Goal: Task Accomplishment & Management: Manage account settings

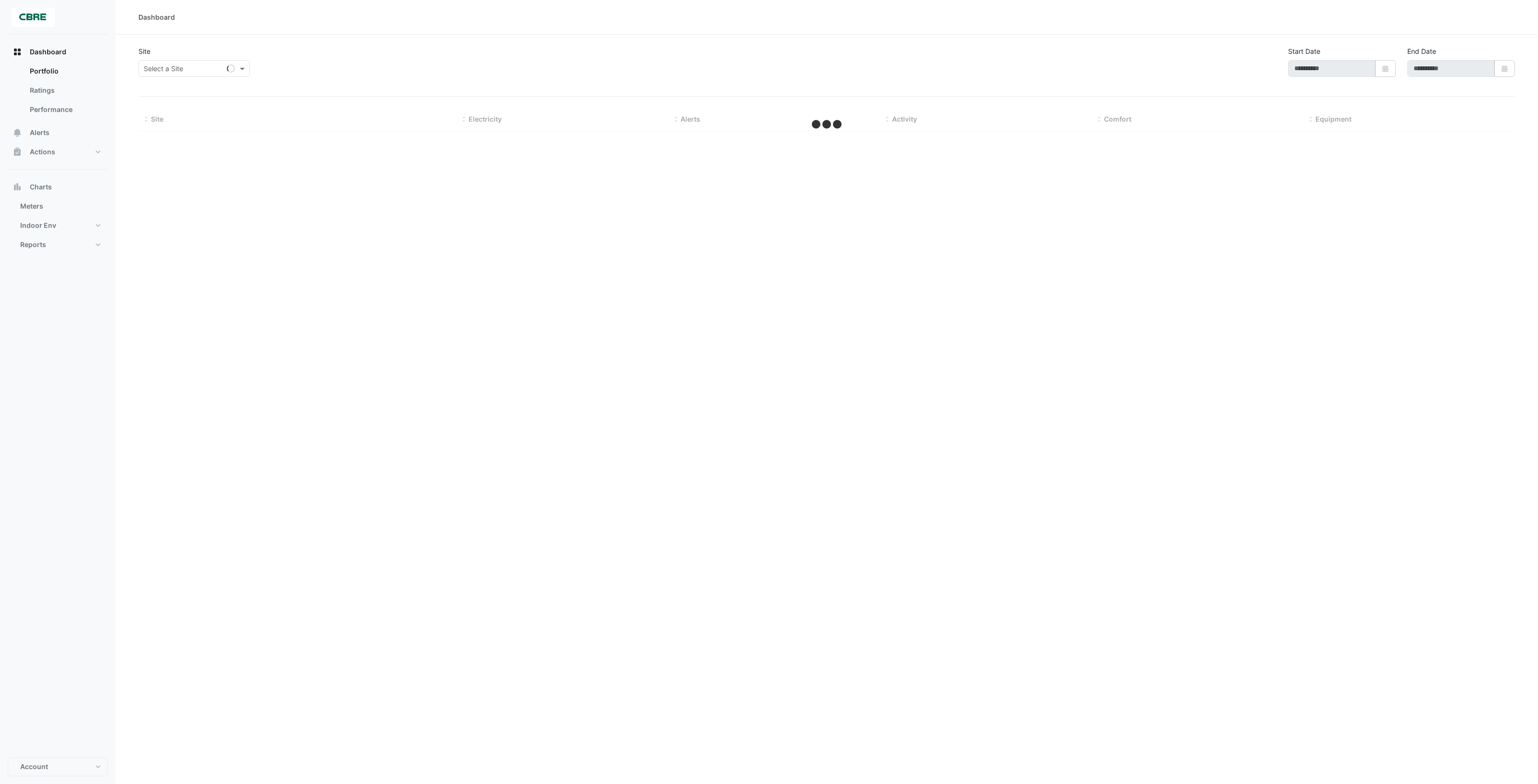
select select "***"
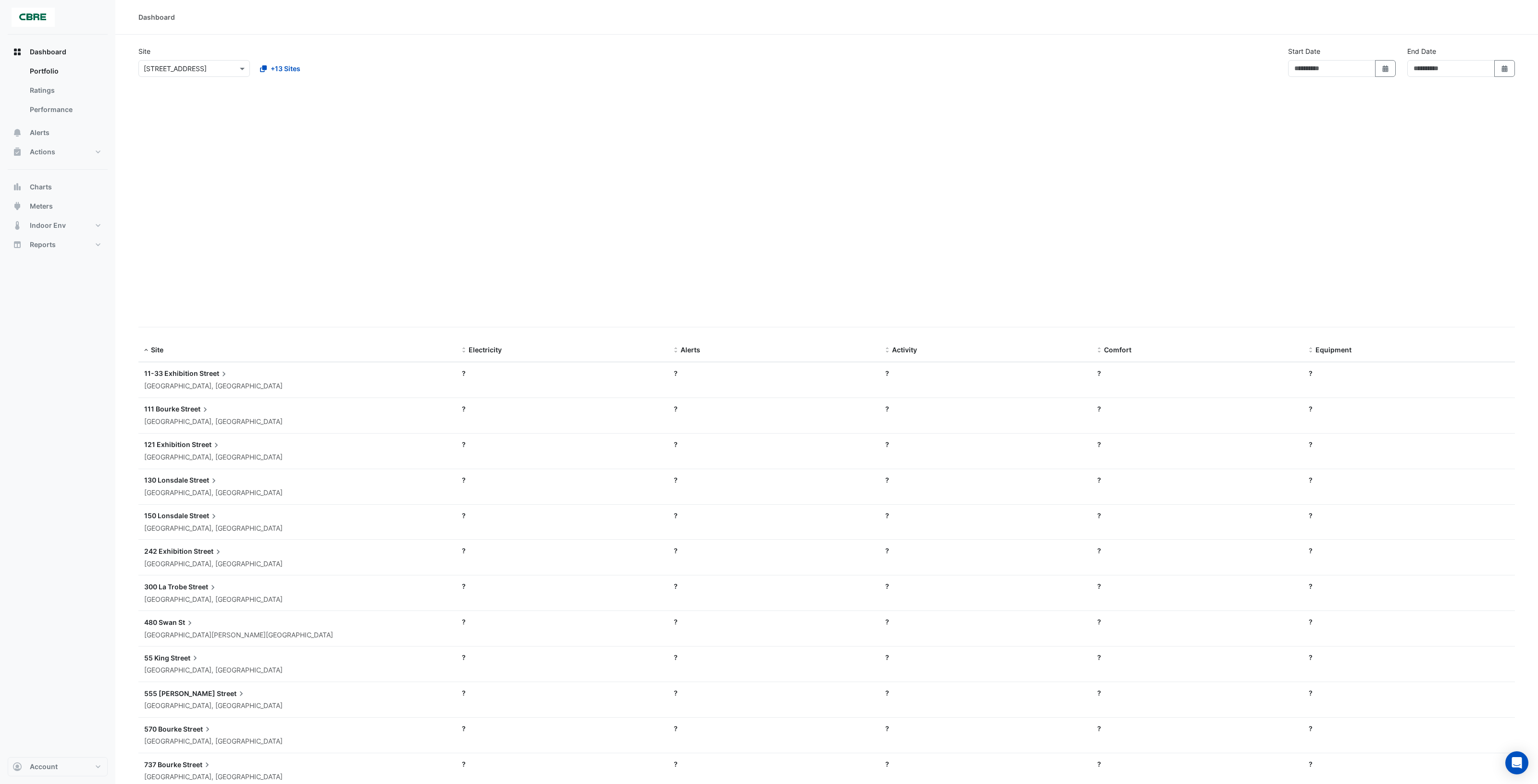
type input "**********"
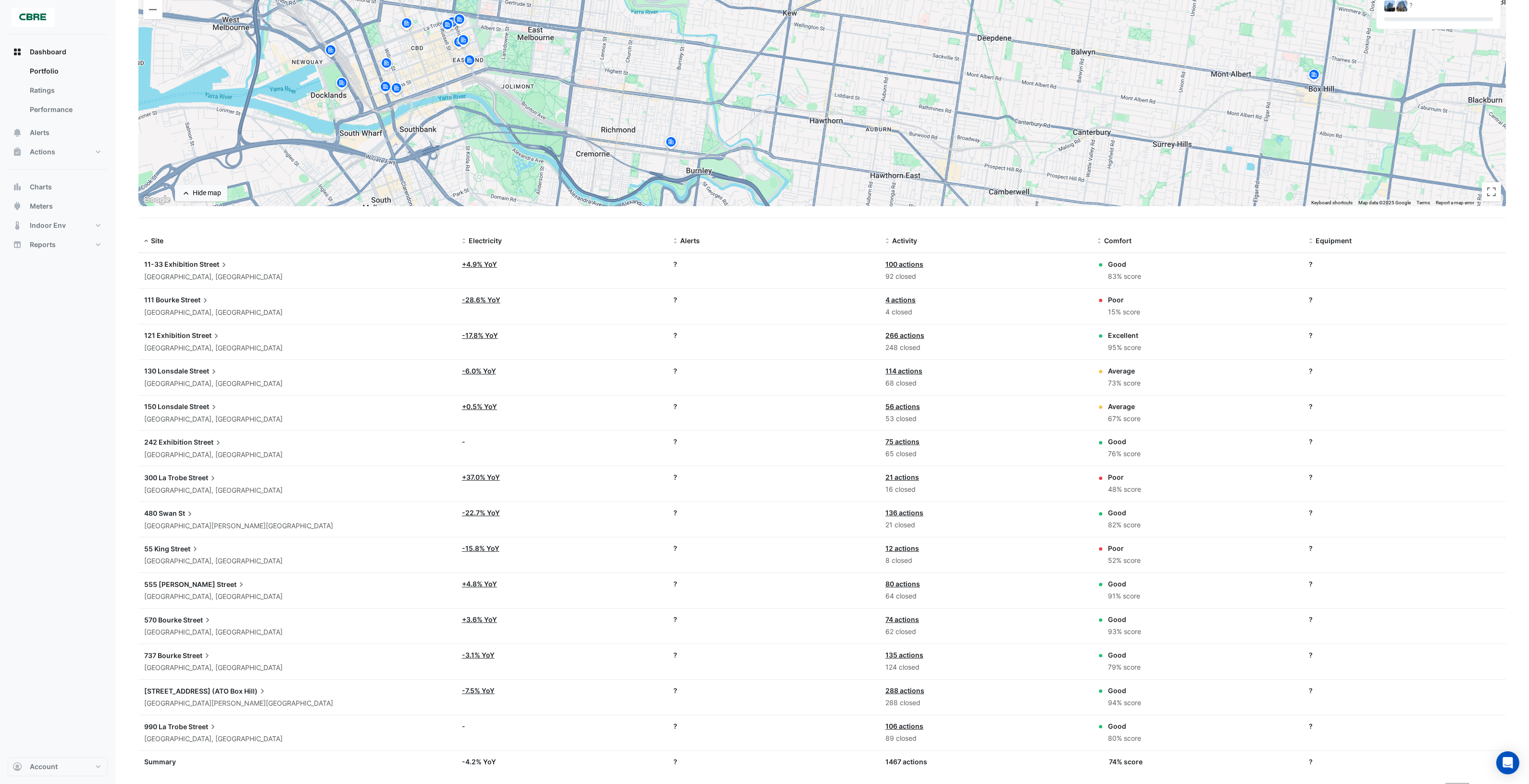
scroll to position [120, 0]
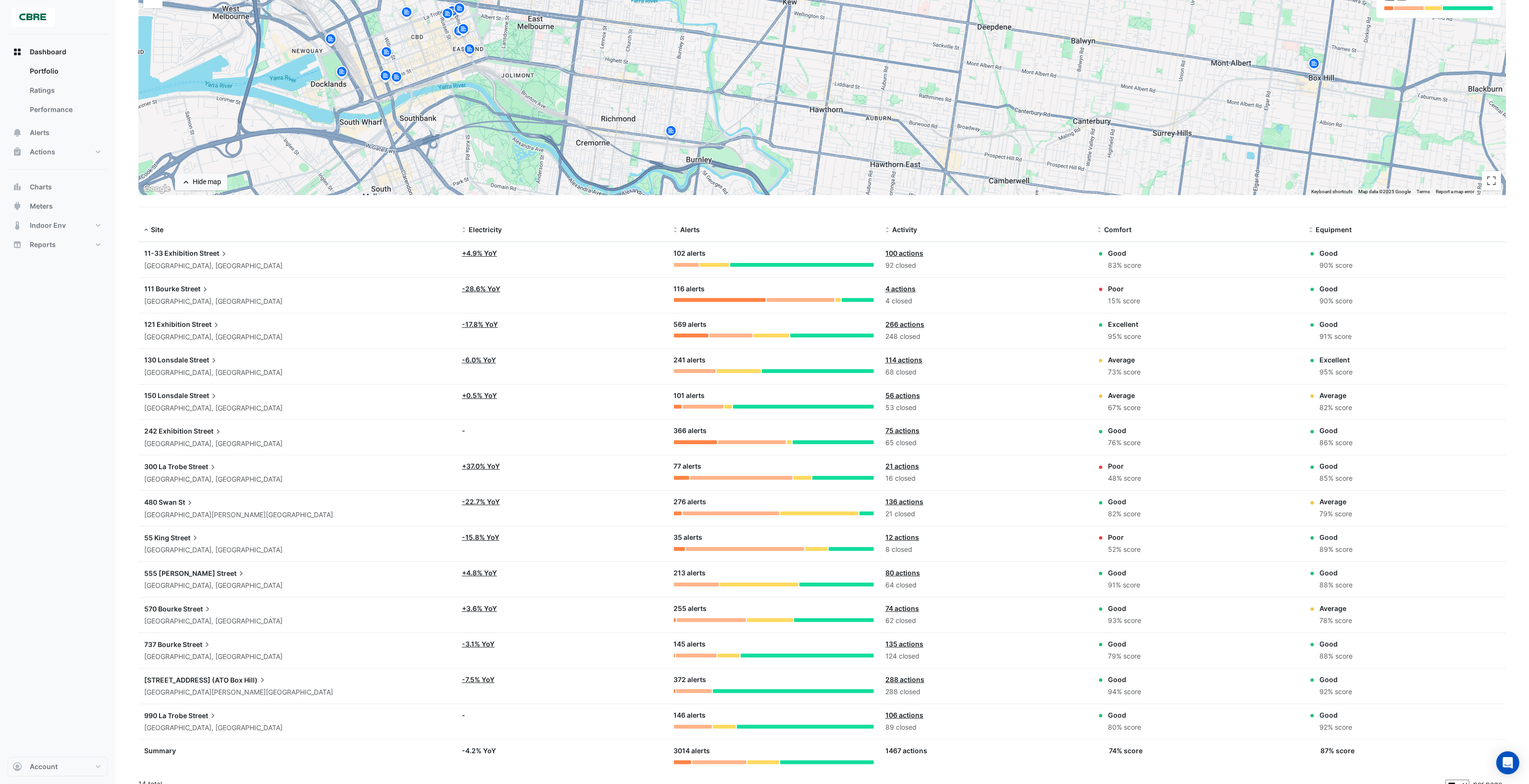
click at [191, 355] on span "Street" at bounding box center [204, 360] width 29 height 11
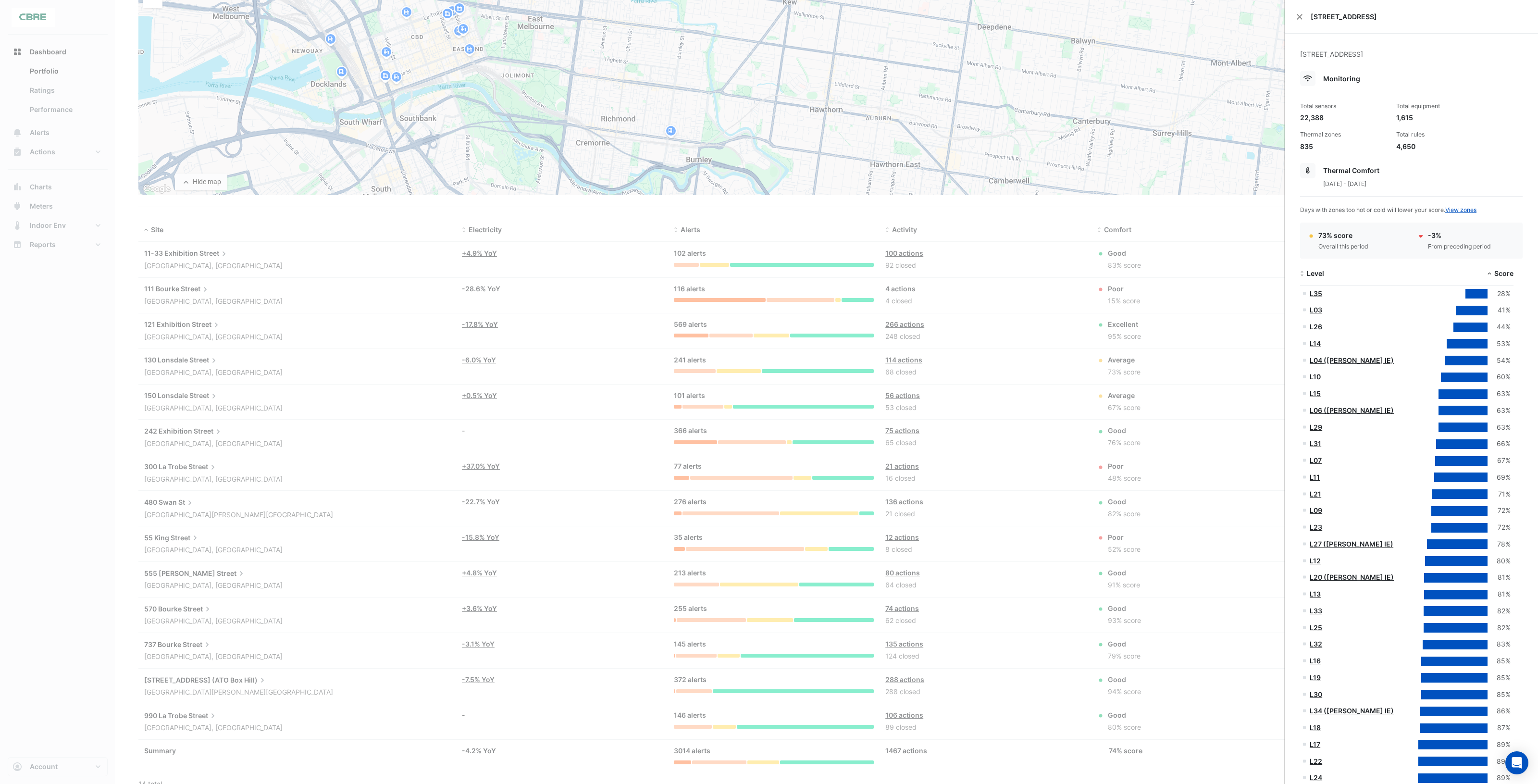
click at [993, 242] on ngb-offcanvas-backdrop at bounding box center [769, 392] width 1538 height 784
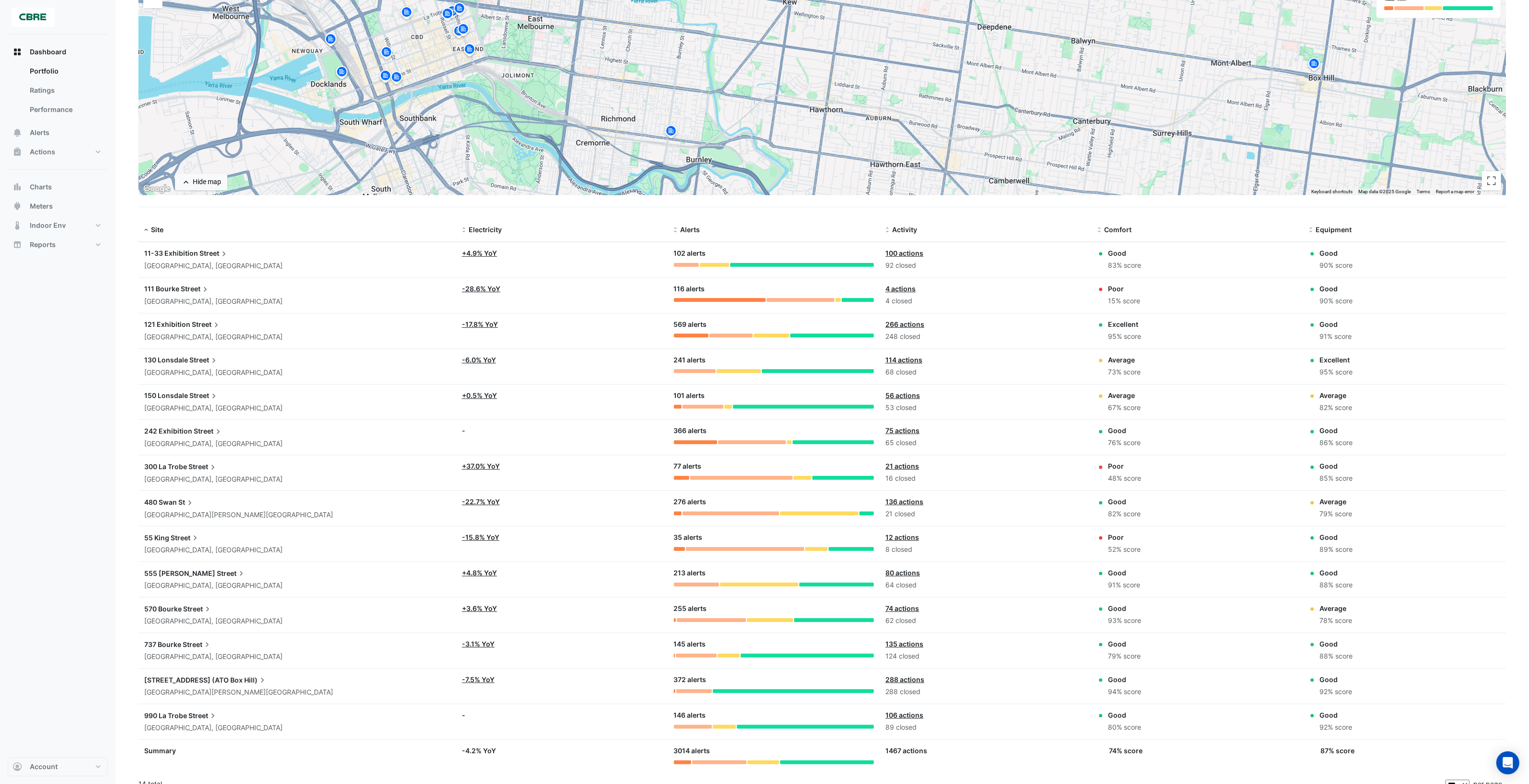
click at [907, 359] on link "114 actions" at bounding box center [904, 359] width 37 height 8
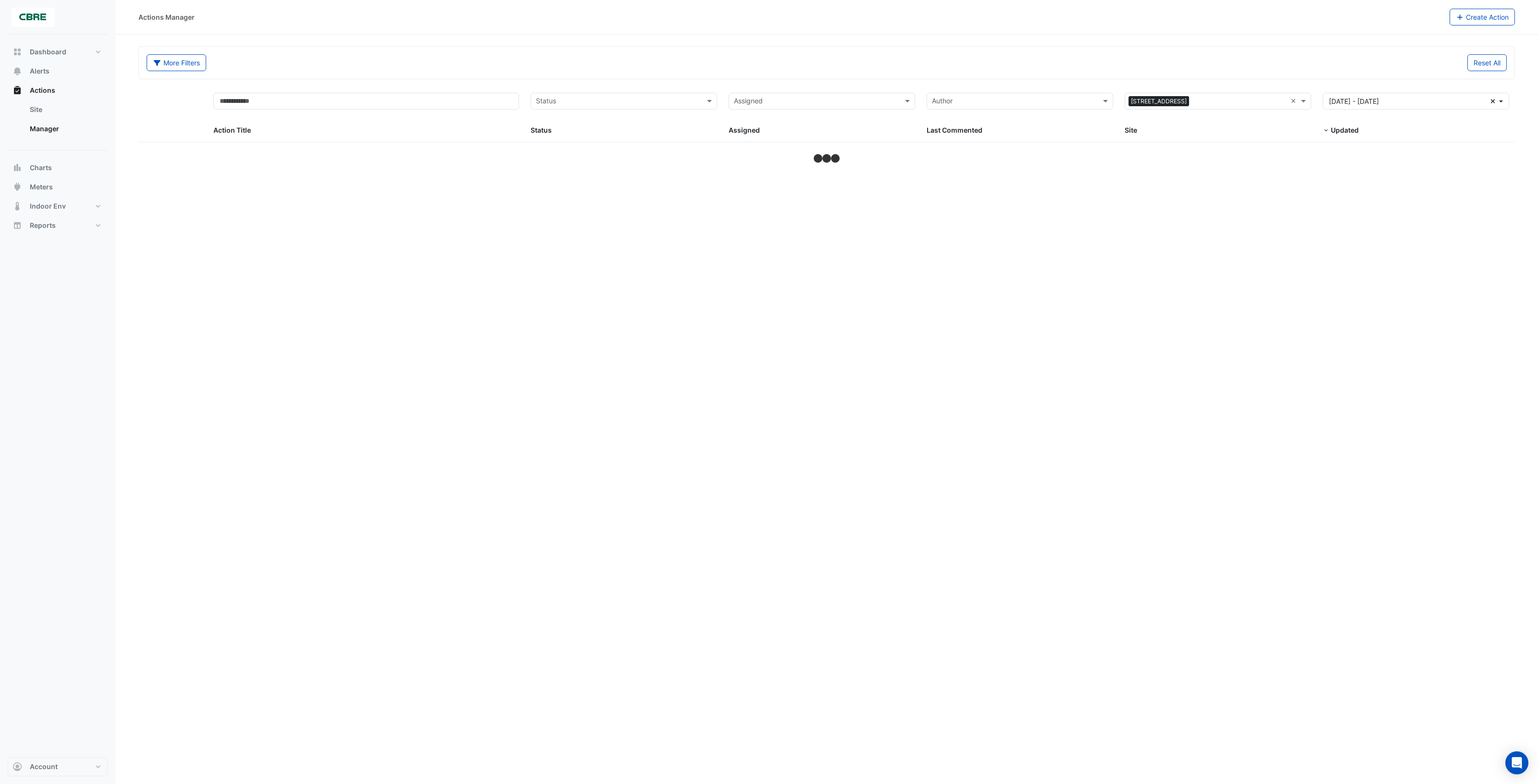
select select "***"
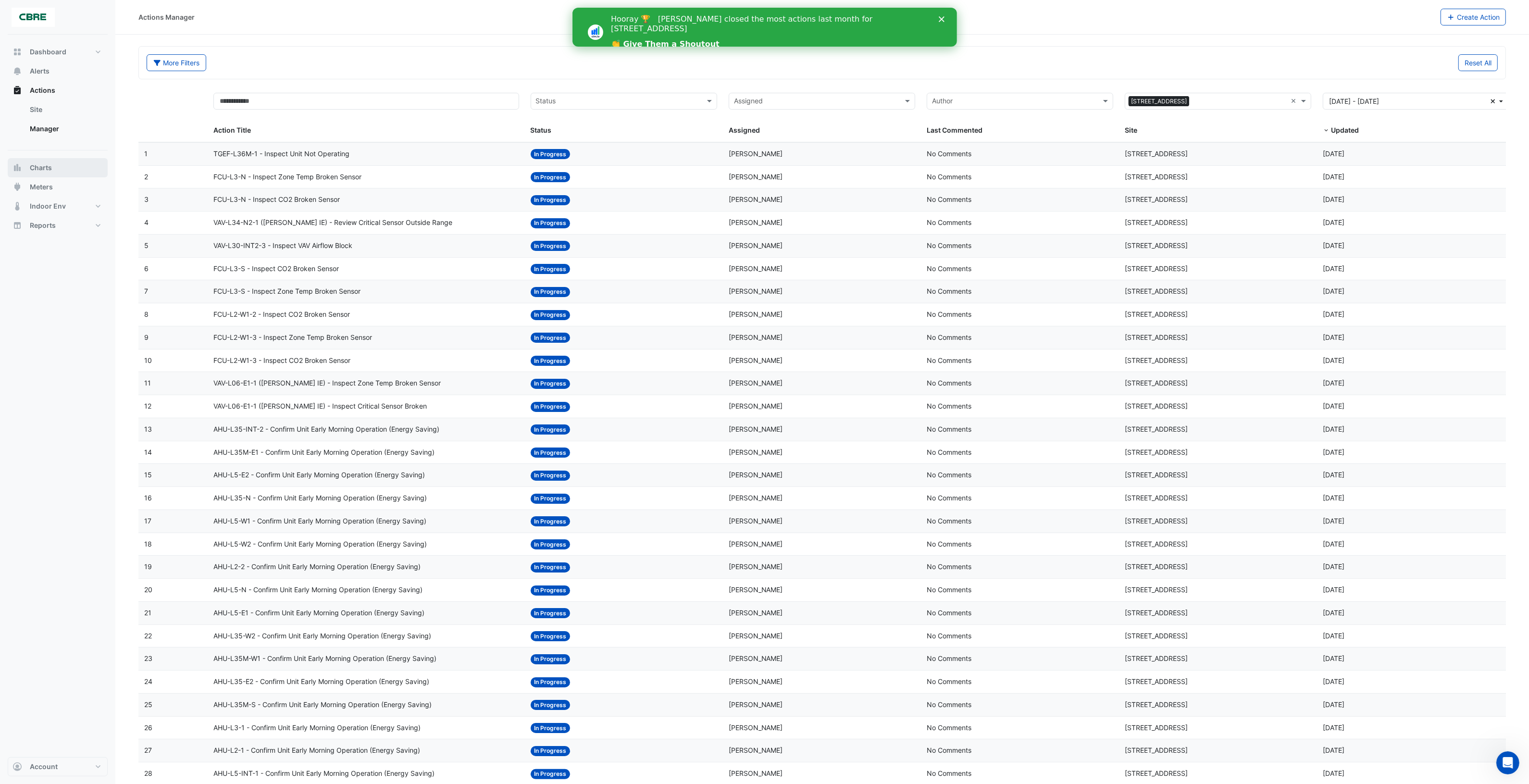
click at [49, 167] on span "Charts" at bounding box center [41, 168] width 22 height 9
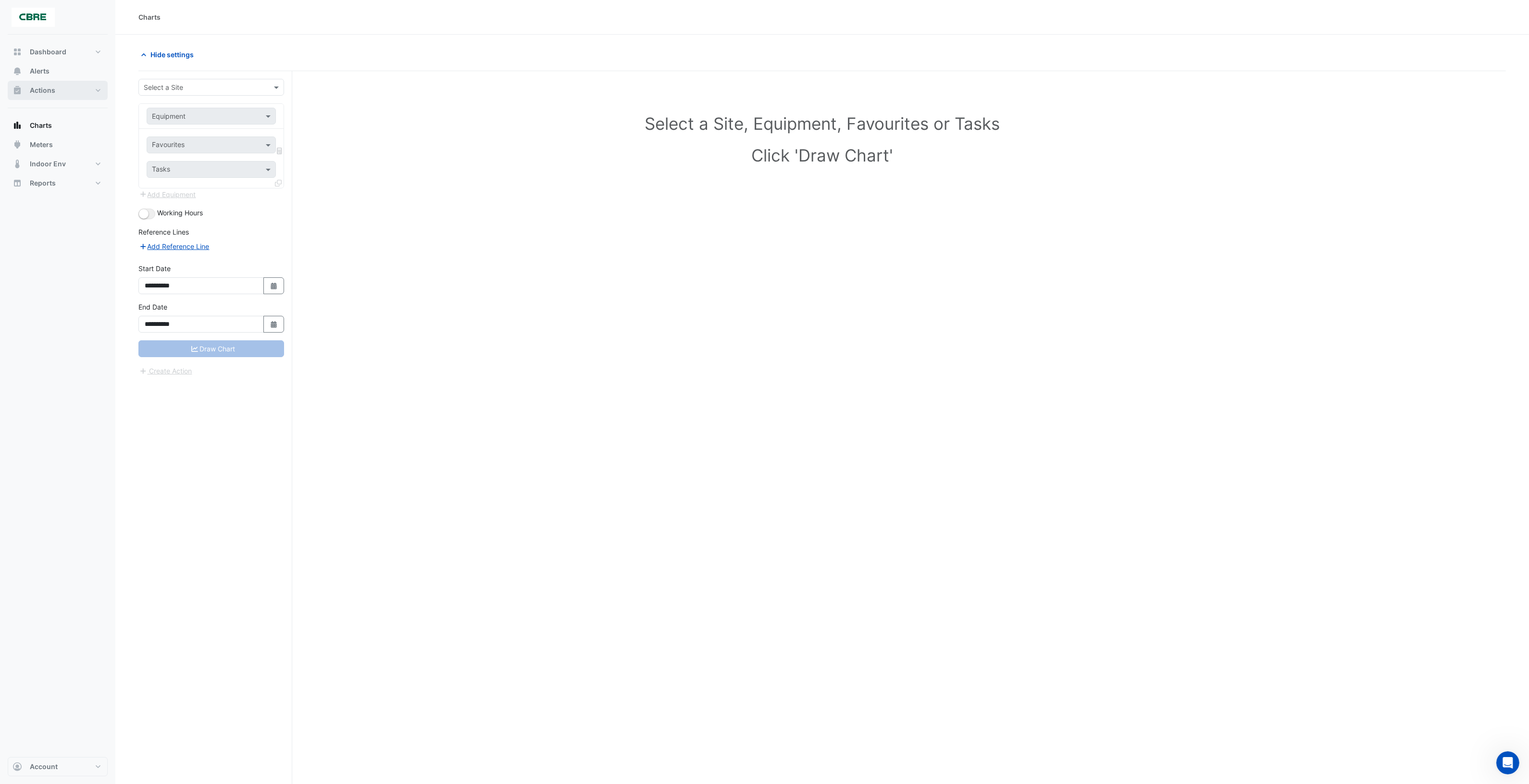
click at [48, 89] on span "Actions" at bounding box center [42, 90] width 25 height 9
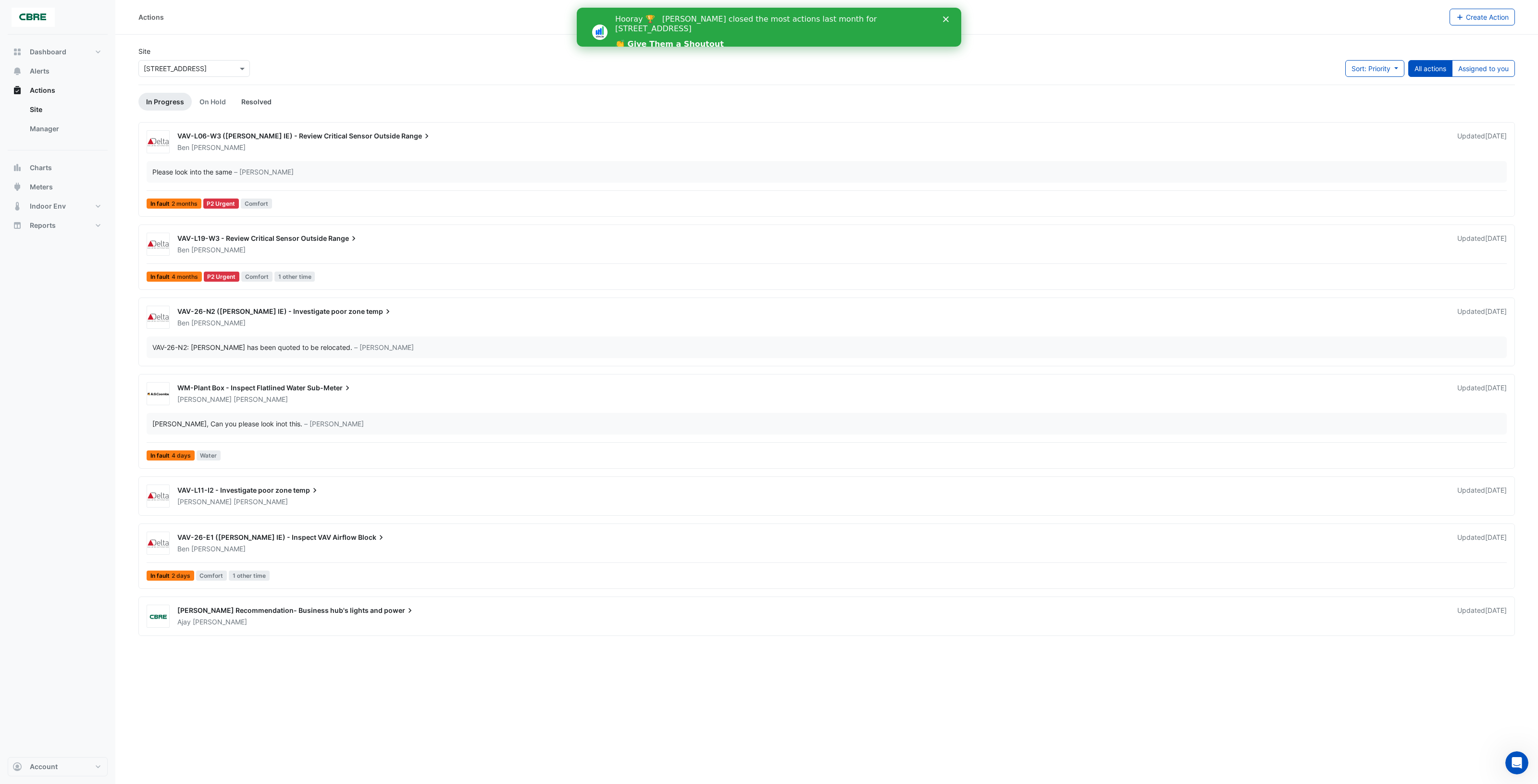
click at [250, 101] on link "Resolved" at bounding box center [256, 102] width 45 height 18
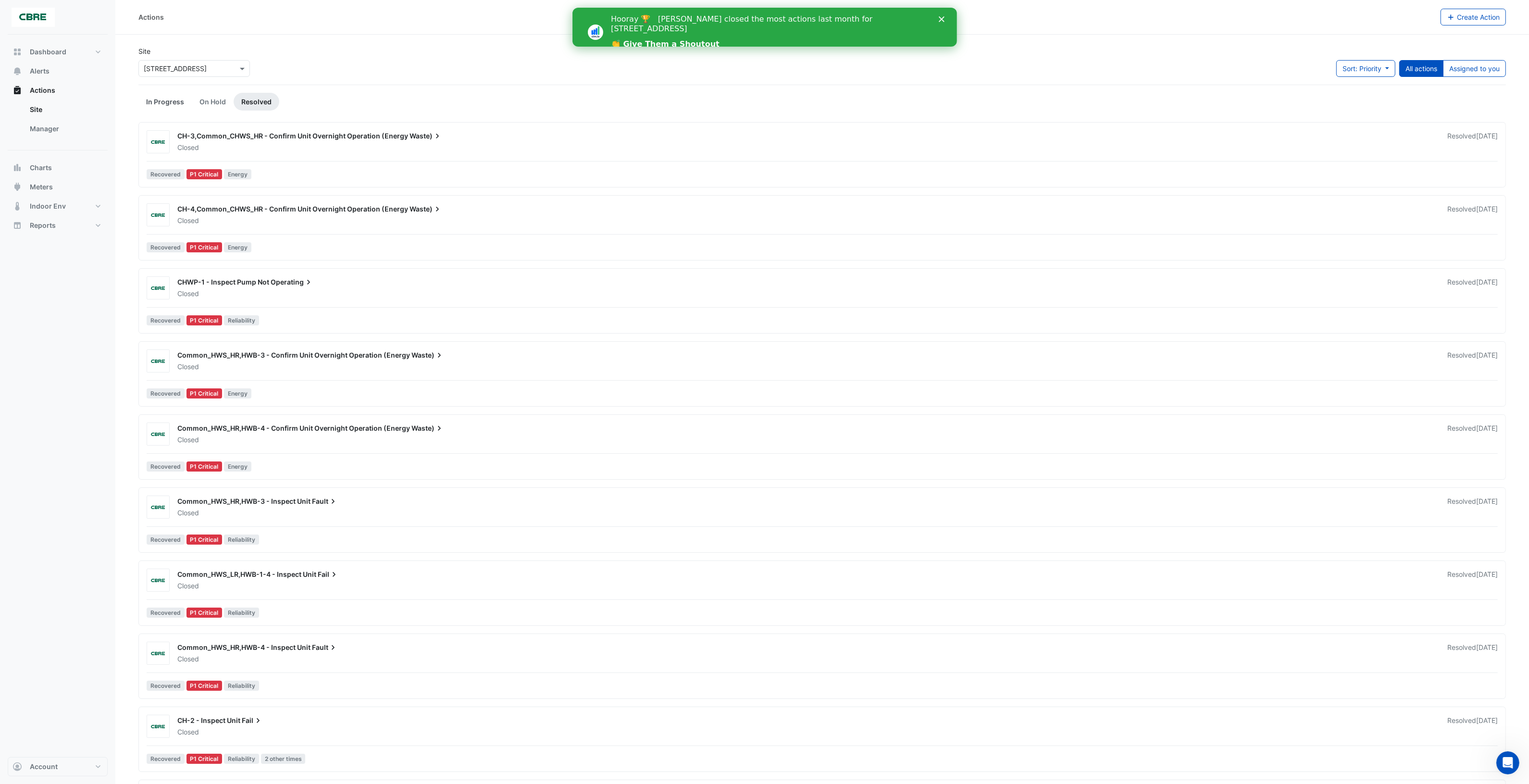
click at [170, 105] on link "In Progress" at bounding box center [165, 102] width 53 height 18
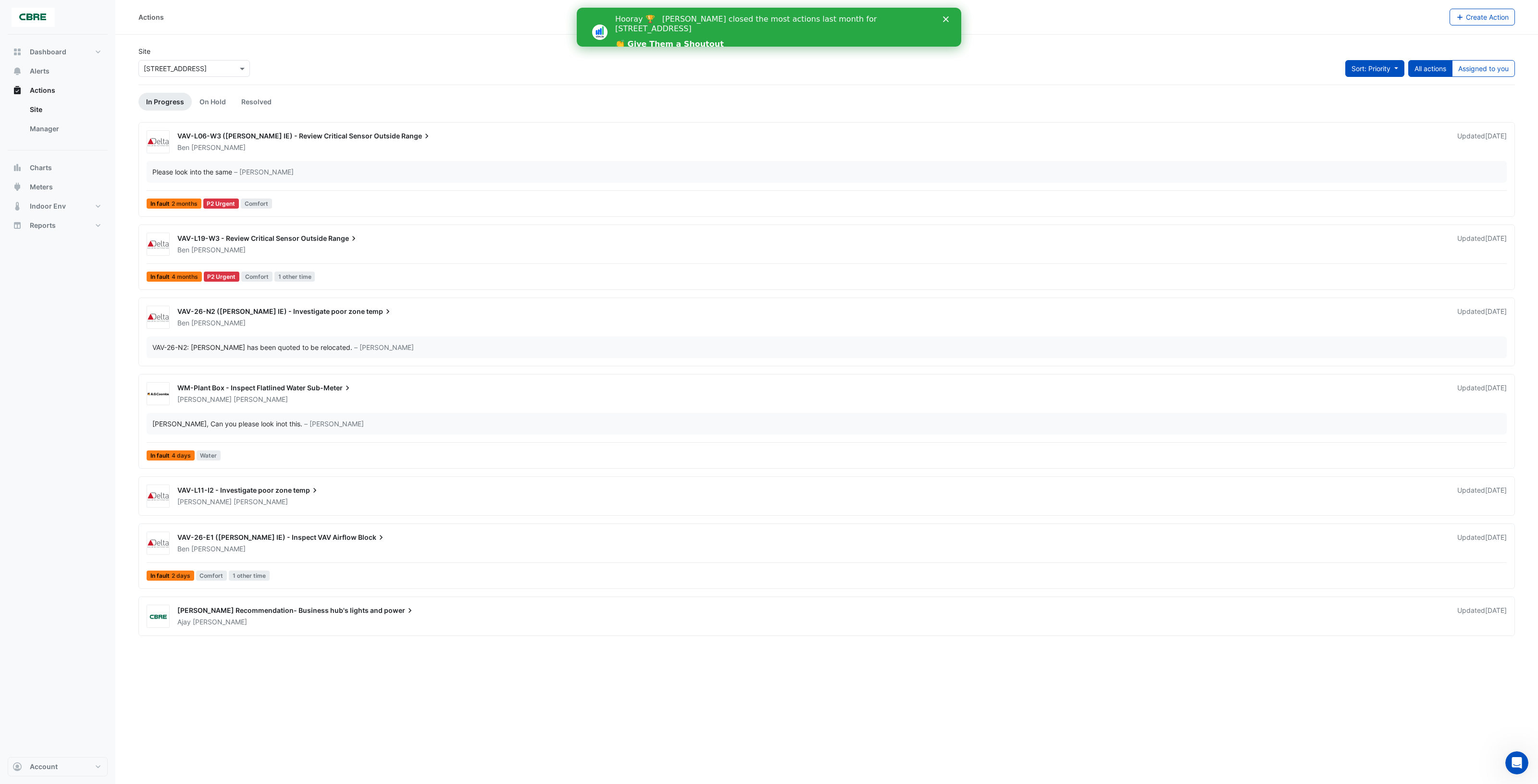
click at [1395, 71] on button "Sort: Priority" at bounding box center [1375, 68] width 59 height 17
click at [1116, 138] on div "VAV-L06-W3 ([PERSON_NAME] IE) - Review Critical Sensor Outside Range" at bounding box center [812, 137] width 1269 height 12
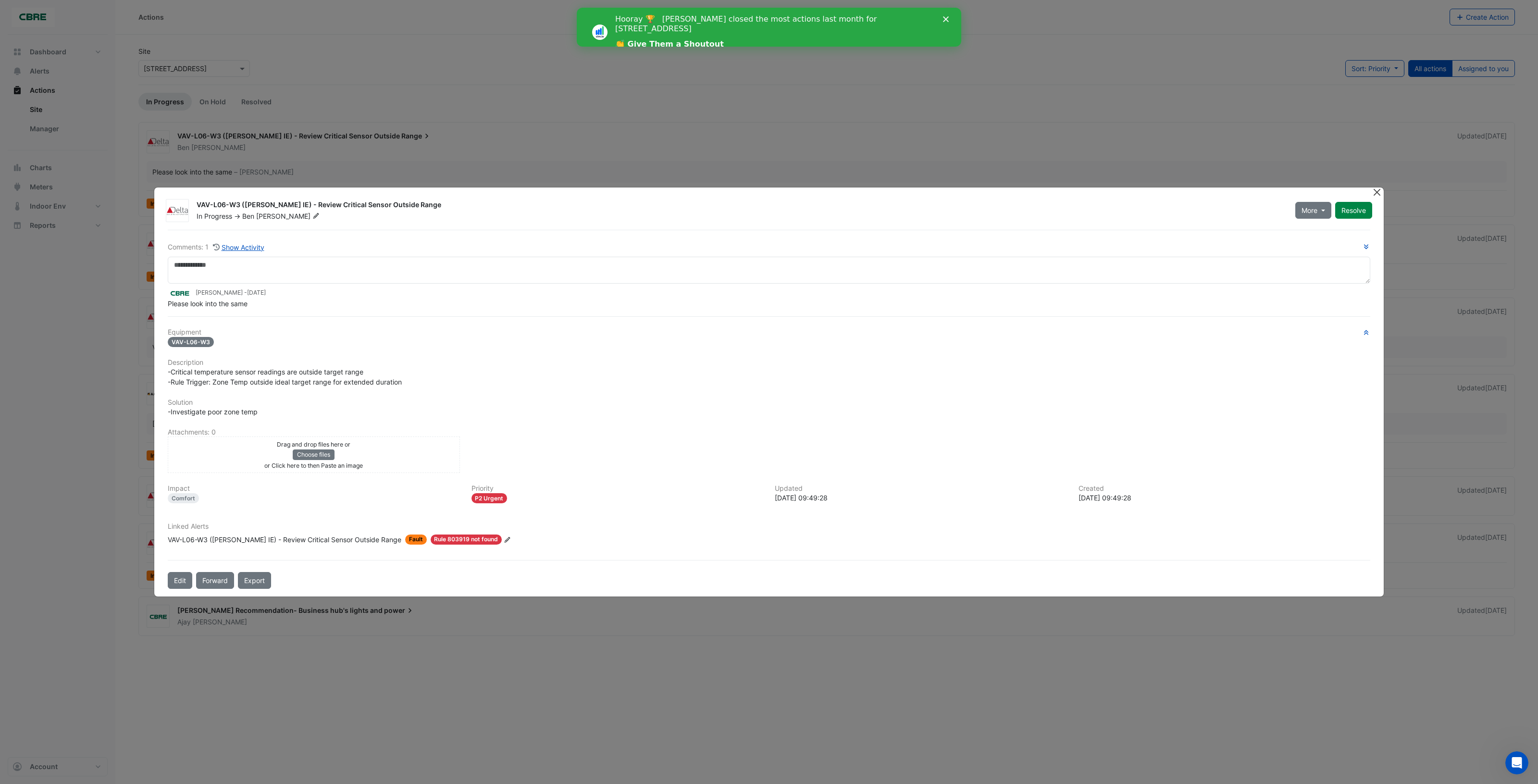
click at [1377, 190] on button "Close" at bounding box center [1376, 192] width 10 height 10
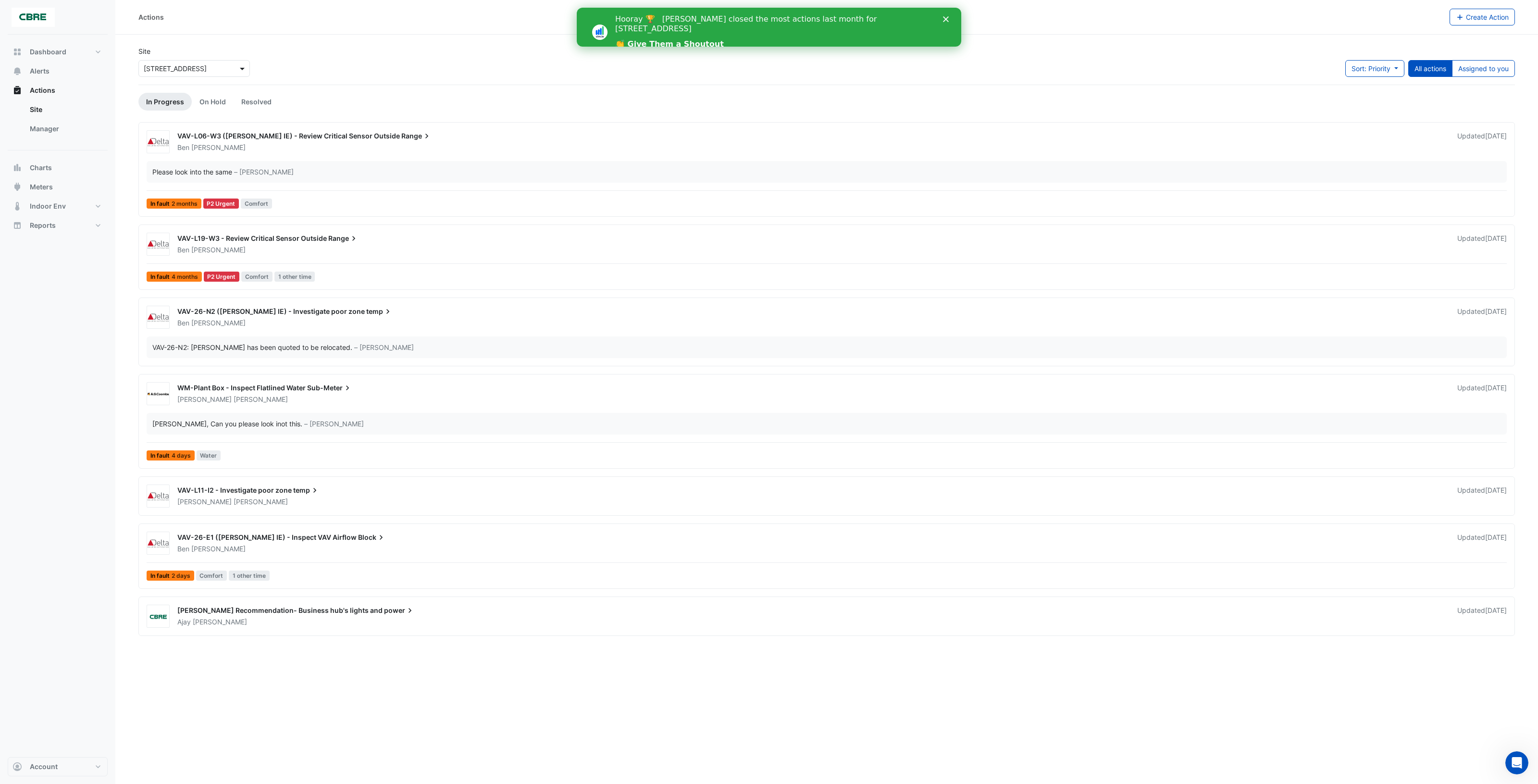
click at [242, 68] on span at bounding box center [244, 68] width 12 height 10
click at [219, 128] on div "[STREET_ADDRESS]" at bounding box center [215, 131] width 152 height 14
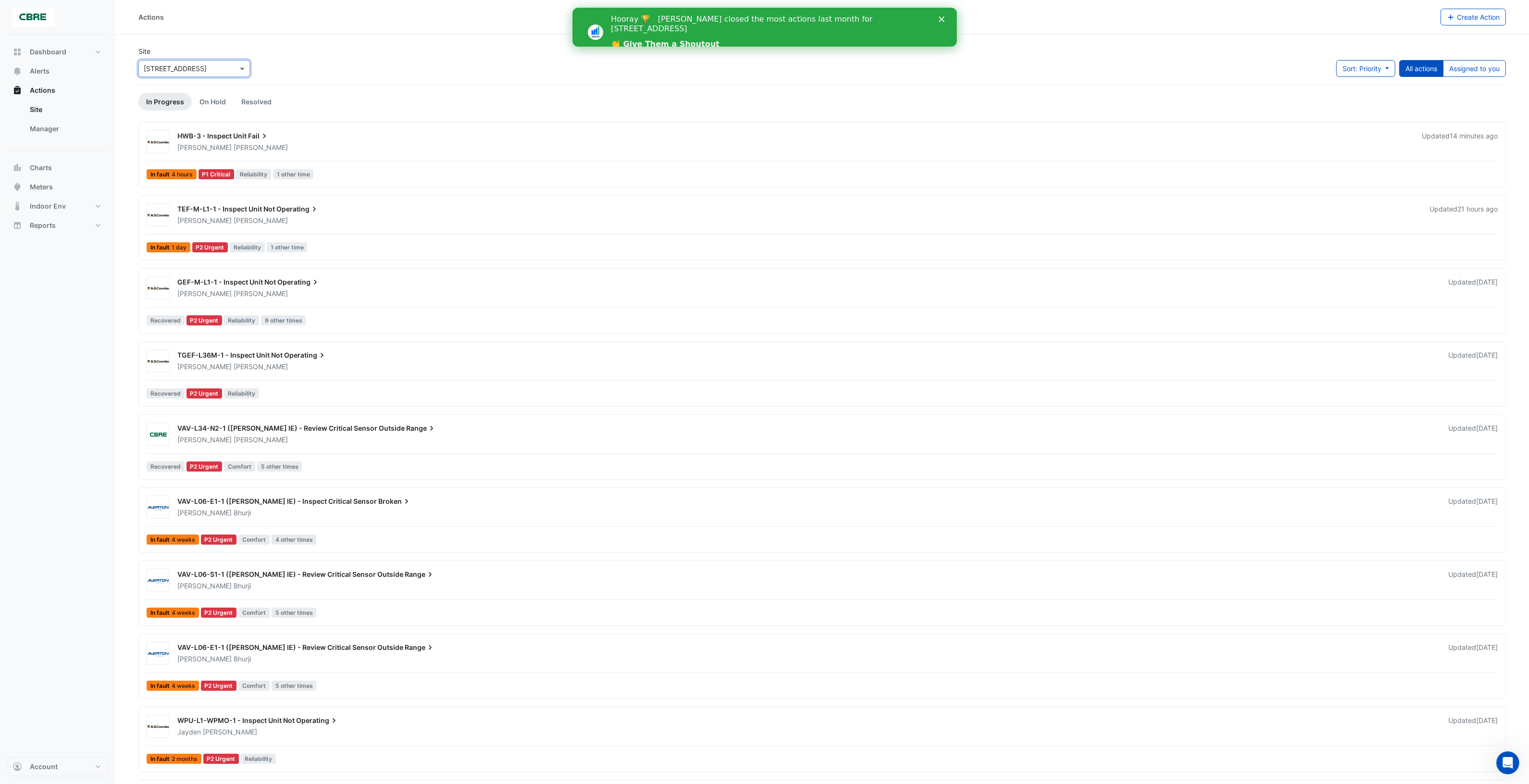
click at [940, 17] on icon "Close" at bounding box center [940, 18] width 5 height 5
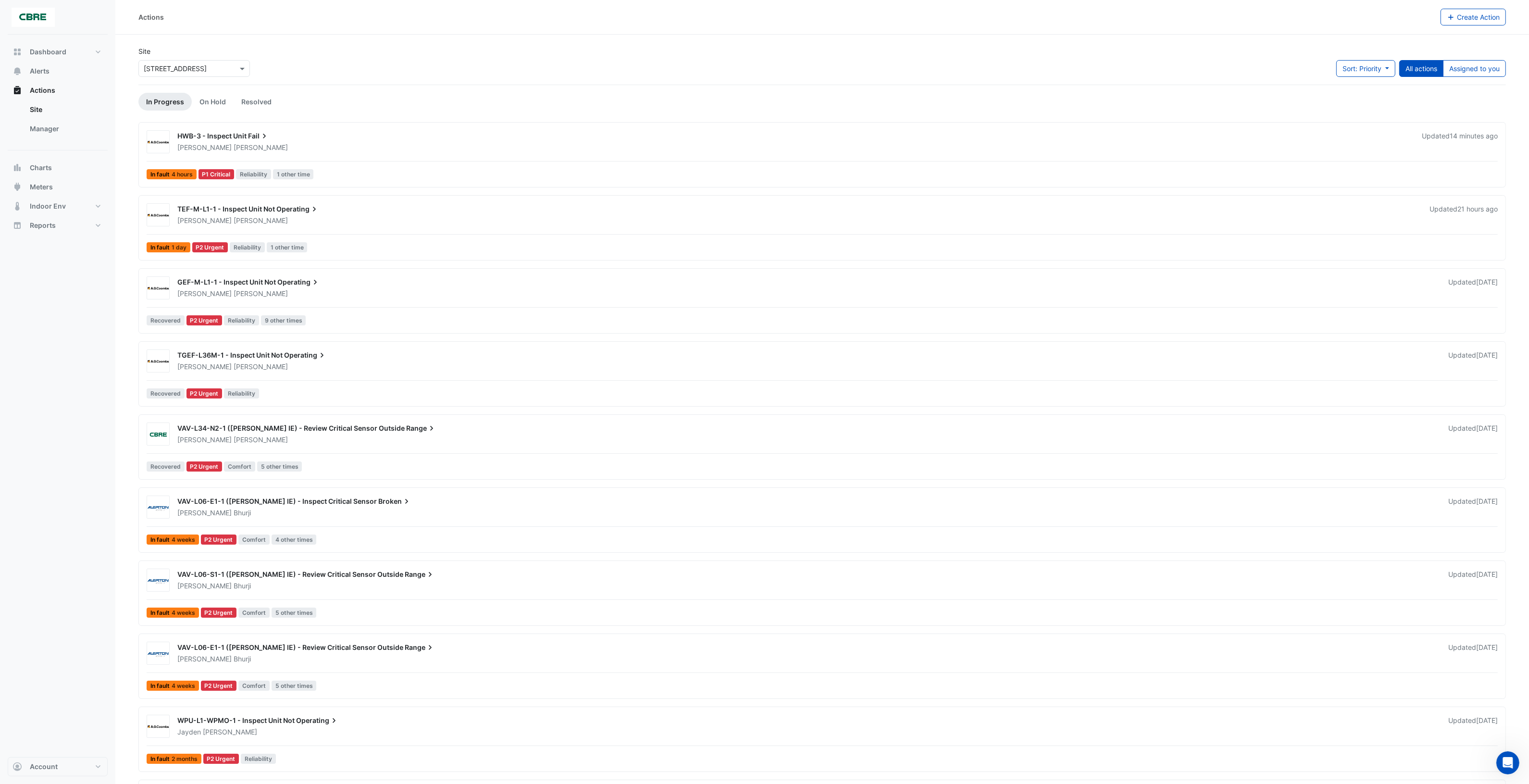
click at [250, 354] on span "TGEF-L36M-1 - Inspect Unit Not" at bounding box center [230, 355] width 105 height 8
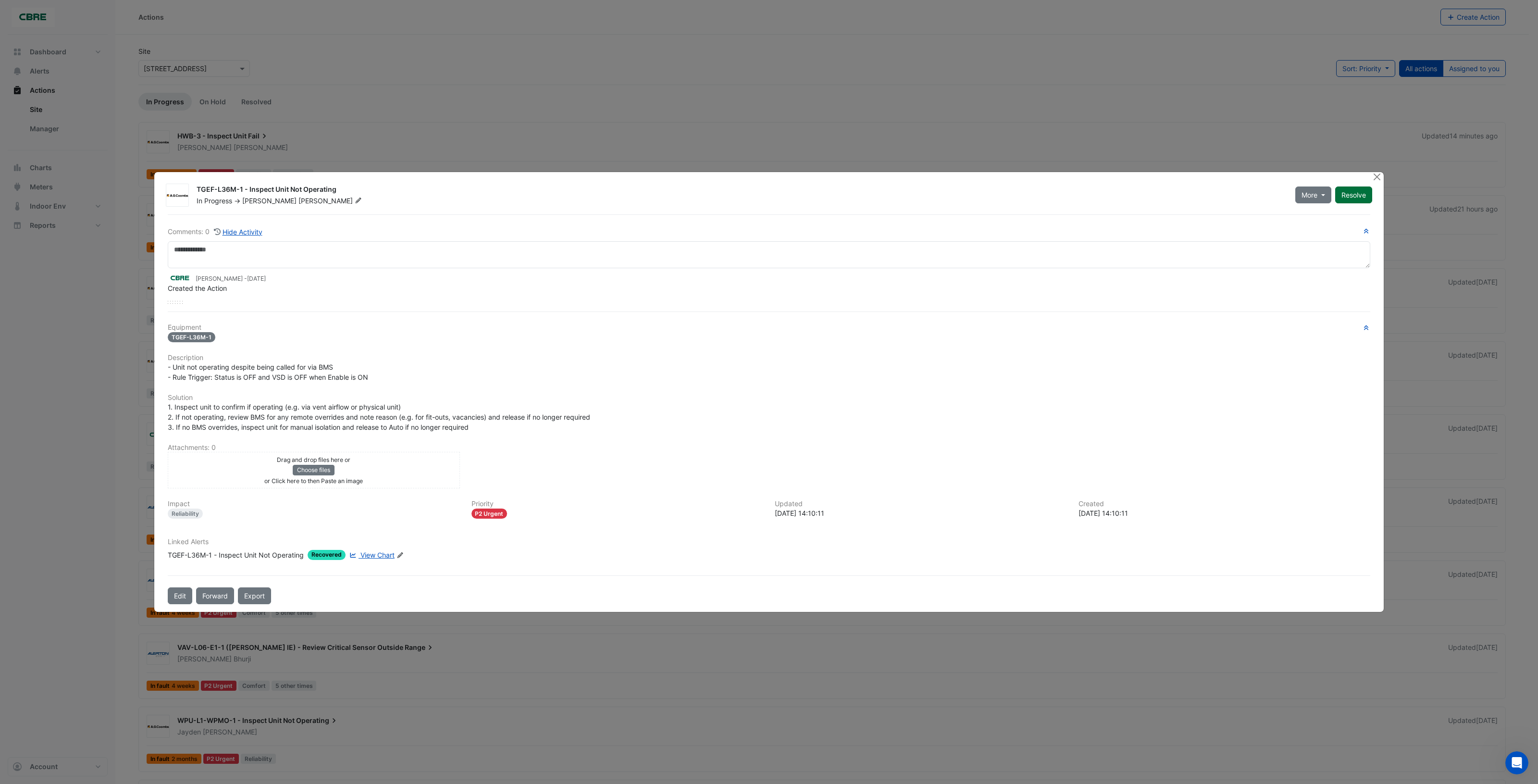
click at [1347, 198] on button "Resolve" at bounding box center [1353, 195] width 37 height 17
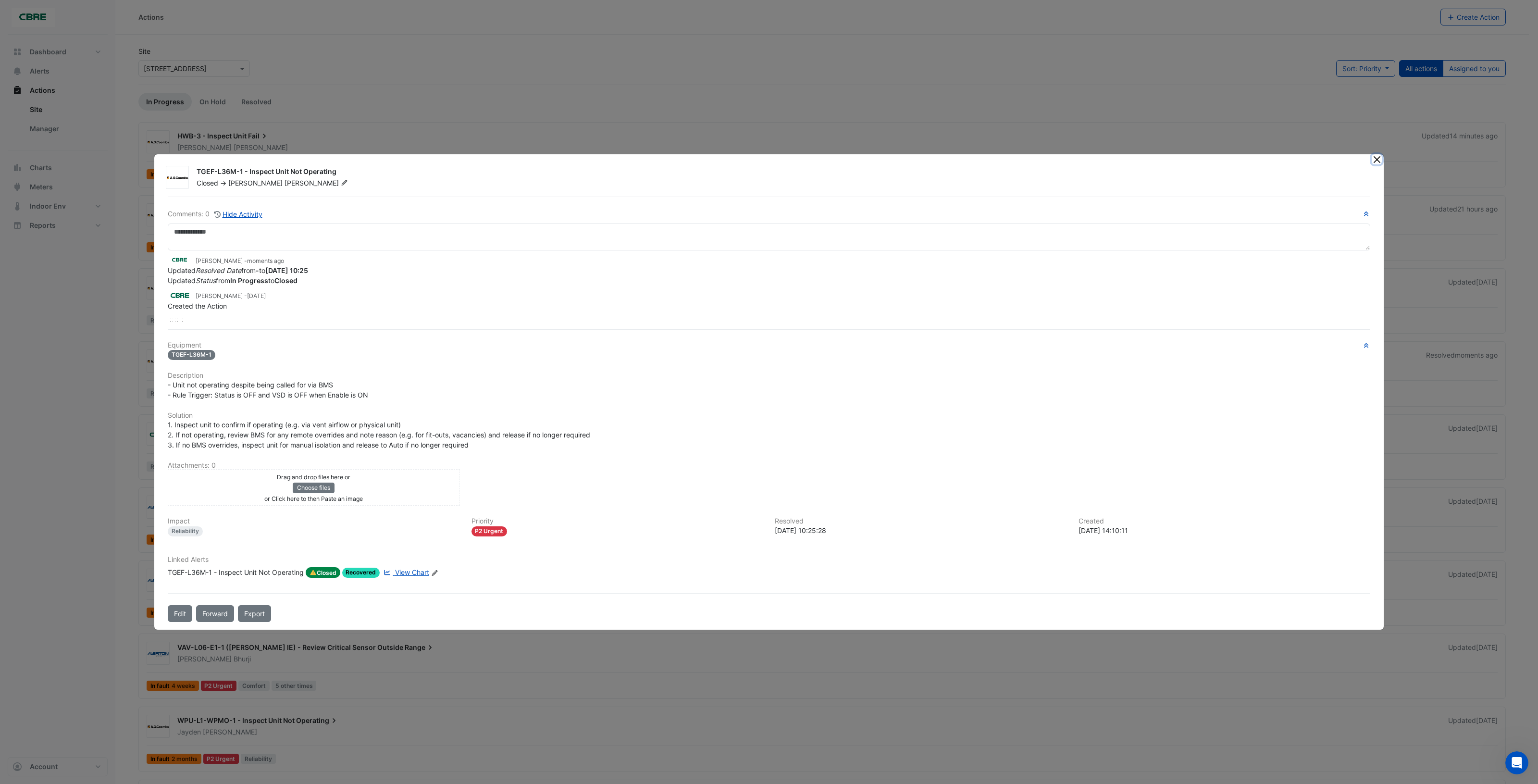
click at [1375, 159] on button "Close" at bounding box center [1376, 159] width 10 height 10
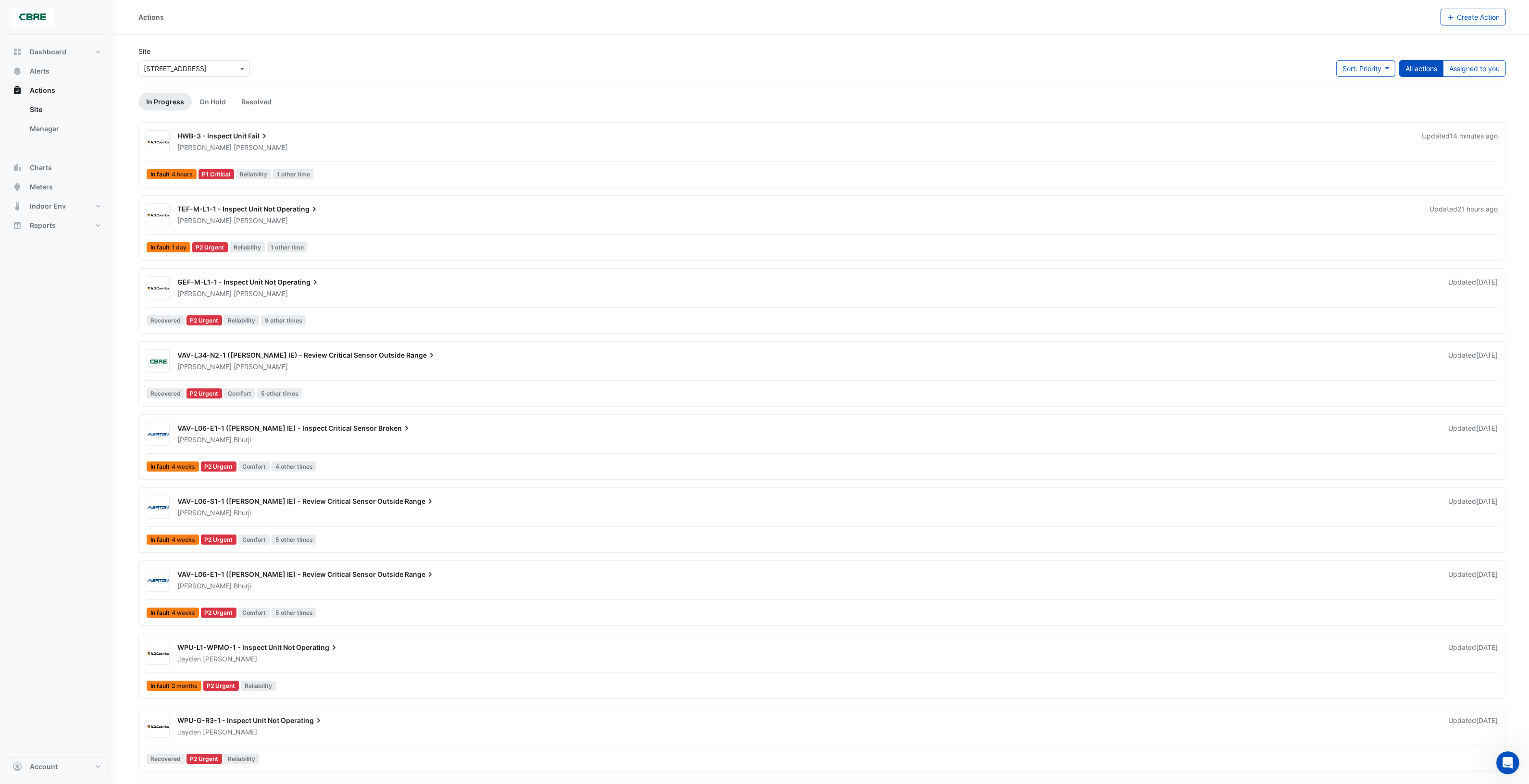
click at [558, 141] on div "HWB-3 - Inspect Unit Fail" at bounding box center [794, 137] width 1233 height 12
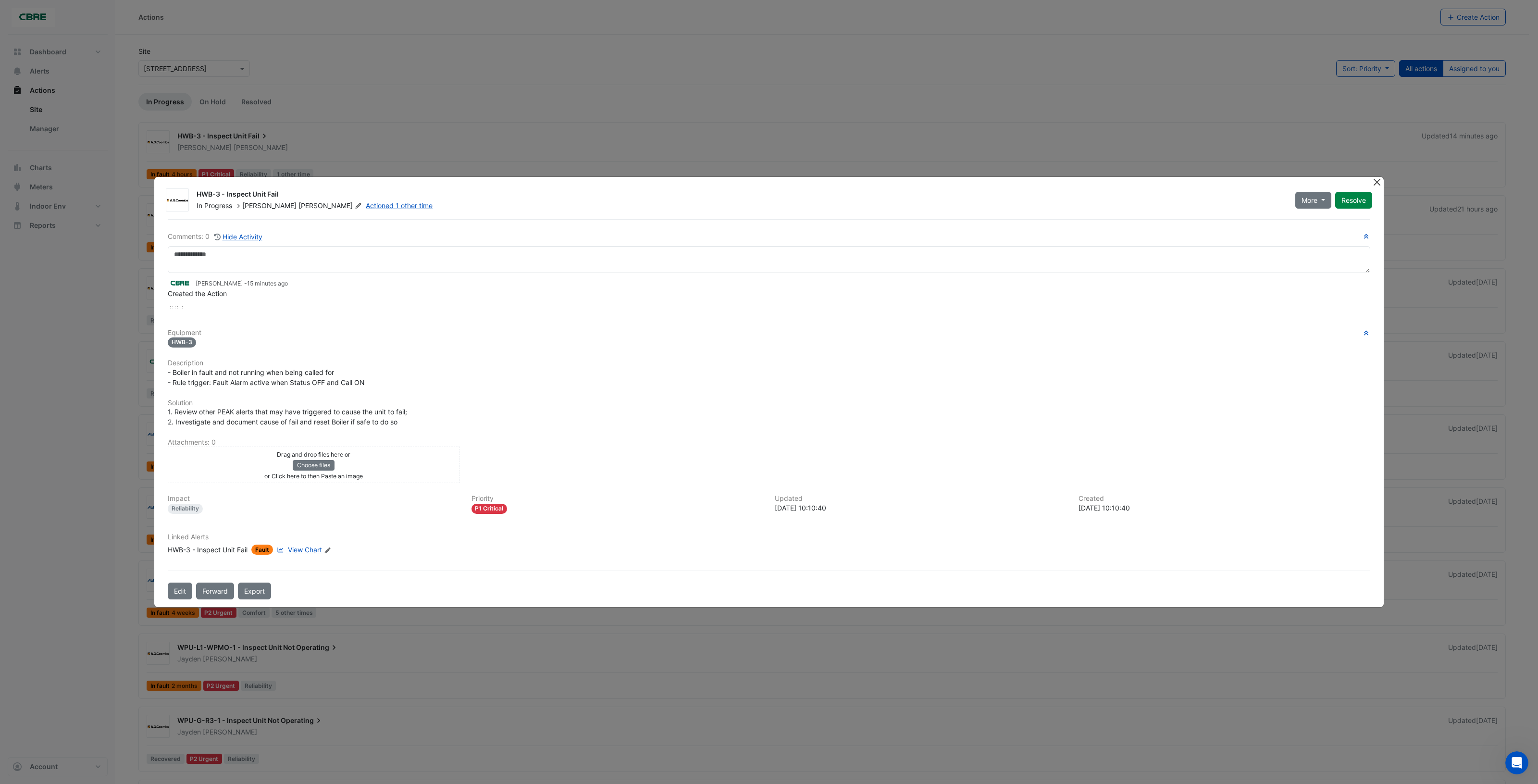
click at [1377, 181] on button "Close" at bounding box center [1376, 182] width 10 height 10
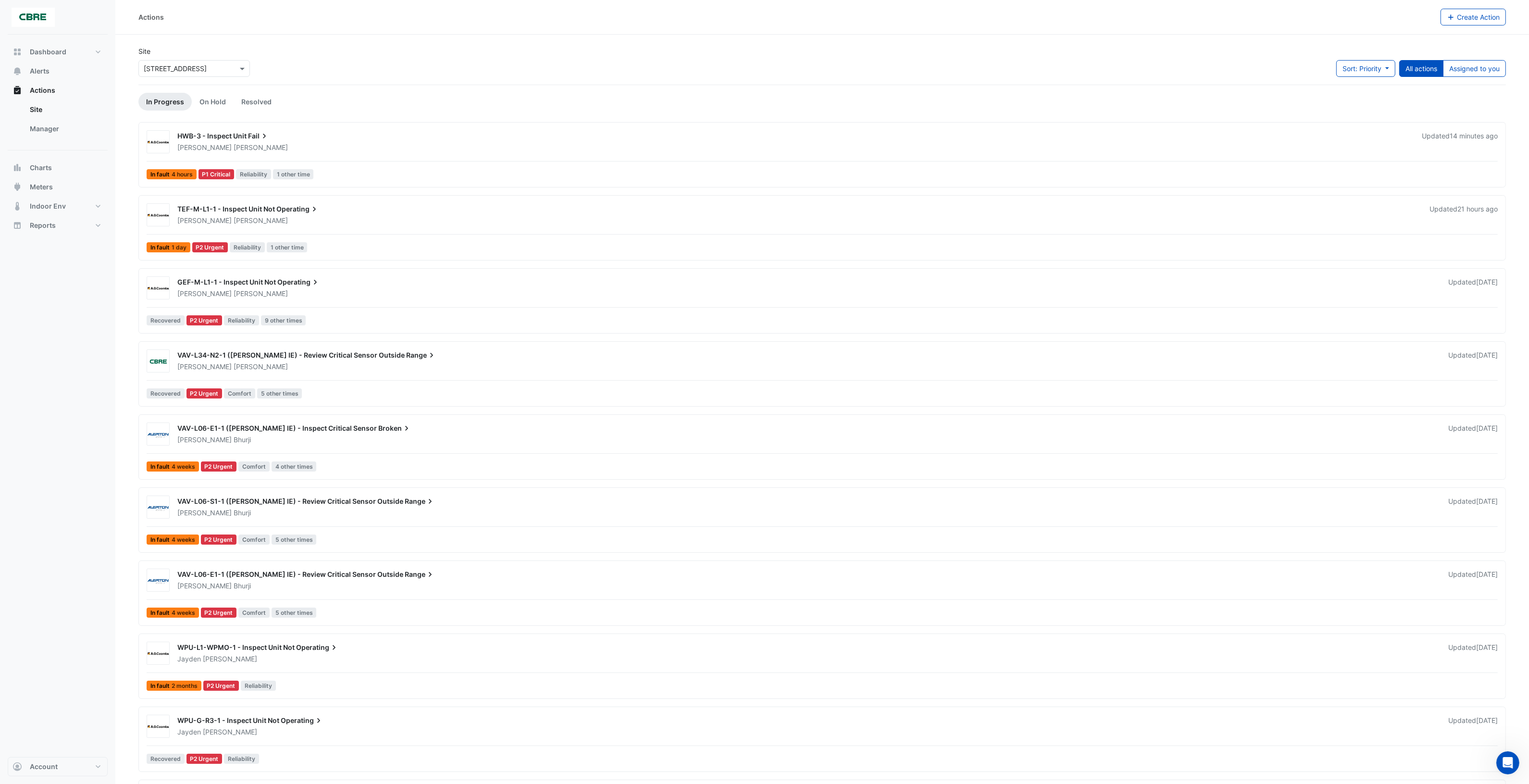
click at [441, 221] on div "[PERSON_NAME]" at bounding box center [797, 220] width 1243 height 9
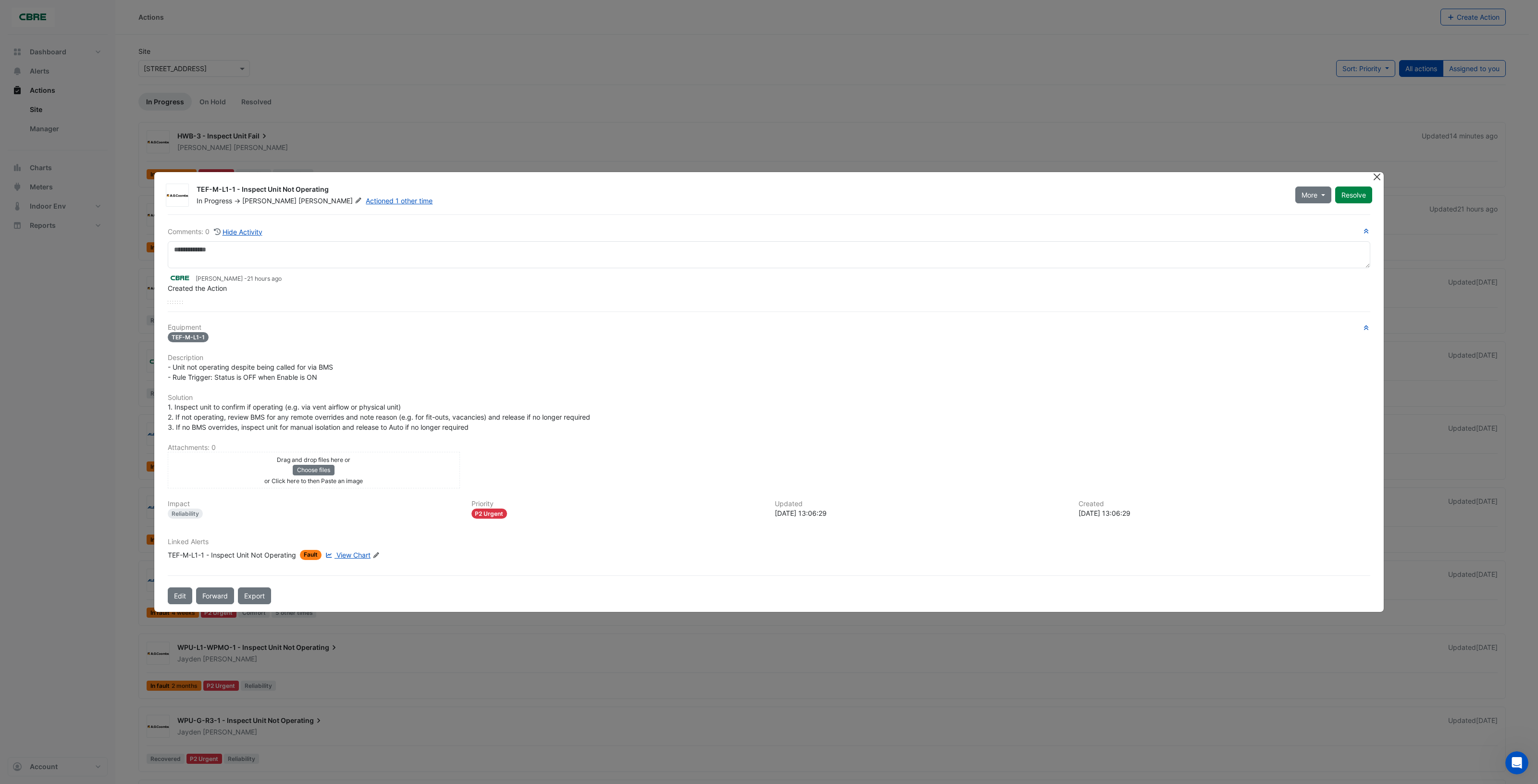
click at [1376, 178] on button "Close" at bounding box center [1376, 177] width 10 height 10
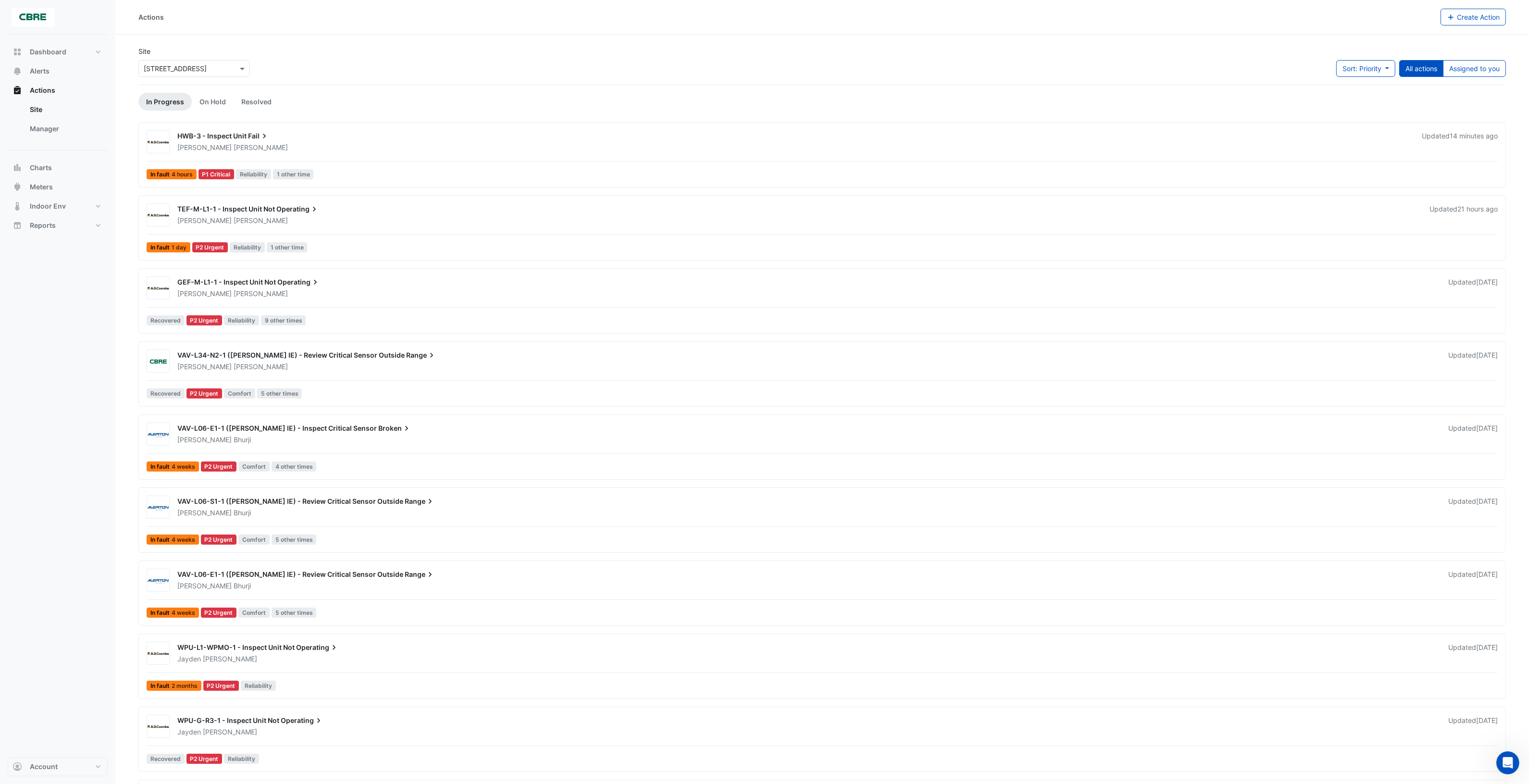
click at [468, 298] on div "[PERSON_NAME]" at bounding box center [806, 293] width 1261 height 9
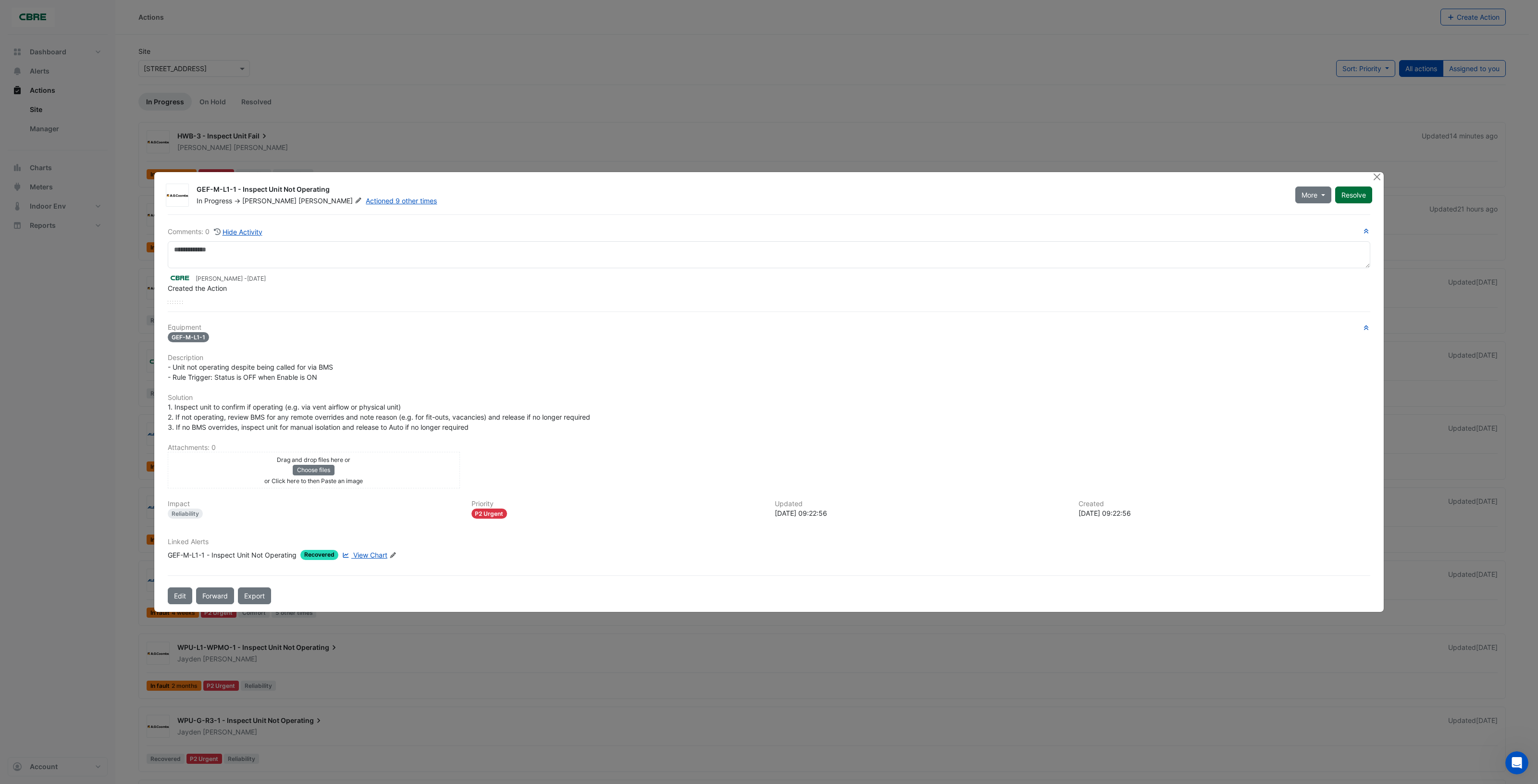
click at [1356, 196] on button "Resolve" at bounding box center [1353, 195] width 37 height 17
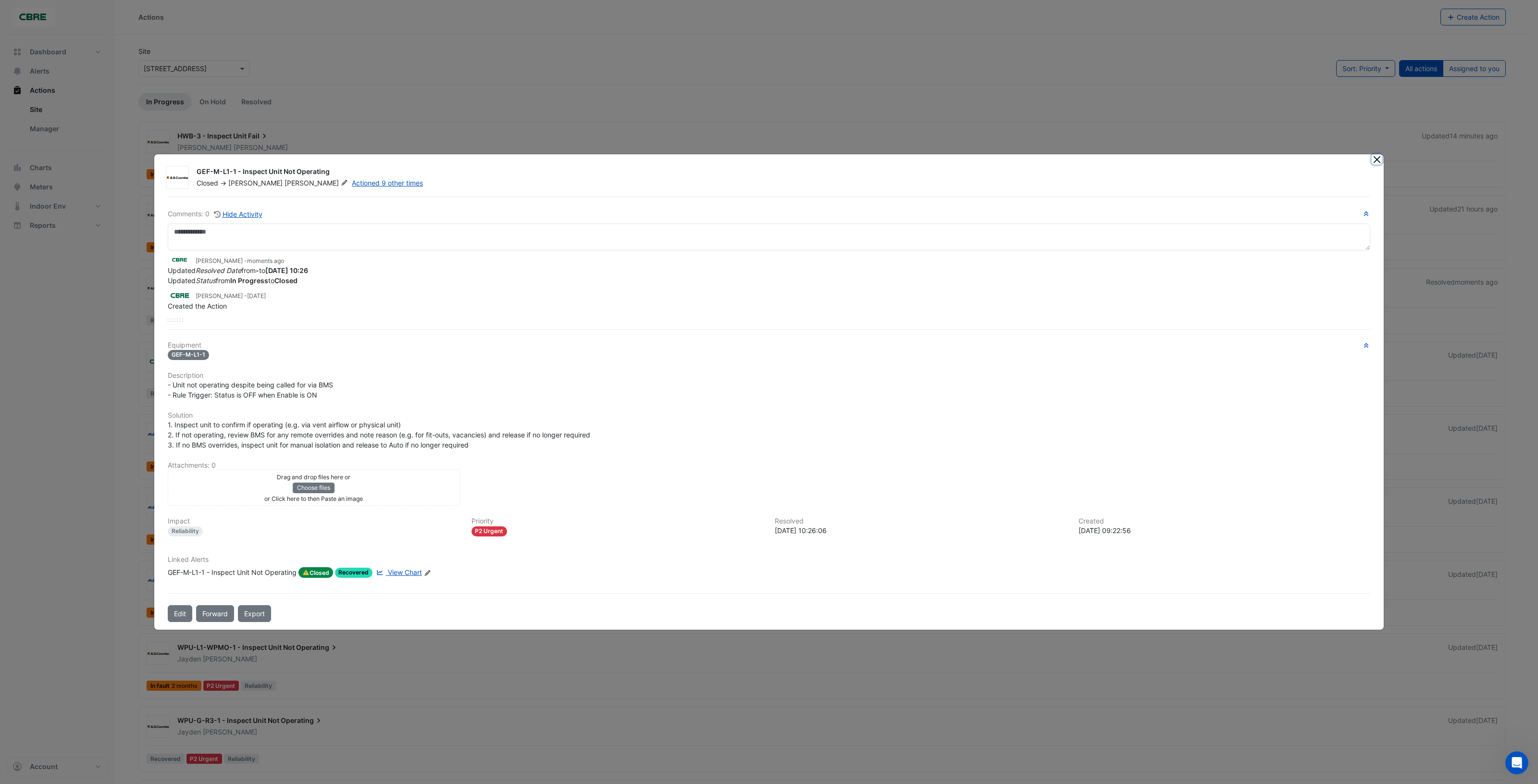
click at [1376, 162] on button "Close" at bounding box center [1376, 159] width 10 height 10
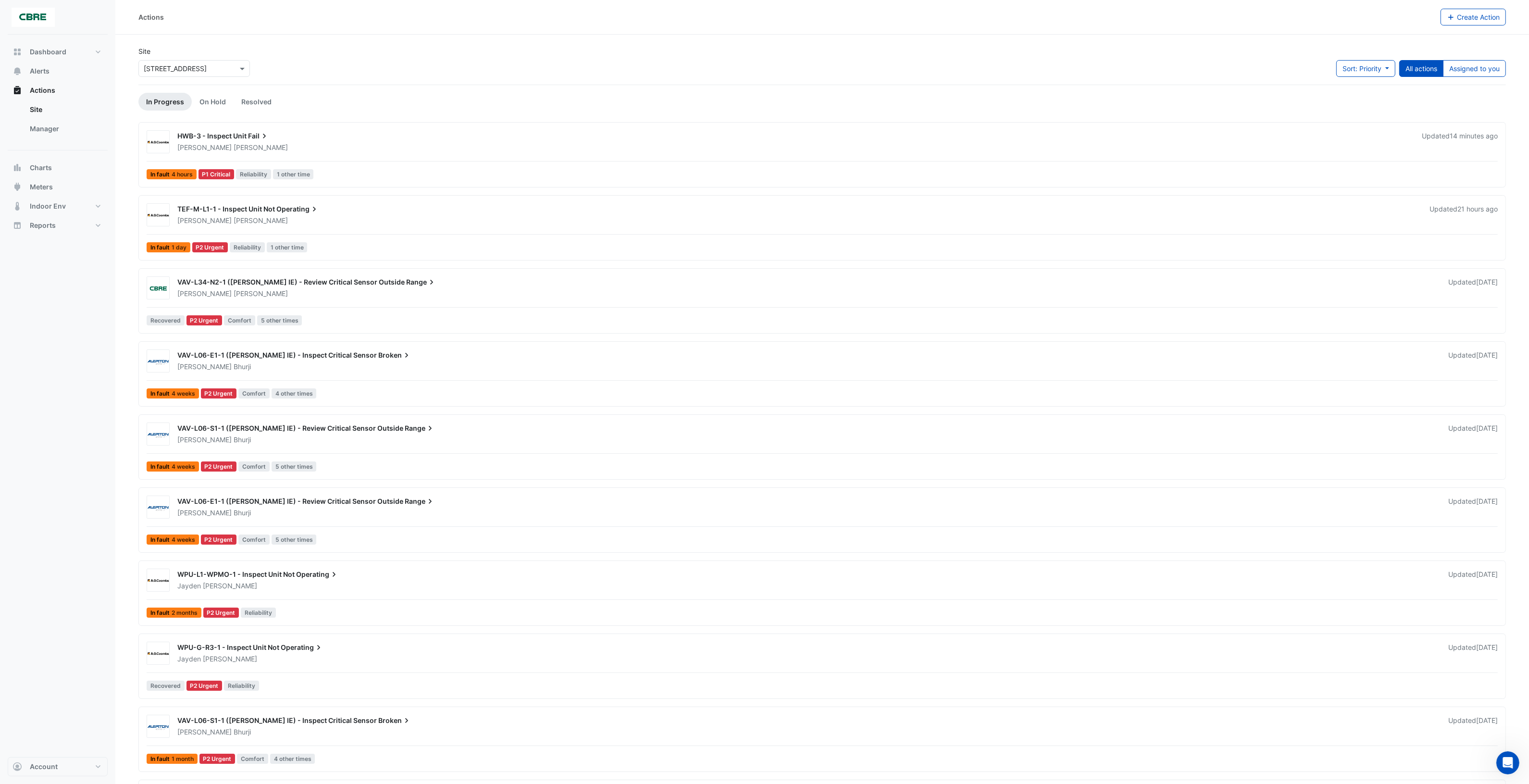
click at [481, 295] on div "[PERSON_NAME]" at bounding box center [806, 293] width 1261 height 9
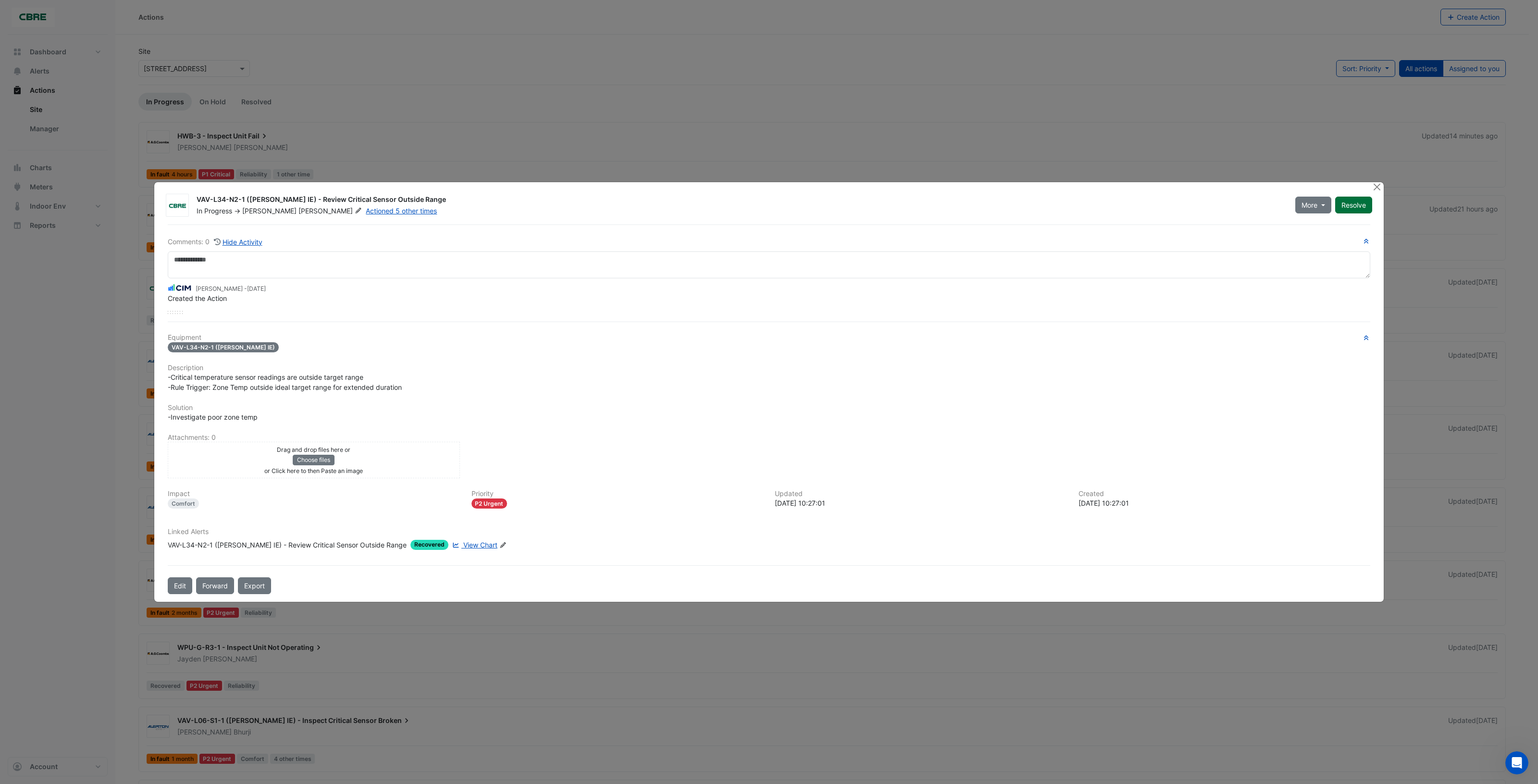
click at [1350, 203] on button "Resolve" at bounding box center [1353, 205] width 37 height 17
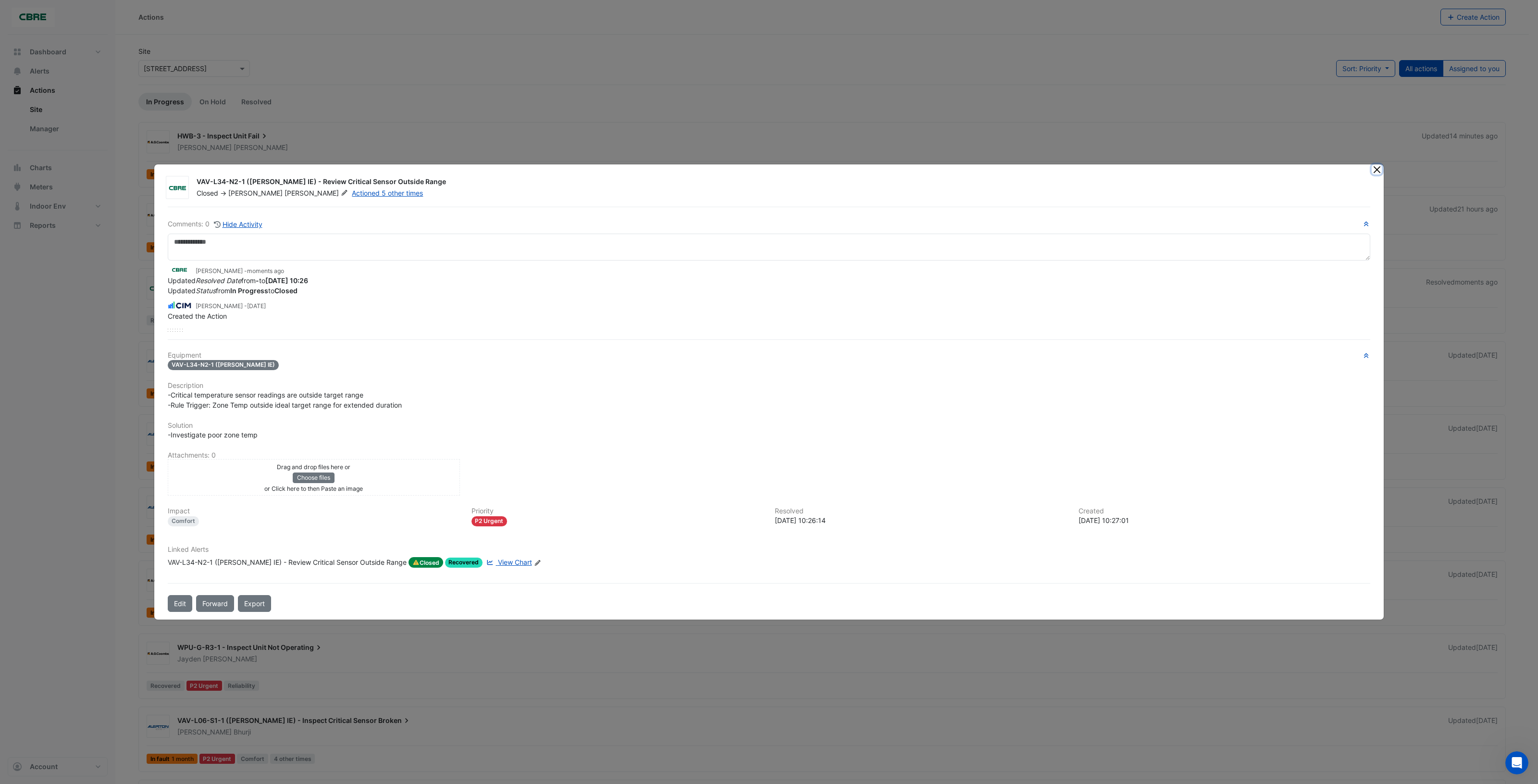
click at [1373, 171] on button "Close" at bounding box center [1376, 169] width 10 height 10
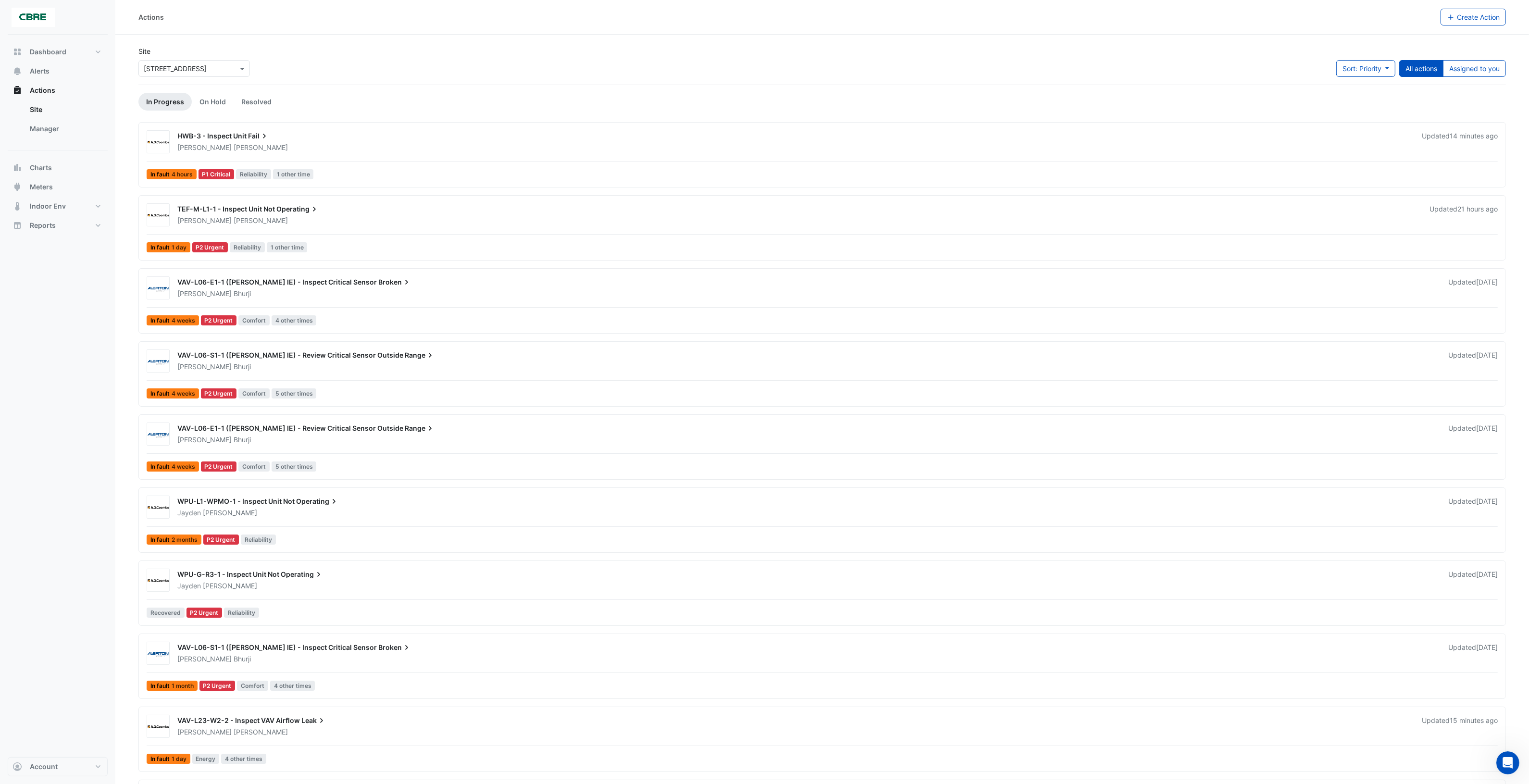
click at [680, 292] on div "[PERSON_NAME]" at bounding box center [806, 293] width 1261 height 9
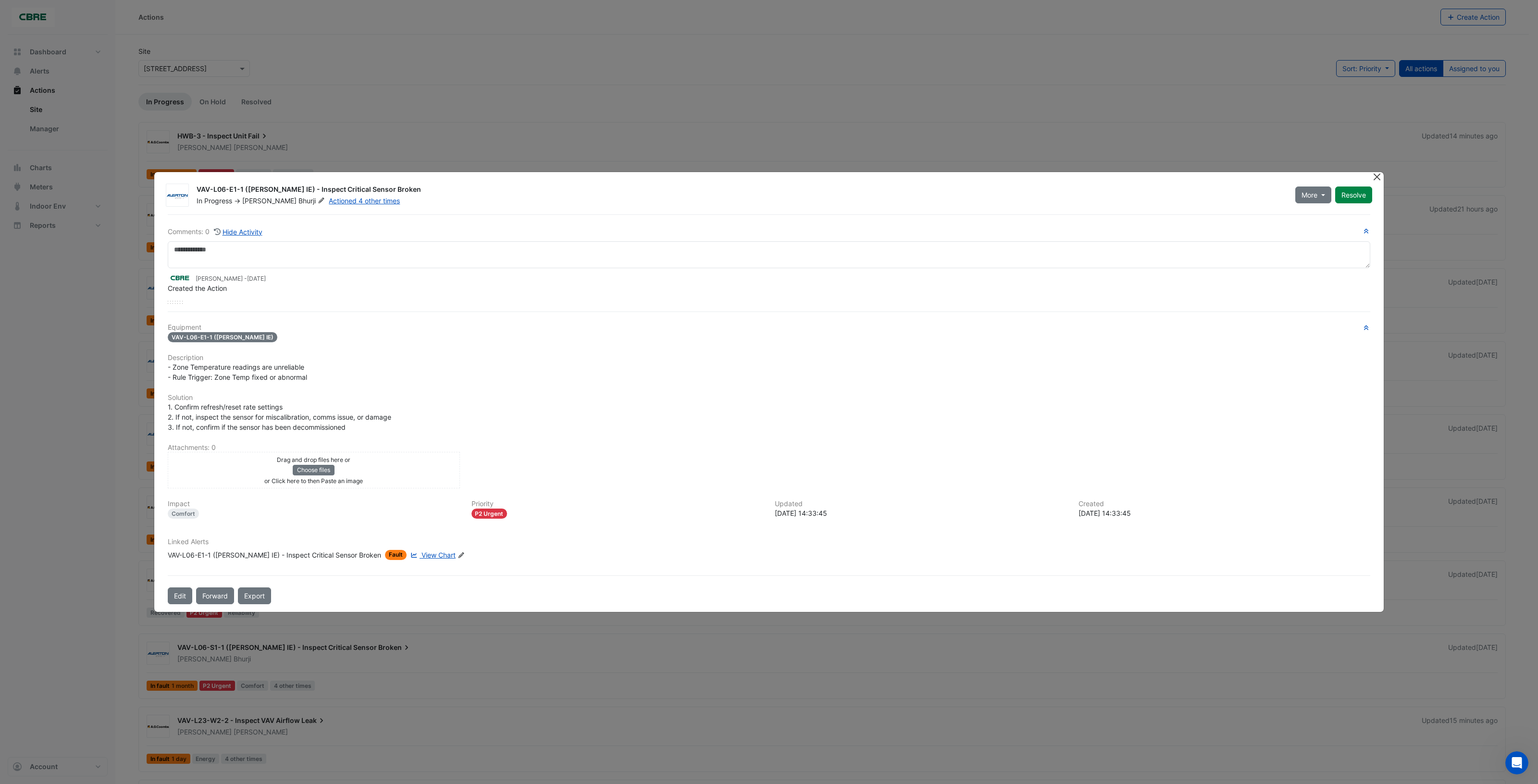
click at [1380, 178] on button "Close" at bounding box center [1376, 177] width 10 height 10
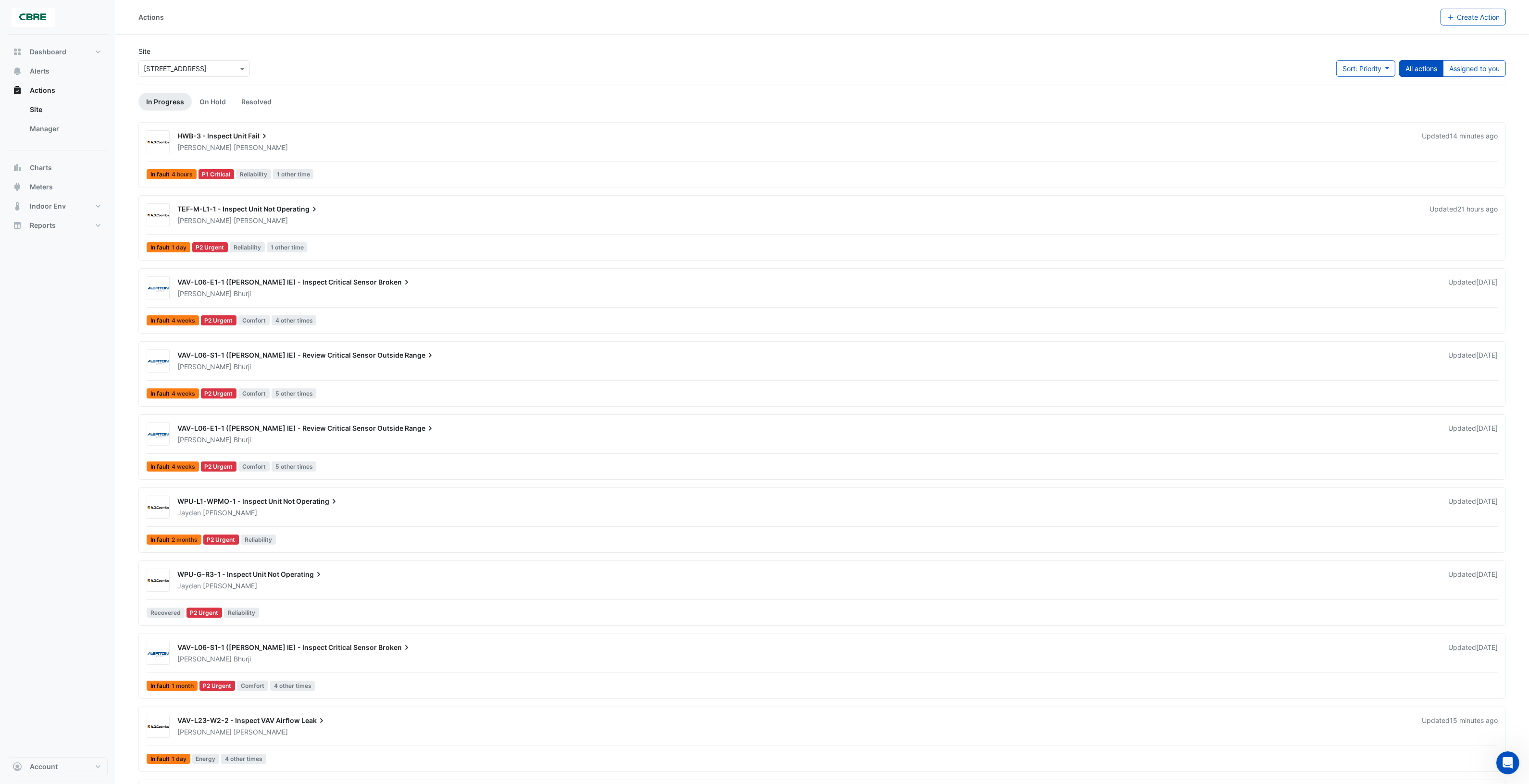
click at [397, 303] on div "VAV-L06-E1-1 ([PERSON_NAME] IE) - Inspect Critical Sensor Broken [PERSON_NAME] …" at bounding box center [823, 302] width 1359 height 53
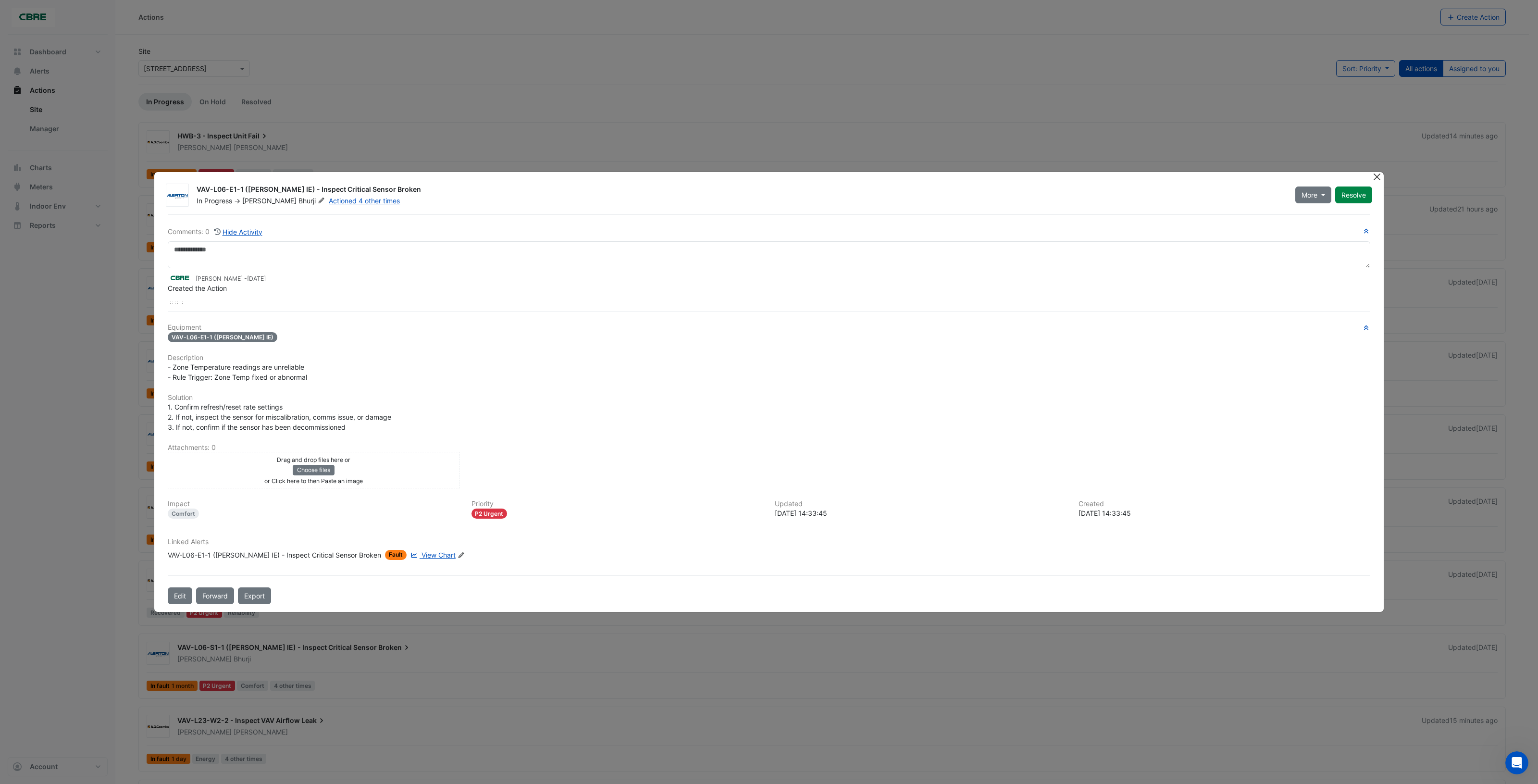
click at [1375, 181] on button "Close" at bounding box center [1376, 177] width 10 height 10
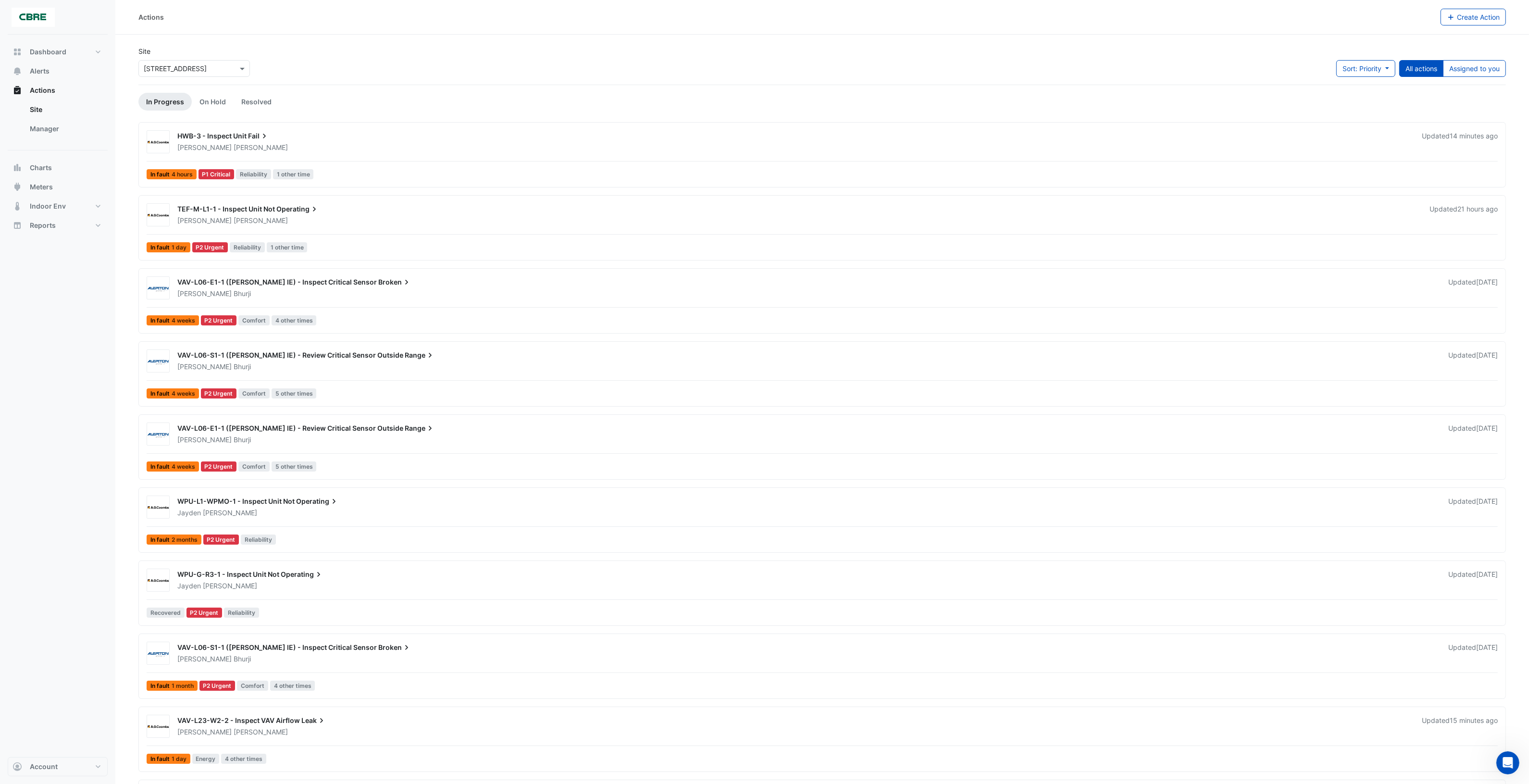
click at [518, 359] on div "VAV-L06-S1-1 ([PERSON_NAME] IE) - Review Critical Sensor Outside Range" at bounding box center [807, 355] width 1260 height 12
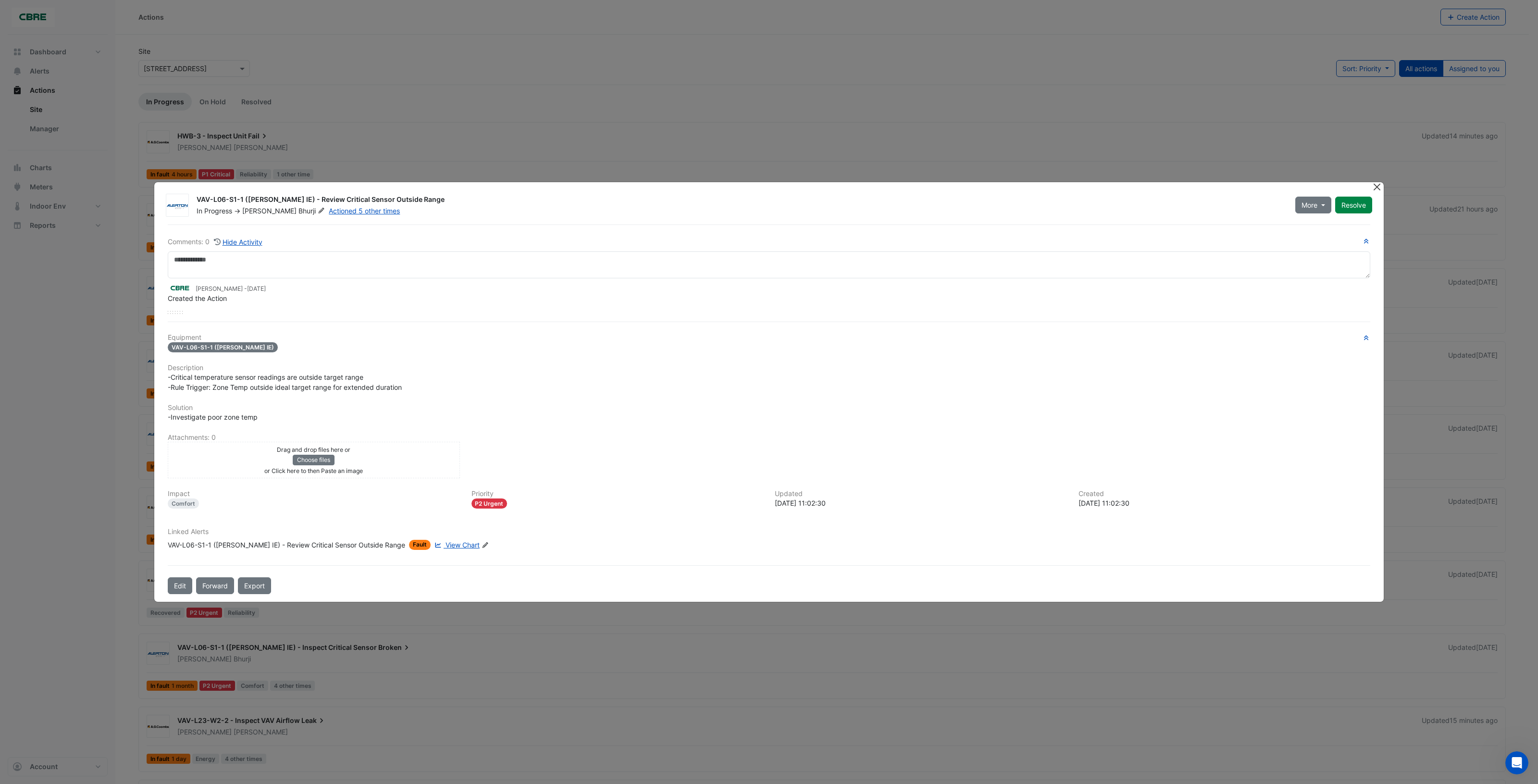
click at [1377, 190] on button "Close" at bounding box center [1376, 187] width 10 height 10
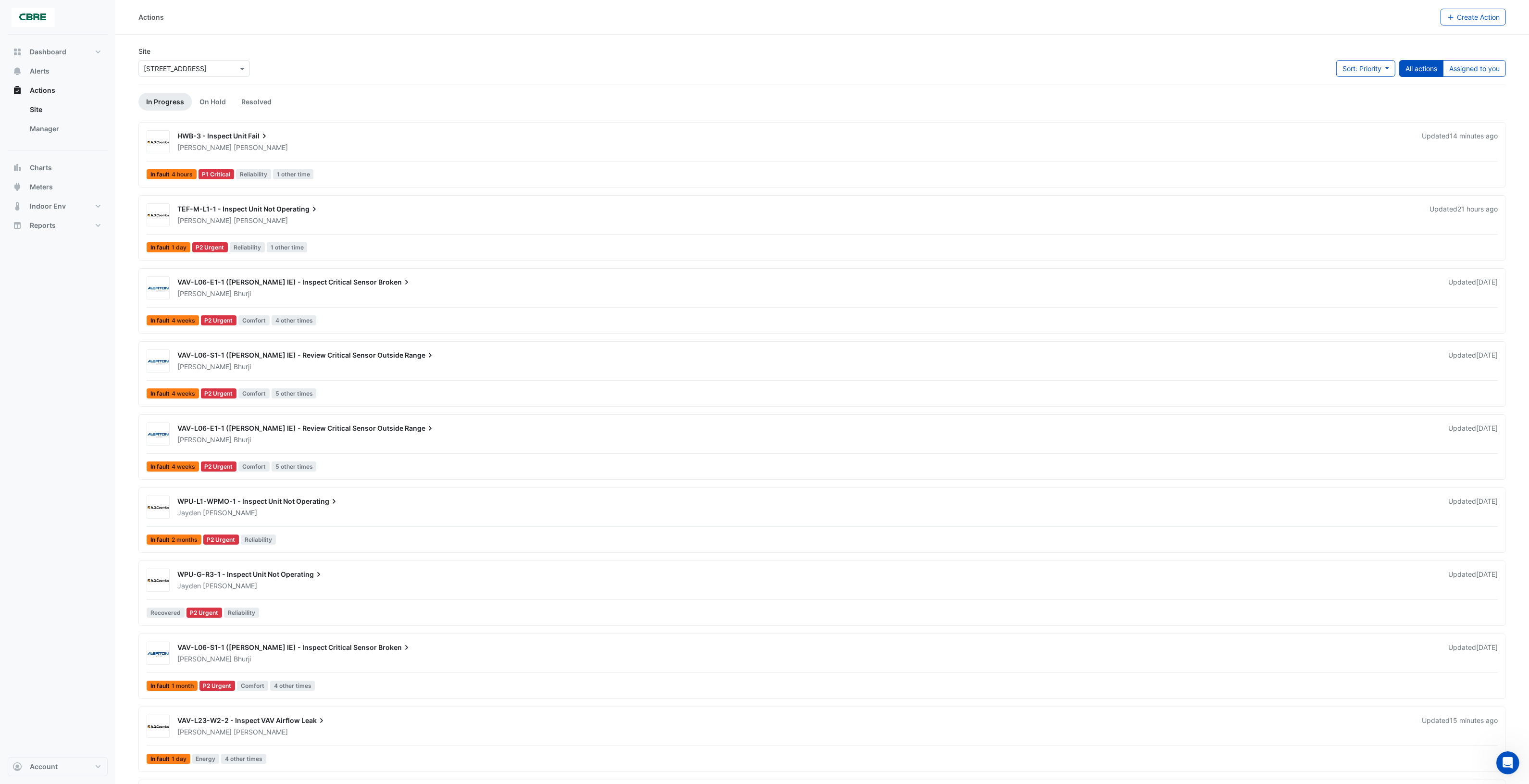
click at [446, 362] on div "[PERSON_NAME]" at bounding box center [806, 366] width 1261 height 9
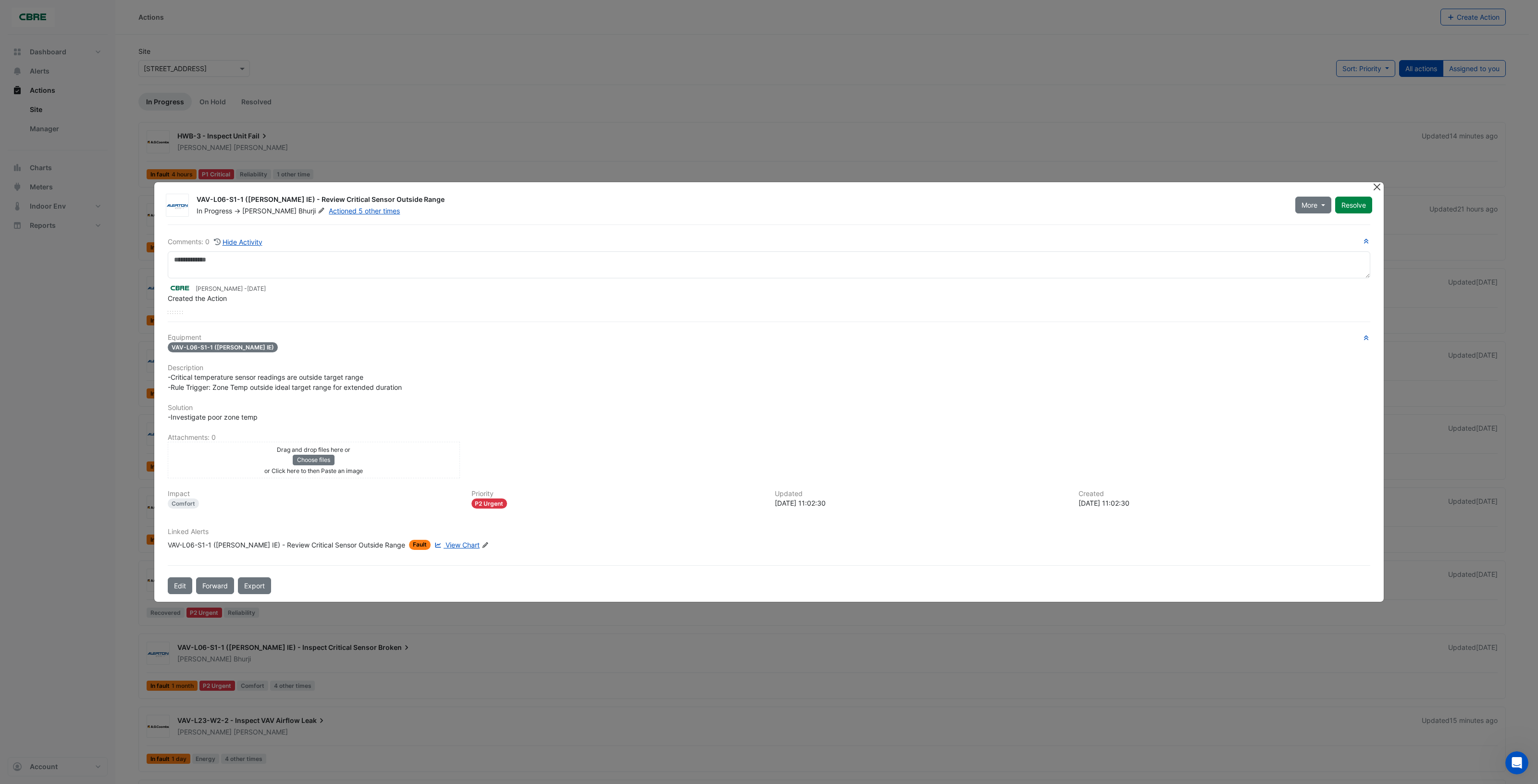
click at [1377, 188] on button "Close" at bounding box center [1376, 187] width 10 height 10
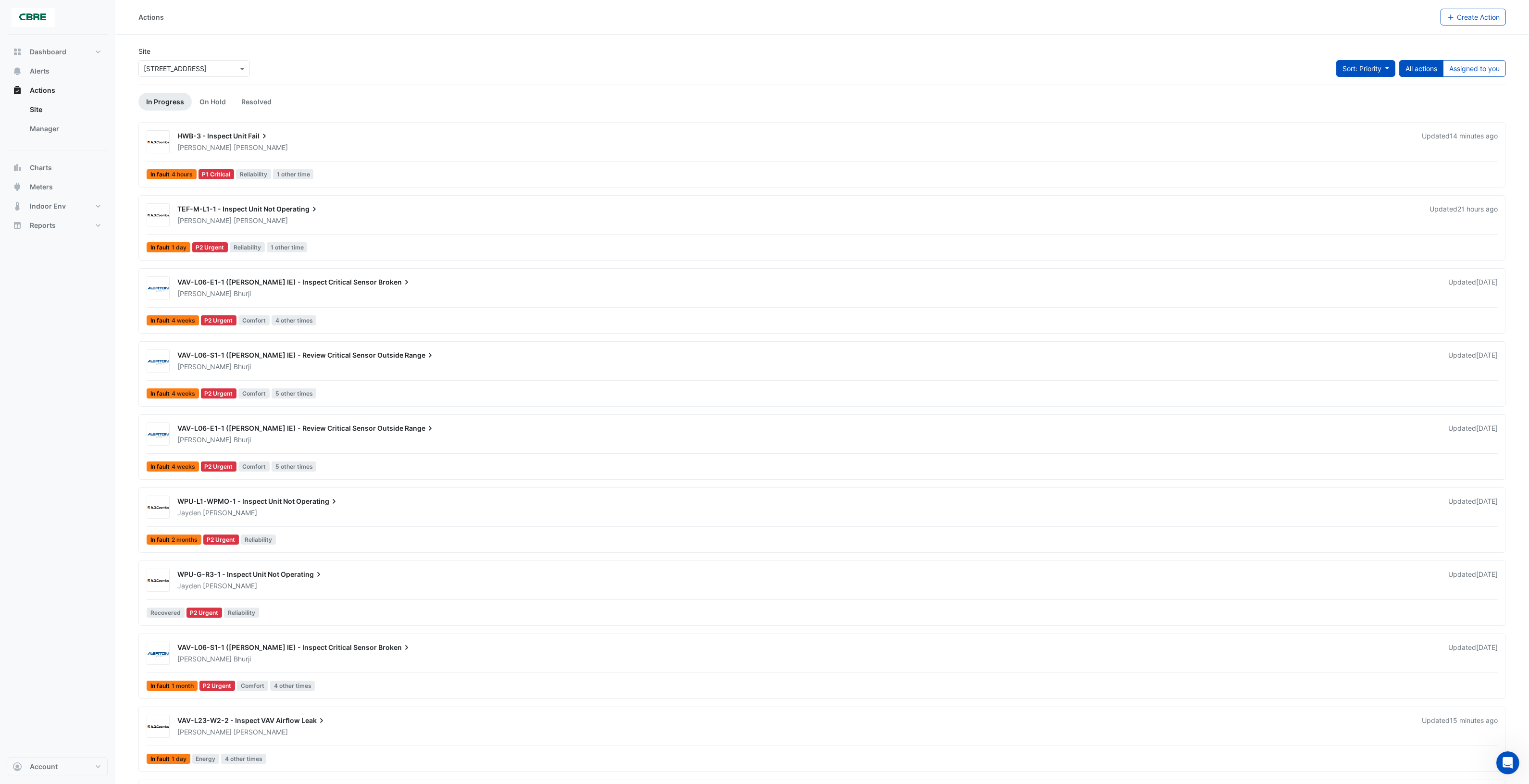
click at [1387, 70] on button "Sort: Priority" at bounding box center [1366, 68] width 59 height 17
click at [972, 184] on div "HWB-3 - Inspect Unit Fail [PERSON_NAME] Updated 14 minutes ago In fault 4 hours…" at bounding box center [822, 155] width 1367 height 65
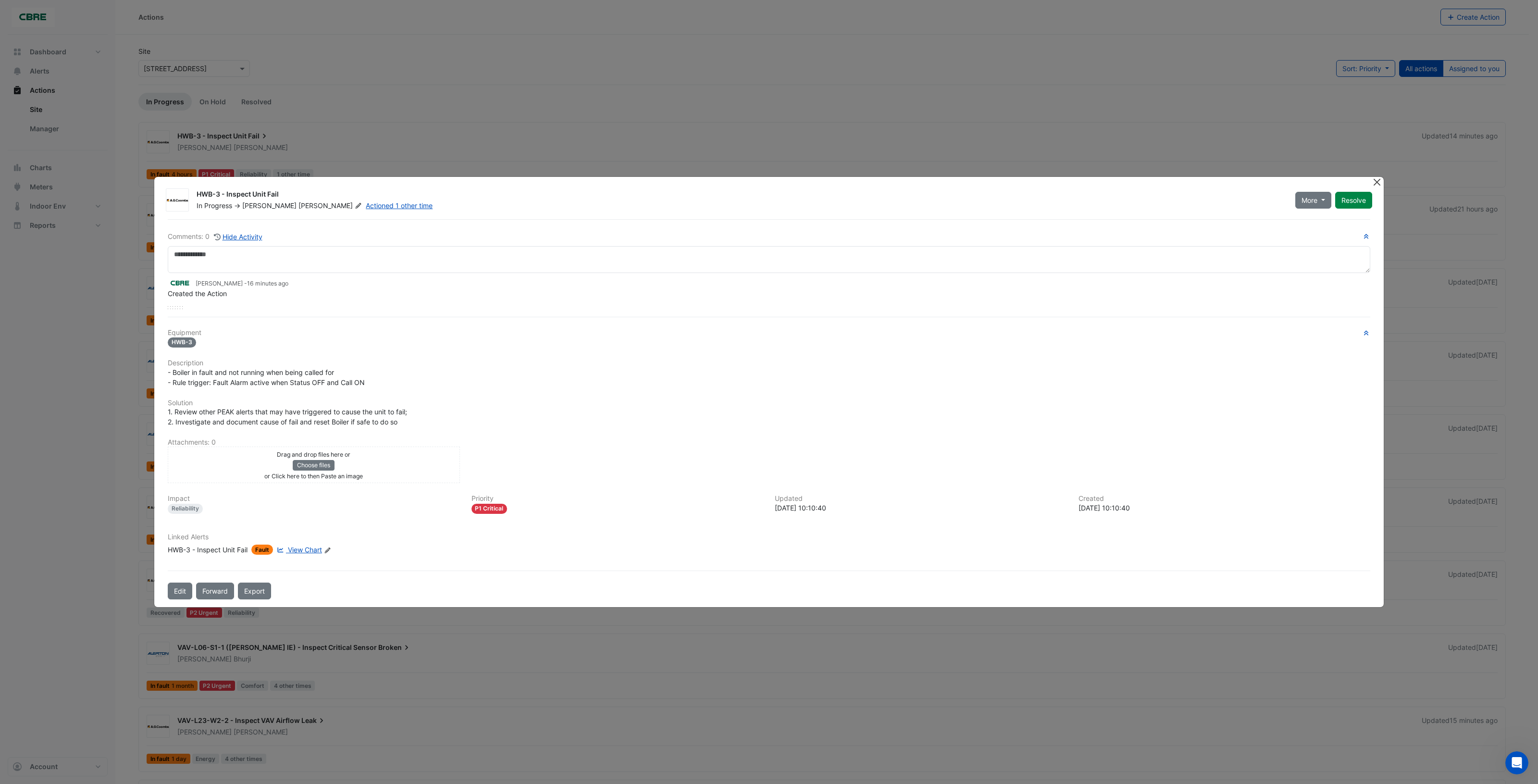
click at [1372, 183] on button "Close" at bounding box center [1376, 182] width 10 height 10
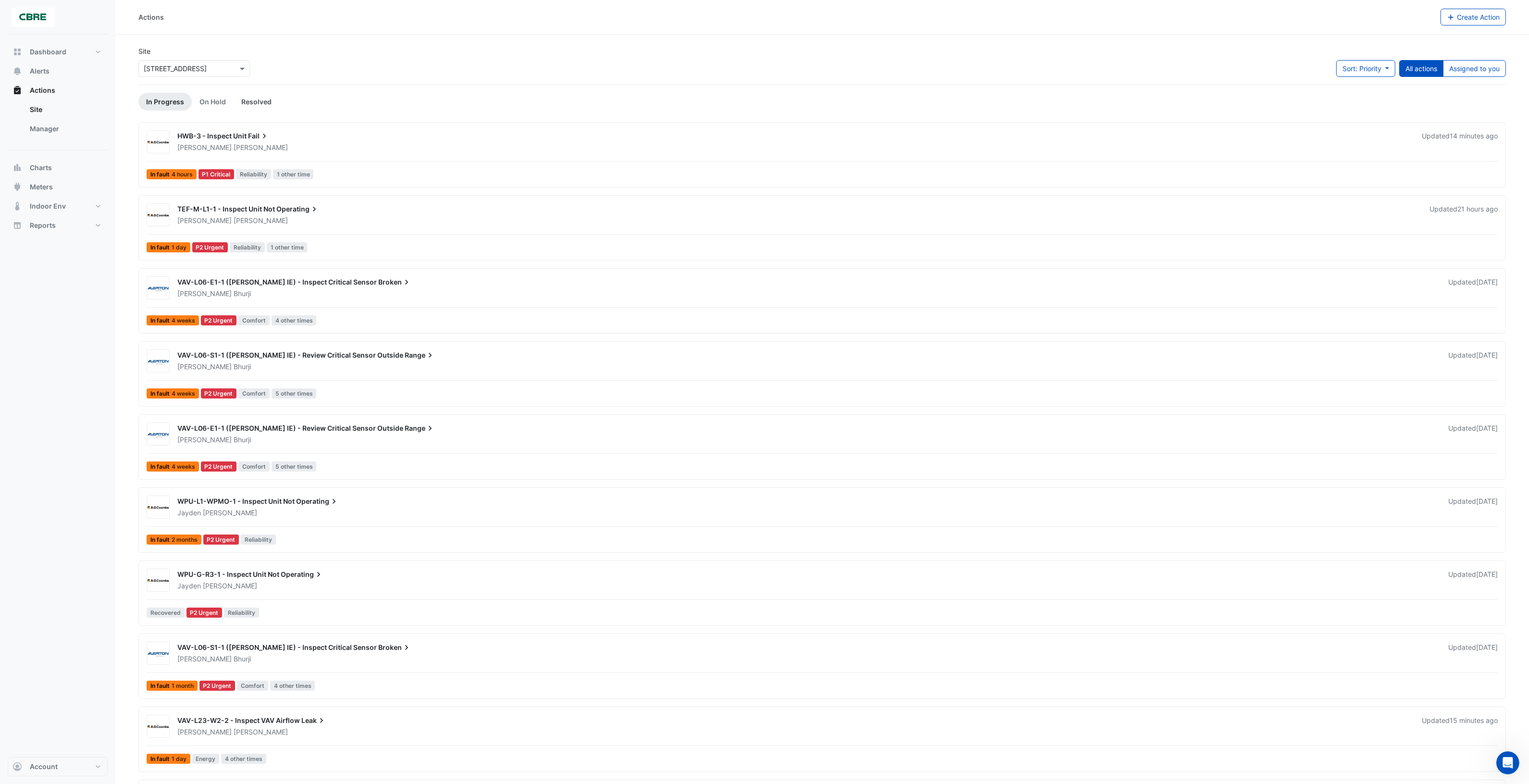
click at [258, 103] on link "Resolved" at bounding box center [256, 102] width 45 height 18
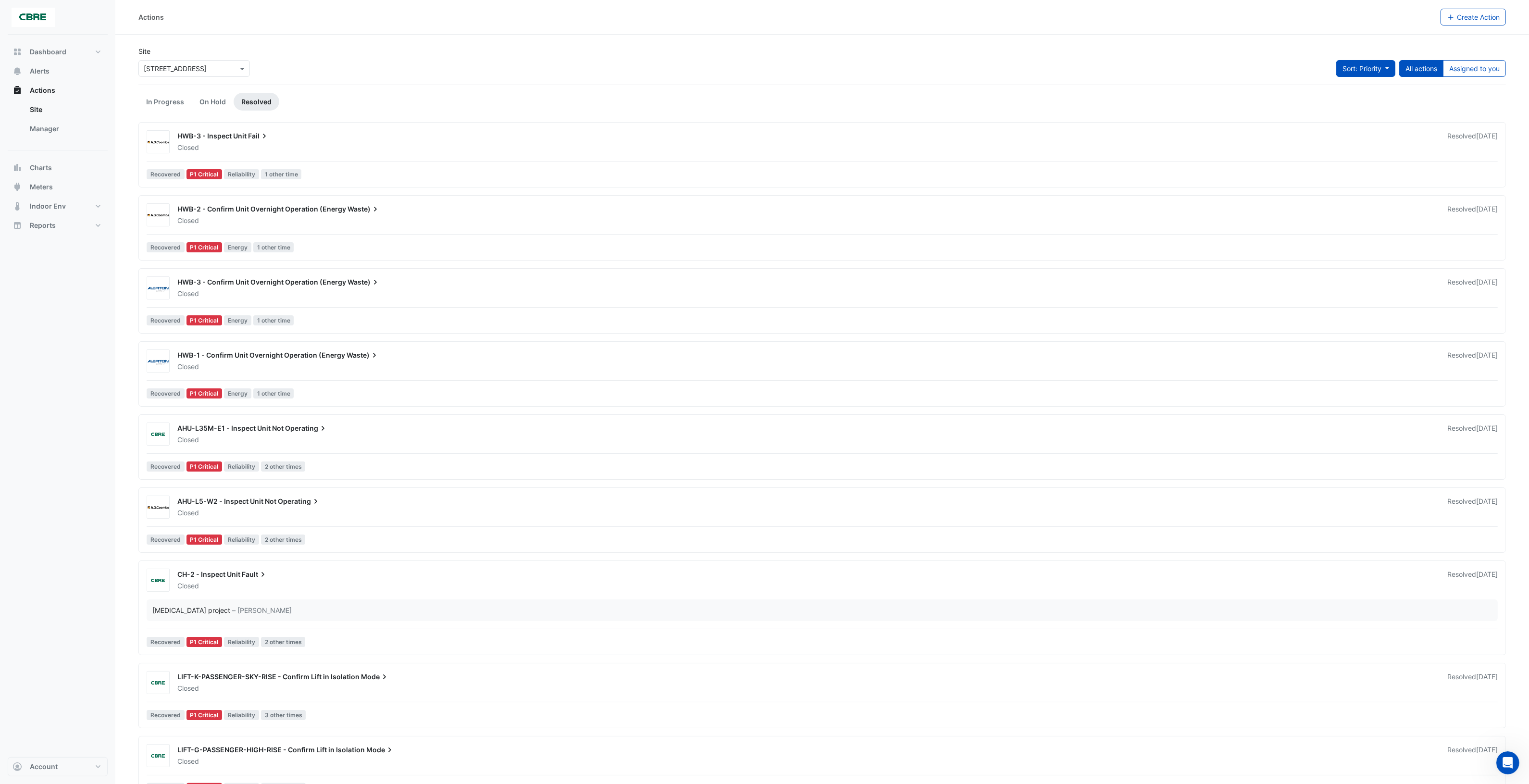
click at [1383, 70] on button "Sort: Priority" at bounding box center [1366, 68] width 59 height 17
click at [1358, 103] on li "Updated" at bounding box center [1355, 104] width 76 height 14
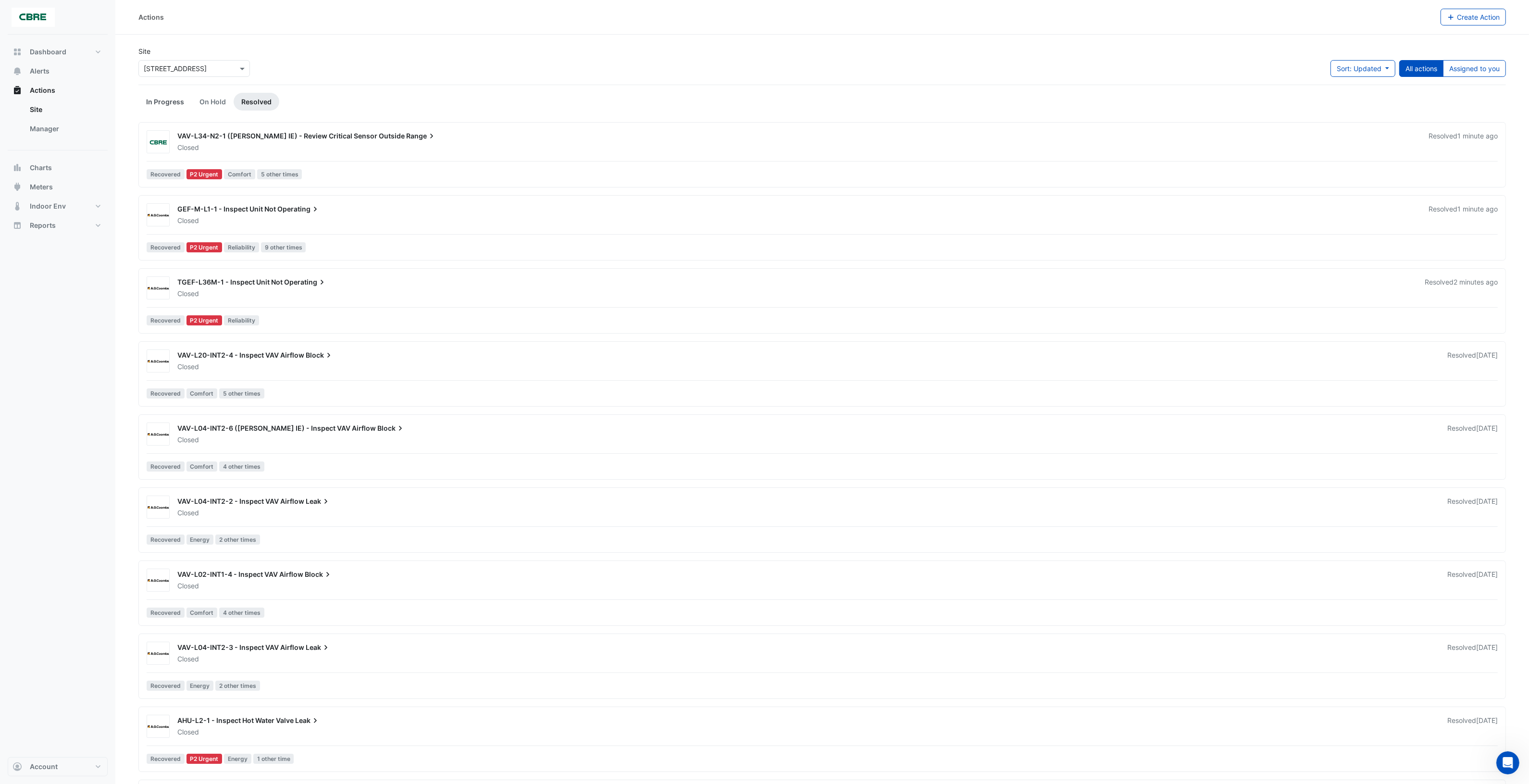
click at [172, 102] on link "In Progress" at bounding box center [165, 102] width 53 height 18
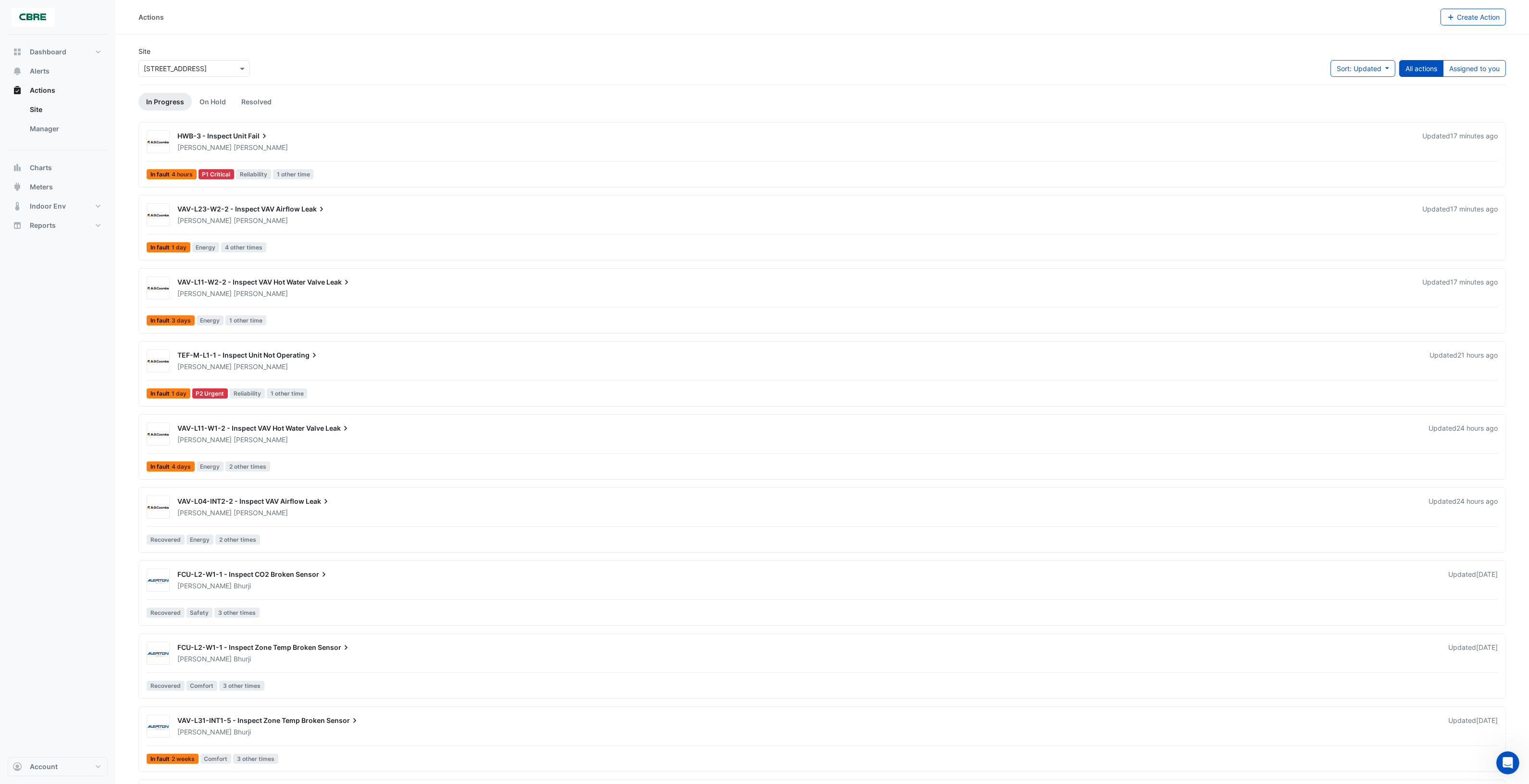
click at [155, 19] on div "Actions" at bounding box center [151, 17] width 25 height 10
click at [1375, 72] on span "Sort: Updated" at bounding box center [1359, 68] width 45 height 8
click at [1356, 90] on li "Priority" at bounding box center [1355, 89] width 76 height 14
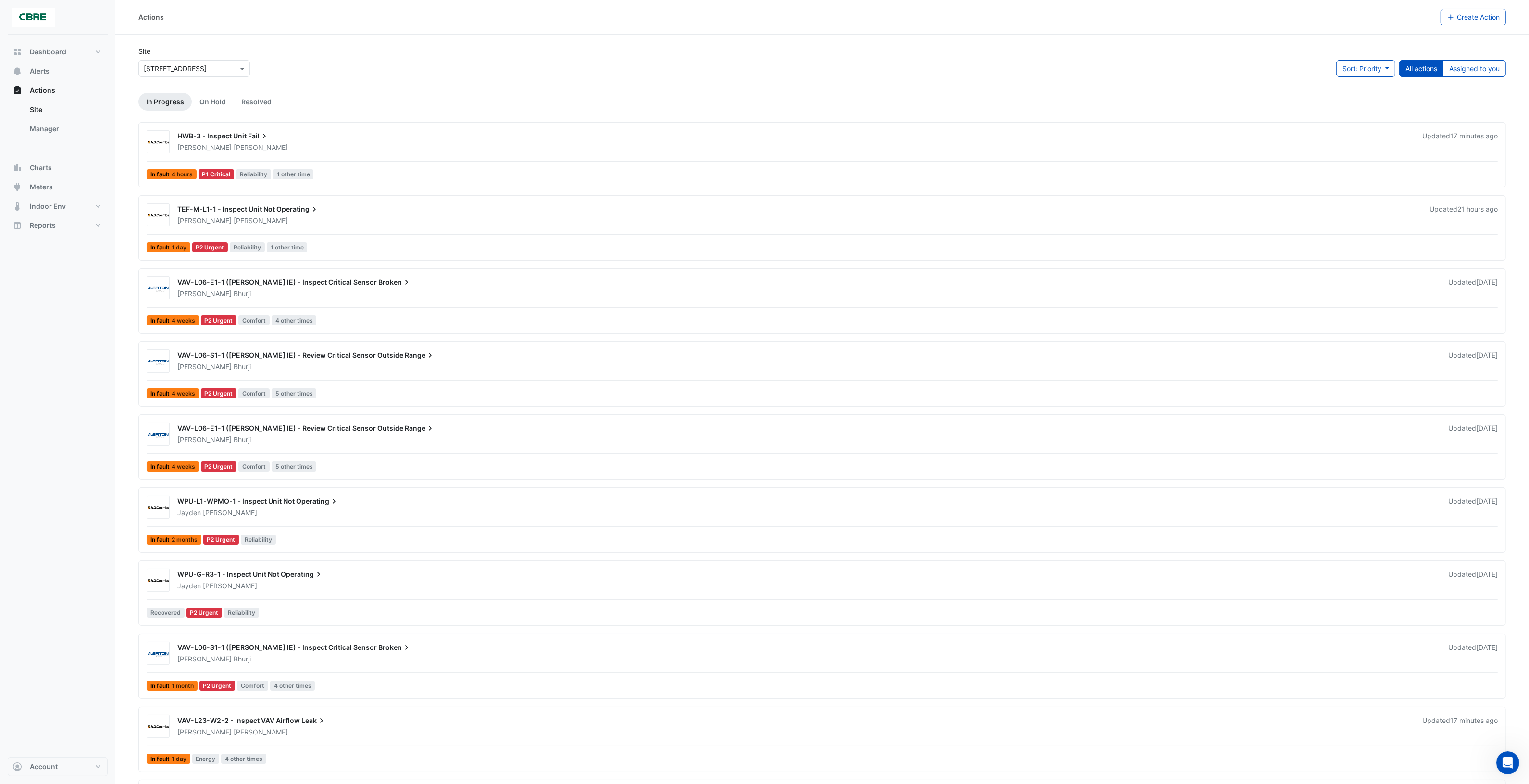
click at [399, 577] on div "WPU-G-R3-1 - Inspect Unit Not Operating" at bounding box center [807, 575] width 1260 height 12
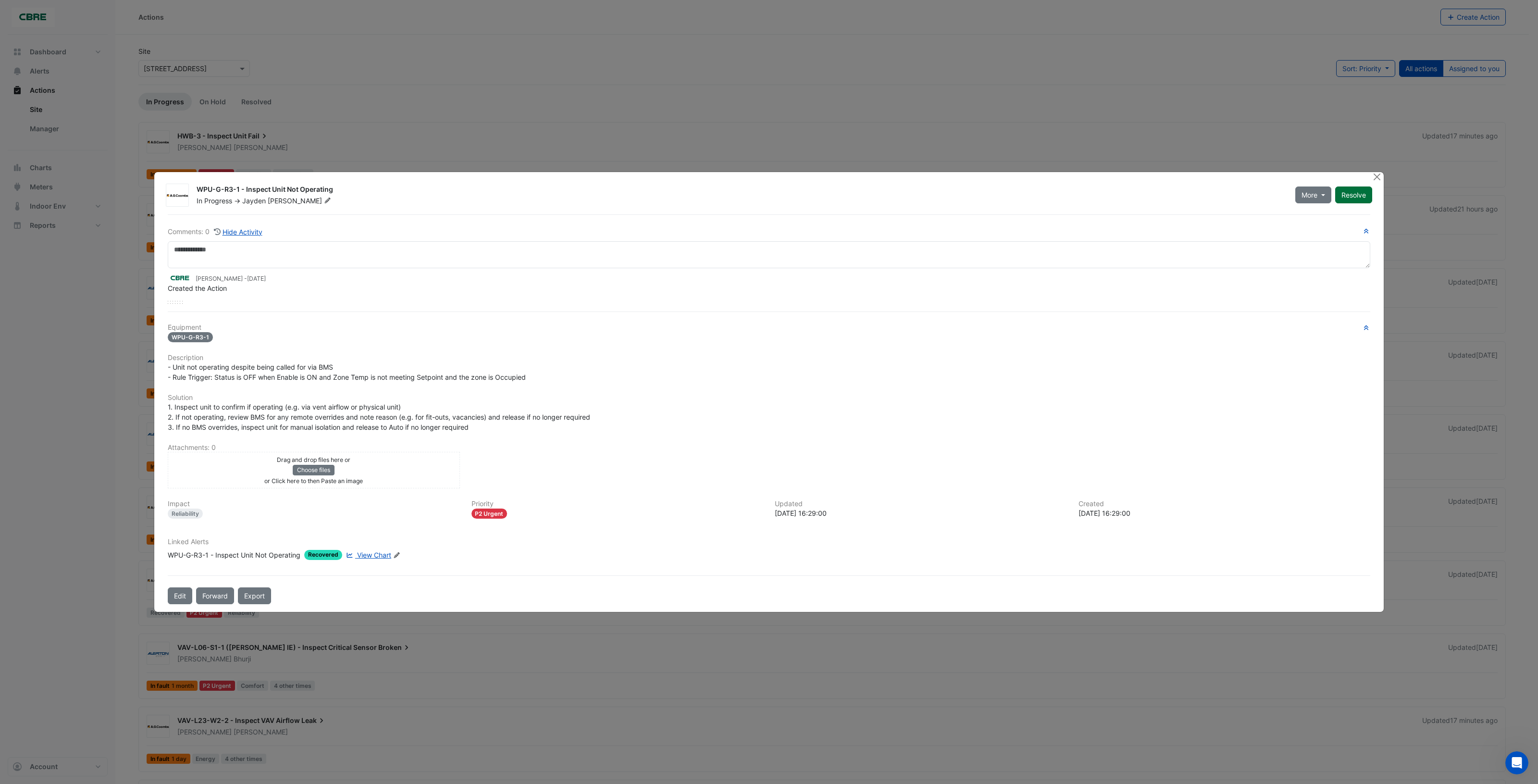
click at [1356, 196] on button "Resolve" at bounding box center [1353, 195] width 37 height 17
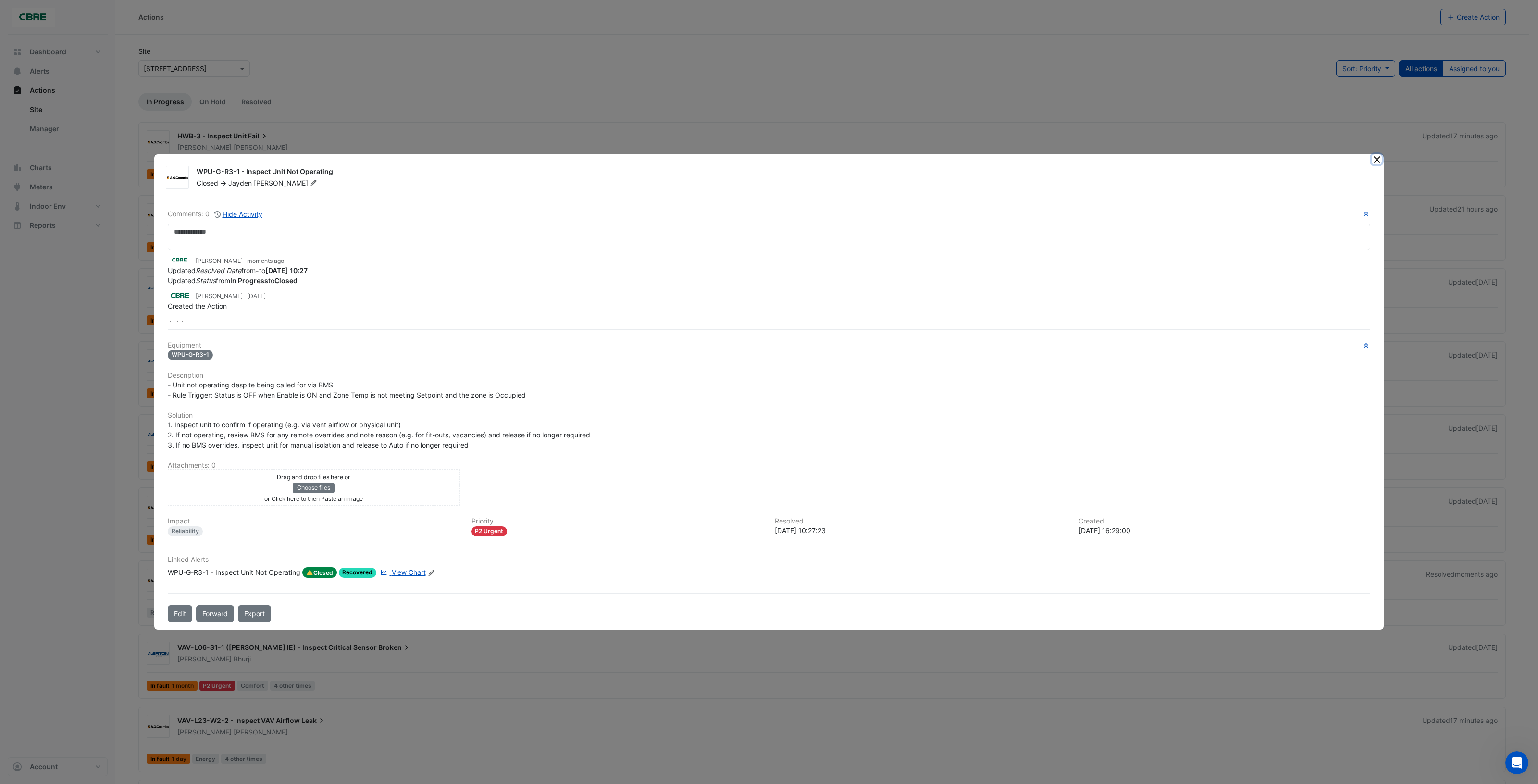
click at [1376, 161] on button "Close" at bounding box center [1376, 159] width 10 height 10
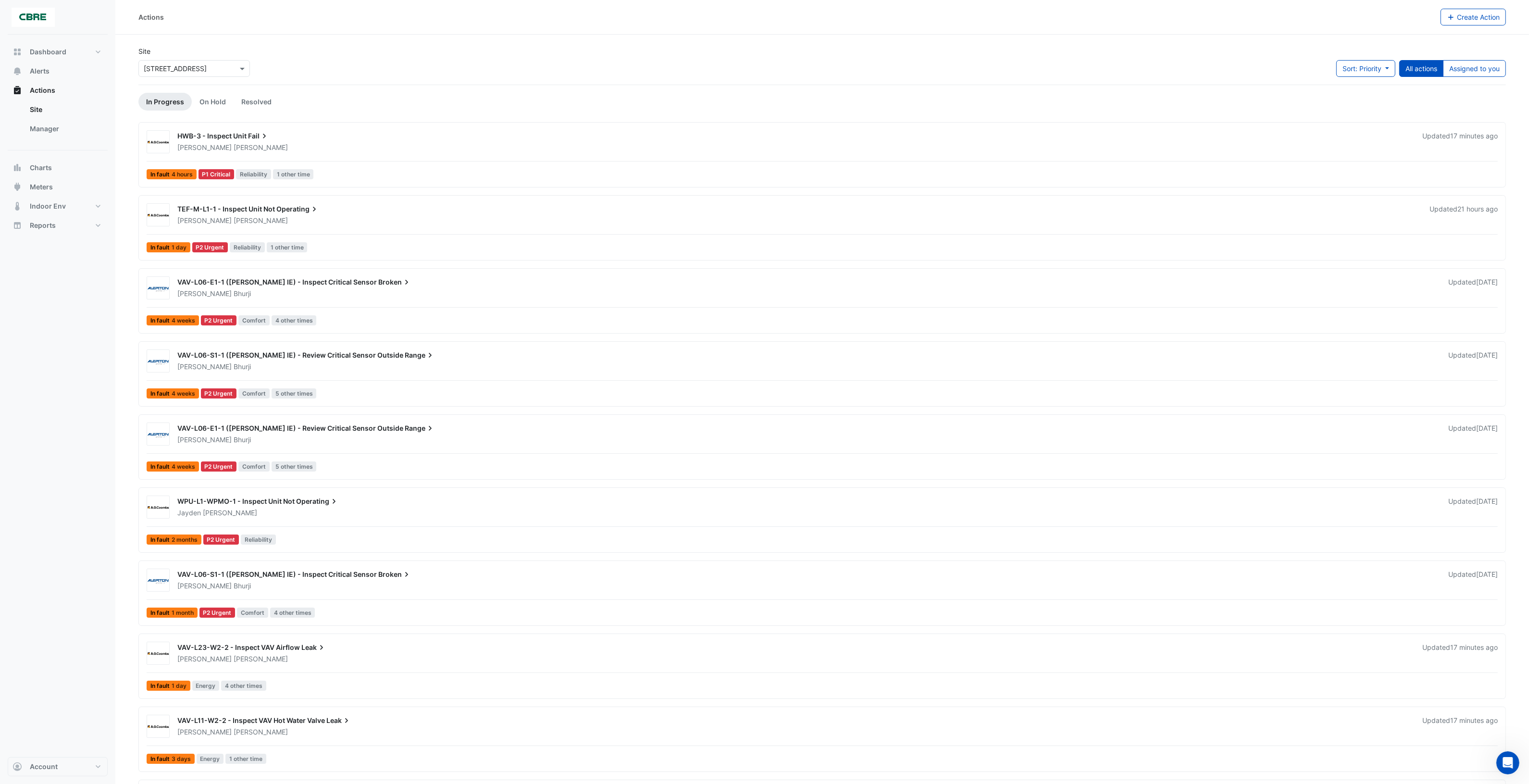
click at [400, 517] on div "[PERSON_NAME]" at bounding box center [806, 512] width 1261 height 9
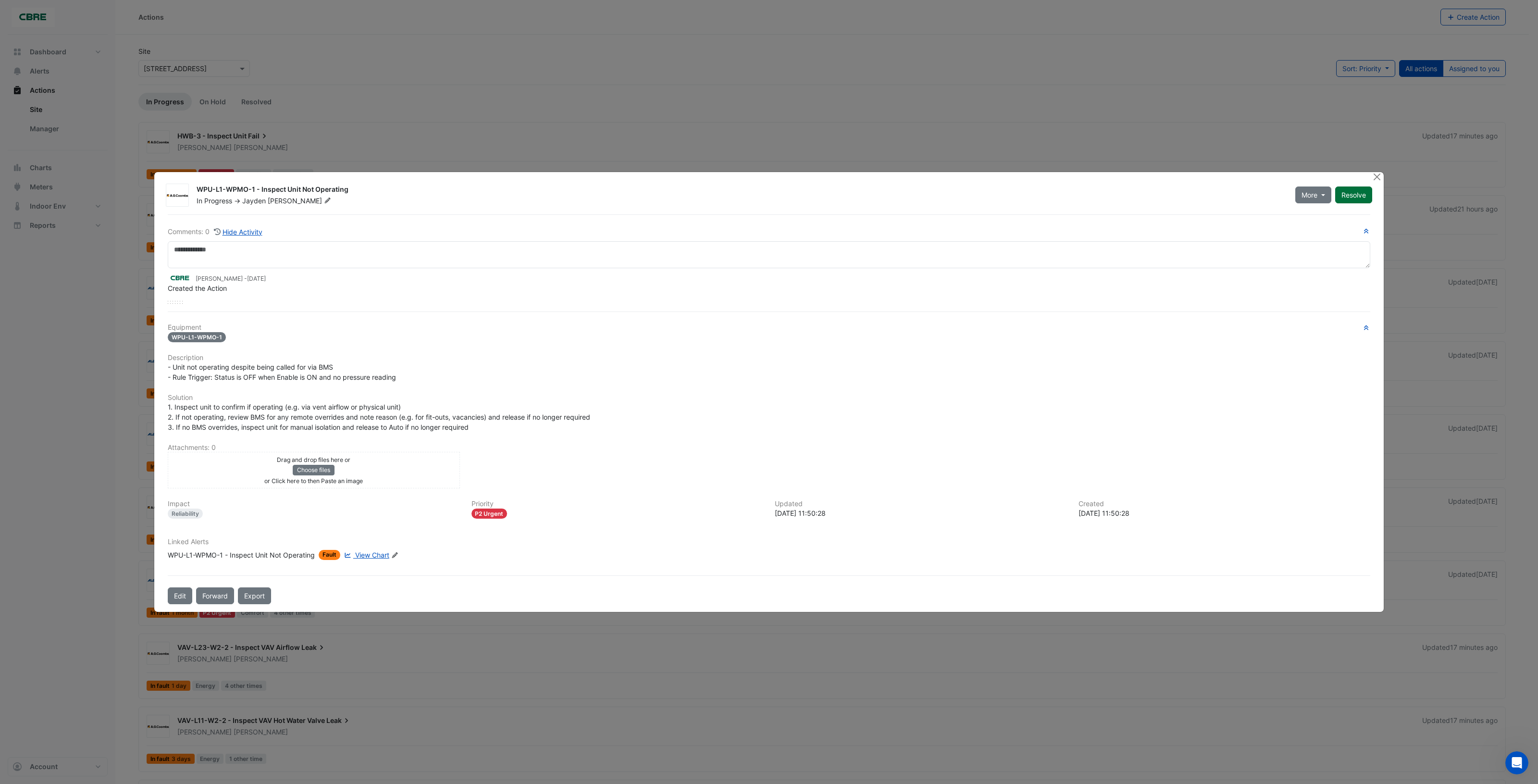
click at [1357, 194] on button "Resolve" at bounding box center [1353, 195] width 37 height 17
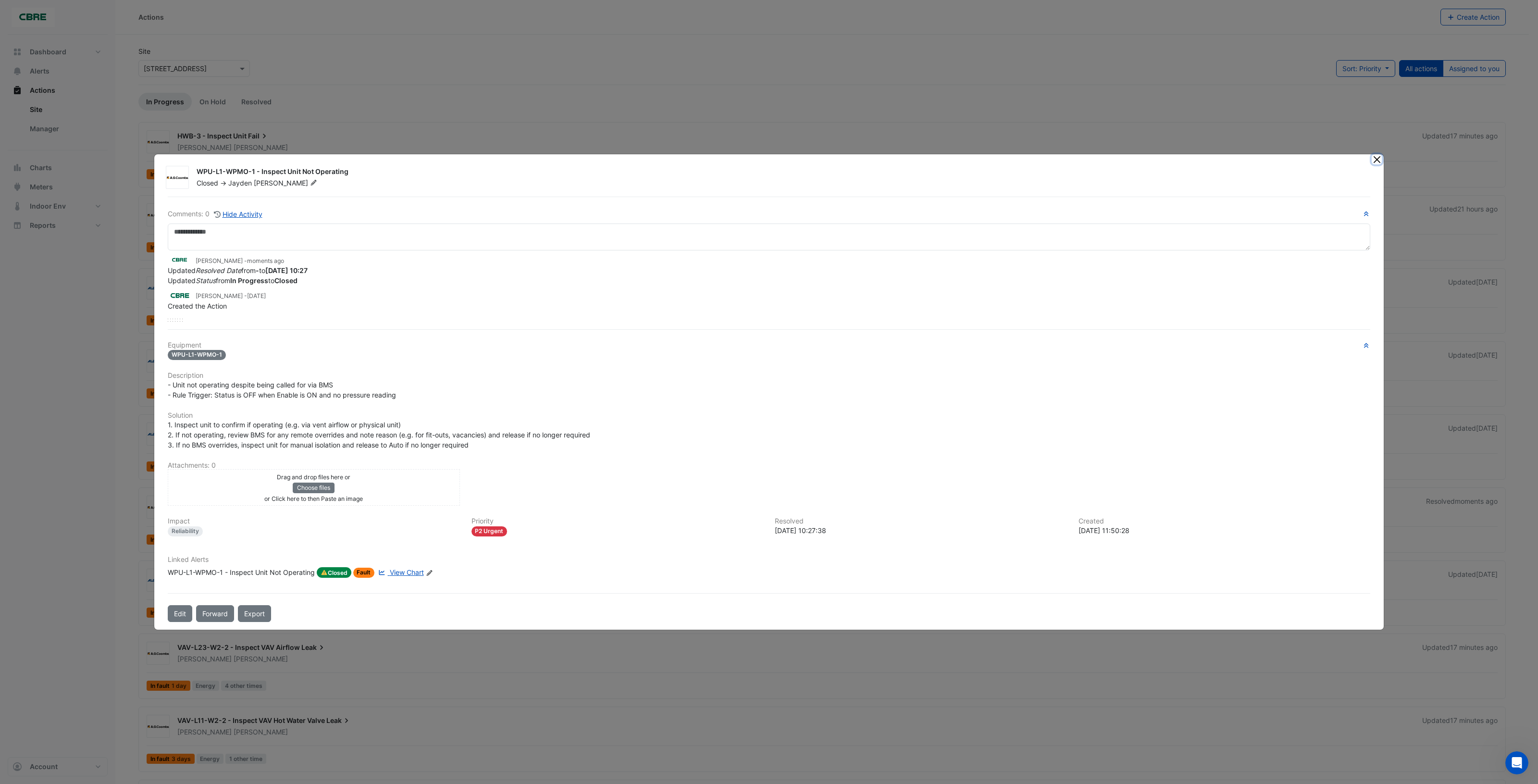
click at [1373, 157] on button "Close" at bounding box center [1376, 159] width 10 height 10
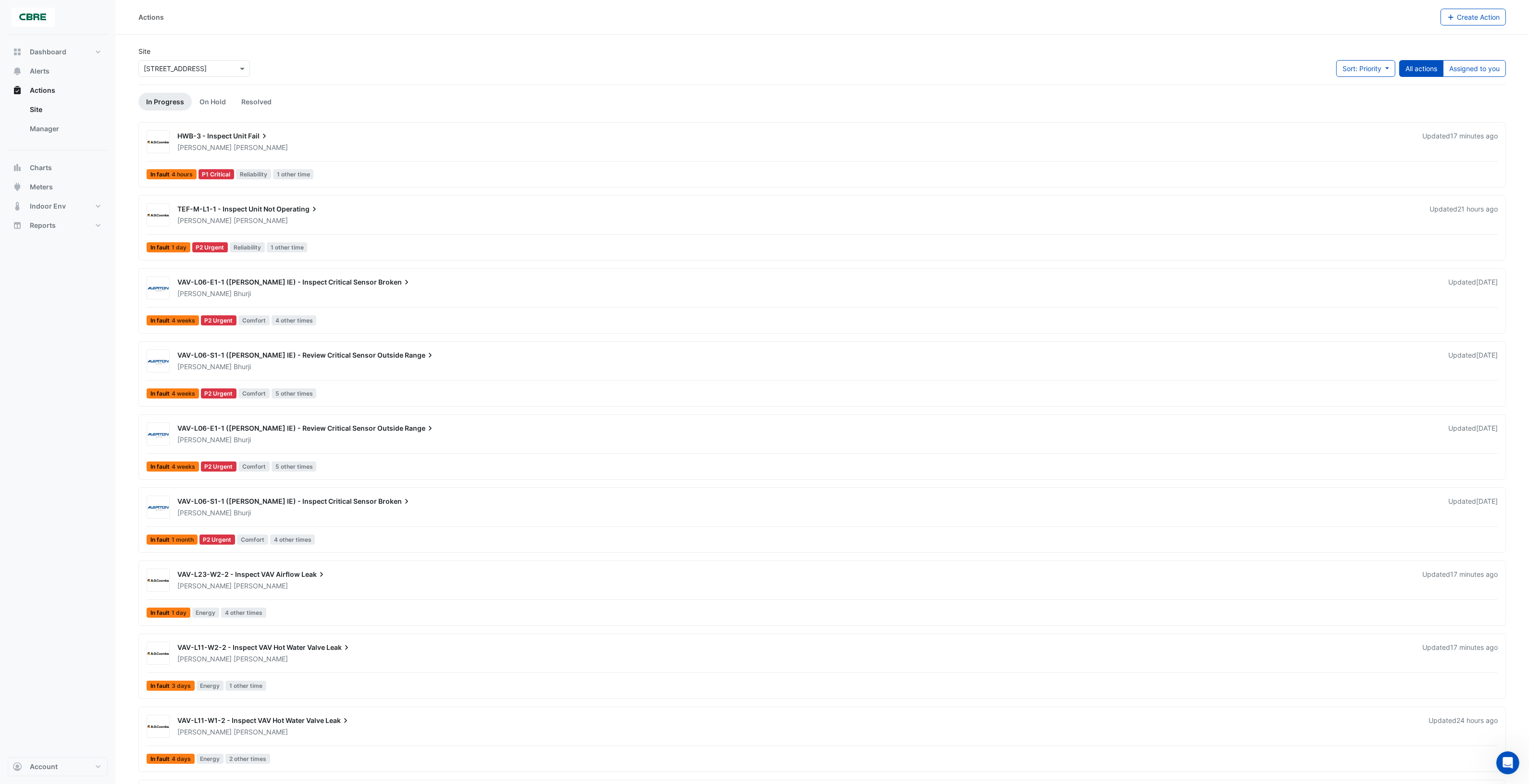
click at [534, 508] on div "VAV-L06-S1-1 ([PERSON_NAME] IE) - Inspect Critical Sensor Broken" at bounding box center [807, 502] width 1260 height 12
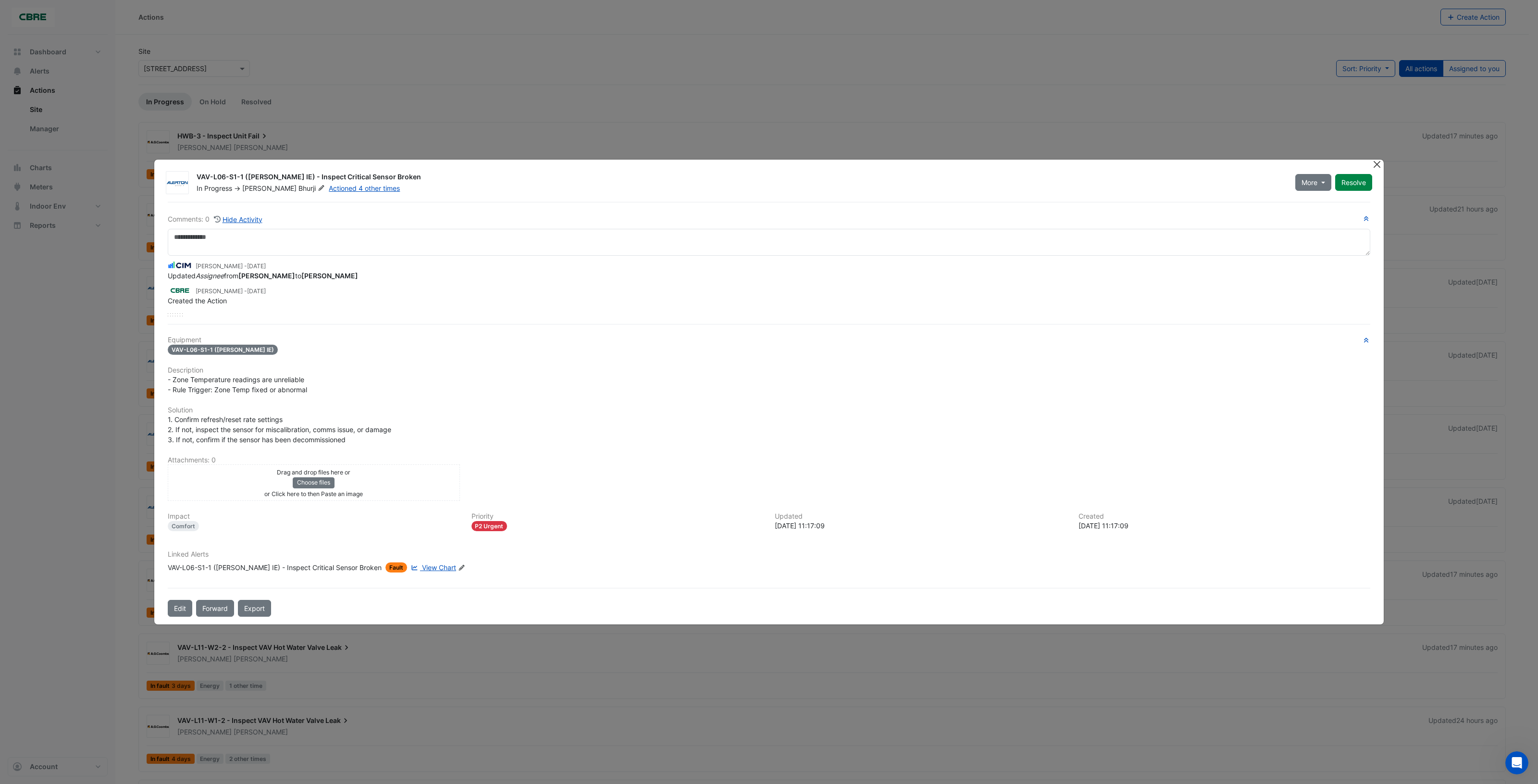
click at [1379, 165] on button "Close" at bounding box center [1376, 164] width 10 height 10
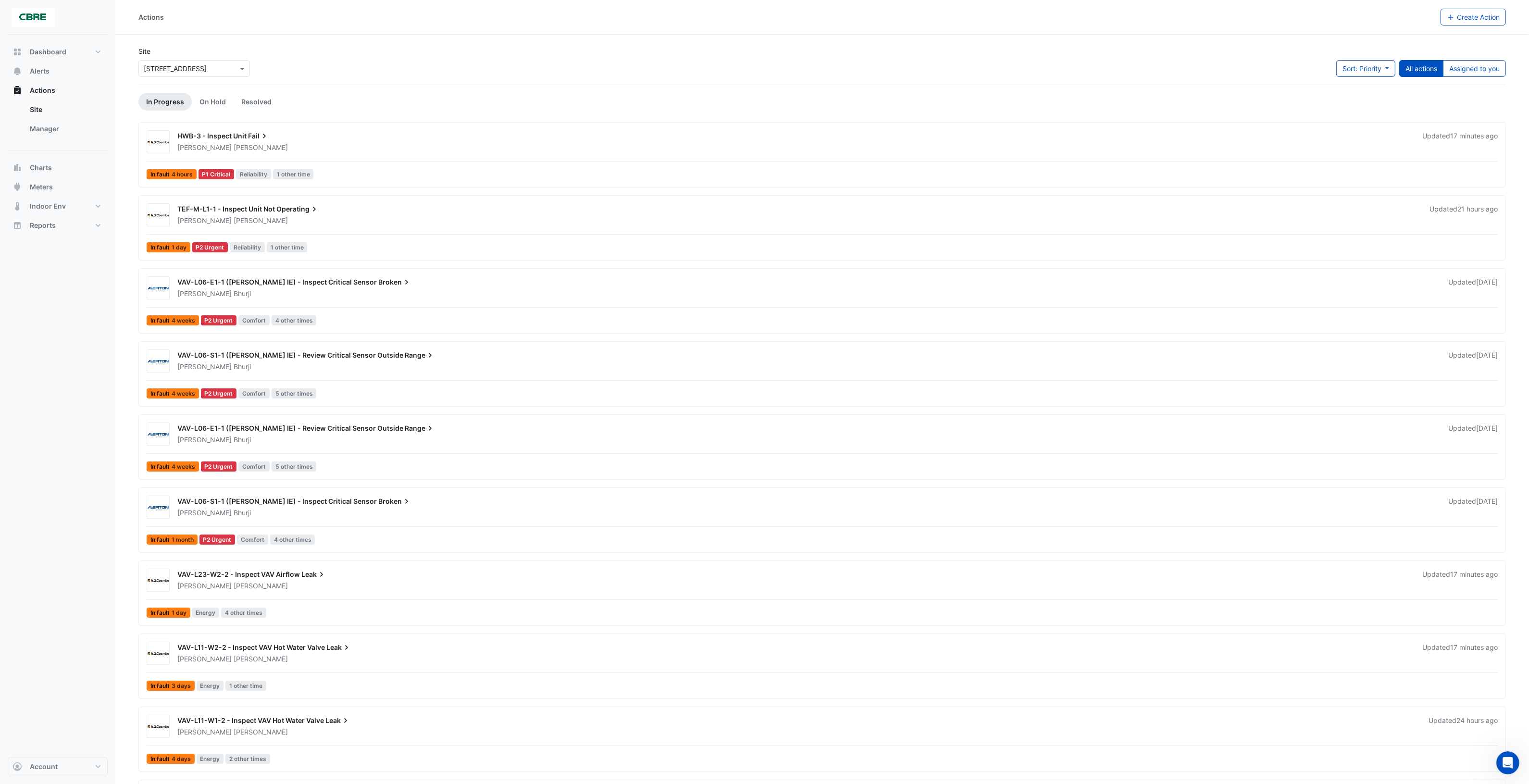
click at [491, 586] on div "[PERSON_NAME]" at bounding box center [794, 585] width 1236 height 9
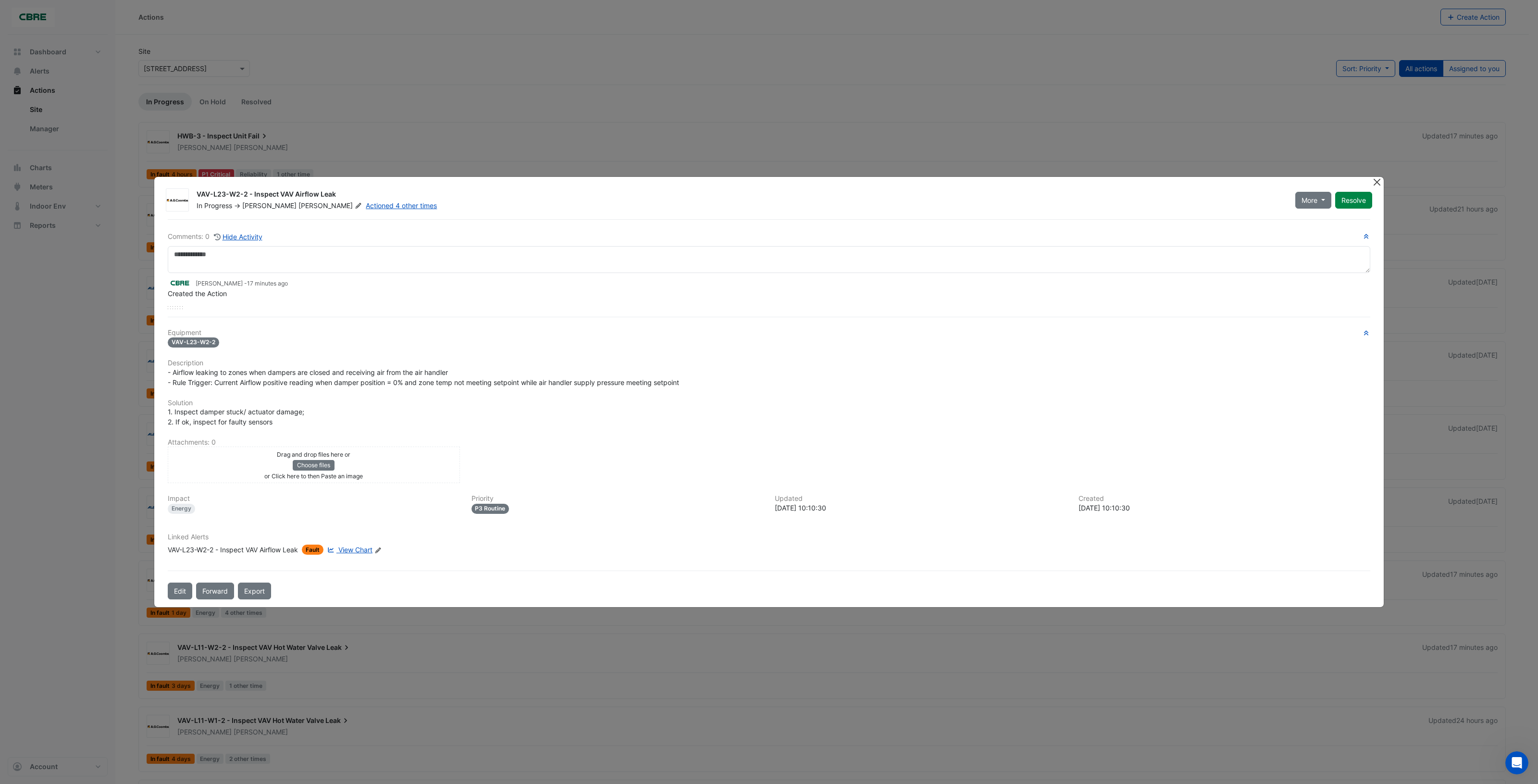
click at [1376, 183] on button "Close" at bounding box center [1376, 182] width 10 height 10
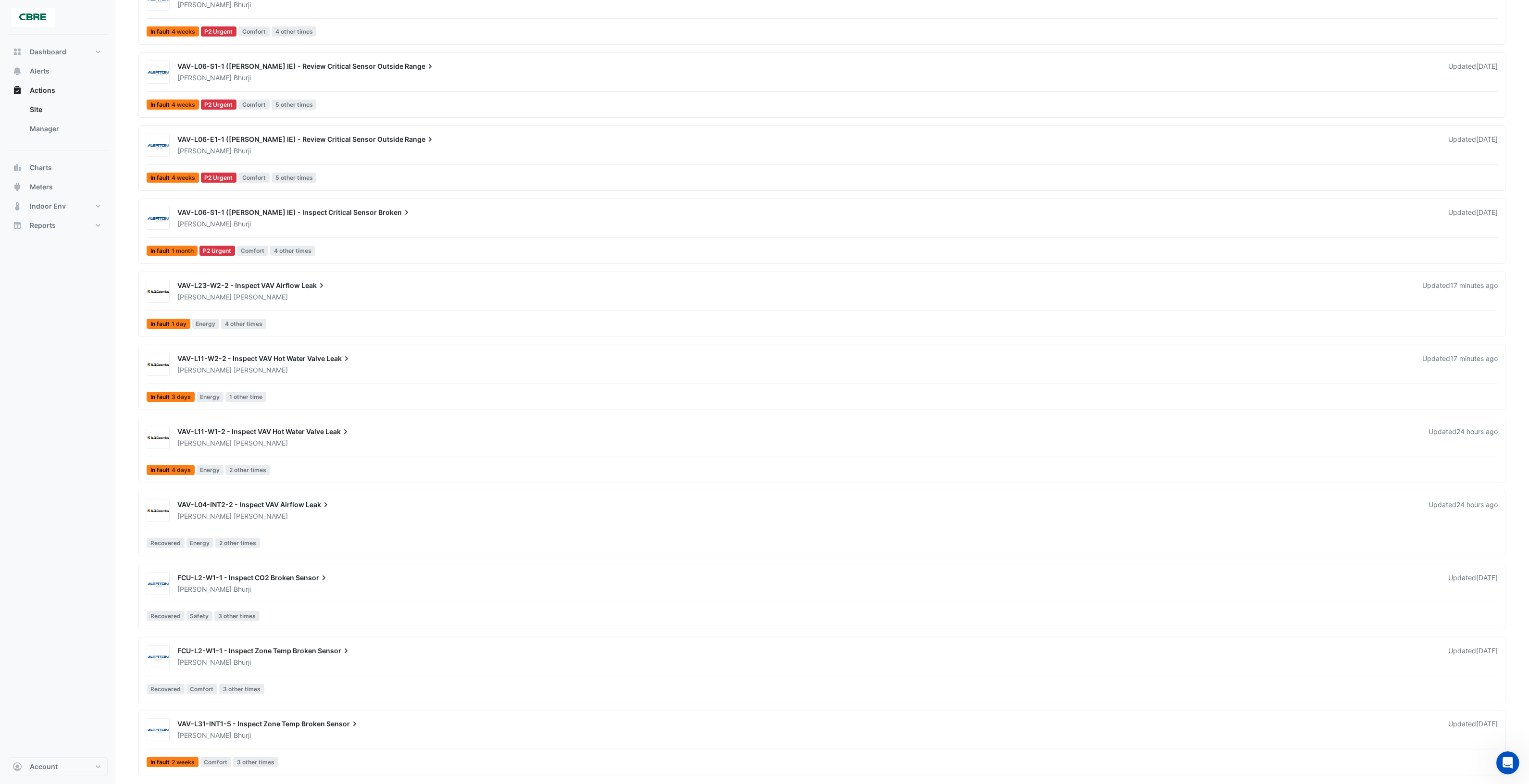
scroll to position [300, 0]
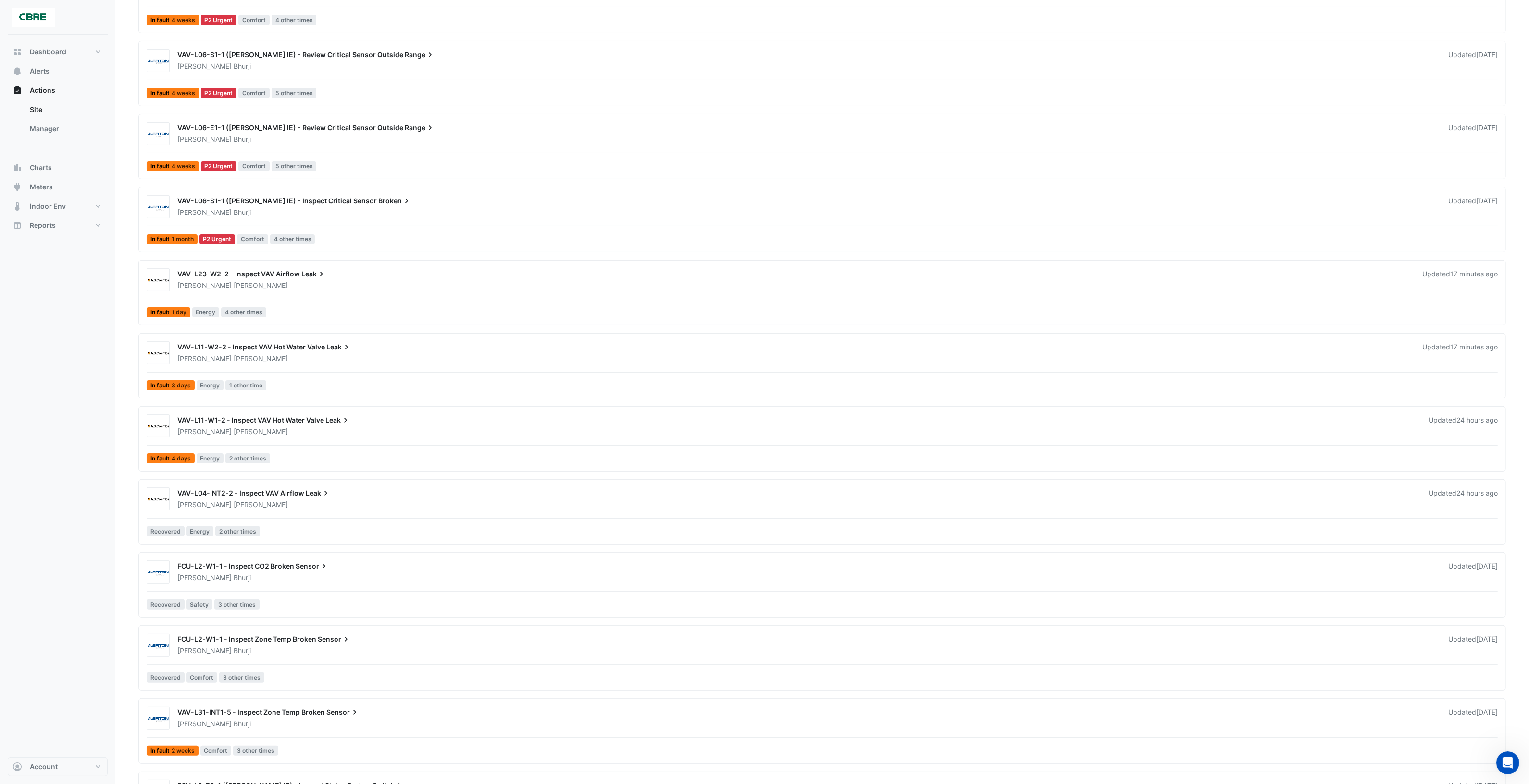
click at [426, 515] on div "VAV-L04-INT2-2 - Inspect VAV Airflow Leak [PERSON_NAME] Updated 24 hours ago Re…" at bounding box center [823, 513] width 1359 height 53
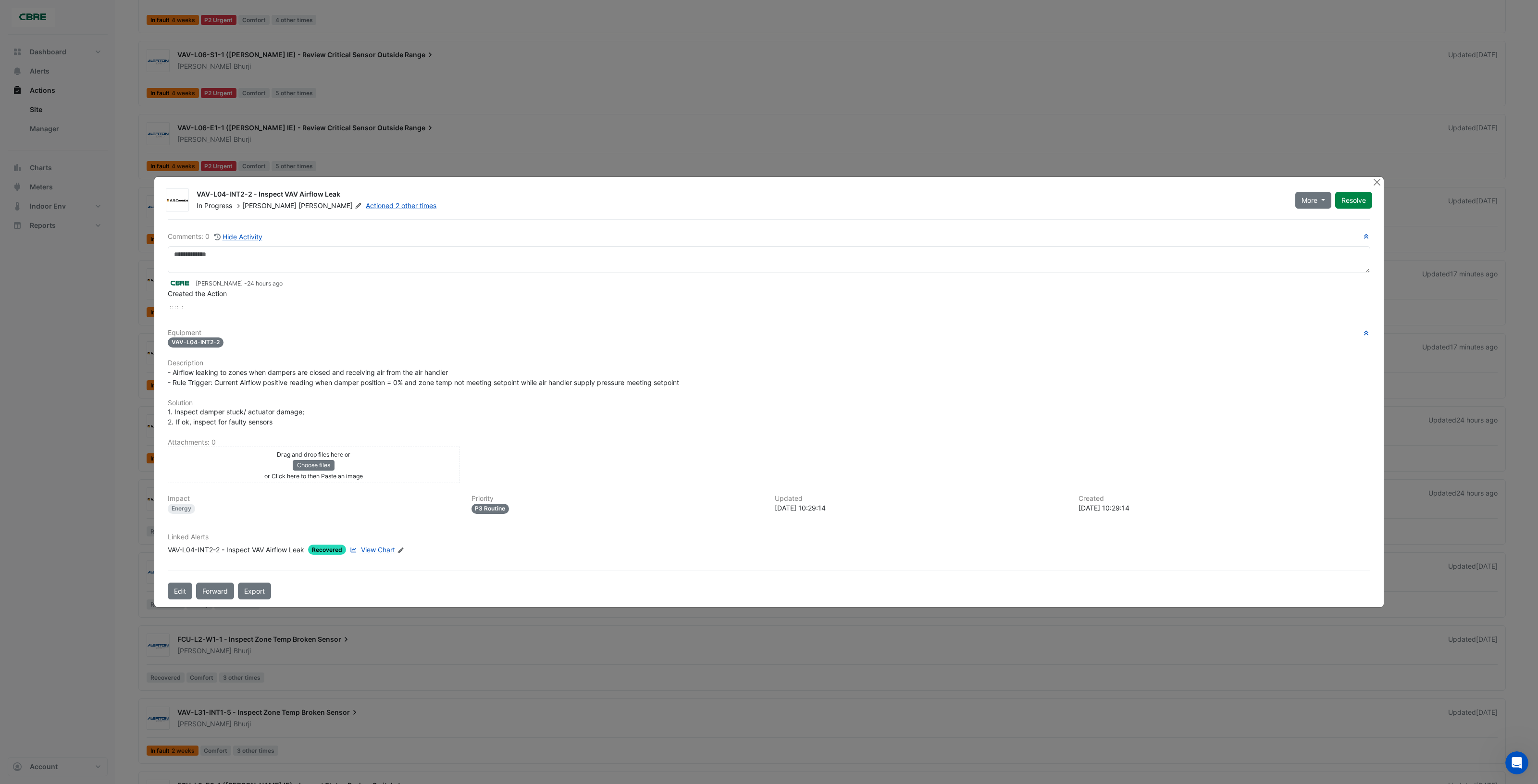
drag, startPoint x: 1350, startPoint y: 205, endPoint x: 1346, endPoint y: 209, distance: 5.7
click at [1350, 205] on button "Resolve" at bounding box center [1353, 200] width 37 height 17
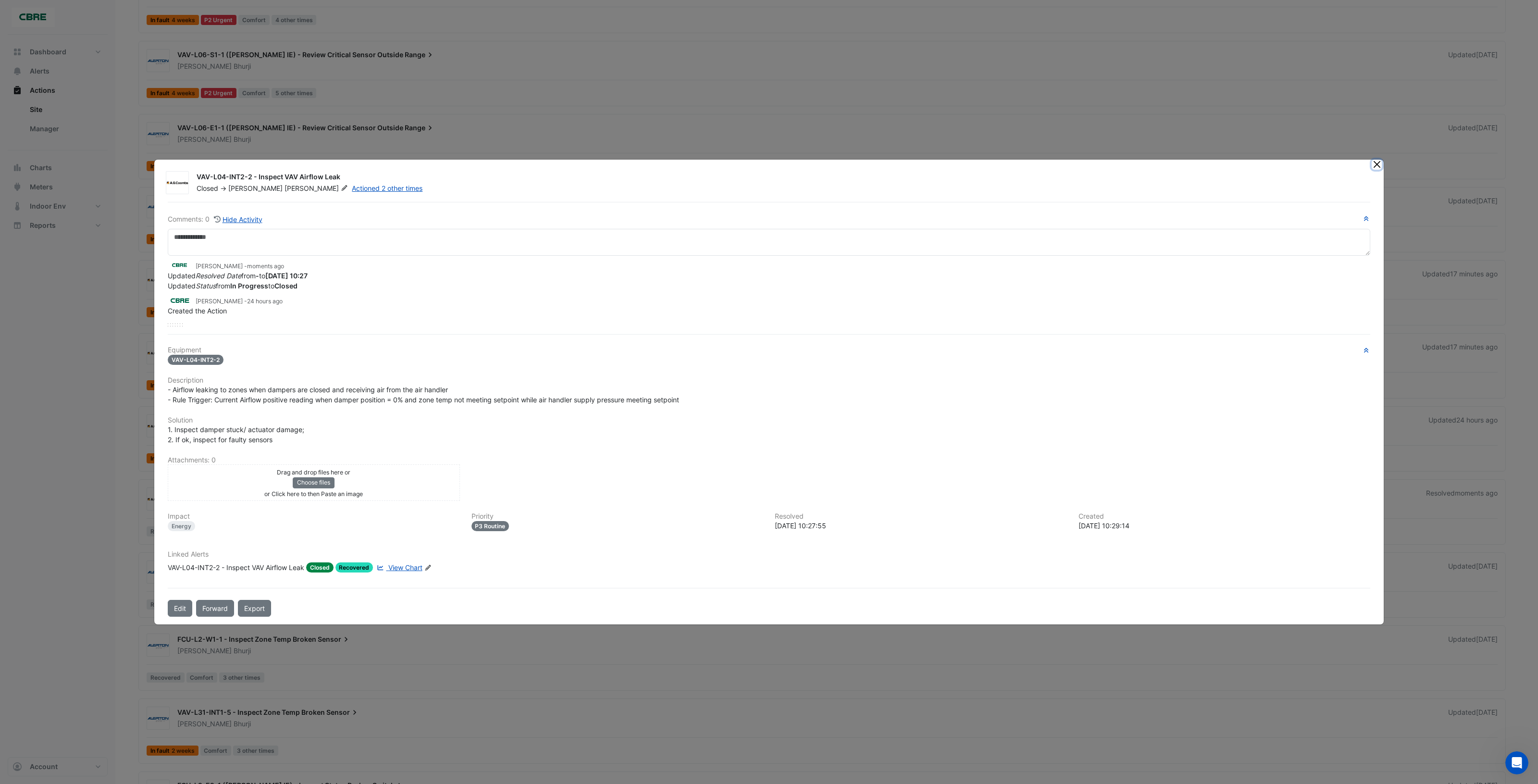
click at [1372, 166] on button "Close" at bounding box center [1376, 164] width 10 height 10
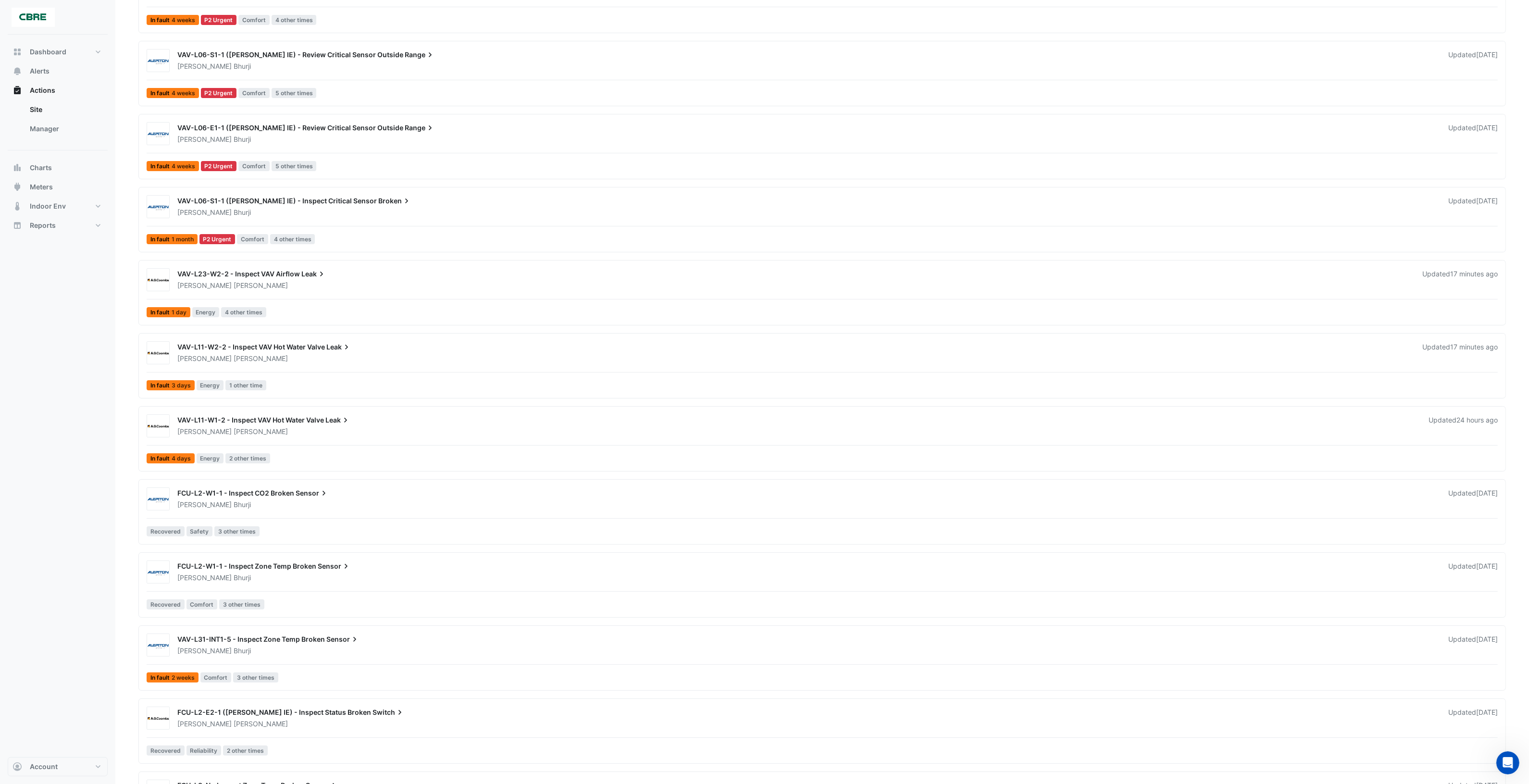
click at [409, 568] on div "FCU-L2-W1-1 - Inspect Zone Temp Broken Sensor" at bounding box center [807, 567] width 1260 height 12
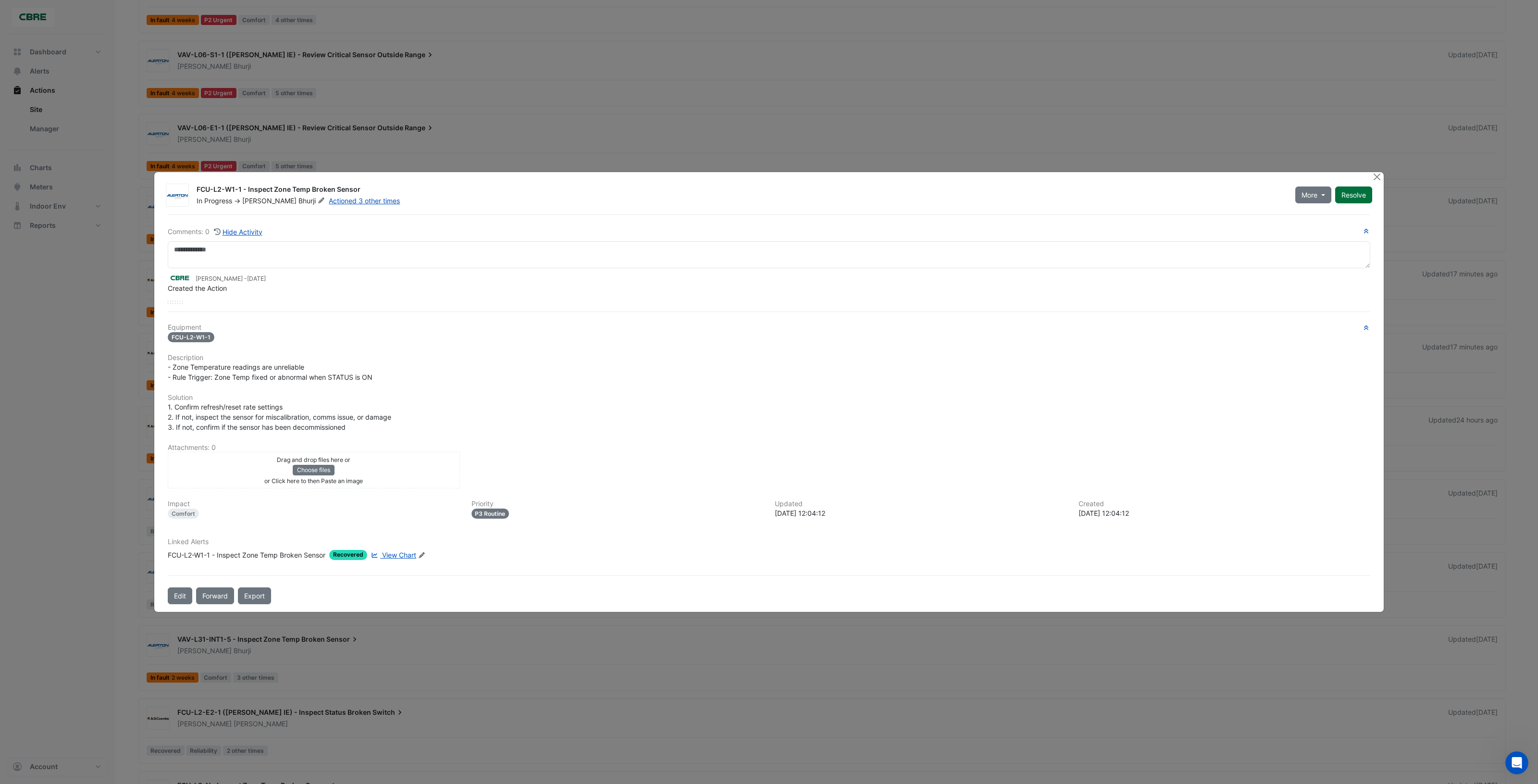
click at [1359, 199] on button "Resolve" at bounding box center [1353, 195] width 37 height 17
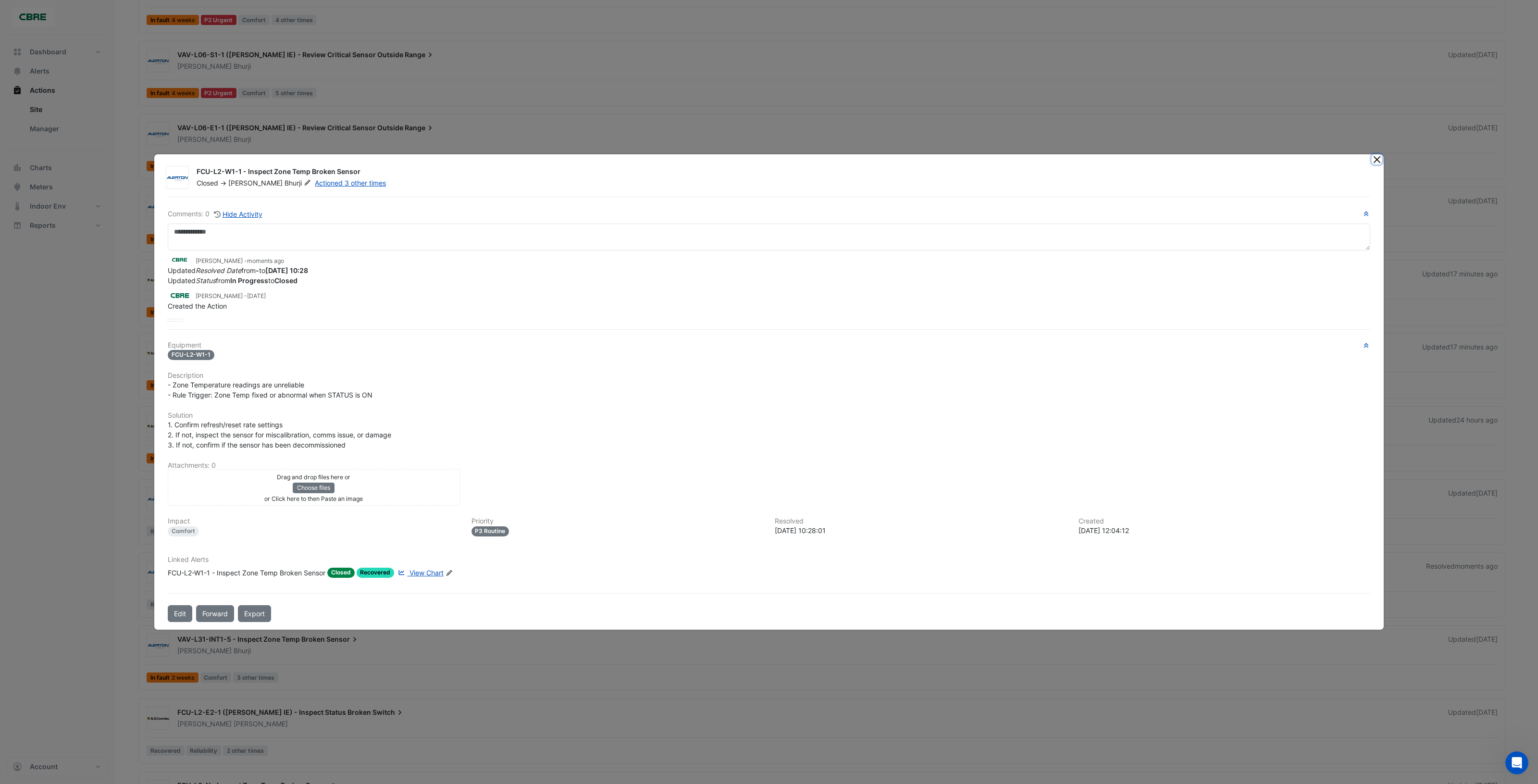
click at [1373, 162] on button "Close" at bounding box center [1376, 159] width 10 height 10
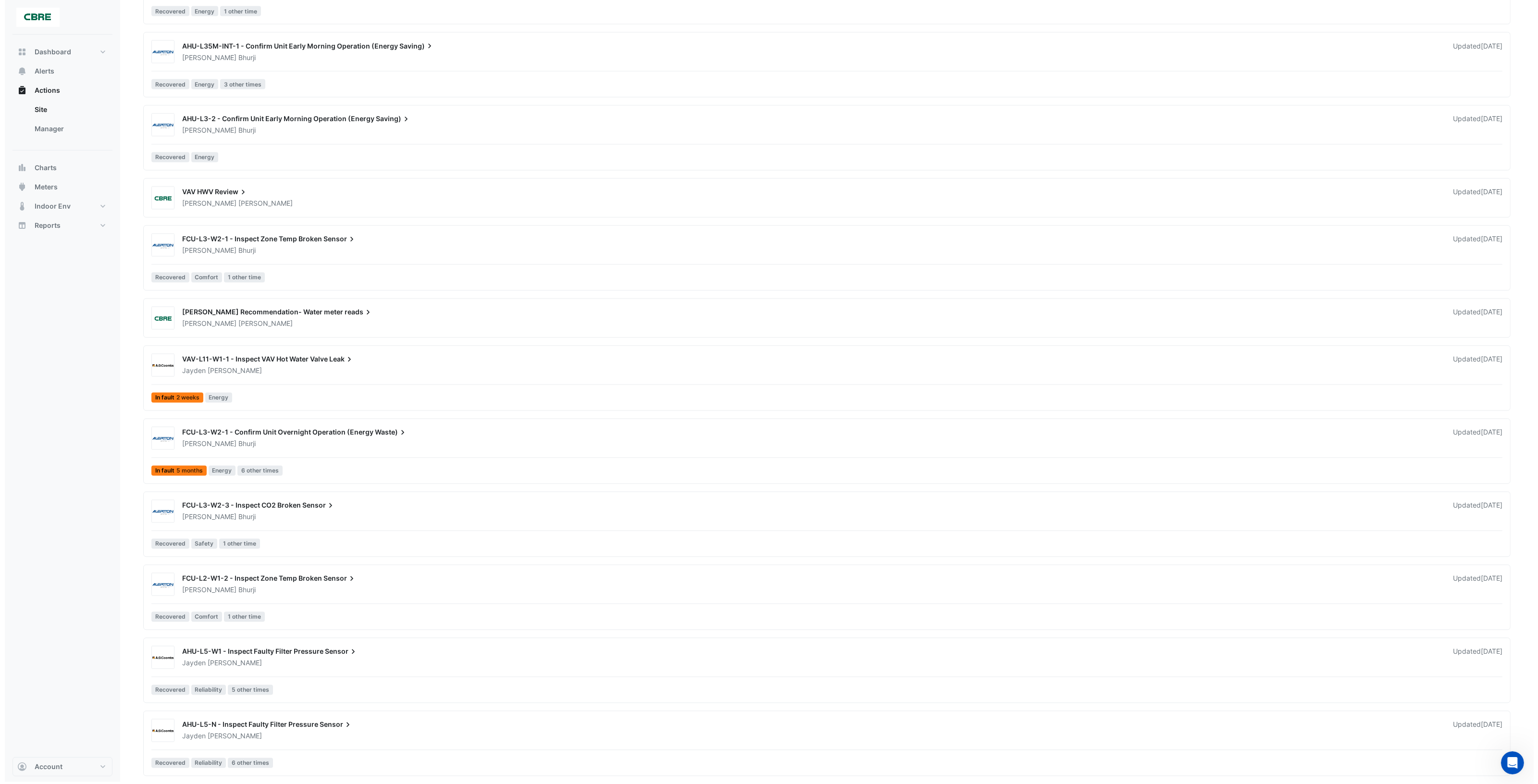
scroll to position [2961, 0]
click at [483, 739] on div "[PERSON_NAME]" at bounding box center [806, 736] width 1261 height 9
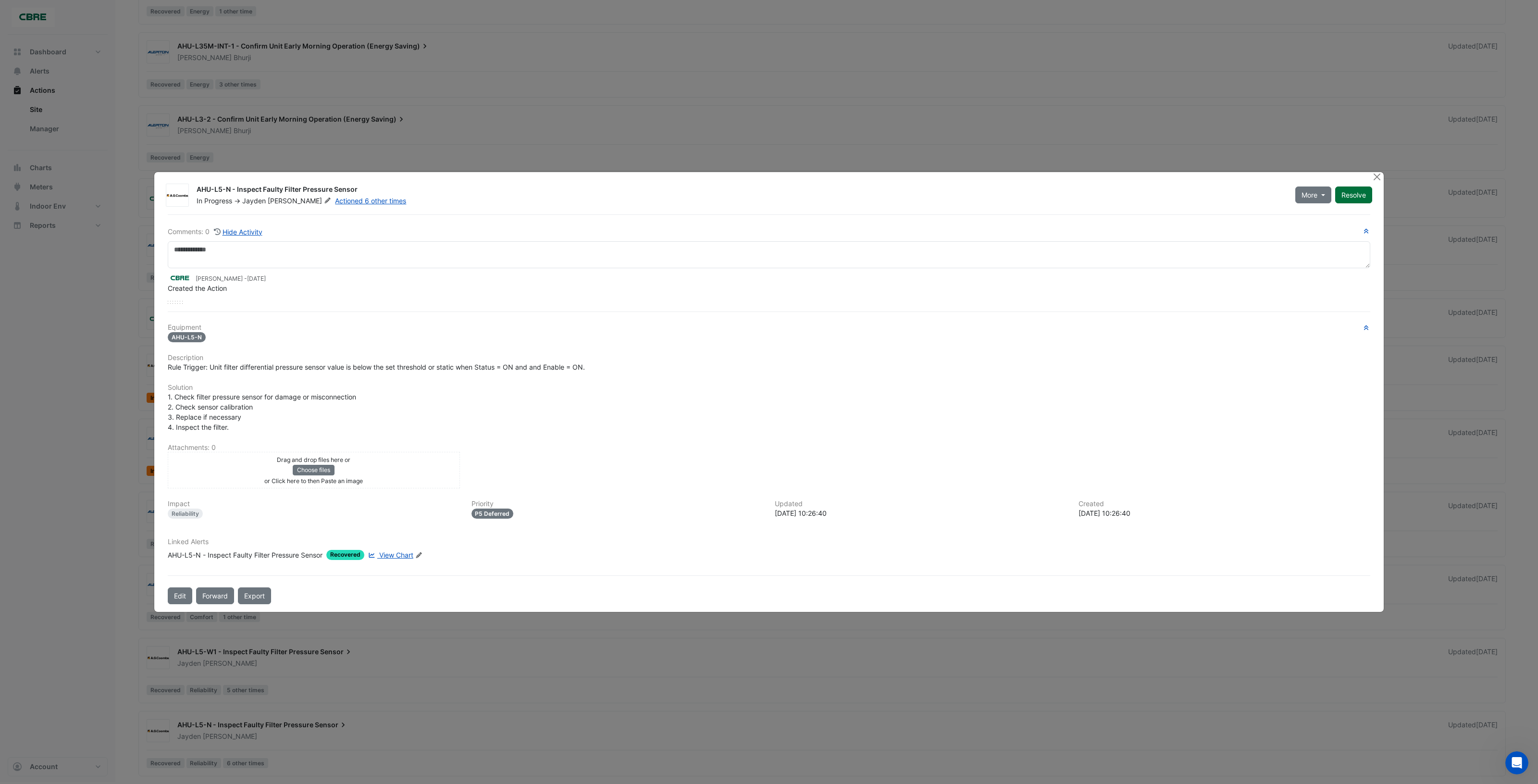
click at [1356, 201] on button "Resolve" at bounding box center [1353, 195] width 37 height 17
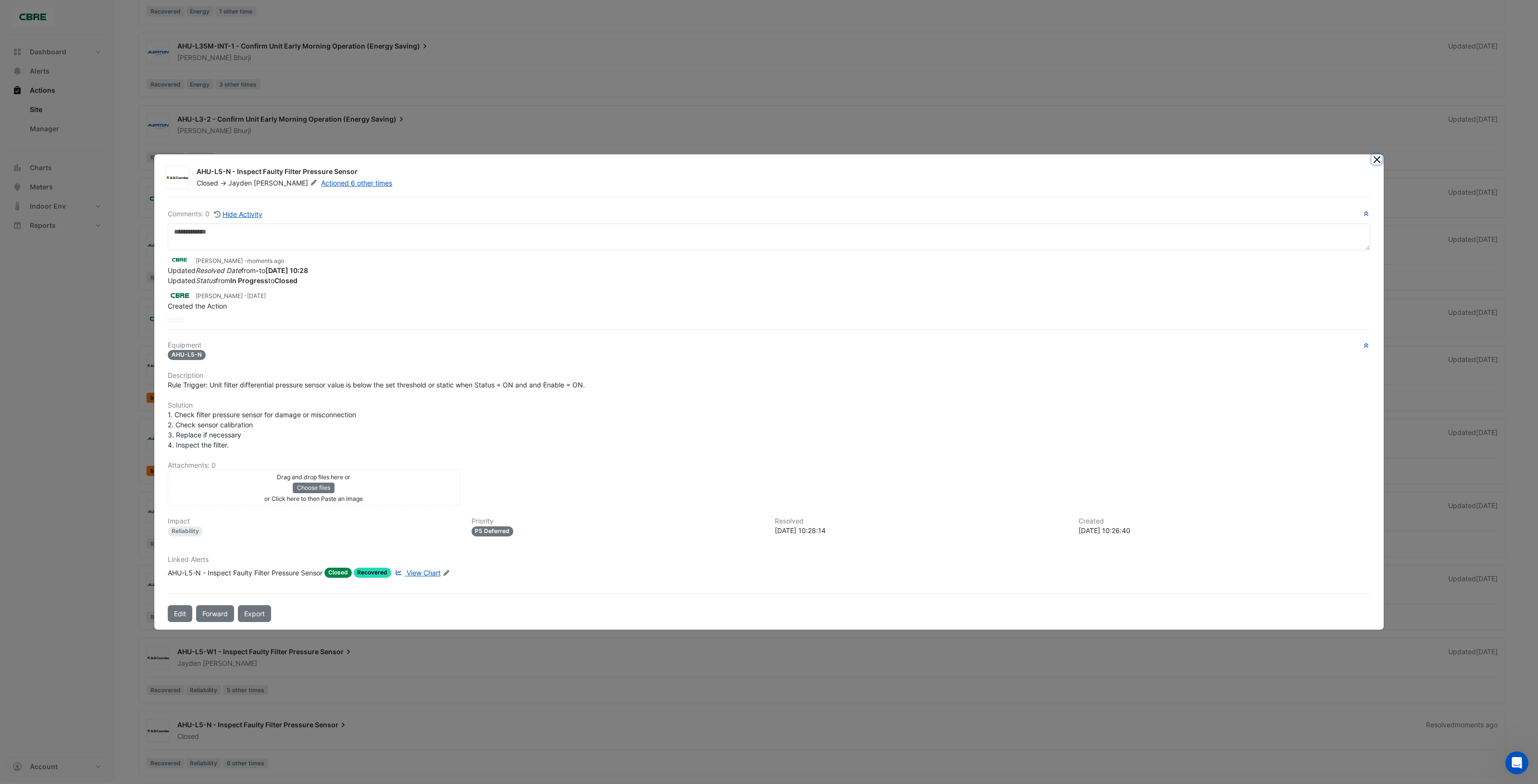
click at [1376, 160] on button "Close" at bounding box center [1376, 159] width 10 height 10
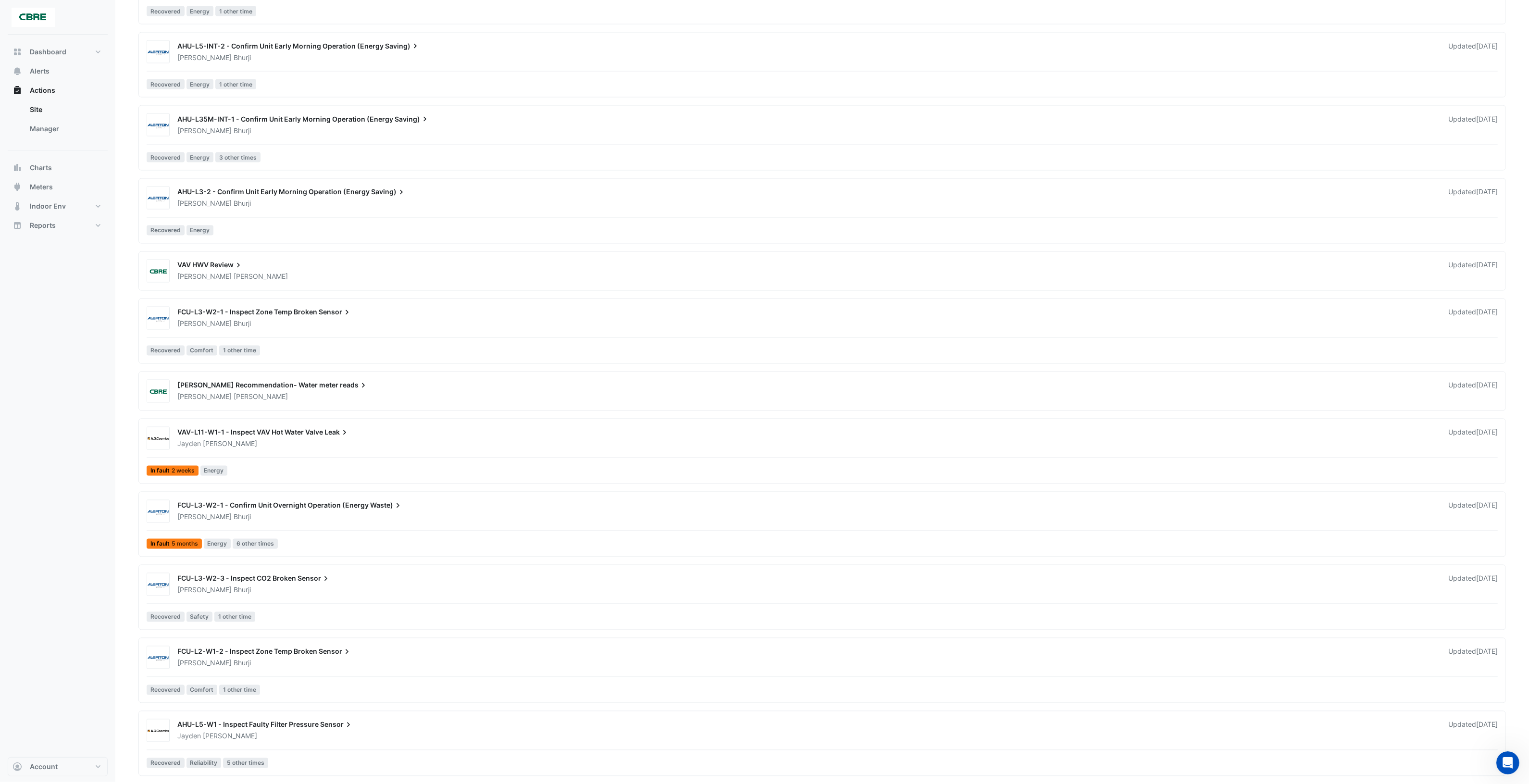
click at [622, 720] on div "AHU-L5-W1 - Inspect Faulty Filter Pressure Sensor" at bounding box center [807, 726] width 1260 height 12
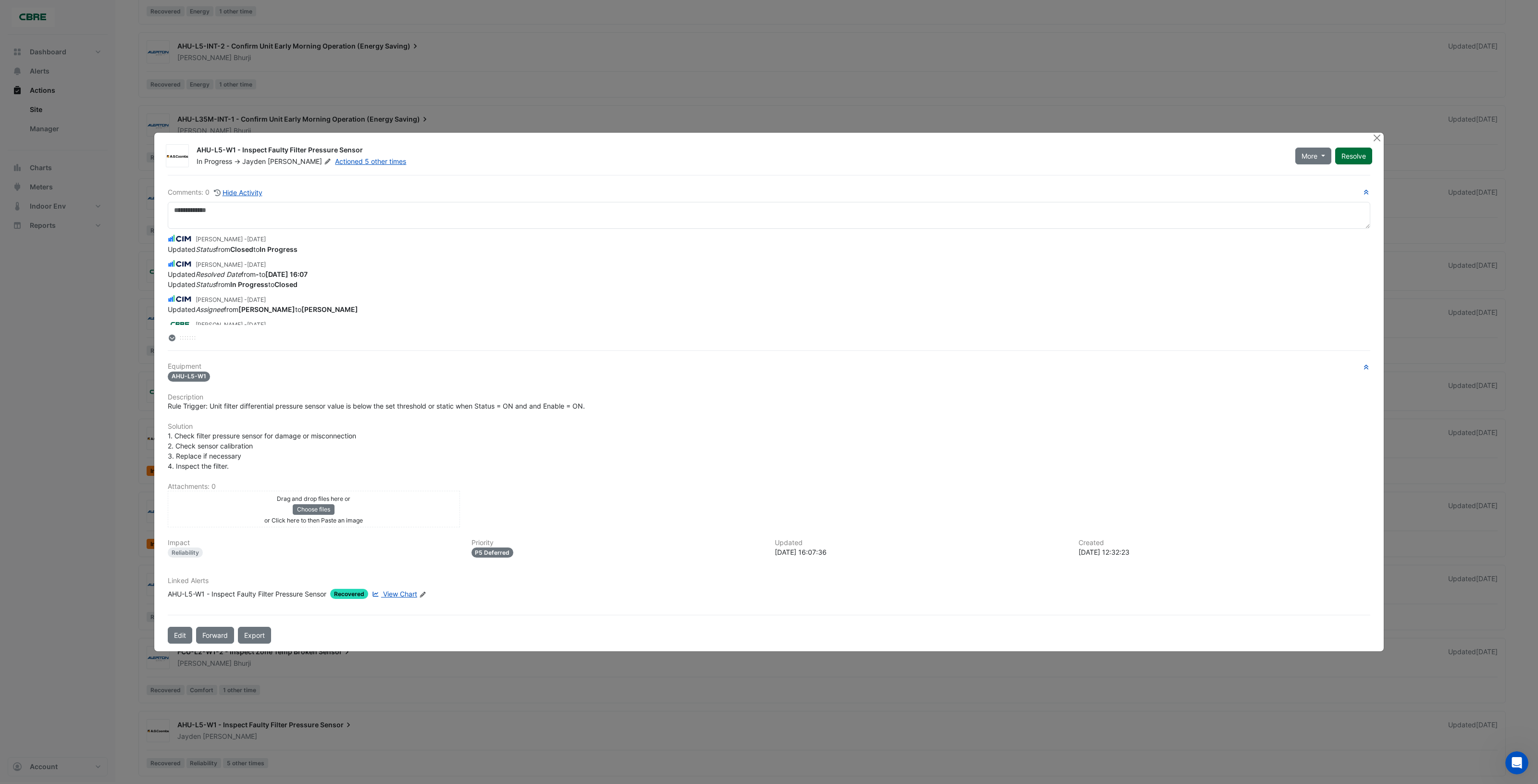
click at [1354, 158] on button "Resolve" at bounding box center [1353, 156] width 37 height 17
click at [1376, 140] on button "Close" at bounding box center [1376, 137] width 10 height 10
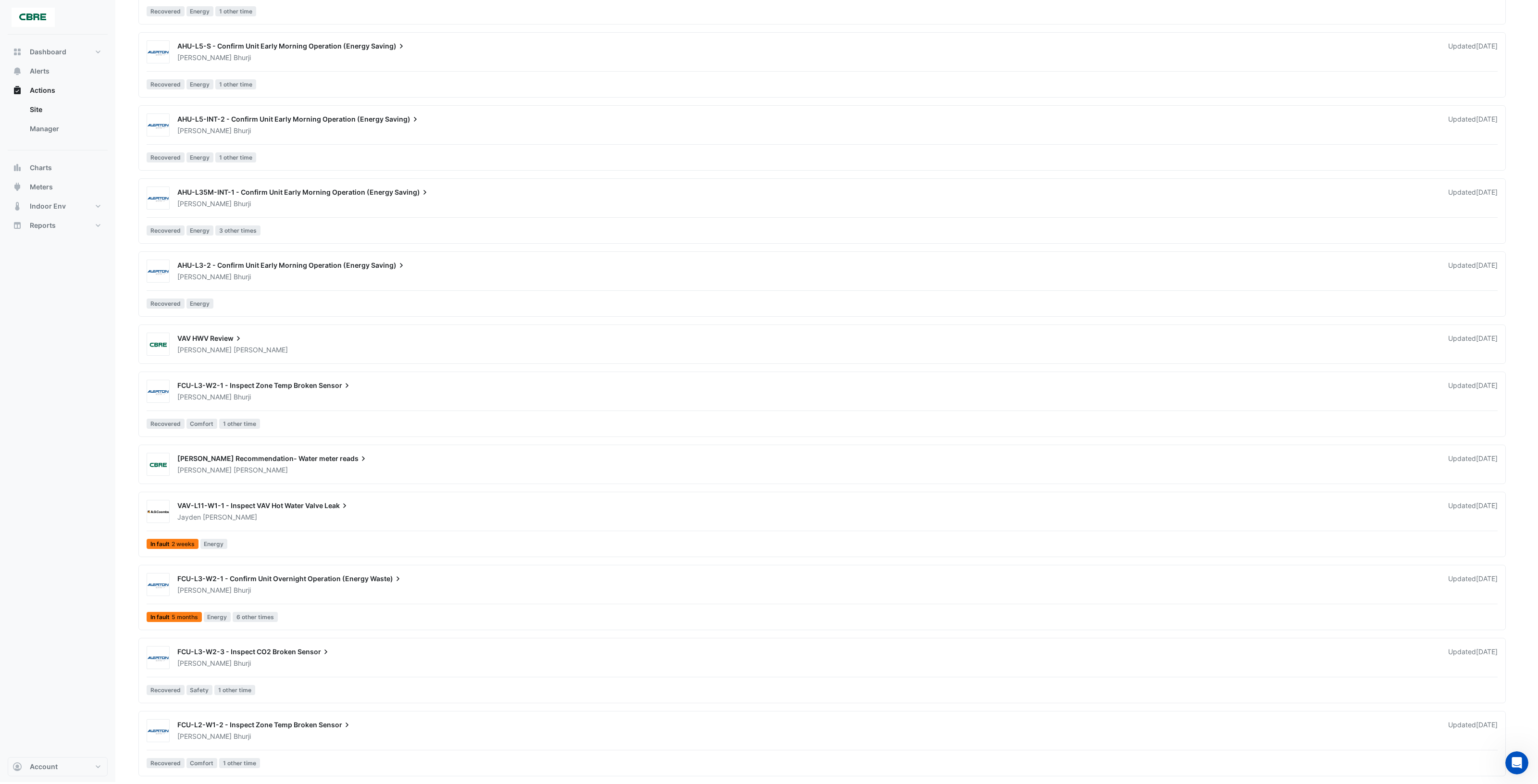
scroll to position [2813, 0]
click at [549, 729] on div "FCU-L2-W1-2 - Inspect Zone Temp Broken Sensor" at bounding box center [807, 726] width 1259 height 12
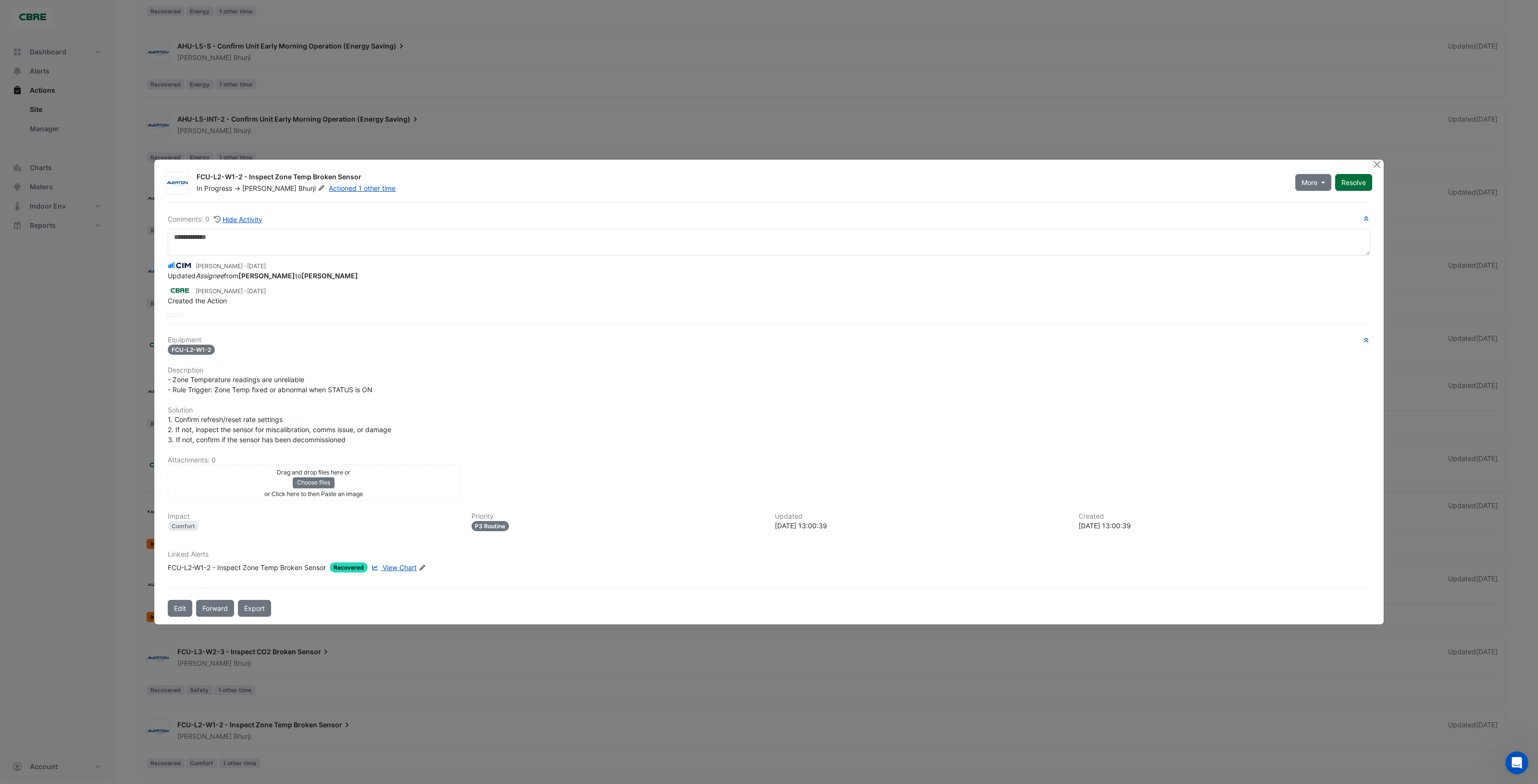
click at [1361, 184] on button "Resolve" at bounding box center [1353, 182] width 37 height 17
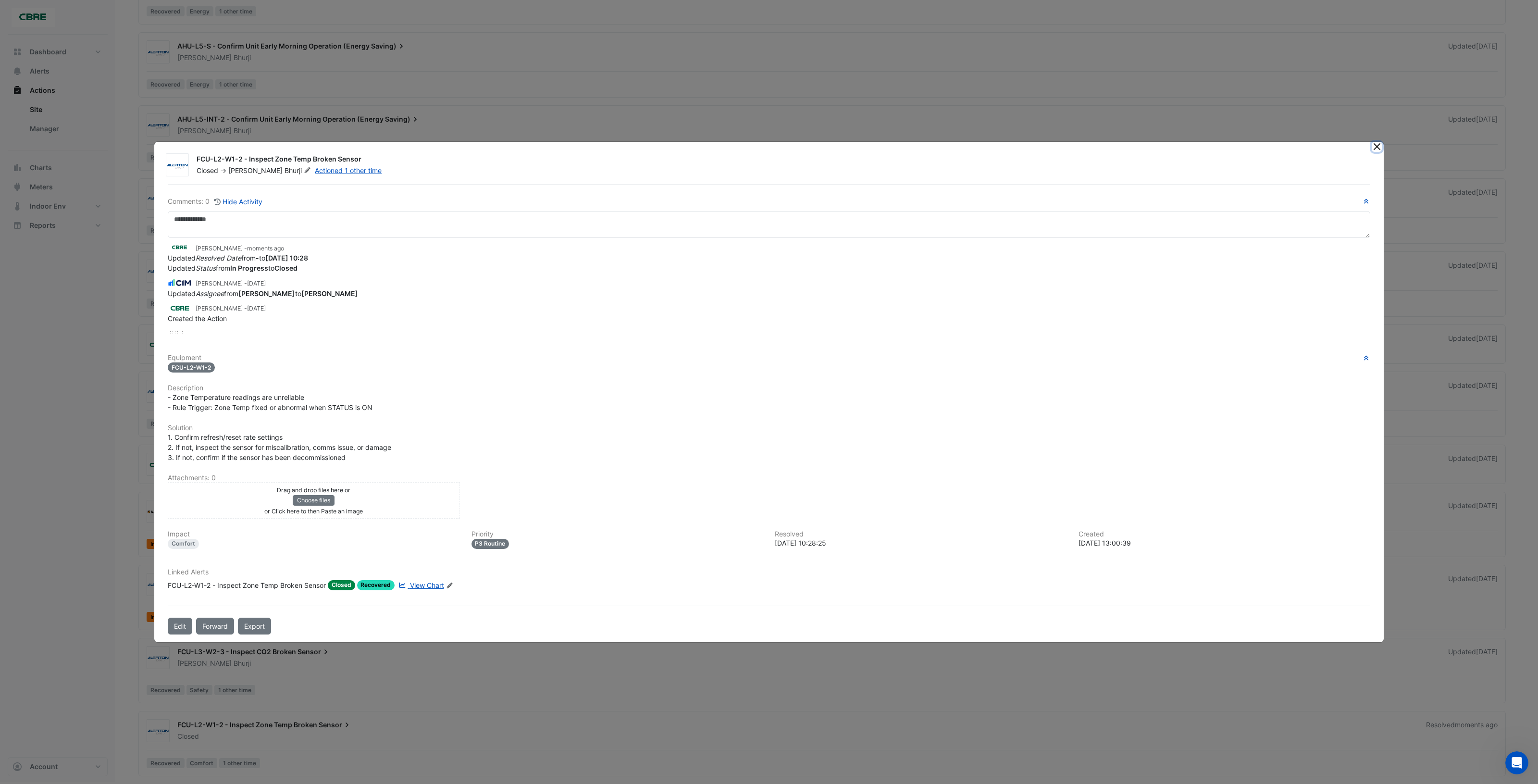
click at [1377, 148] on button "Close" at bounding box center [1376, 146] width 10 height 10
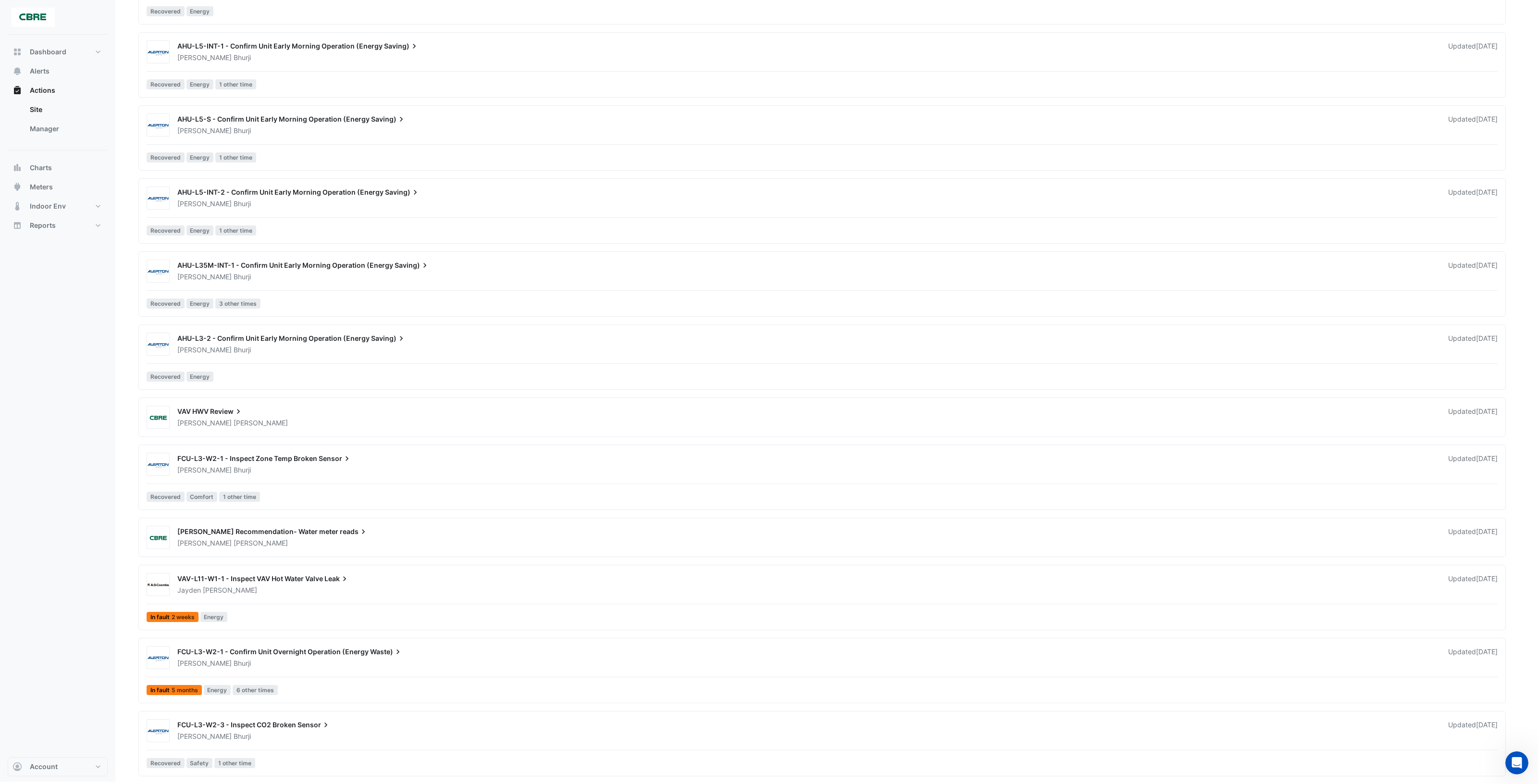
scroll to position [2740, 0]
click at [622, 732] on div "[PERSON_NAME]" at bounding box center [806, 736] width 1261 height 9
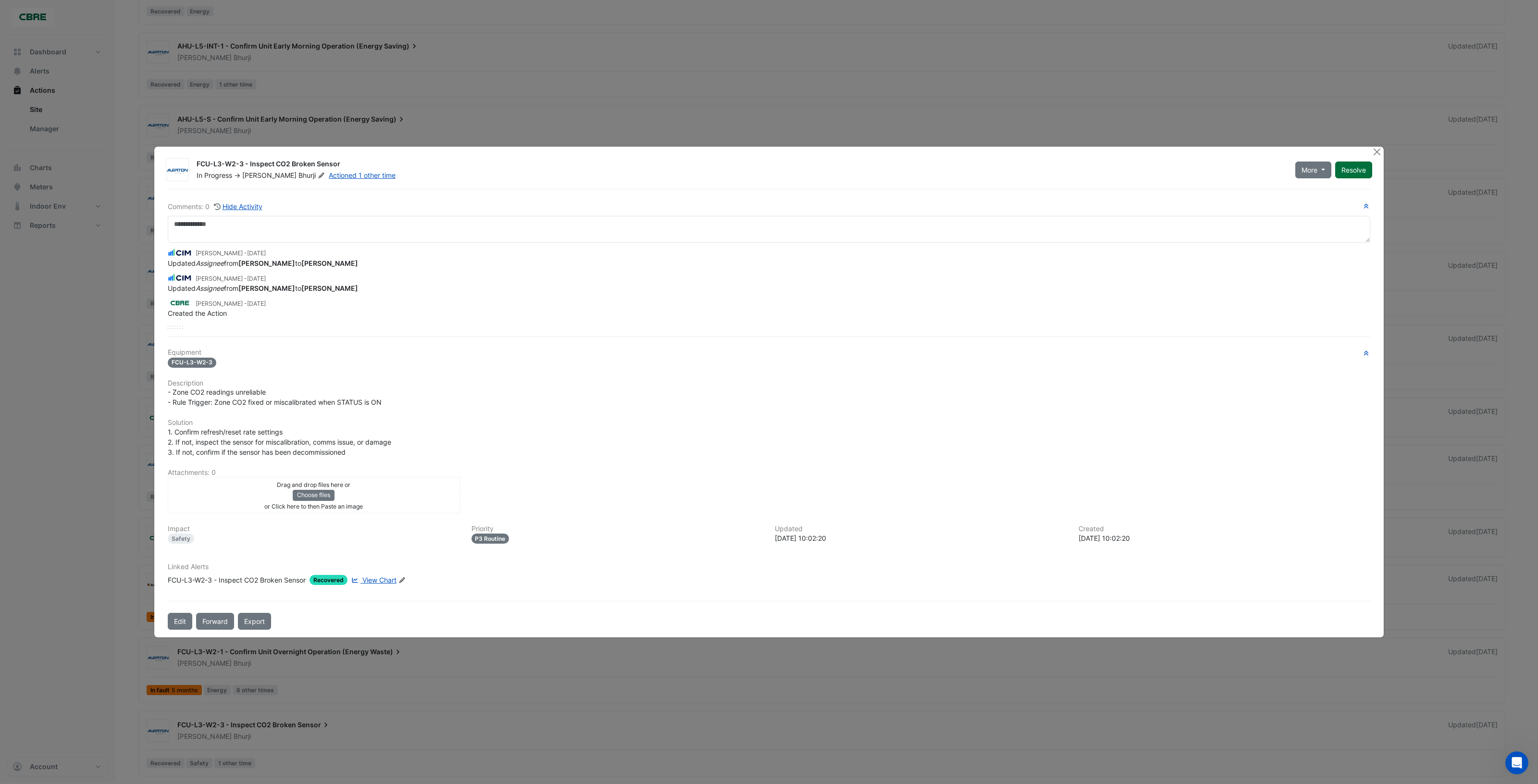
click at [1353, 176] on button "Resolve" at bounding box center [1353, 170] width 37 height 17
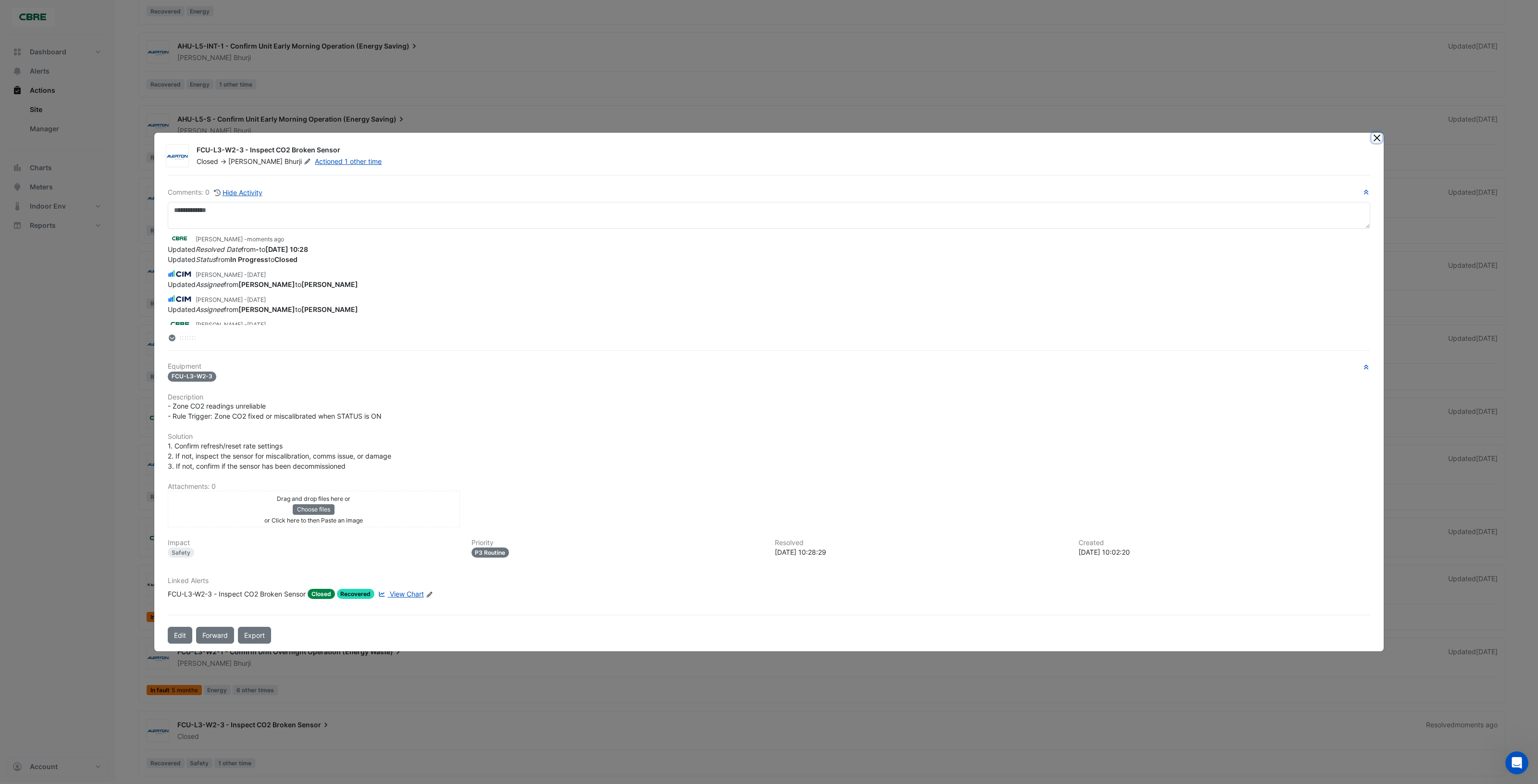
click at [1376, 140] on button "Close" at bounding box center [1376, 137] width 10 height 10
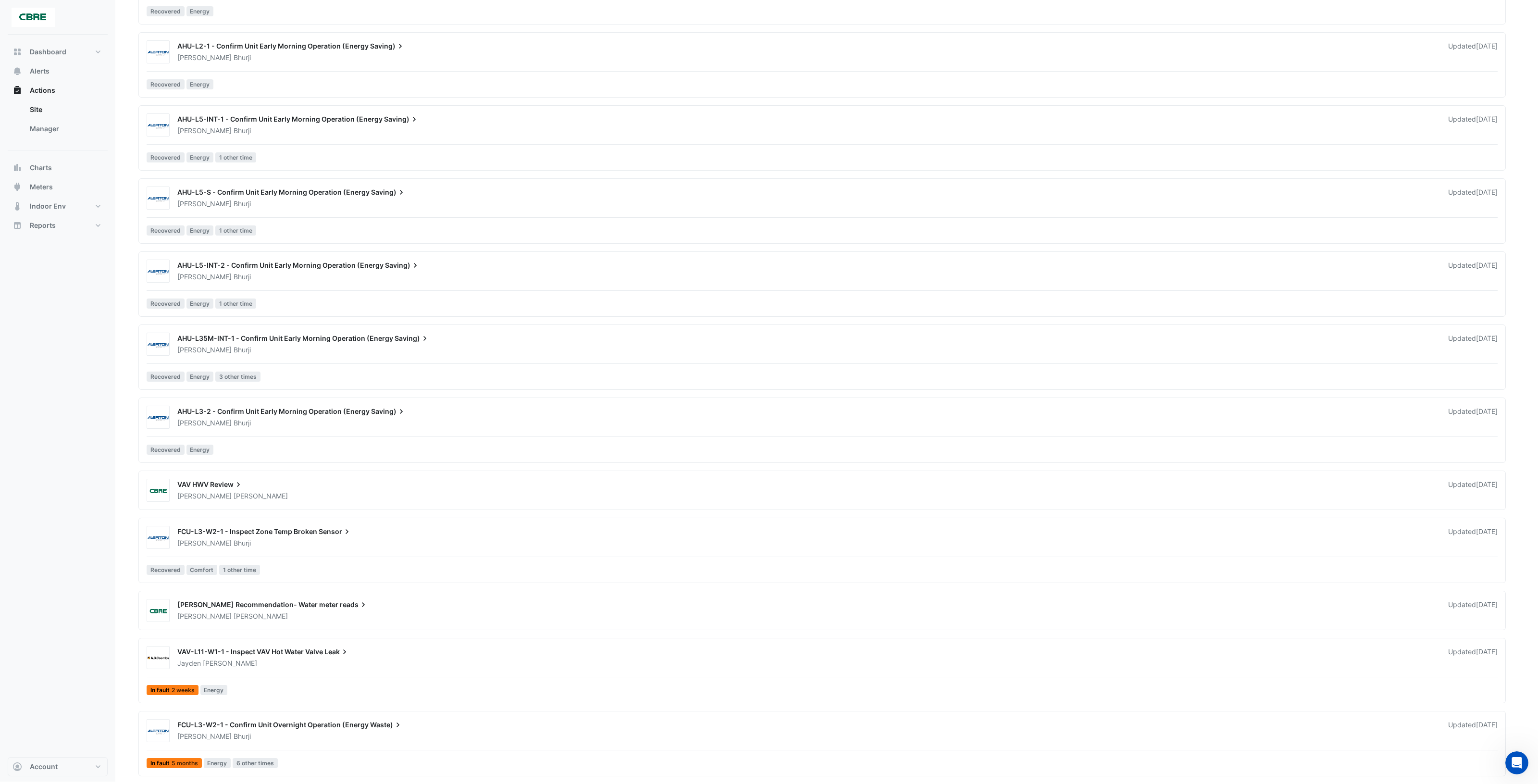
scroll to position [2666, 0]
click at [443, 732] on div "[PERSON_NAME]" at bounding box center [806, 736] width 1261 height 9
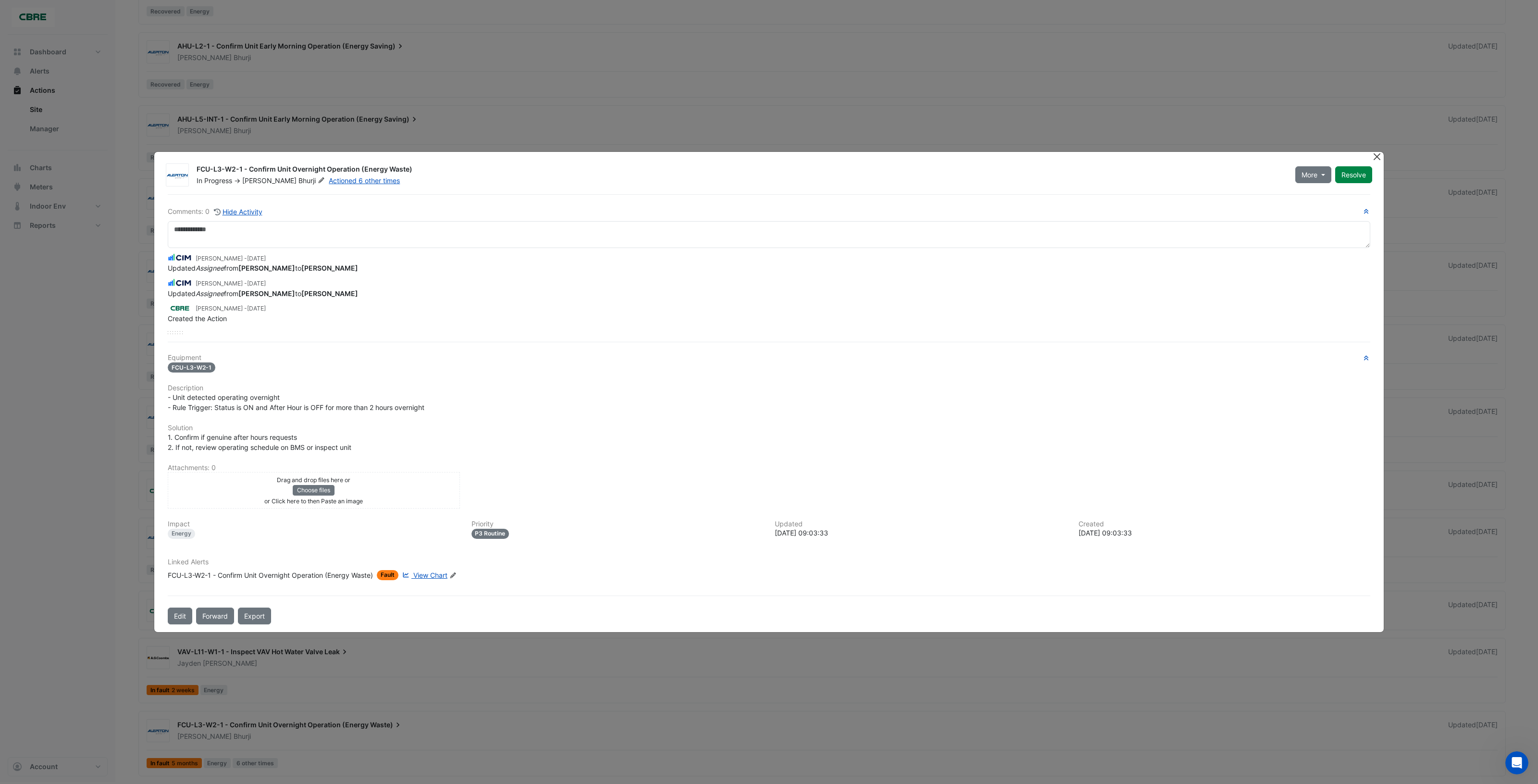
click at [1375, 161] on button "Close" at bounding box center [1376, 156] width 10 height 10
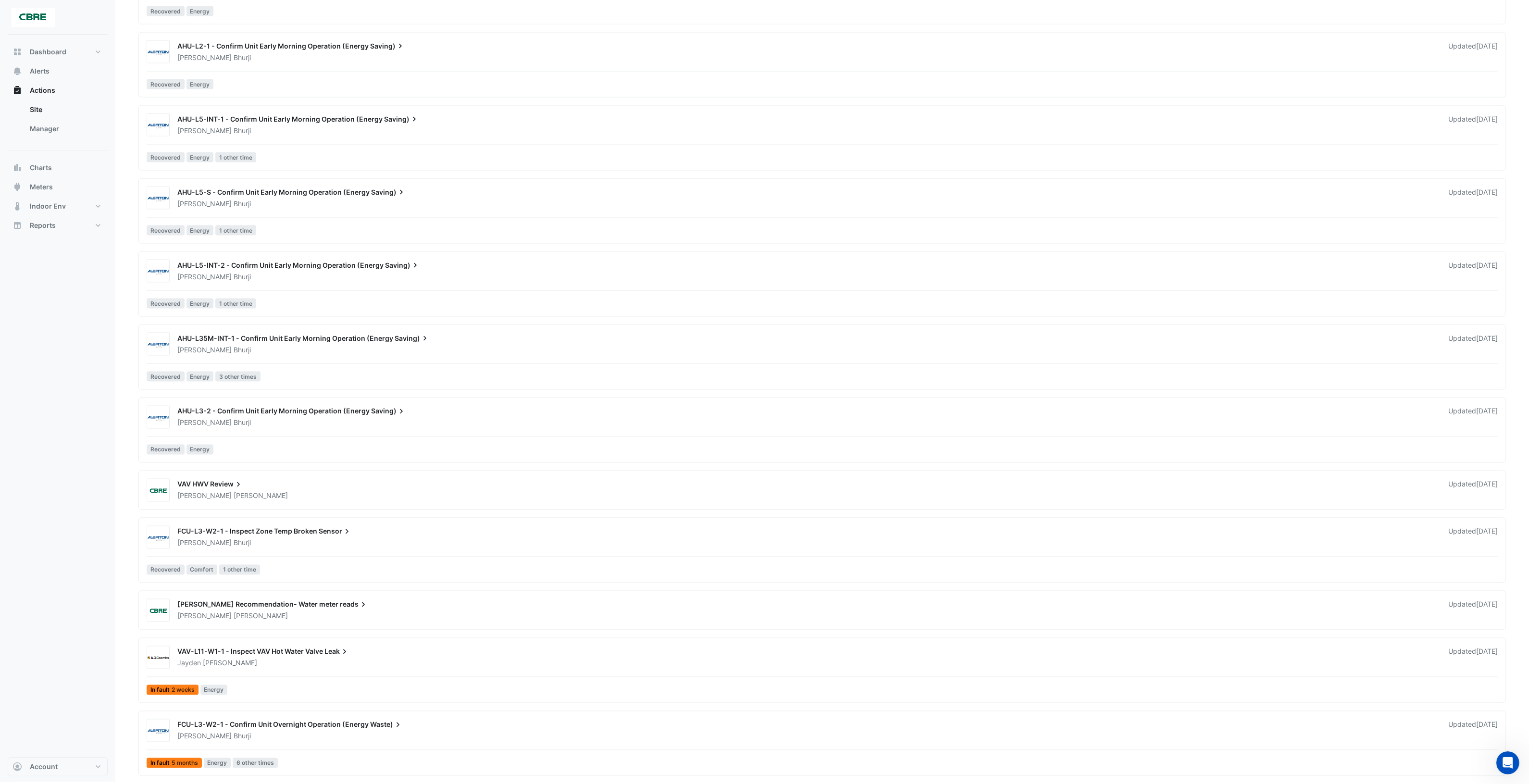
click at [436, 545] on div "[PERSON_NAME]" at bounding box center [806, 543] width 1261 height 9
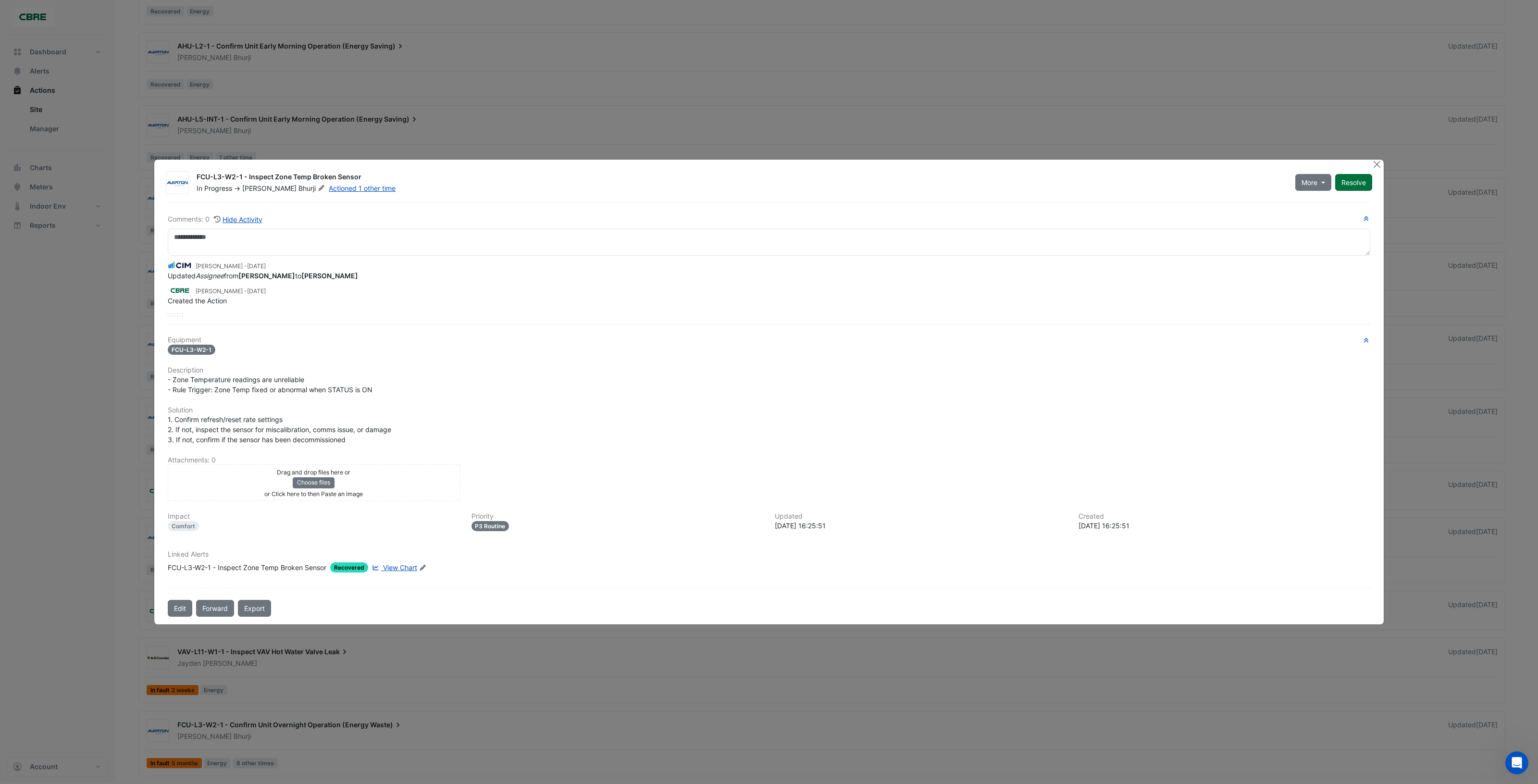
click at [1365, 184] on button "Resolve" at bounding box center [1353, 182] width 37 height 17
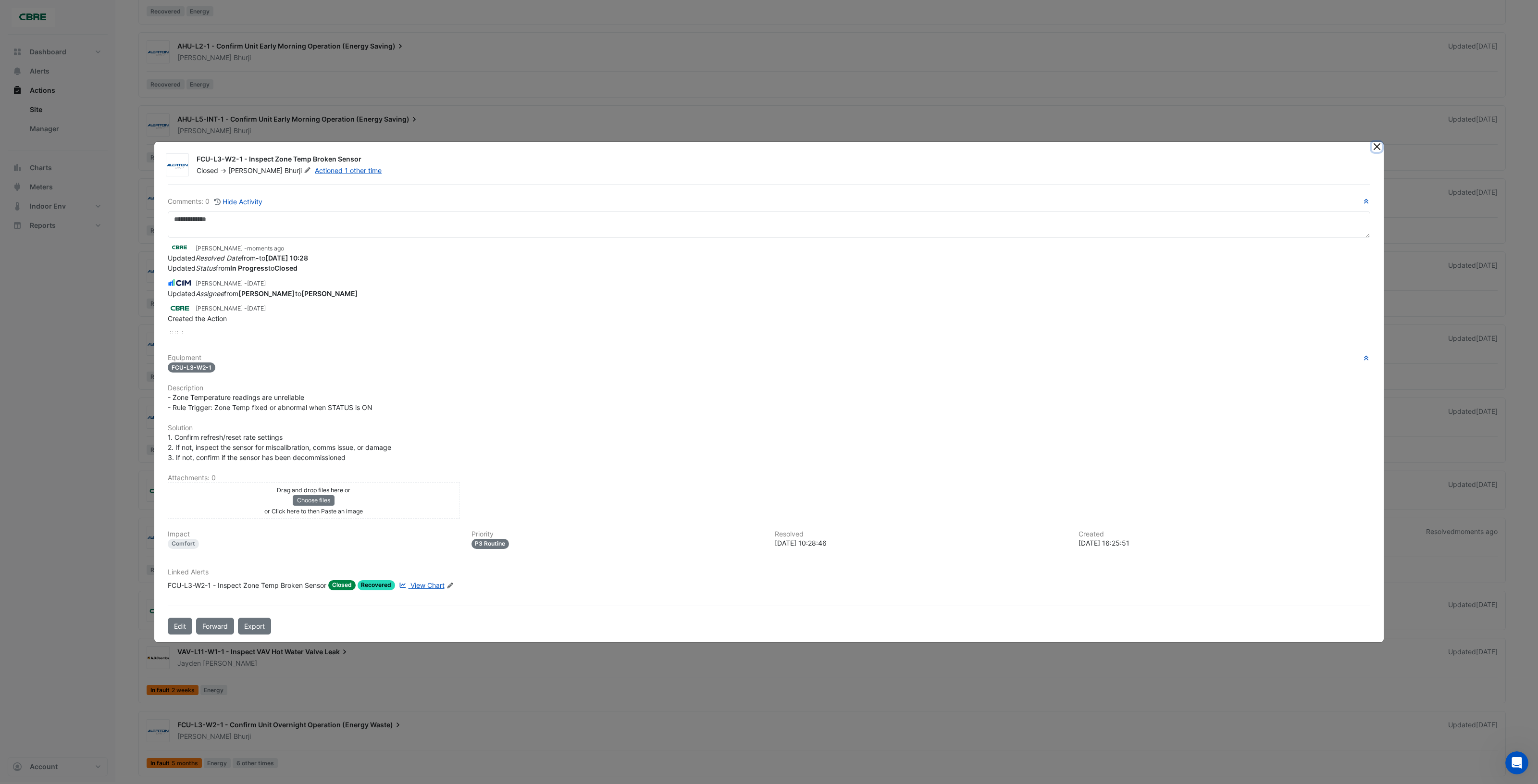
click at [1377, 148] on button "Close" at bounding box center [1376, 146] width 10 height 10
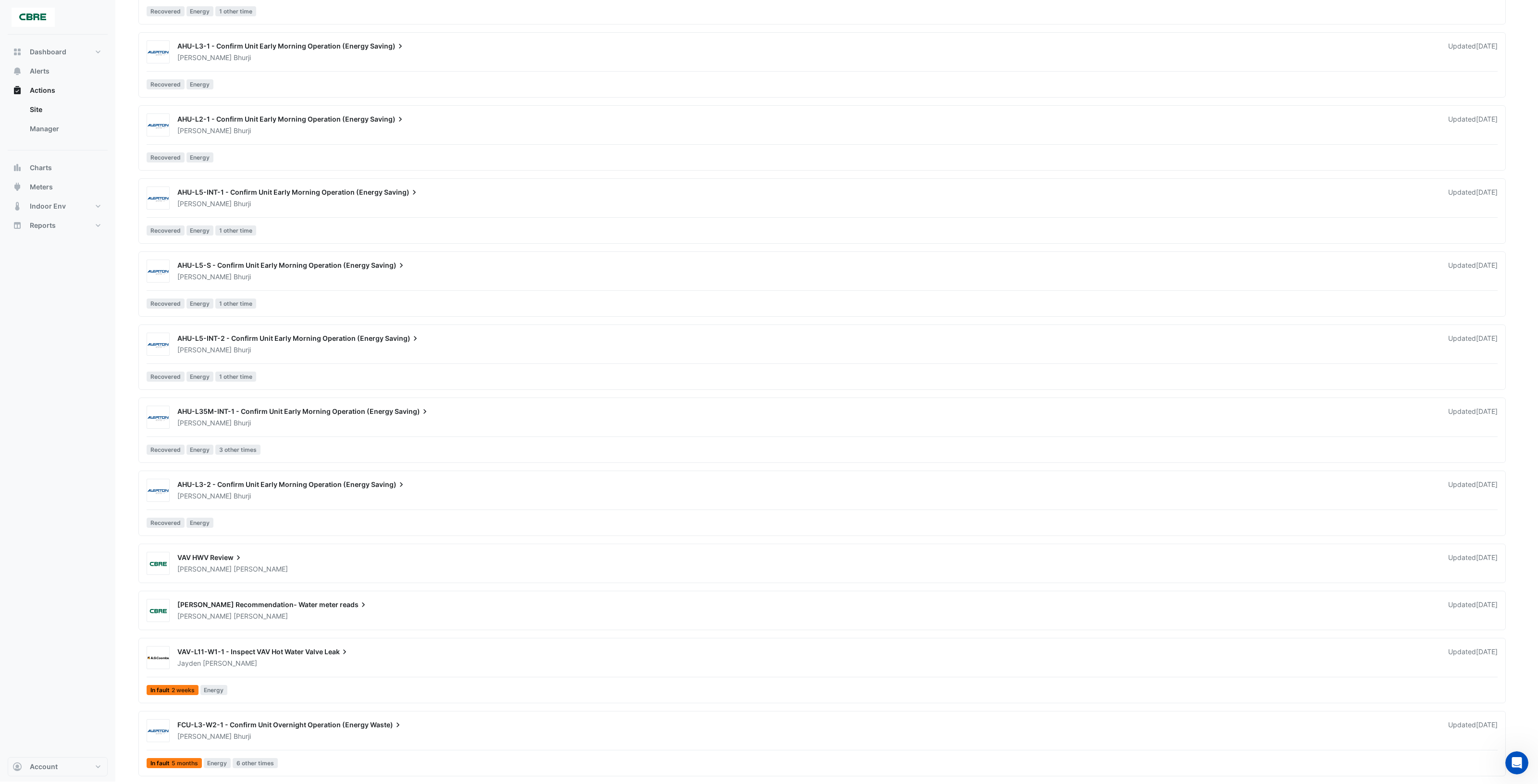
scroll to position [2593, 0]
click at [535, 485] on div "AHU-L3-2 - Confirm Unit Early Morning Operation (Energy Saving)" at bounding box center [807, 485] width 1259 height 12
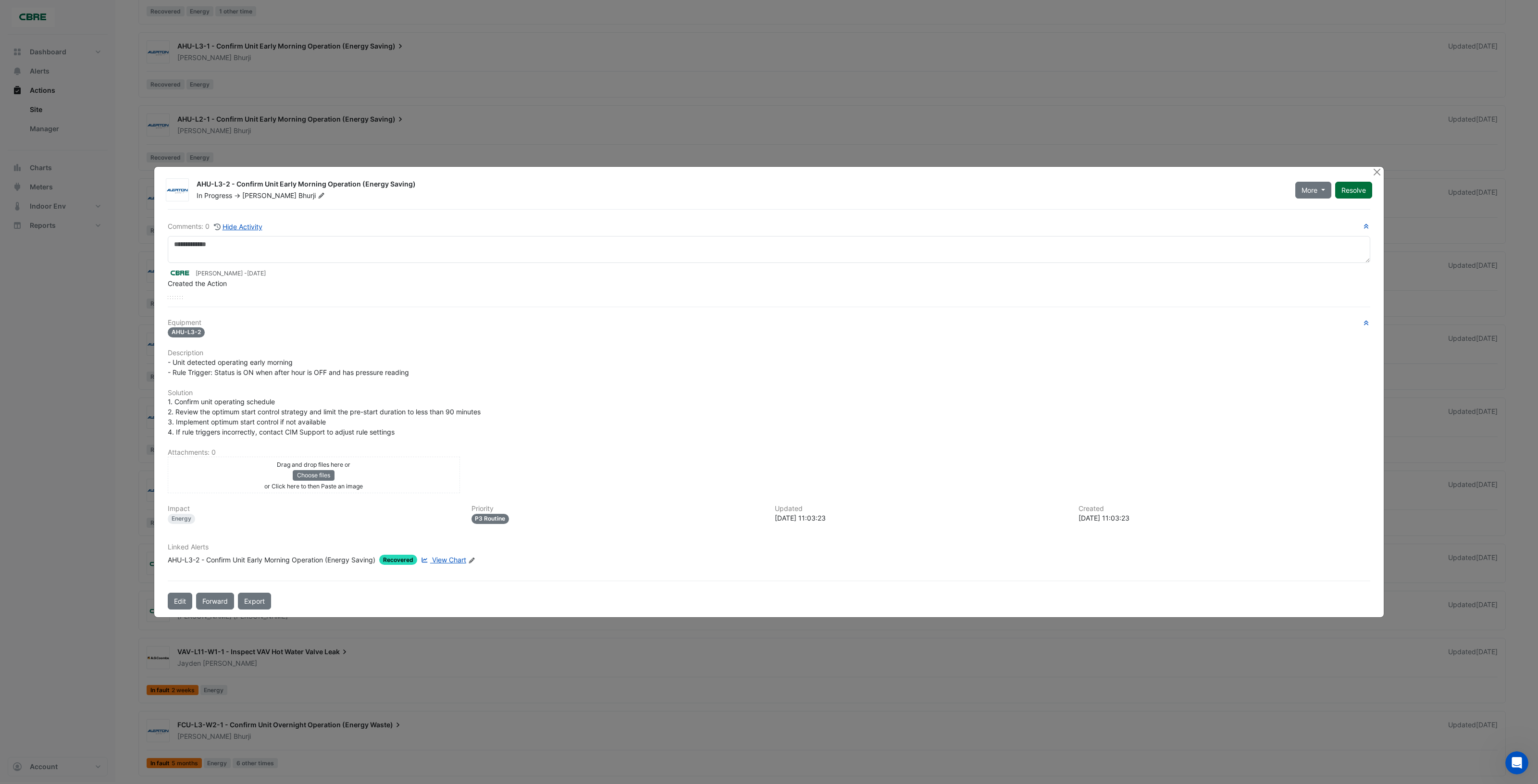
click at [1358, 188] on button "Resolve" at bounding box center [1353, 190] width 37 height 17
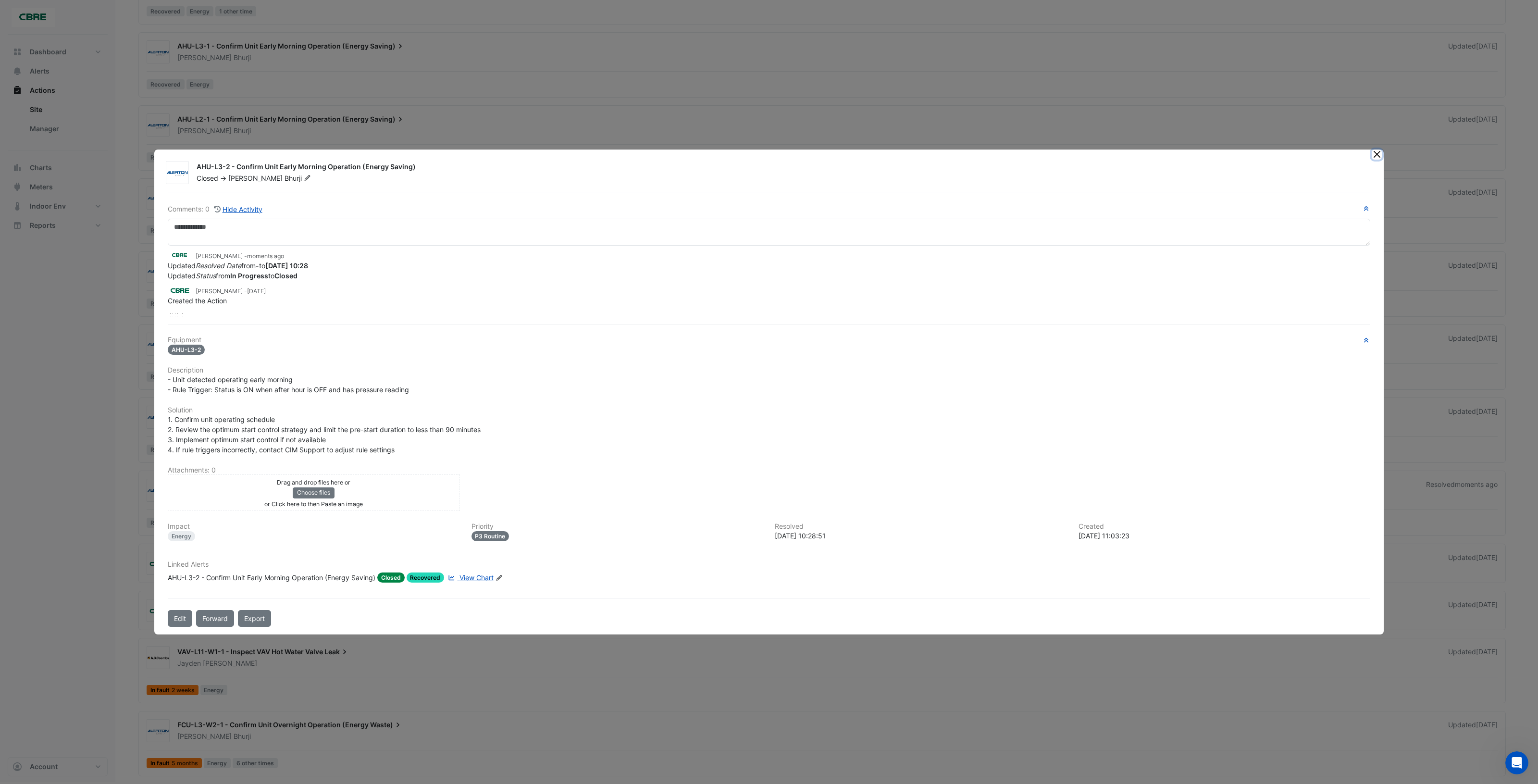
click at [1373, 155] on button "Close" at bounding box center [1376, 154] width 10 height 10
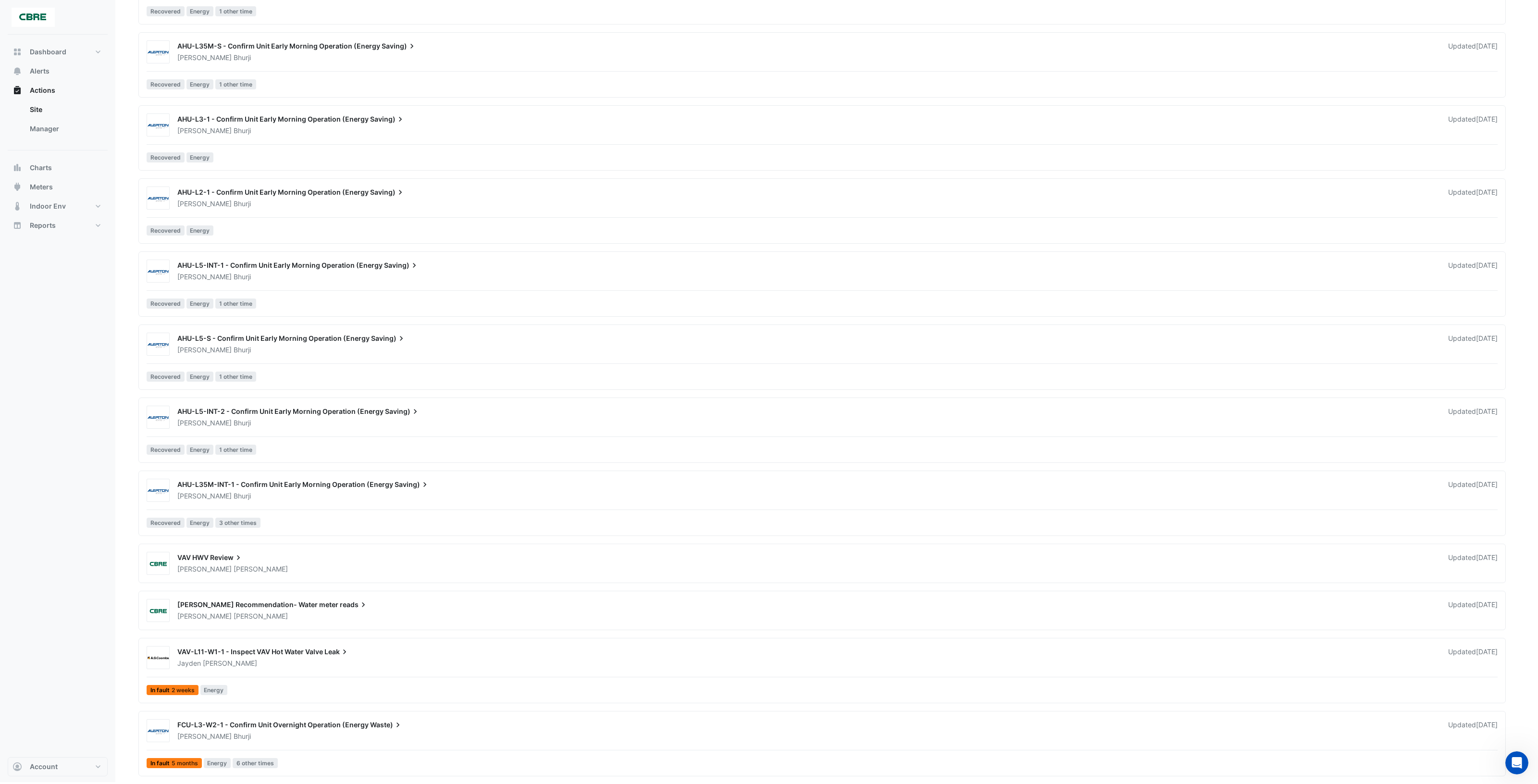
scroll to position [2519, 0]
click at [483, 498] on div "[PERSON_NAME]" at bounding box center [806, 495] width 1261 height 9
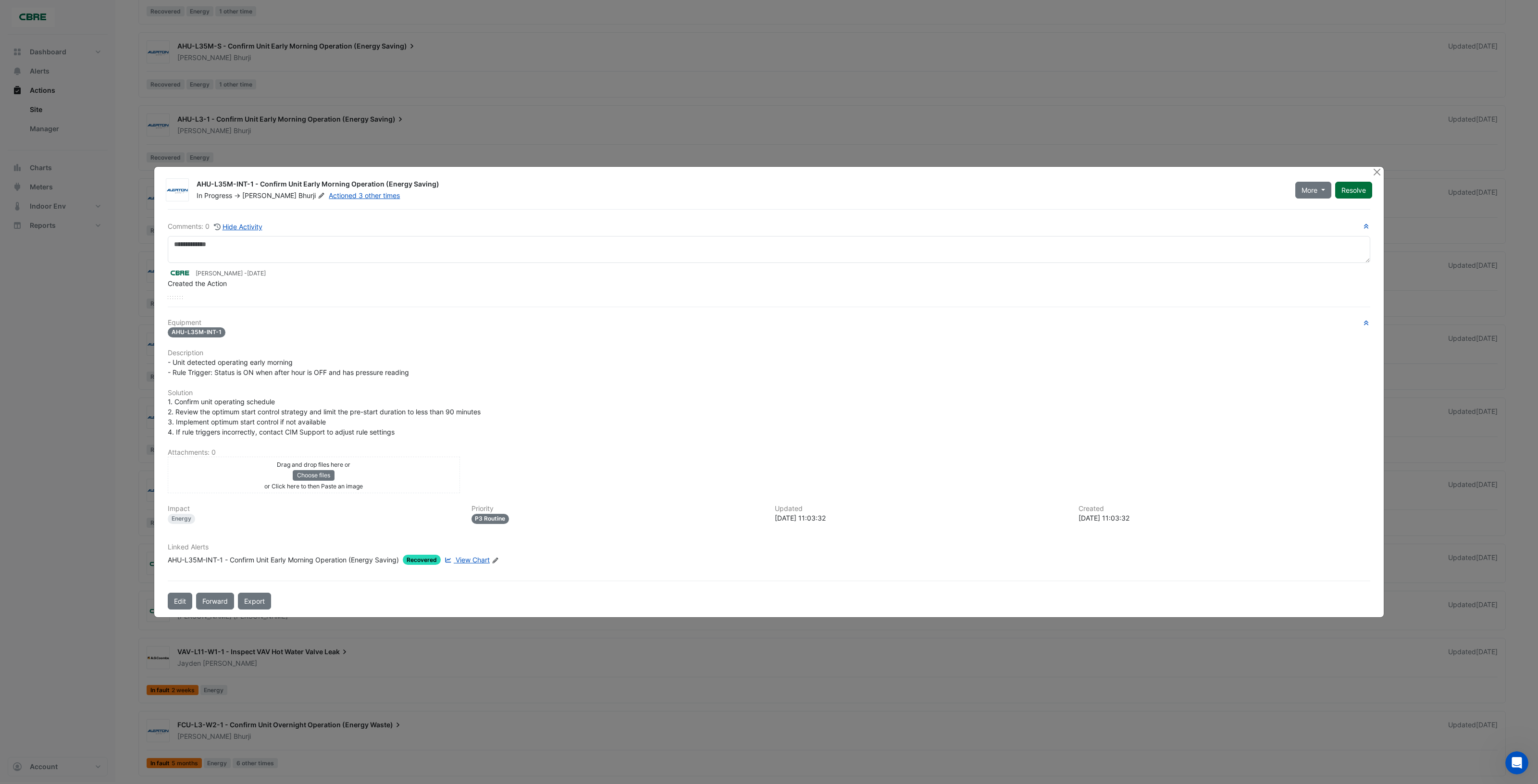
click at [1357, 189] on button "Resolve" at bounding box center [1353, 190] width 37 height 17
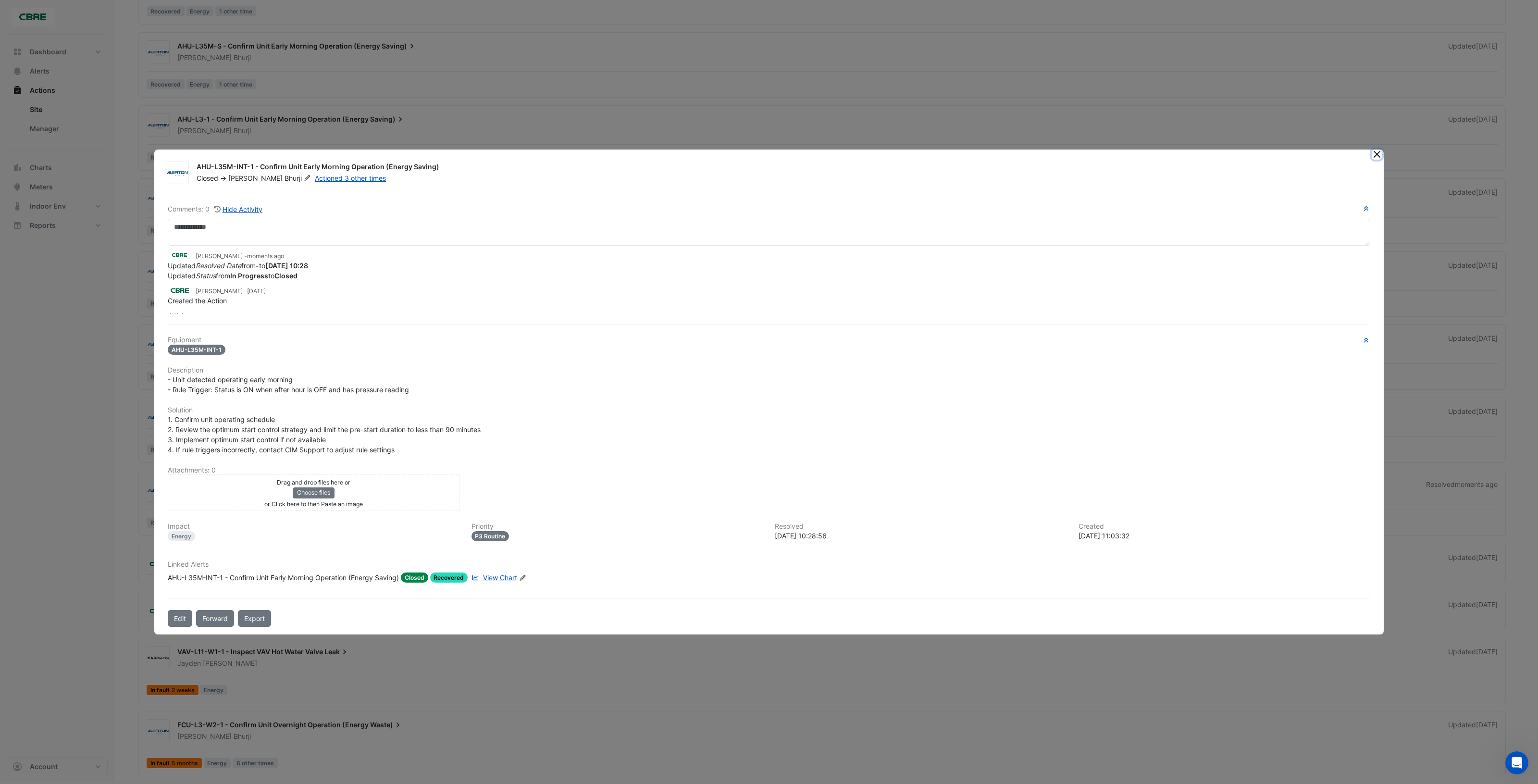
click at [1378, 157] on button "Close" at bounding box center [1376, 154] width 10 height 10
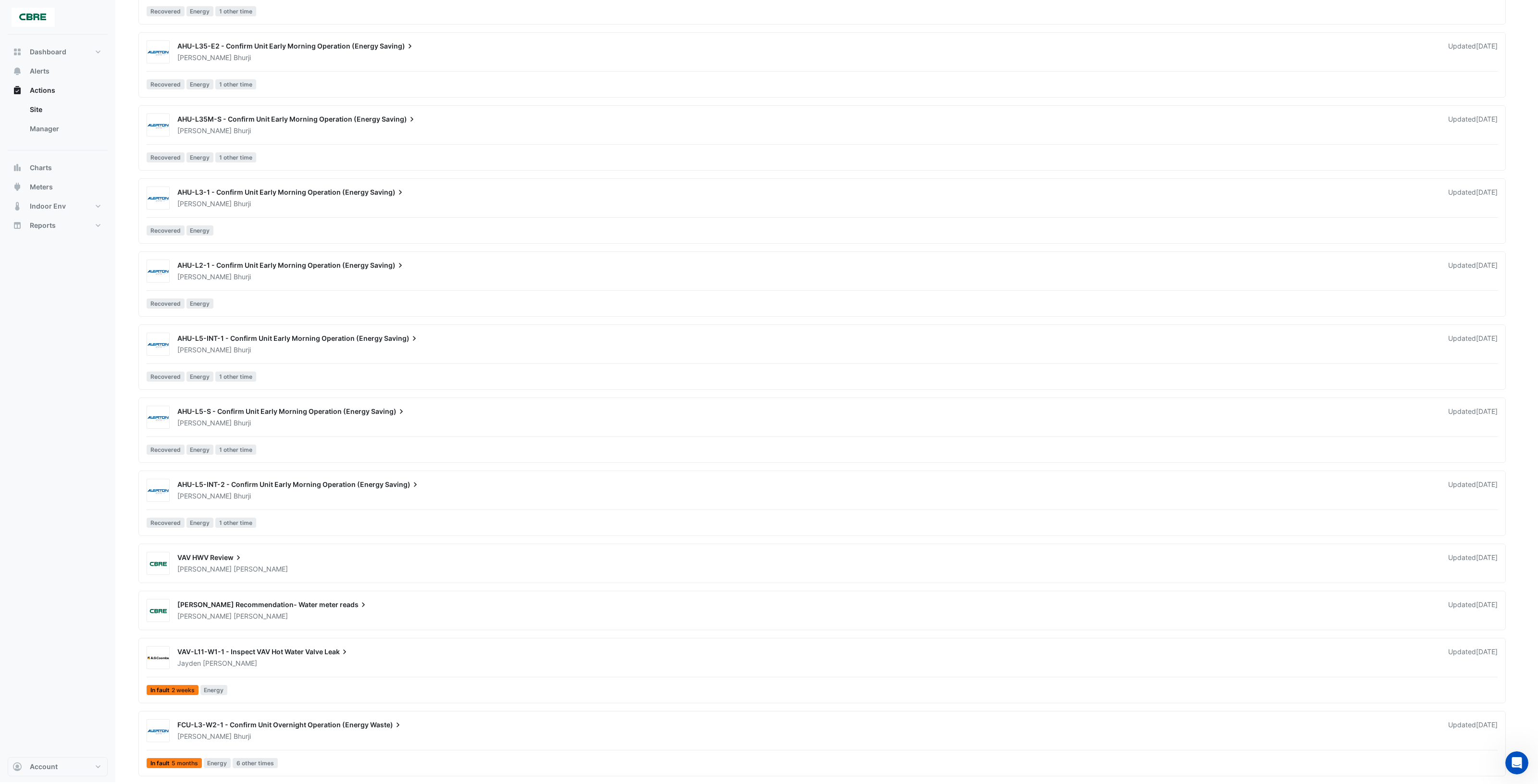
scroll to position [2446, 0]
click at [524, 419] on div "[PERSON_NAME]" at bounding box center [806, 423] width 1261 height 9
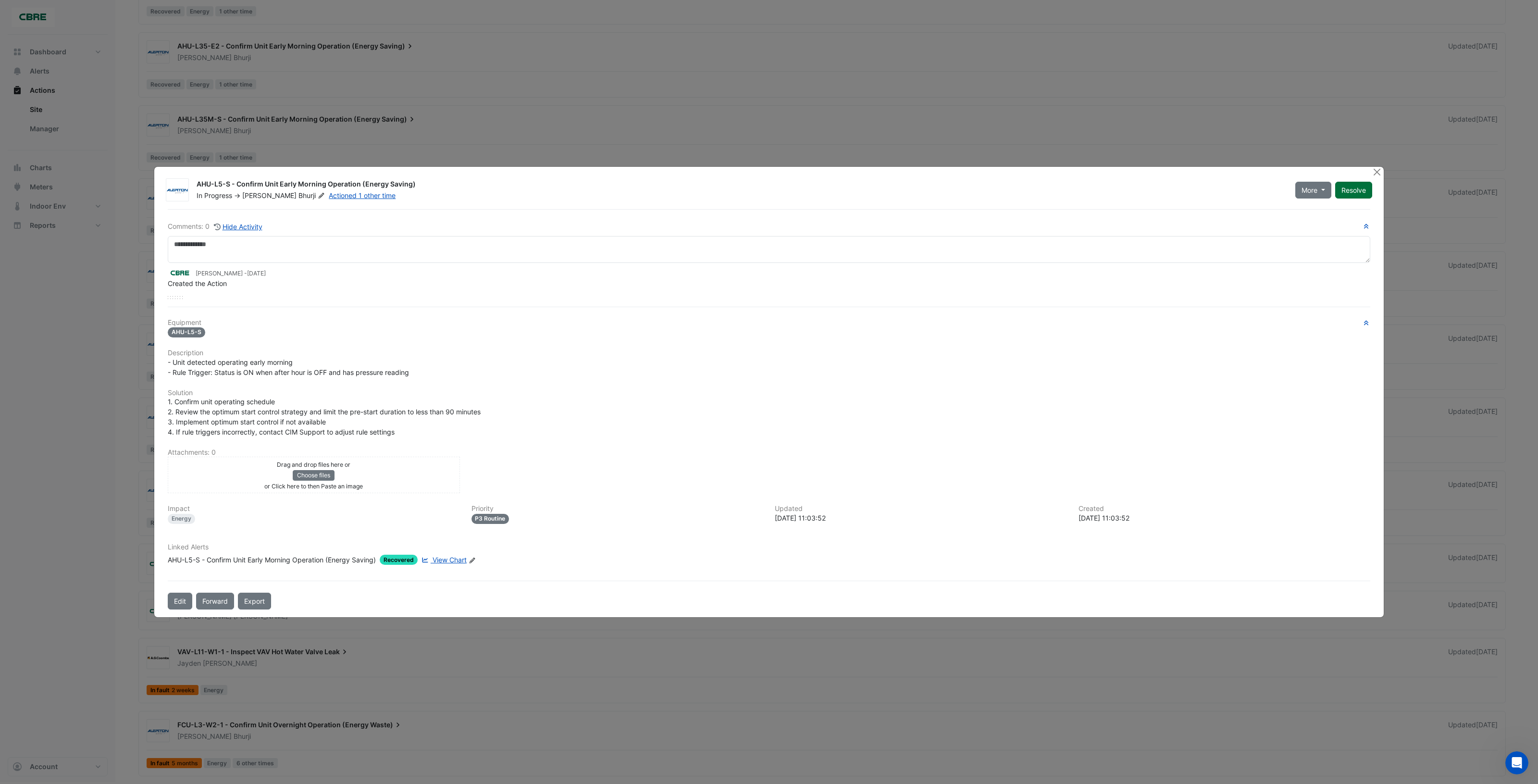
click at [1352, 192] on button "Resolve" at bounding box center [1353, 190] width 37 height 17
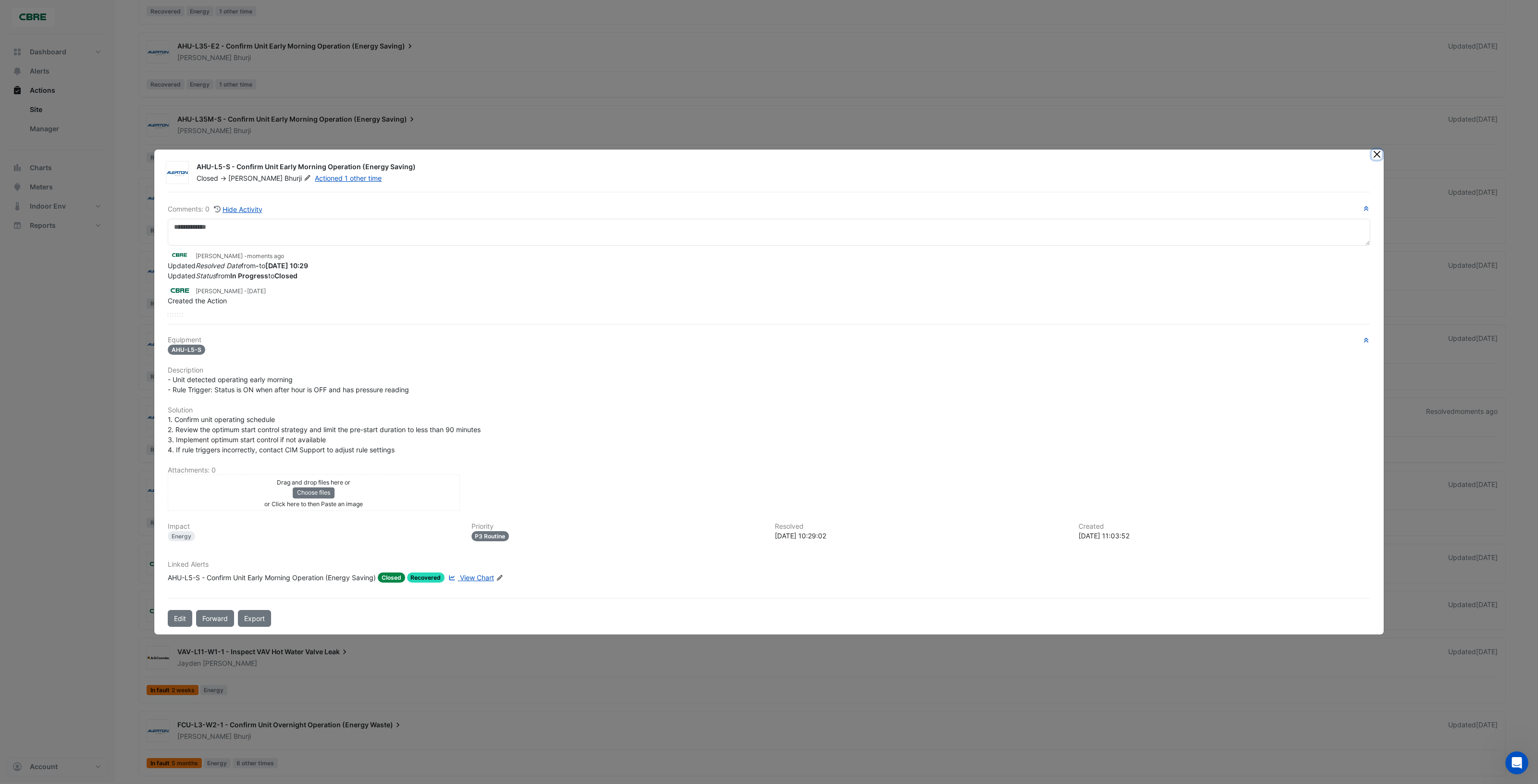
click at [1376, 155] on button "Close" at bounding box center [1376, 154] width 10 height 10
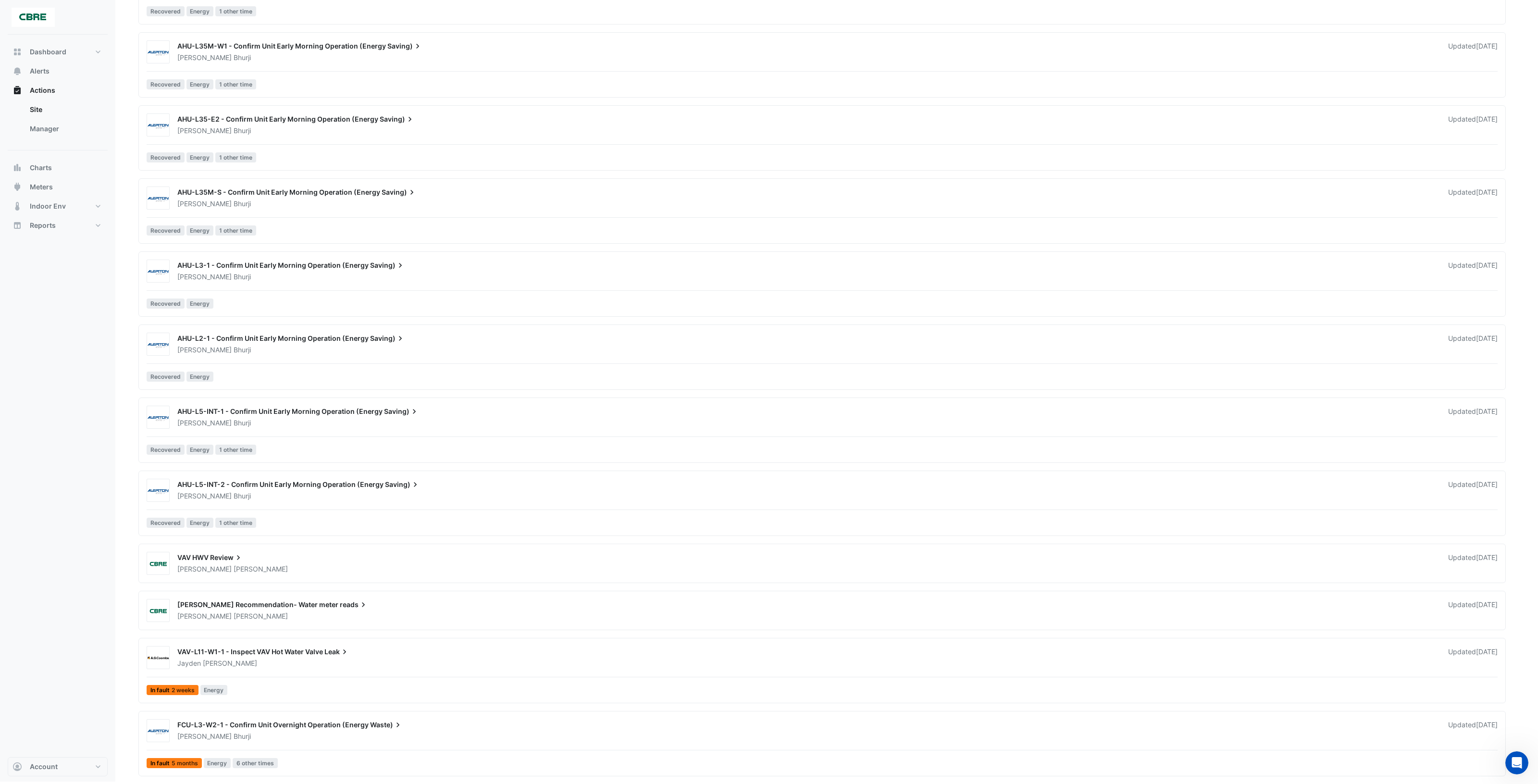
scroll to position [2373, 0]
click at [510, 491] on div "[PERSON_NAME]" at bounding box center [806, 495] width 1261 height 9
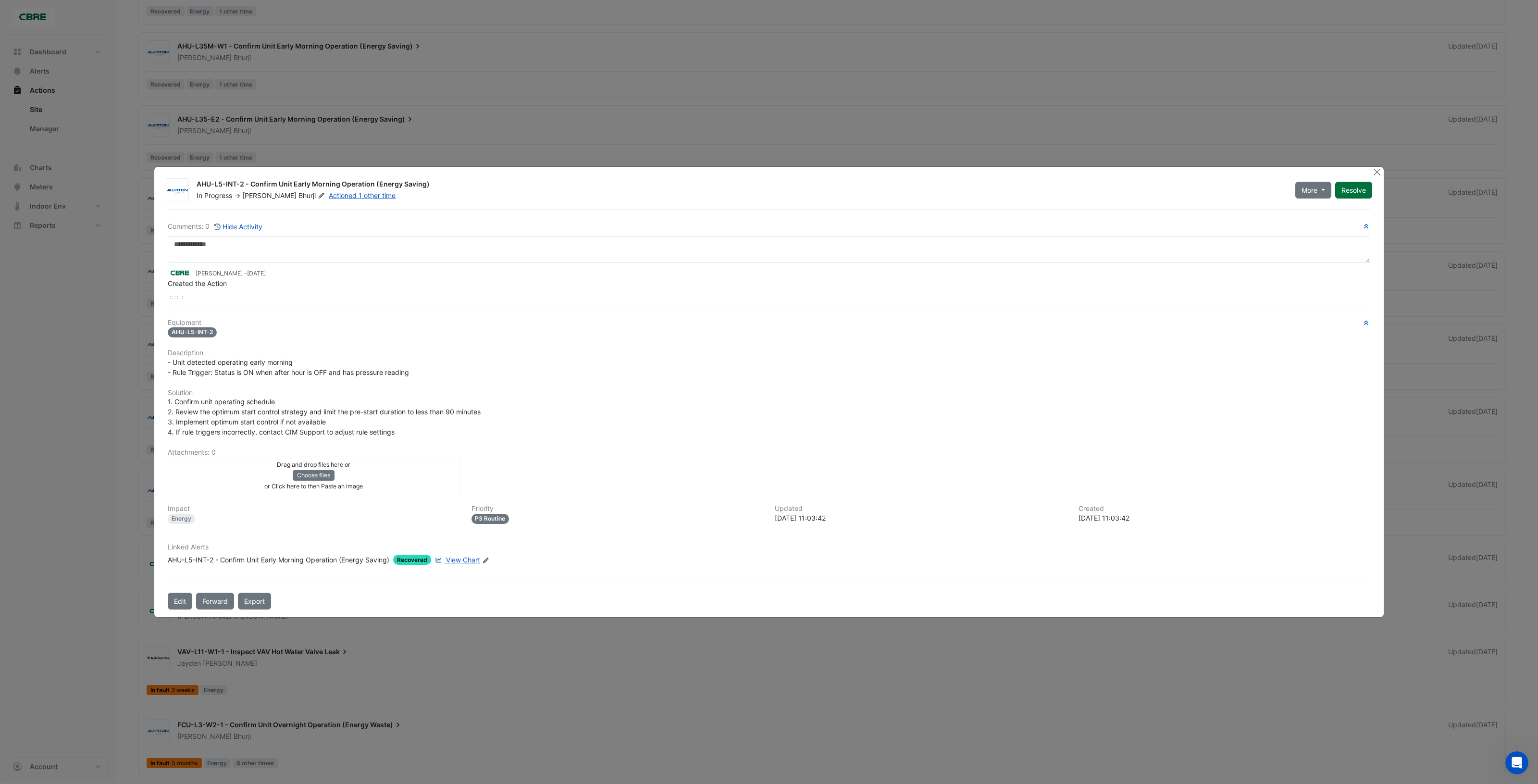
click at [1353, 193] on button "Resolve" at bounding box center [1353, 190] width 37 height 17
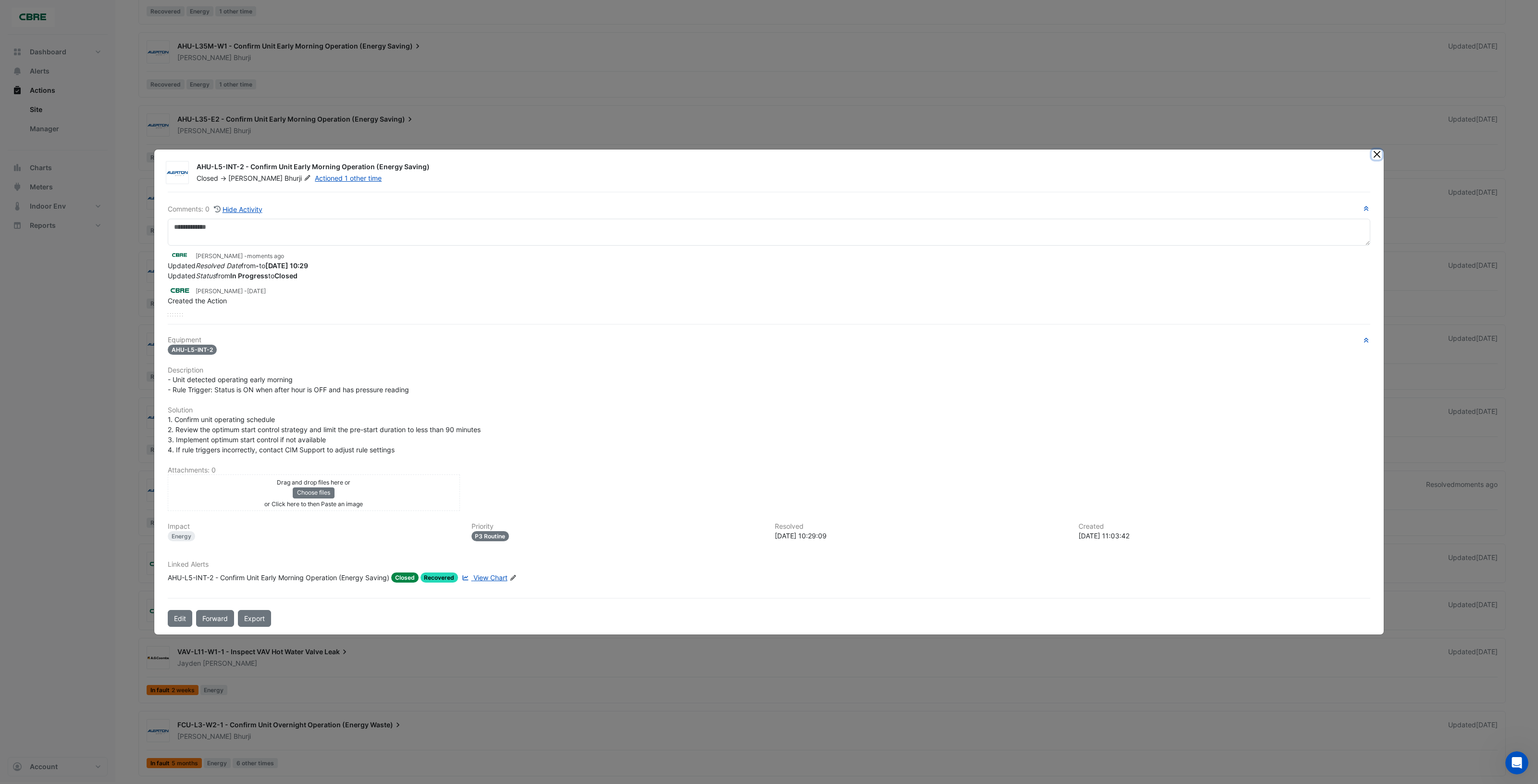
click at [1376, 155] on button "Close" at bounding box center [1376, 154] width 10 height 10
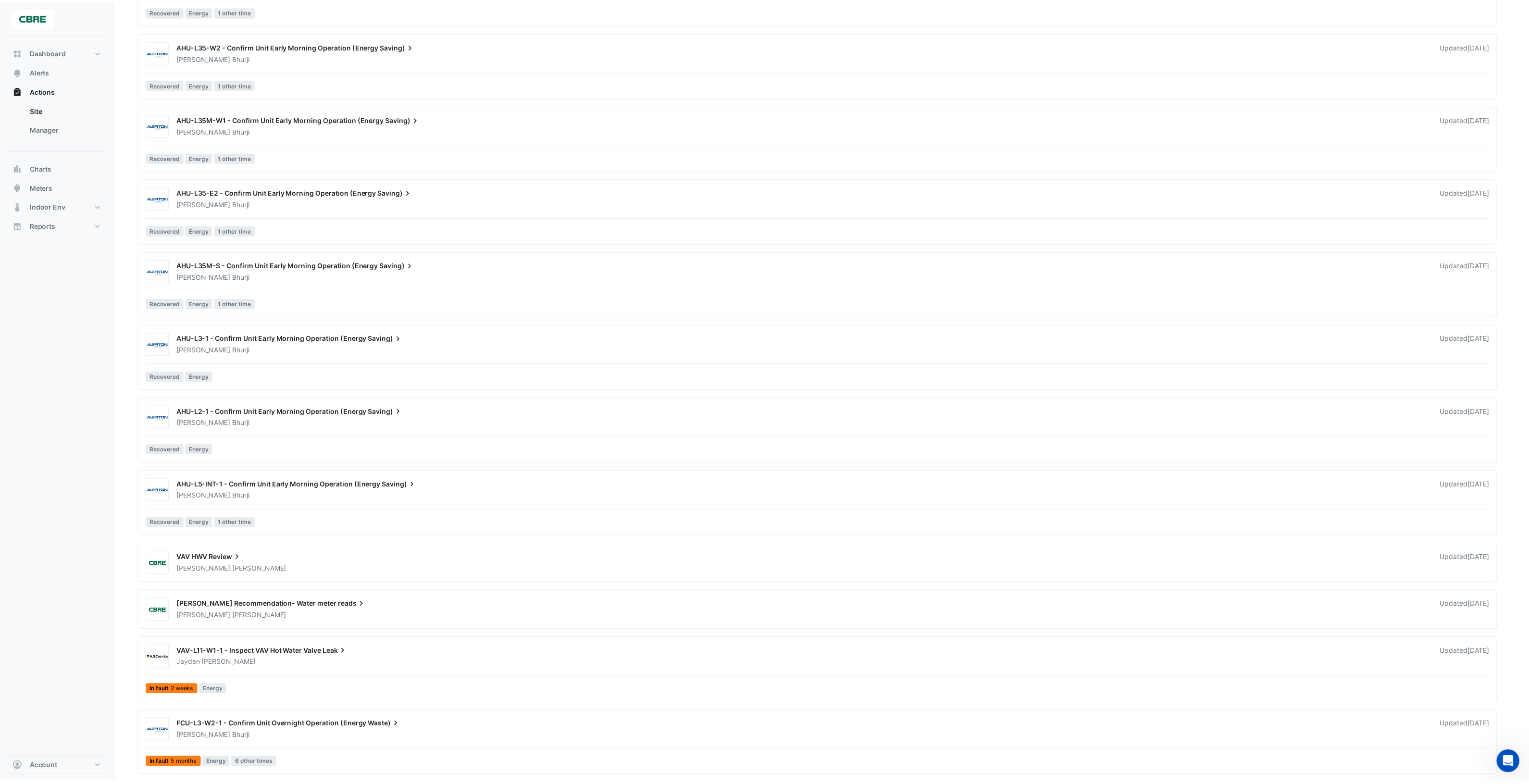
scroll to position [2298, 0]
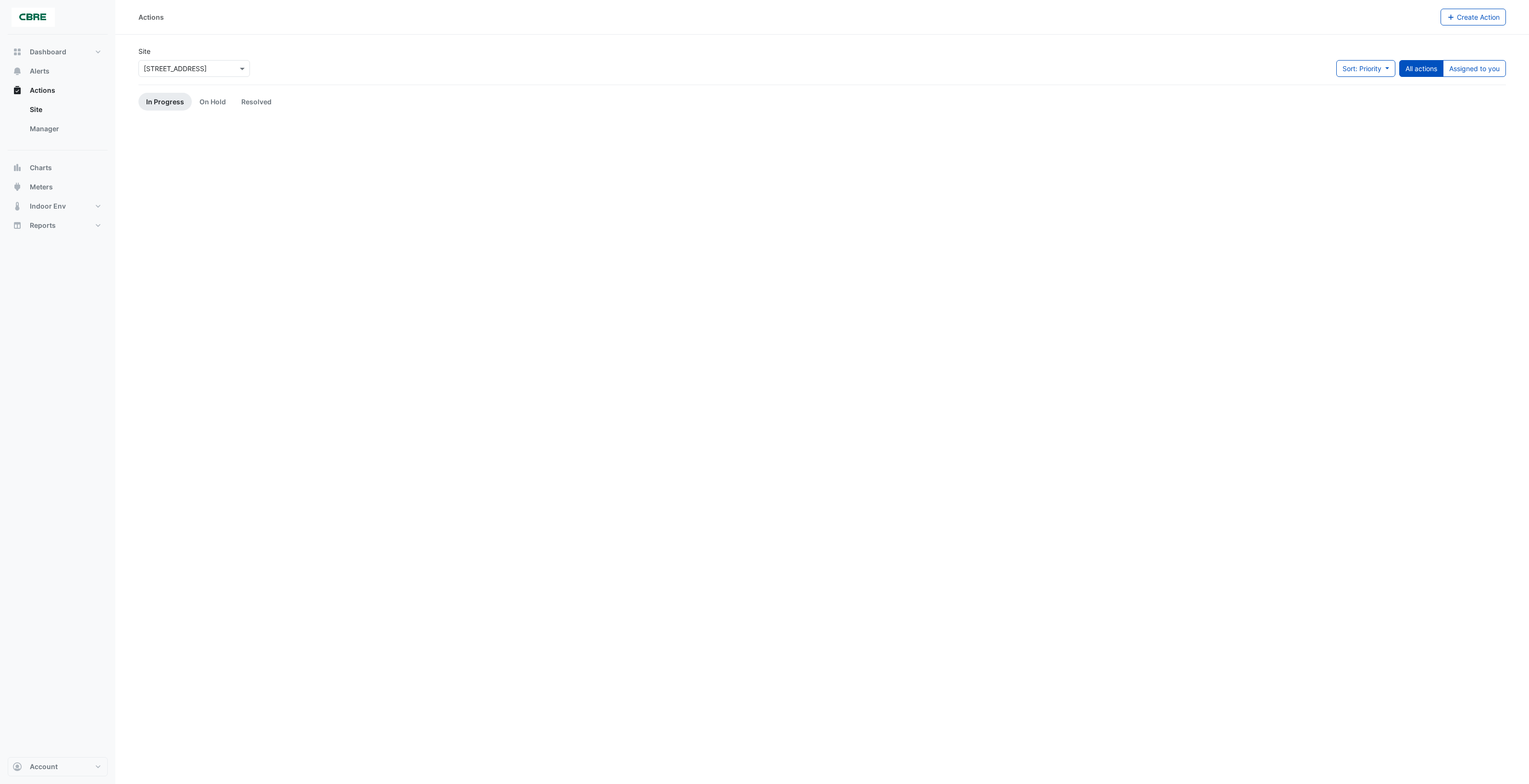
scroll to position [2298, 0]
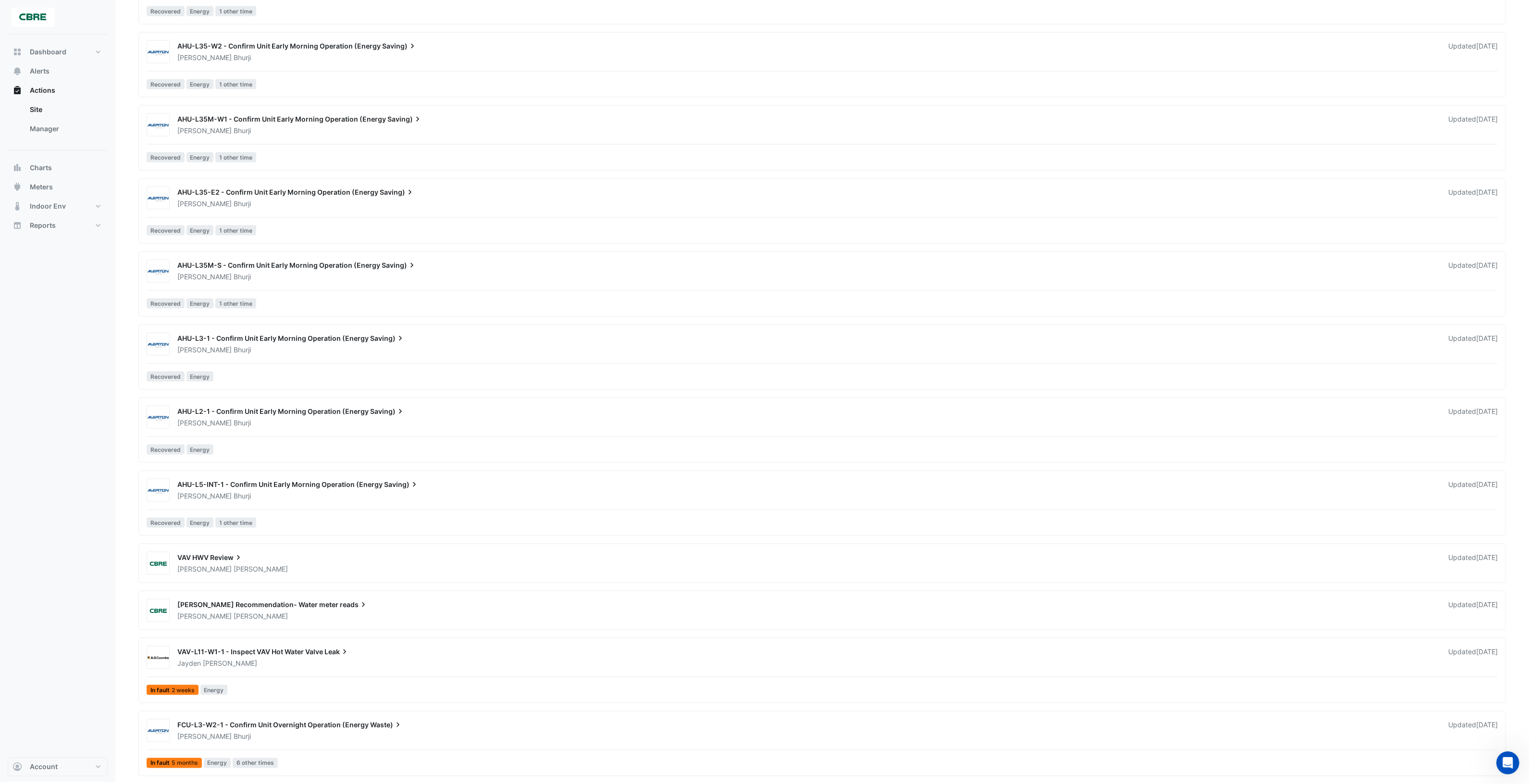
click at [522, 489] on div "AHU-L5-INT-1 - Confirm Unit Early Morning Operation (Energy Saving)" at bounding box center [807, 485] width 1260 height 12
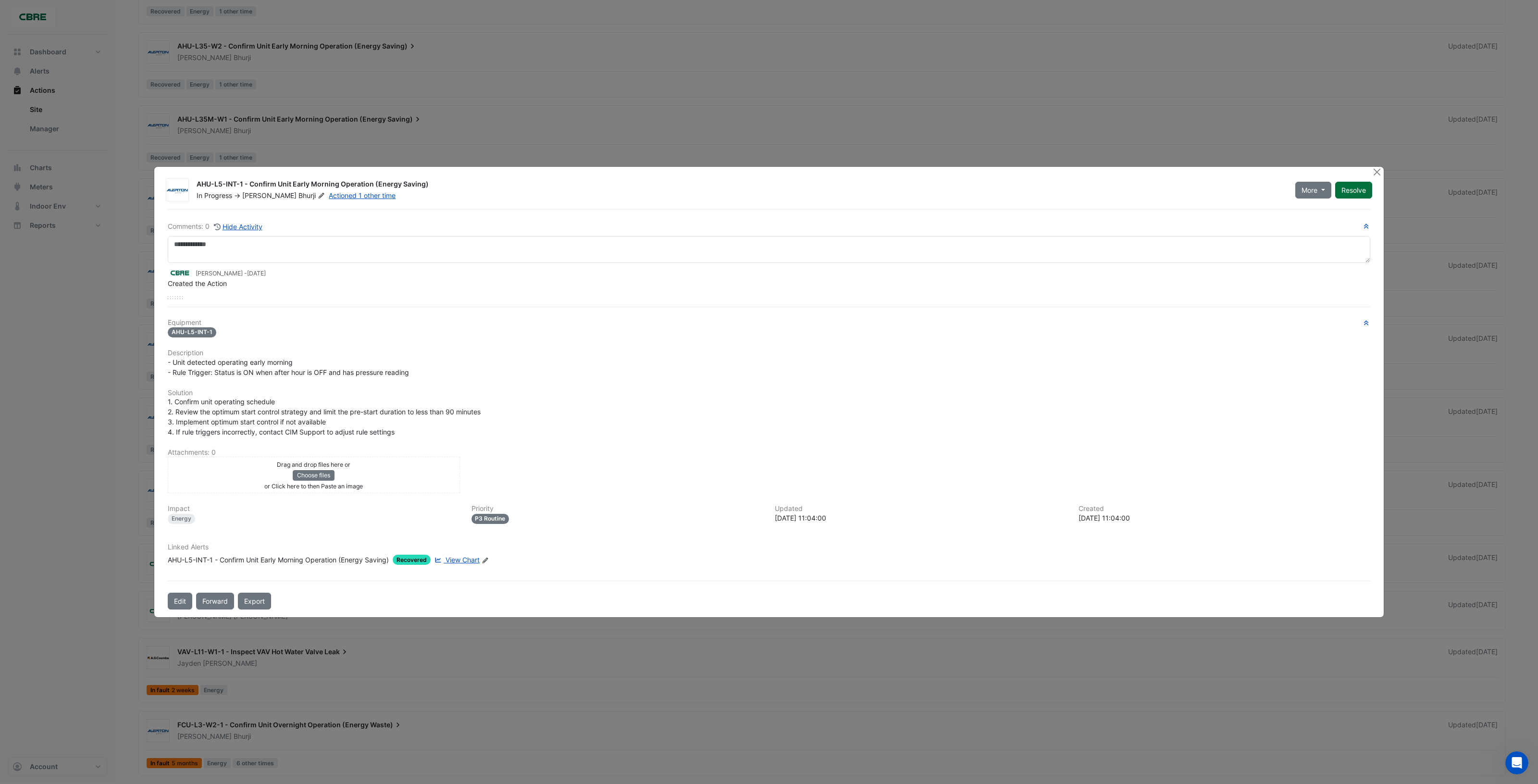
click at [1359, 194] on button "Resolve" at bounding box center [1353, 190] width 37 height 17
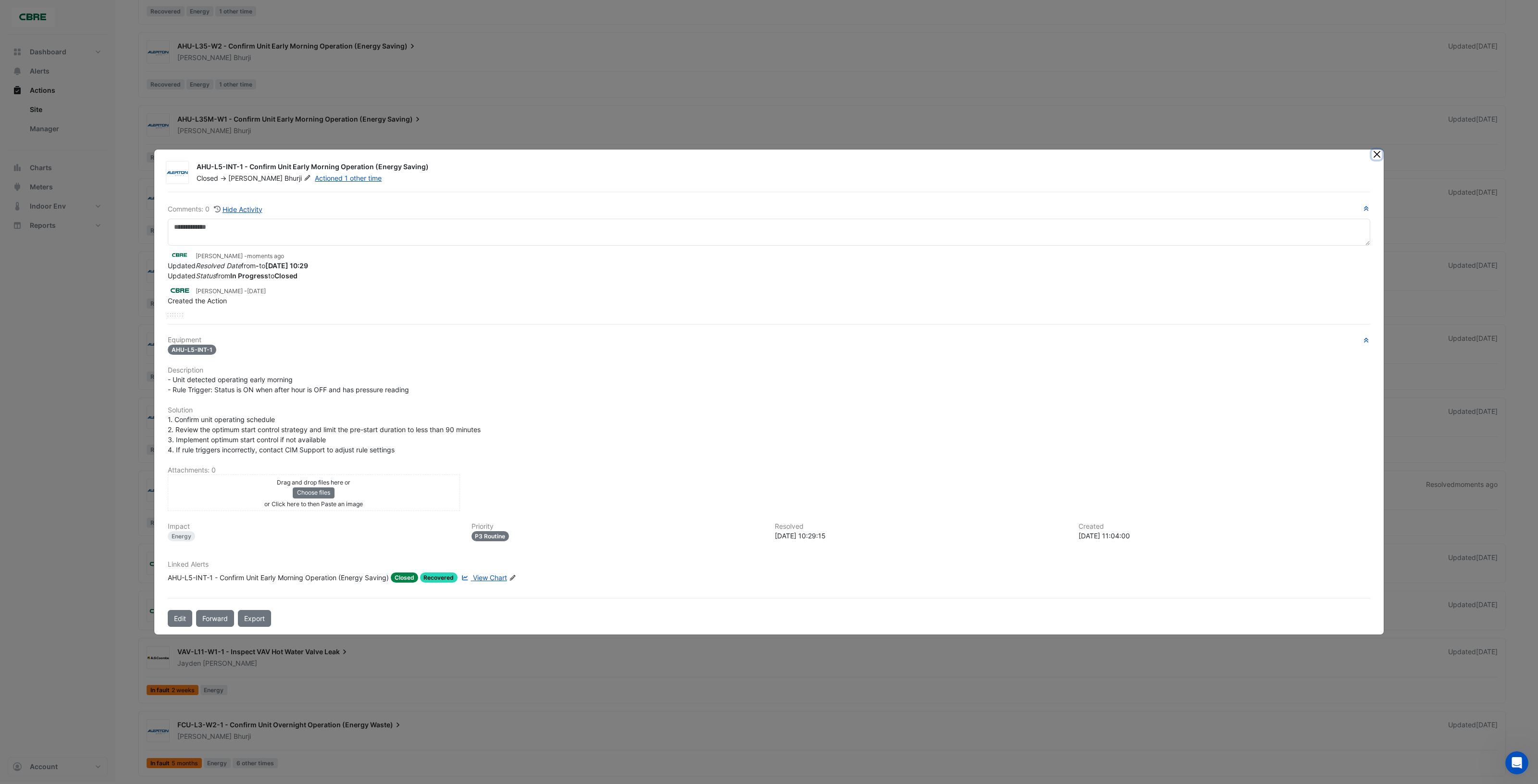
click at [1375, 155] on button "Close" at bounding box center [1376, 154] width 10 height 10
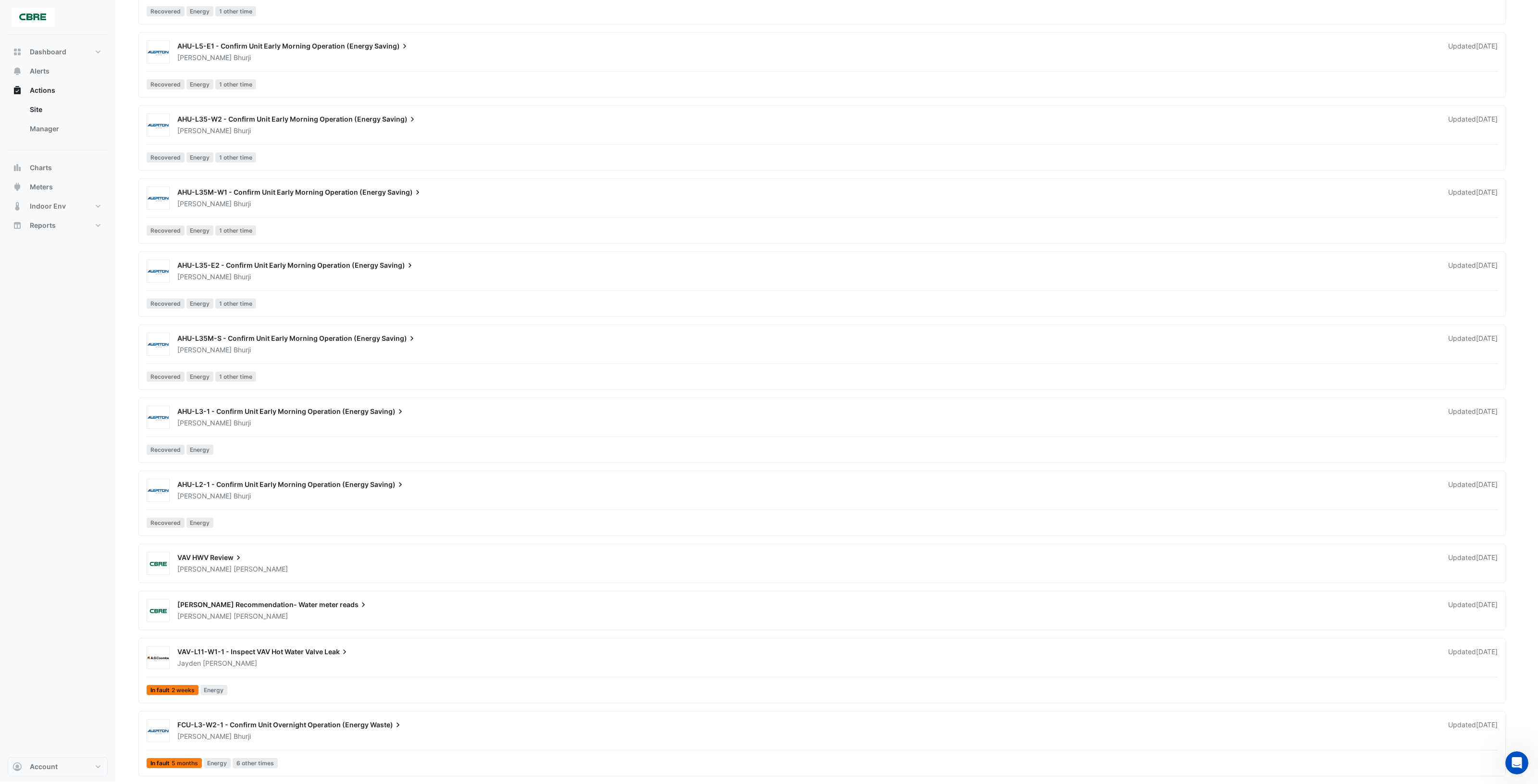
scroll to position [2225, 0]
click at [562, 421] on div "[PERSON_NAME]" at bounding box center [806, 423] width 1261 height 9
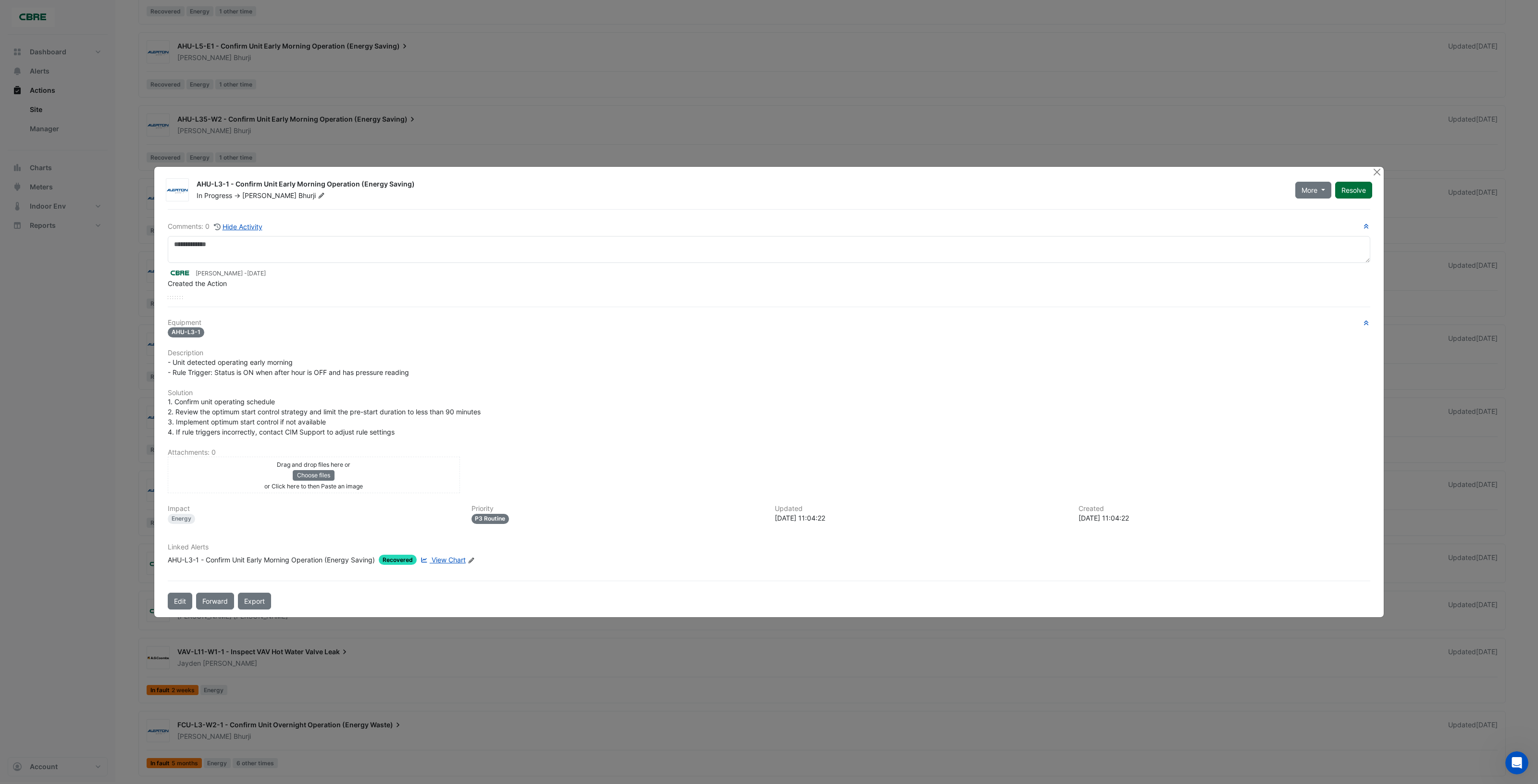
click at [1346, 191] on button "Resolve" at bounding box center [1353, 190] width 37 height 17
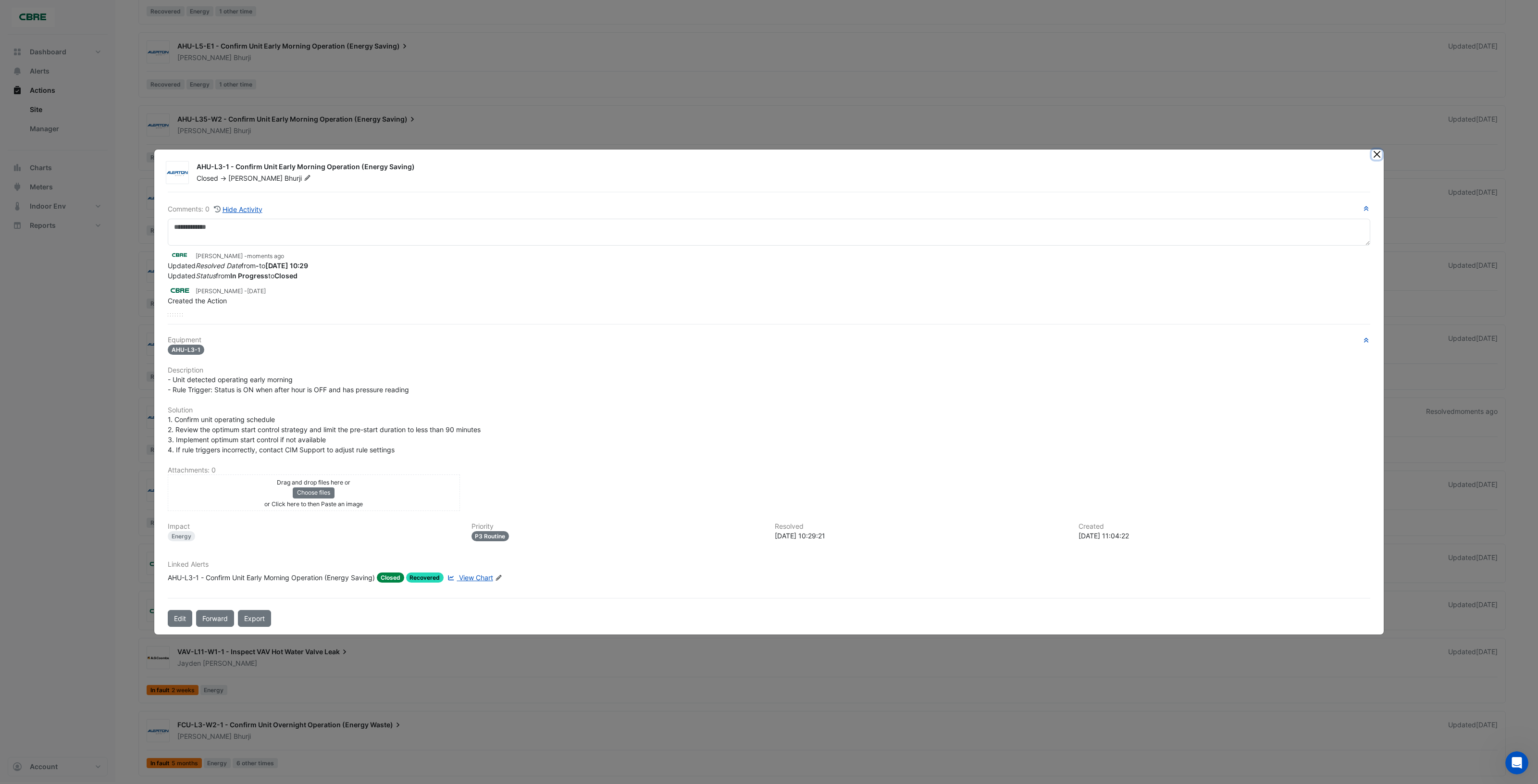
drag, startPoint x: 1380, startPoint y: 155, endPoint x: 1364, endPoint y: 167, distance: 20.0
click at [1380, 155] on button "Close" at bounding box center [1376, 154] width 10 height 10
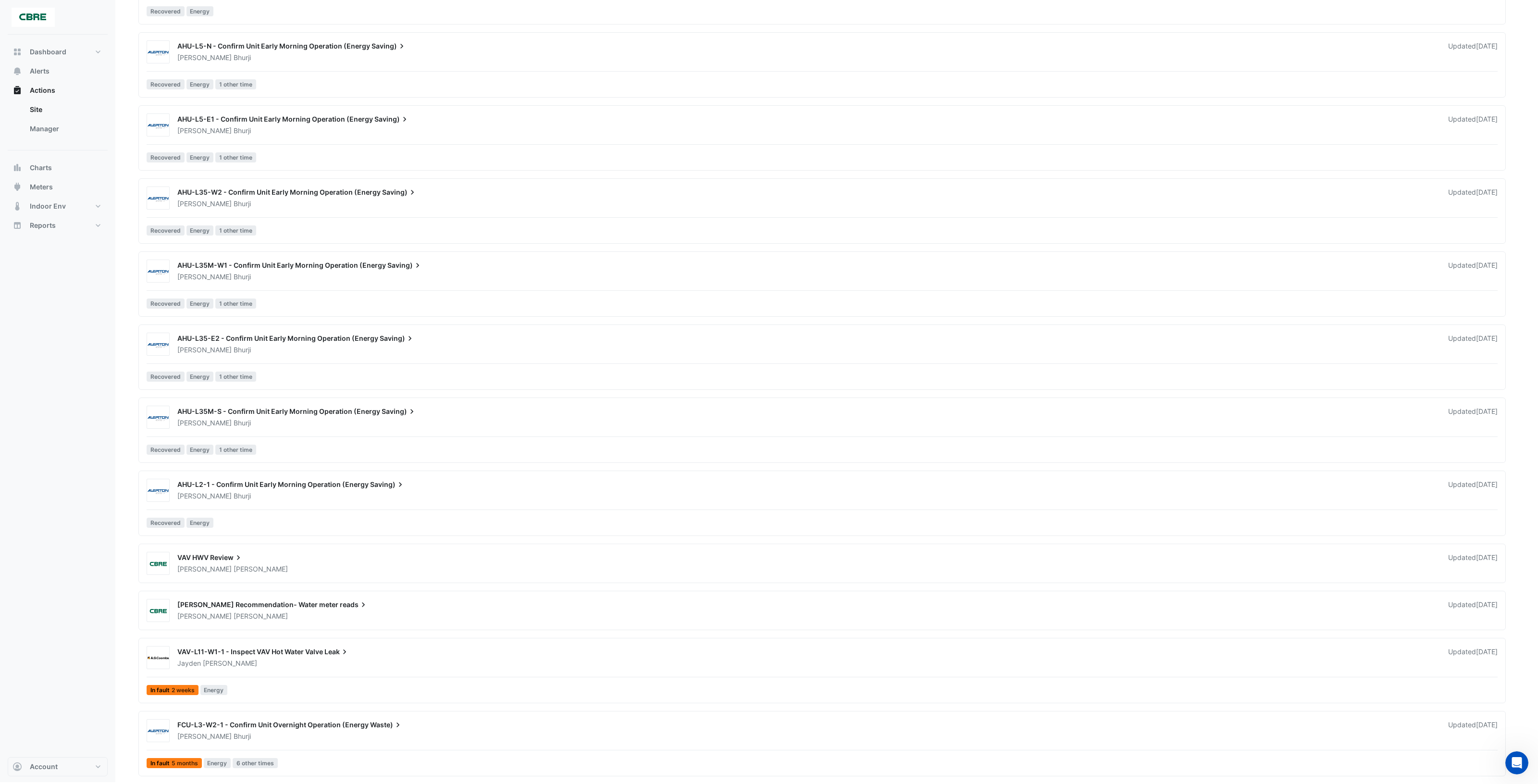
scroll to position [2151, 0]
click at [598, 484] on div "AHU-L2-1 - Confirm Unit Early Morning Operation (Energy Saving)" at bounding box center [807, 485] width 1259 height 12
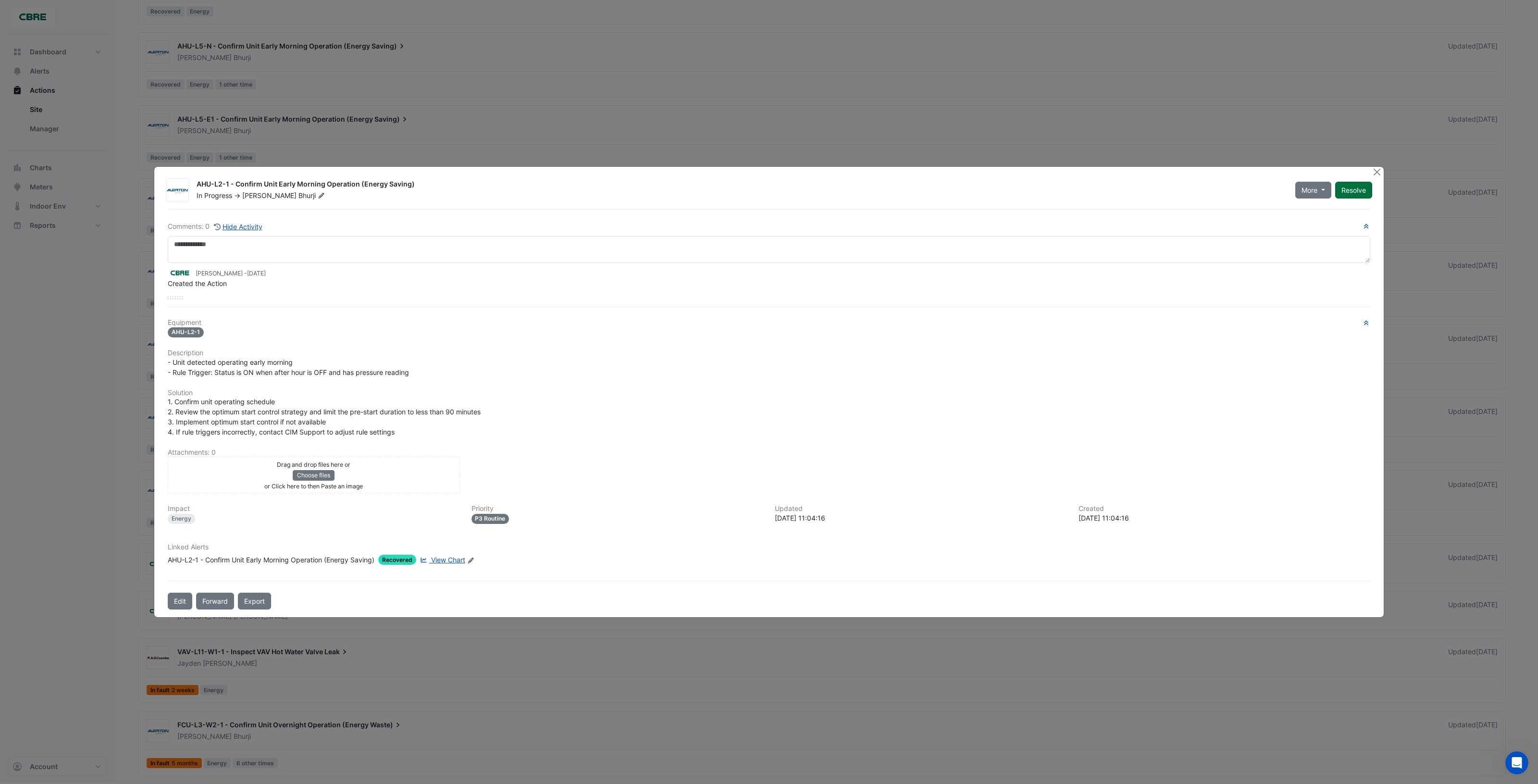
click at [1356, 185] on button "Resolve" at bounding box center [1353, 190] width 37 height 17
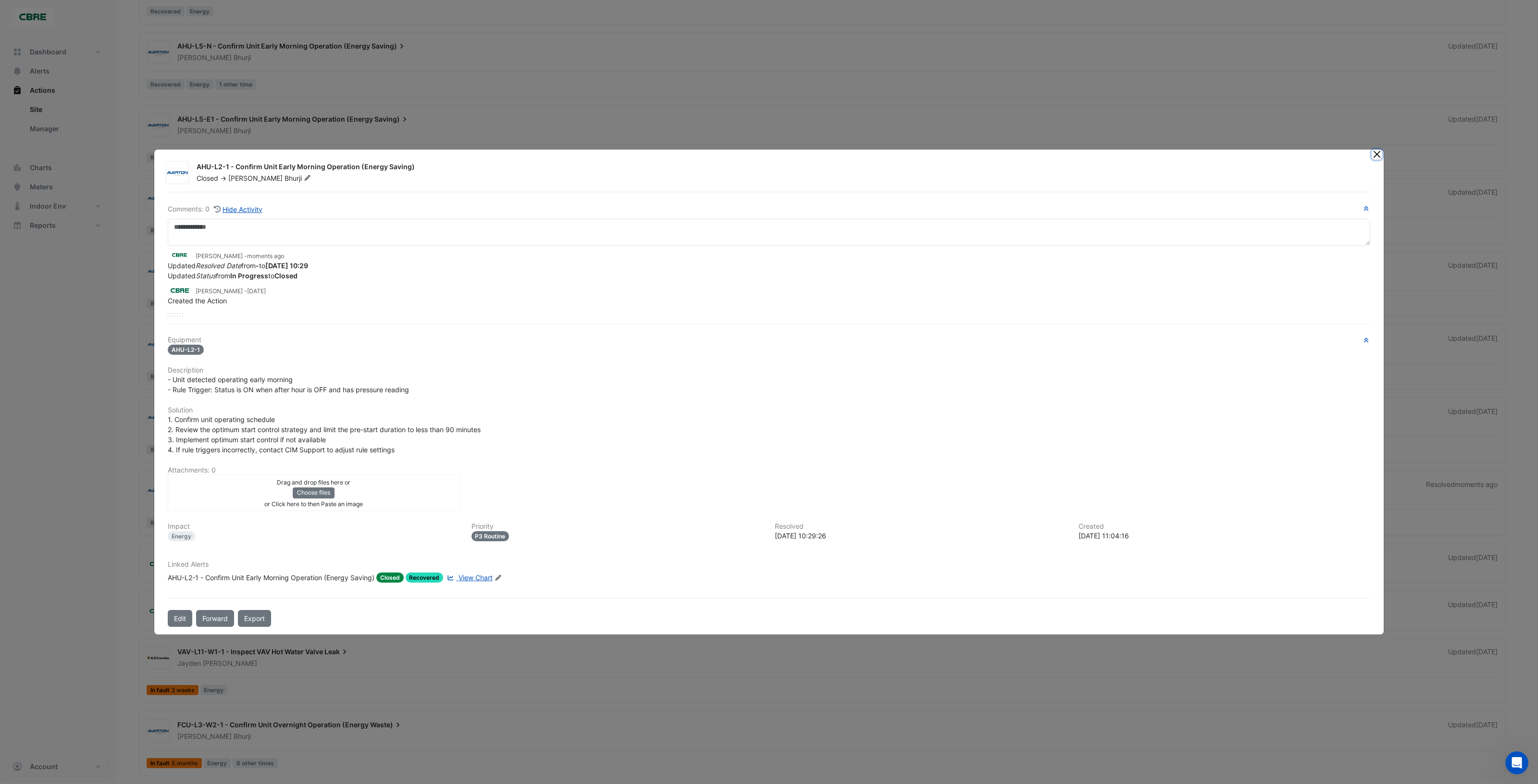
click at [1377, 154] on button "Close" at bounding box center [1376, 154] width 10 height 10
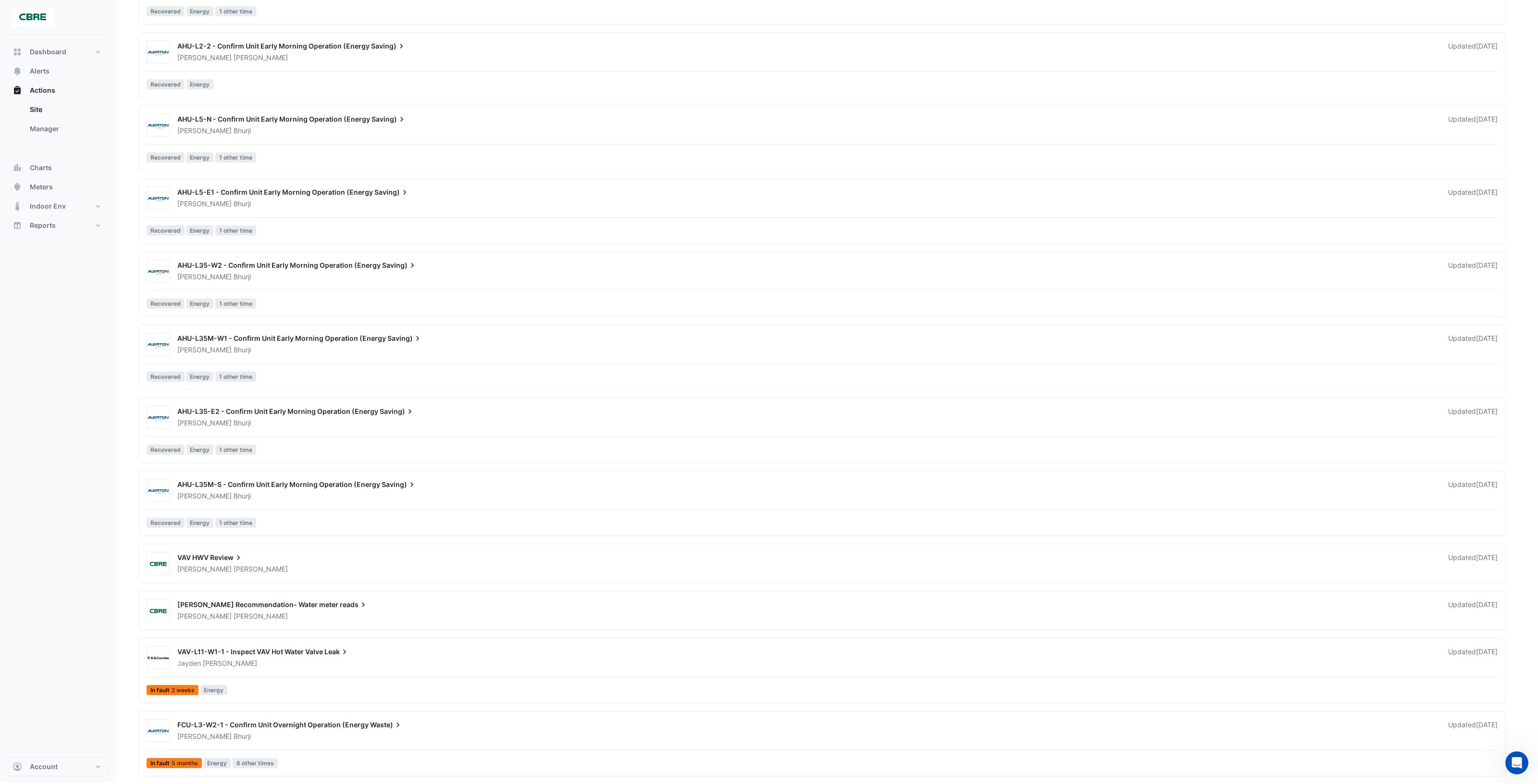
scroll to position [2078, 0]
click at [635, 495] on div "[PERSON_NAME]" at bounding box center [806, 495] width 1261 height 9
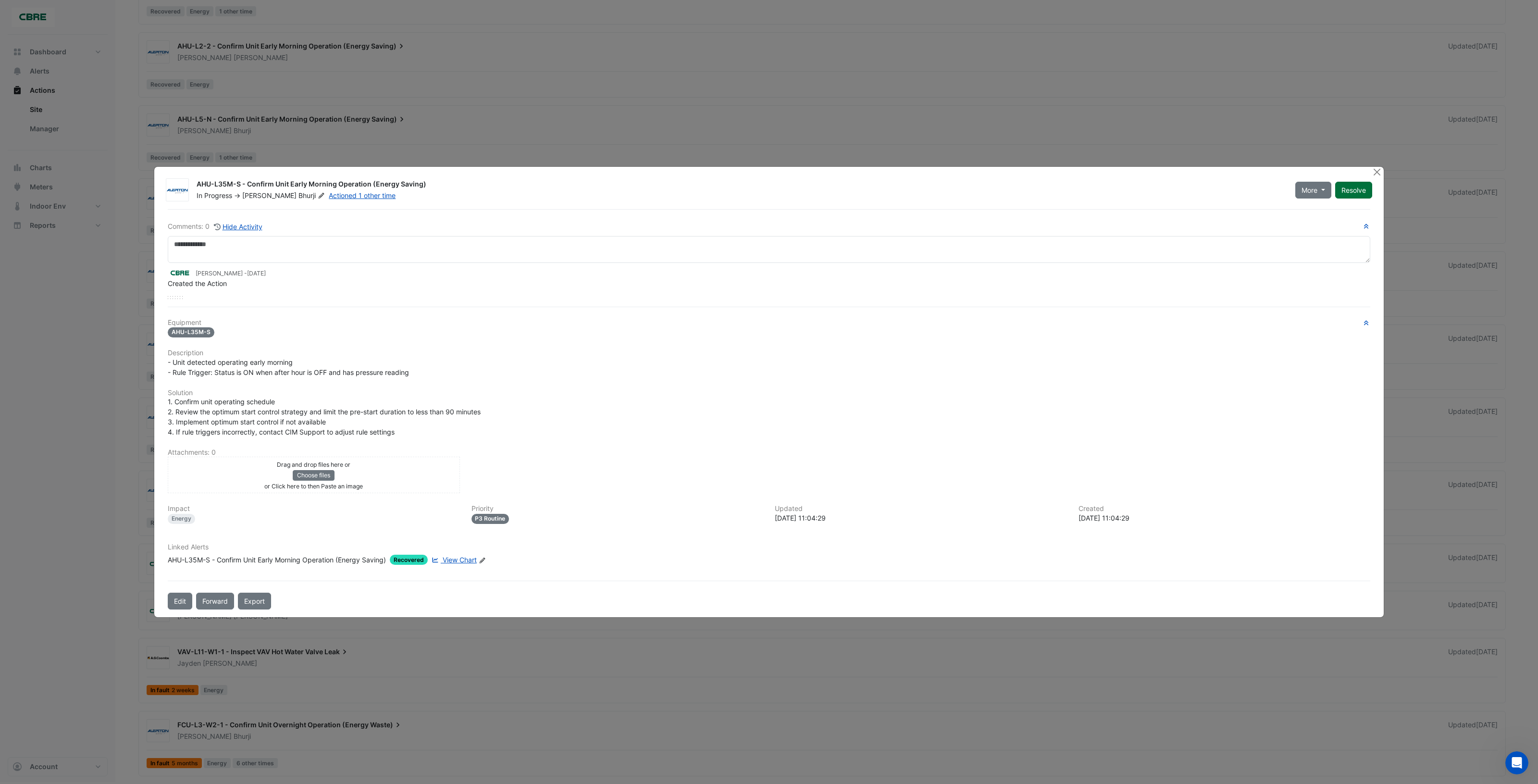
click at [1353, 188] on button "Resolve" at bounding box center [1353, 190] width 37 height 17
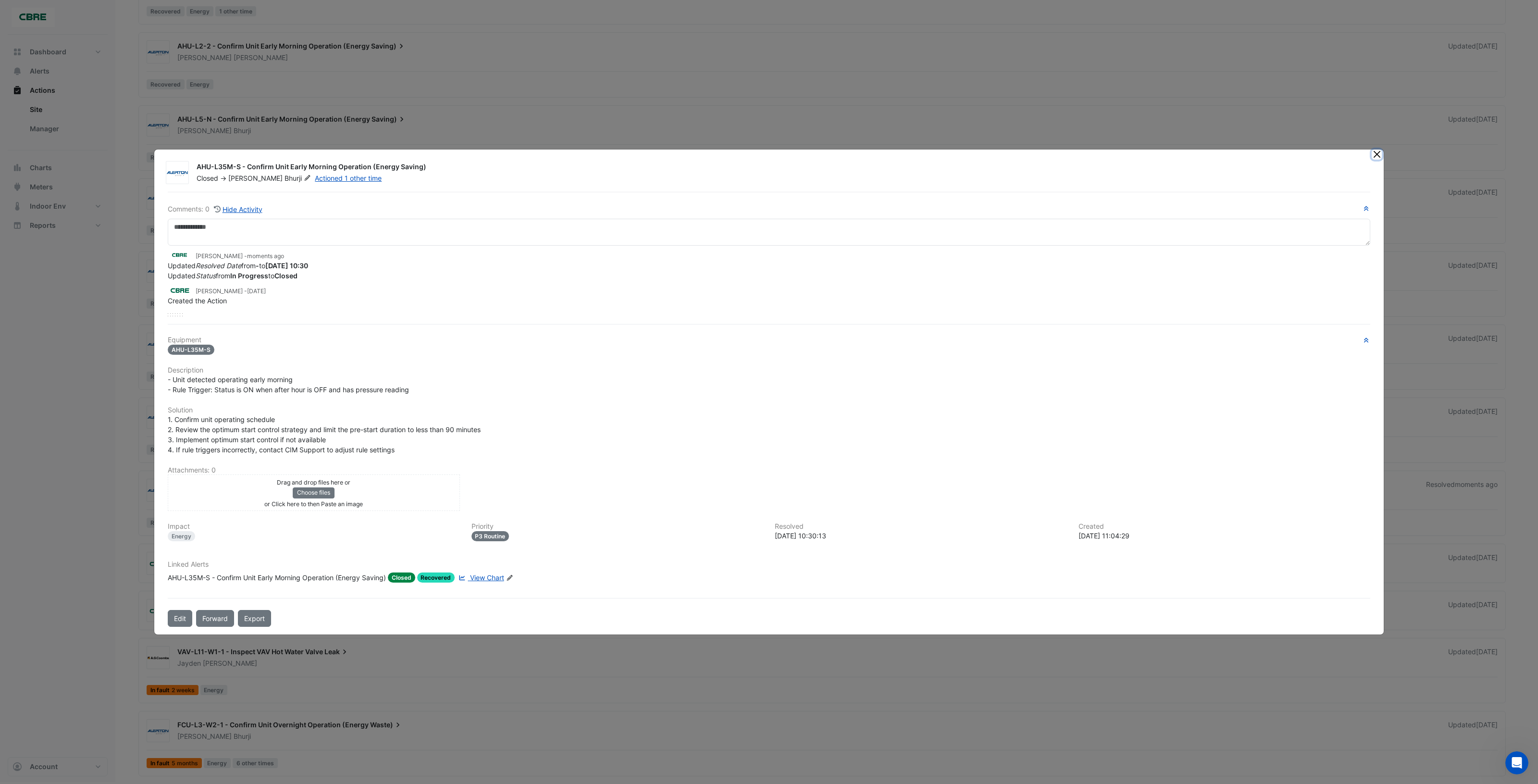
click at [1373, 156] on button "Close" at bounding box center [1376, 154] width 10 height 10
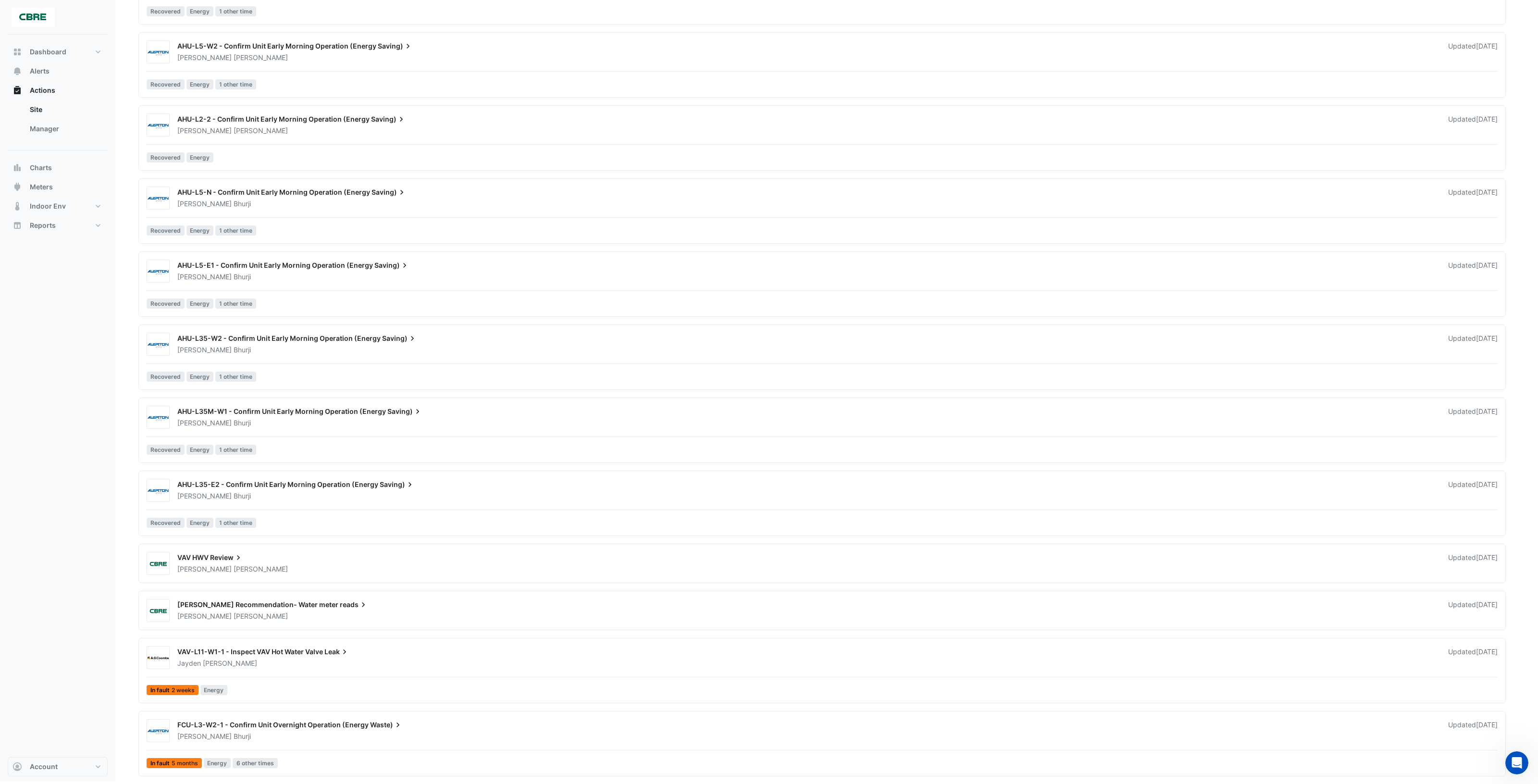
scroll to position [2005, 0]
click at [515, 492] on div "[PERSON_NAME]" at bounding box center [806, 495] width 1261 height 9
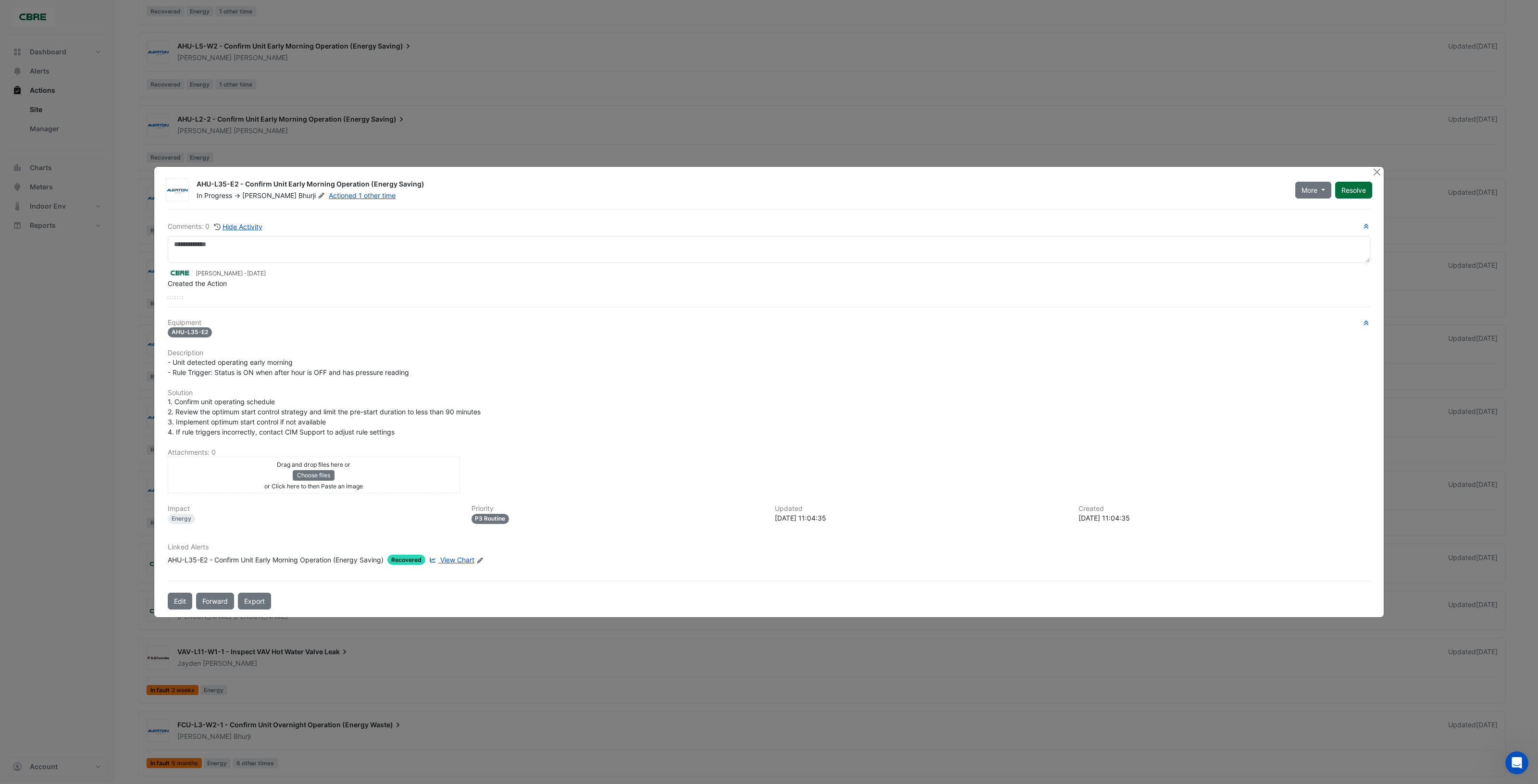
click at [1352, 191] on button "Resolve" at bounding box center [1353, 190] width 37 height 17
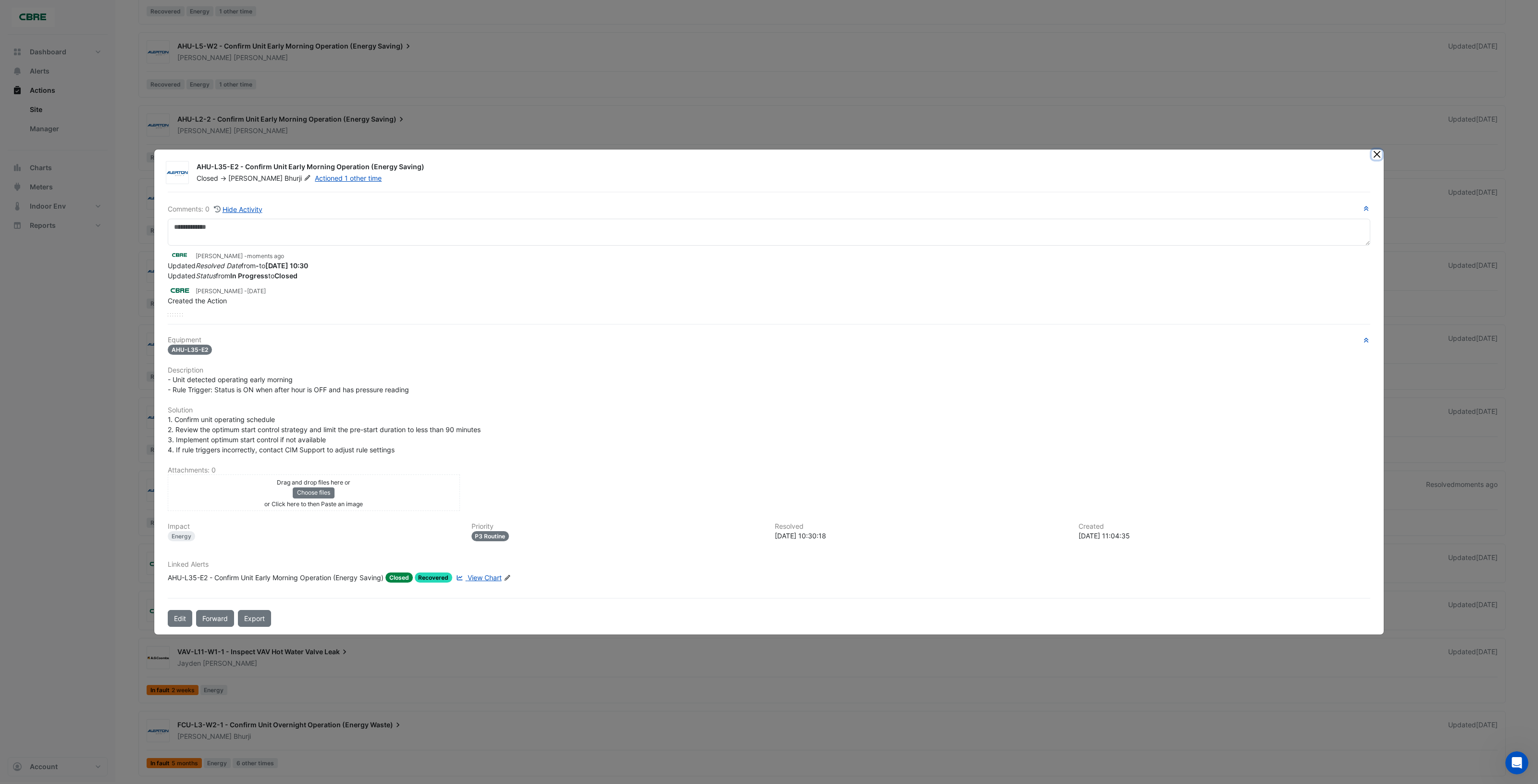
drag, startPoint x: 1376, startPoint y: 155, endPoint x: 1180, endPoint y: 217, distance: 205.6
click at [1376, 155] on button "Close" at bounding box center [1376, 154] width 10 height 10
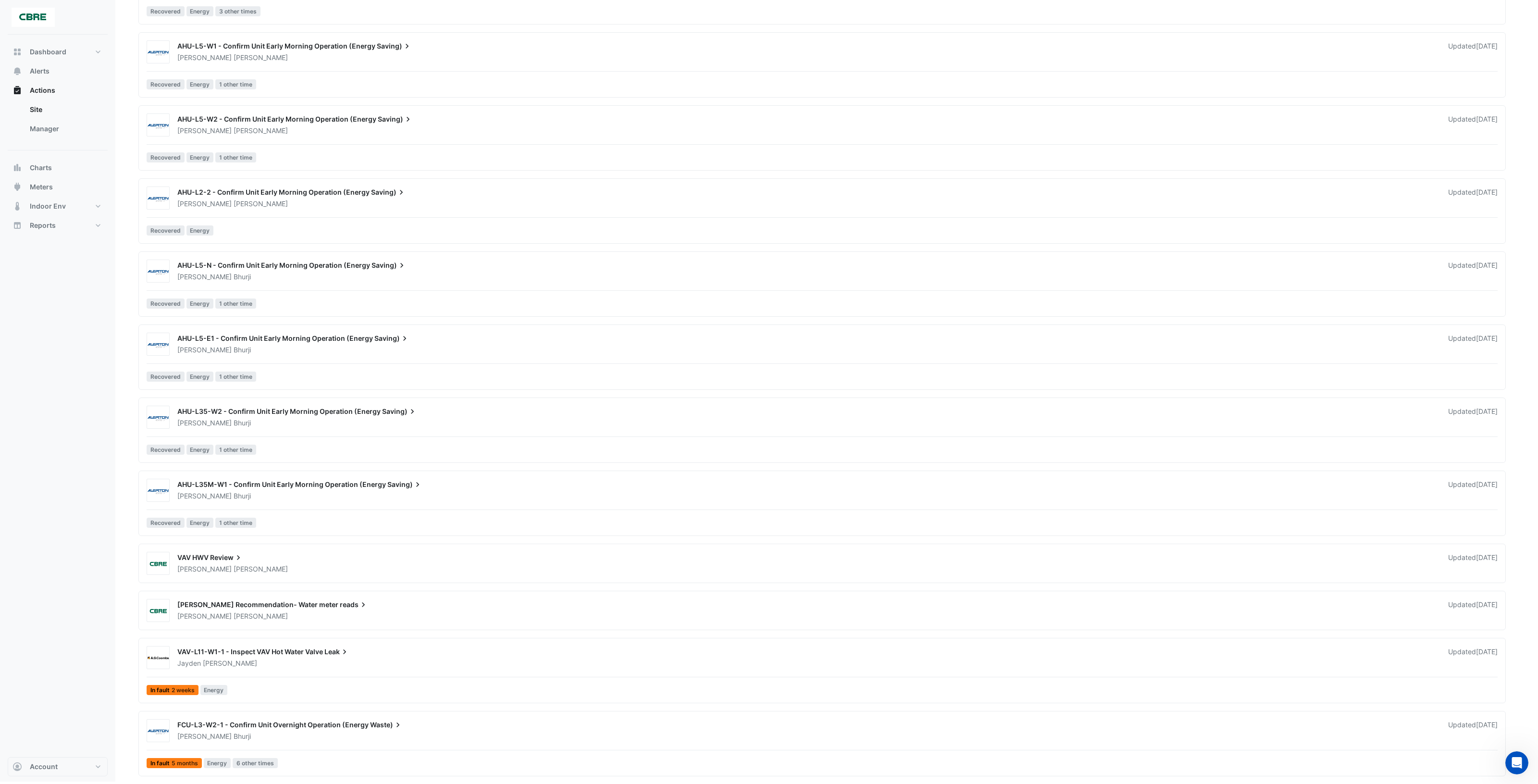
scroll to position [1930, 0]
click at [467, 494] on div "[PERSON_NAME]" at bounding box center [806, 495] width 1261 height 9
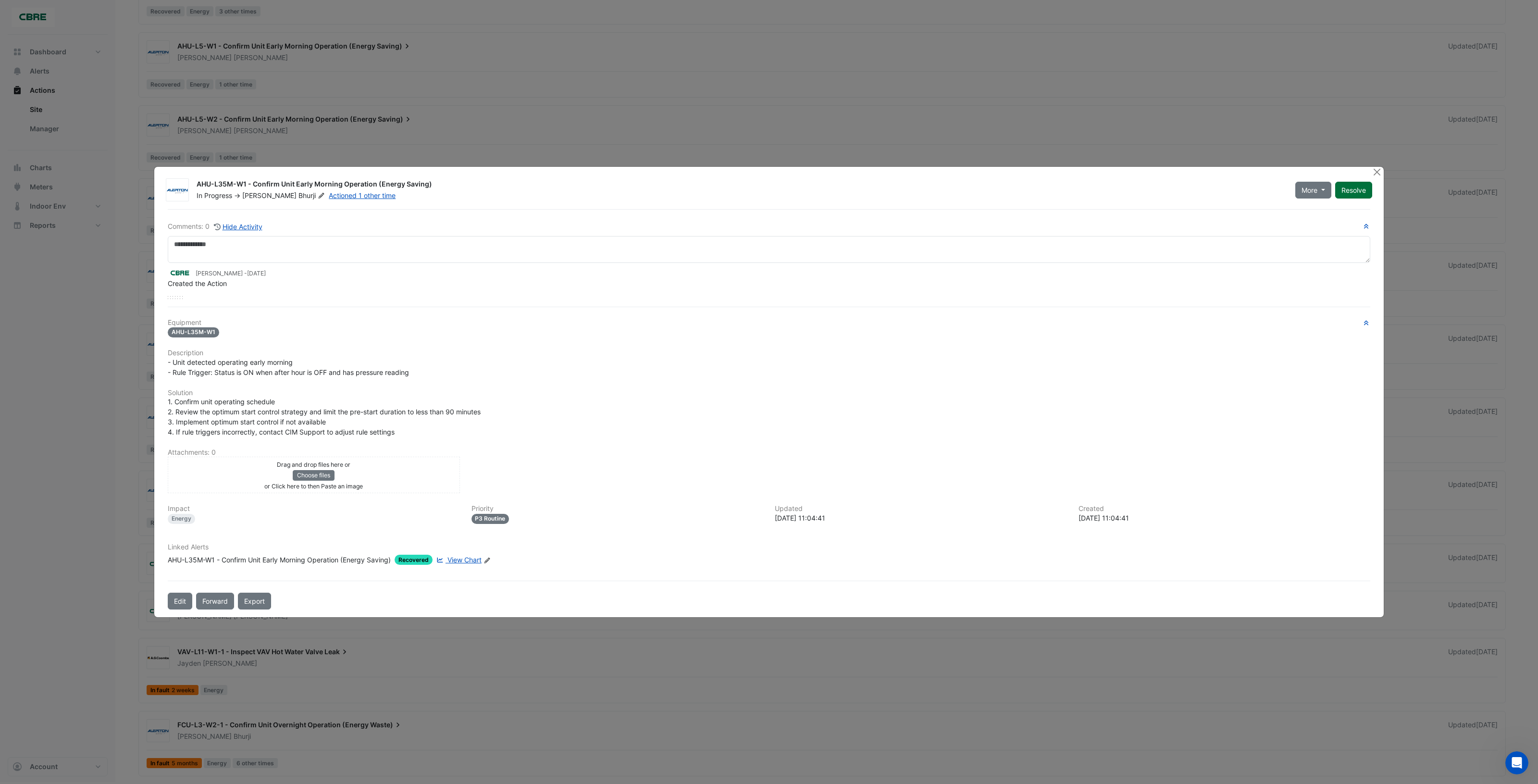
click at [1354, 193] on button "Resolve" at bounding box center [1353, 190] width 37 height 17
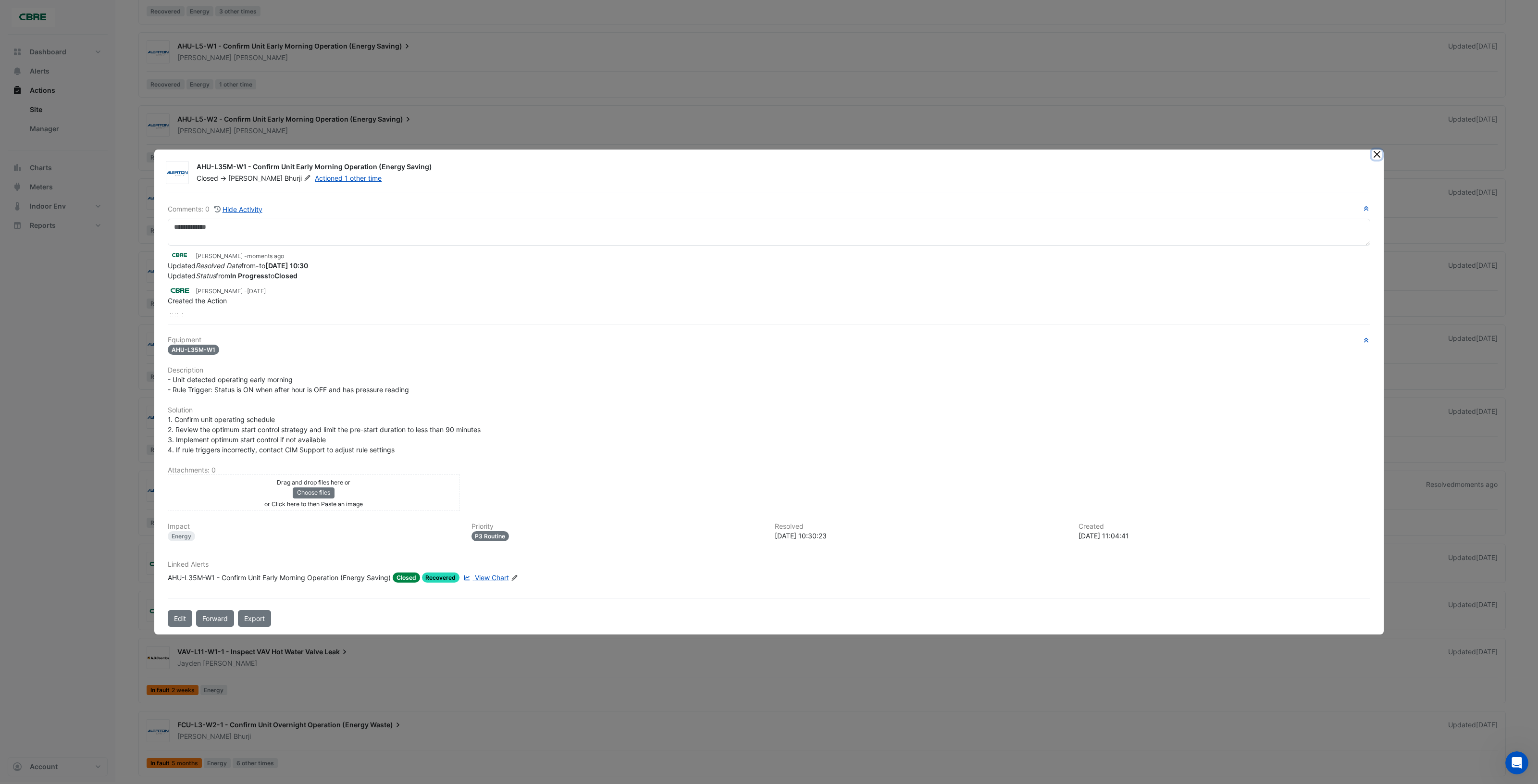
click at [1373, 156] on button "Close" at bounding box center [1376, 154] width 10 height 10
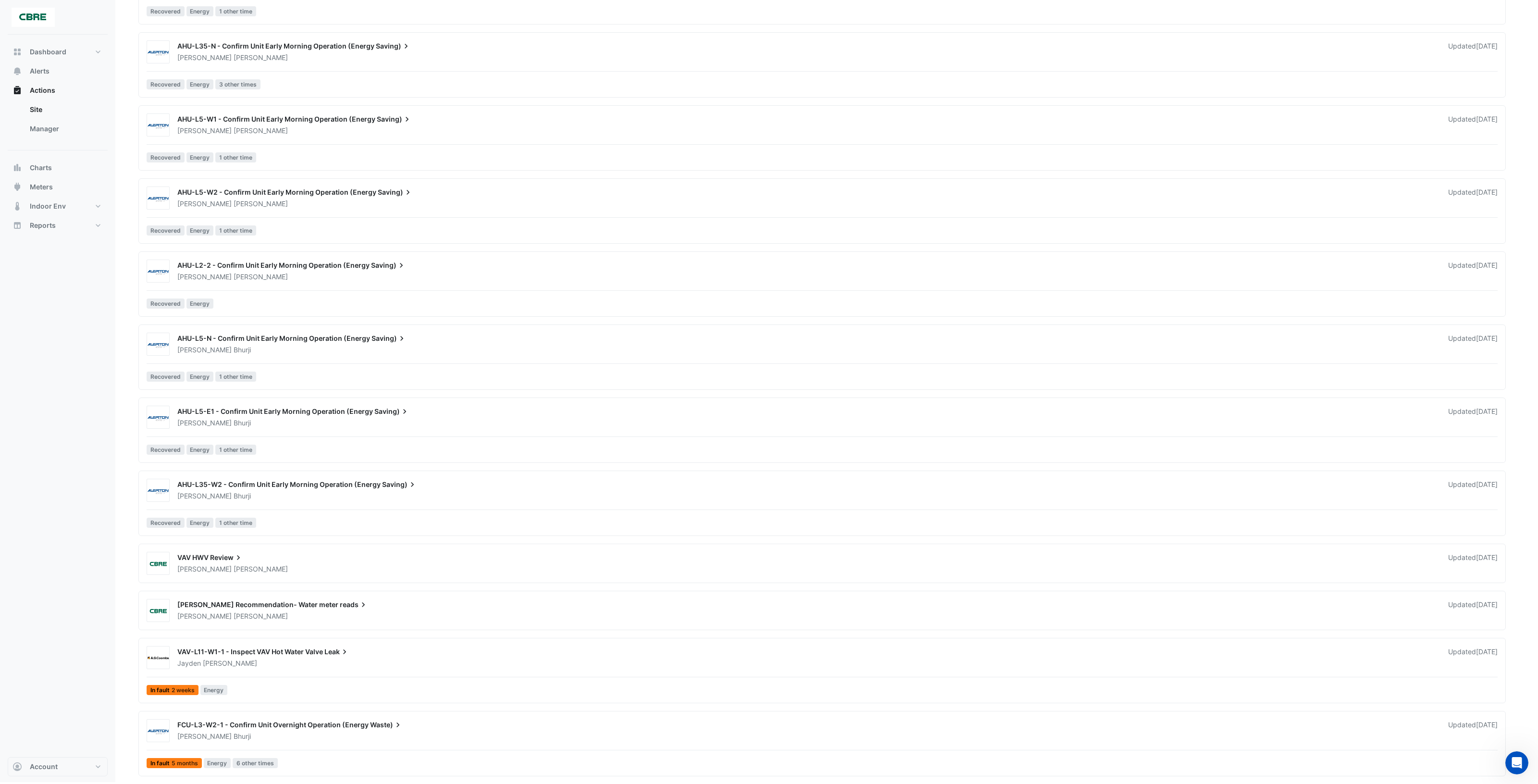
scroll to position [1858, 0]
click at [487, 502] on div "AHU-L35-W2 - Confirm Unit Early Morning Operation (Energy Saving) Aspinder Bhur…" at bounding box center [822, 505] width 1359 height 53
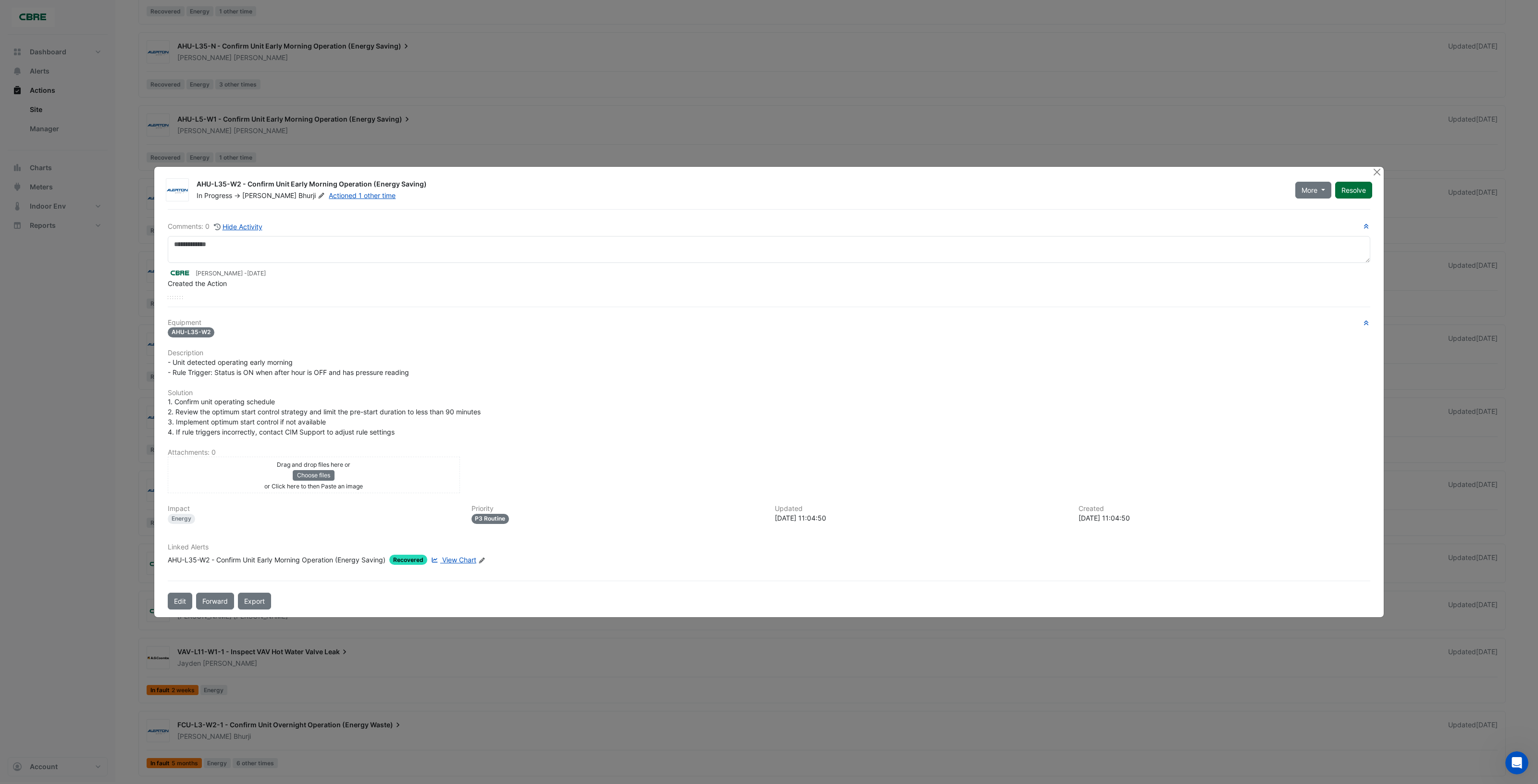
click at [1349, 193] on button "Resolve" at bounding box center [1353, 190] width 37 height 17
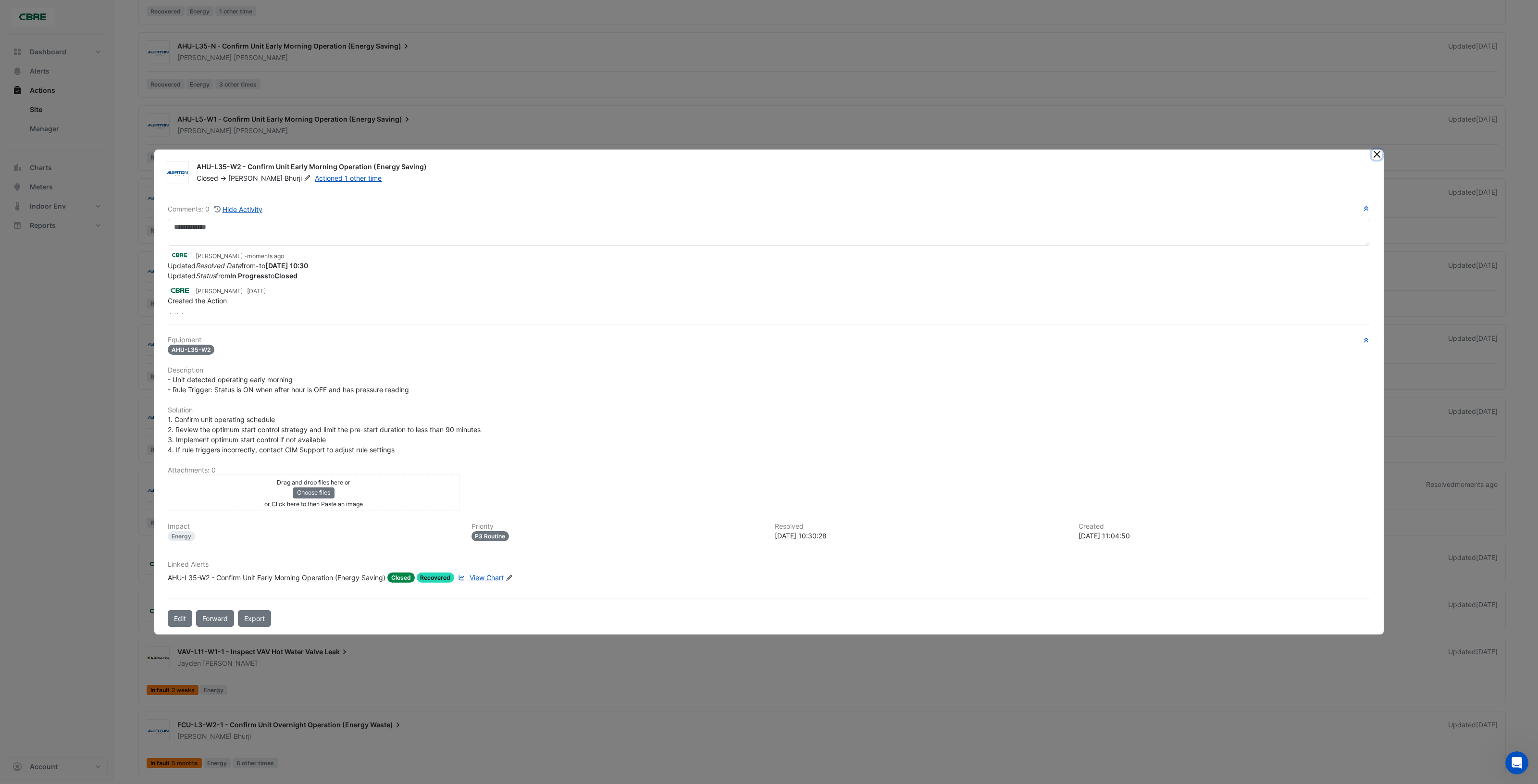
click at [1373, 156] on button "Close" at bounding box center [1376, 154] width 10 height 10
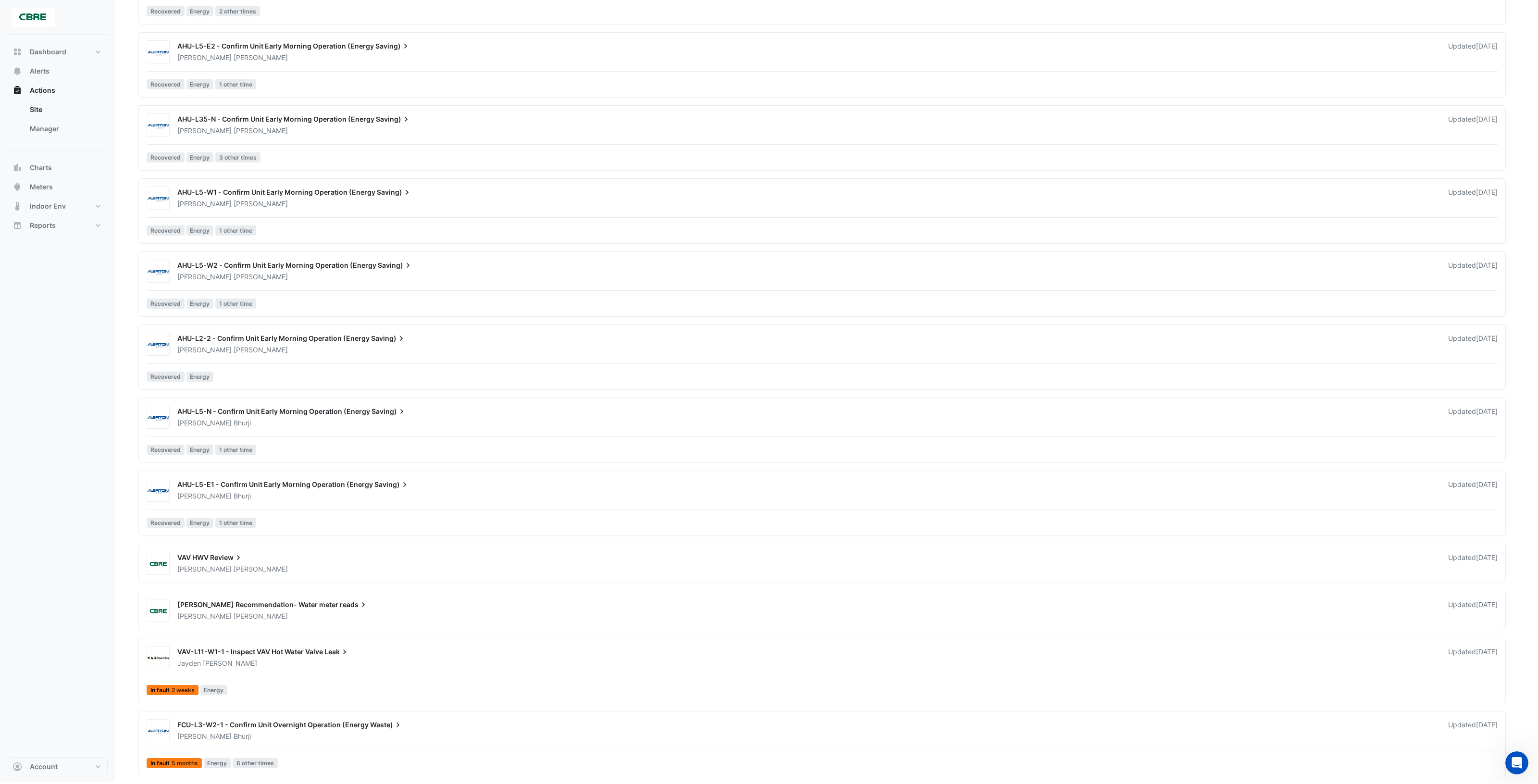
scroll to position [1783, 0]
click at [455, 492] on div "[PERSON_NAME]" at bounding box center [806, 495] width 1261 height 9
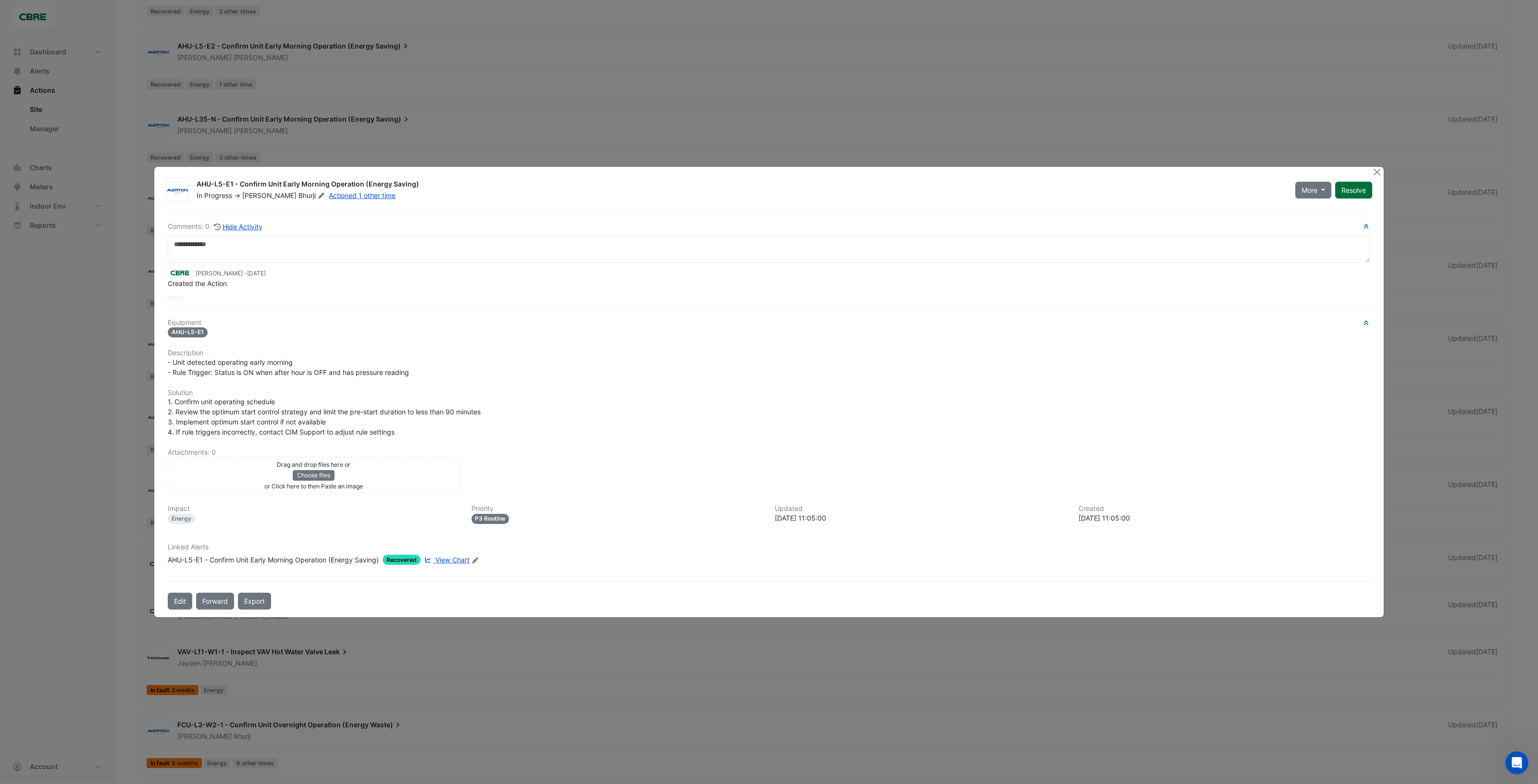
click at [1351, 190] on button "Resolve" at bounding box center [1353, 190] width 37 height 17
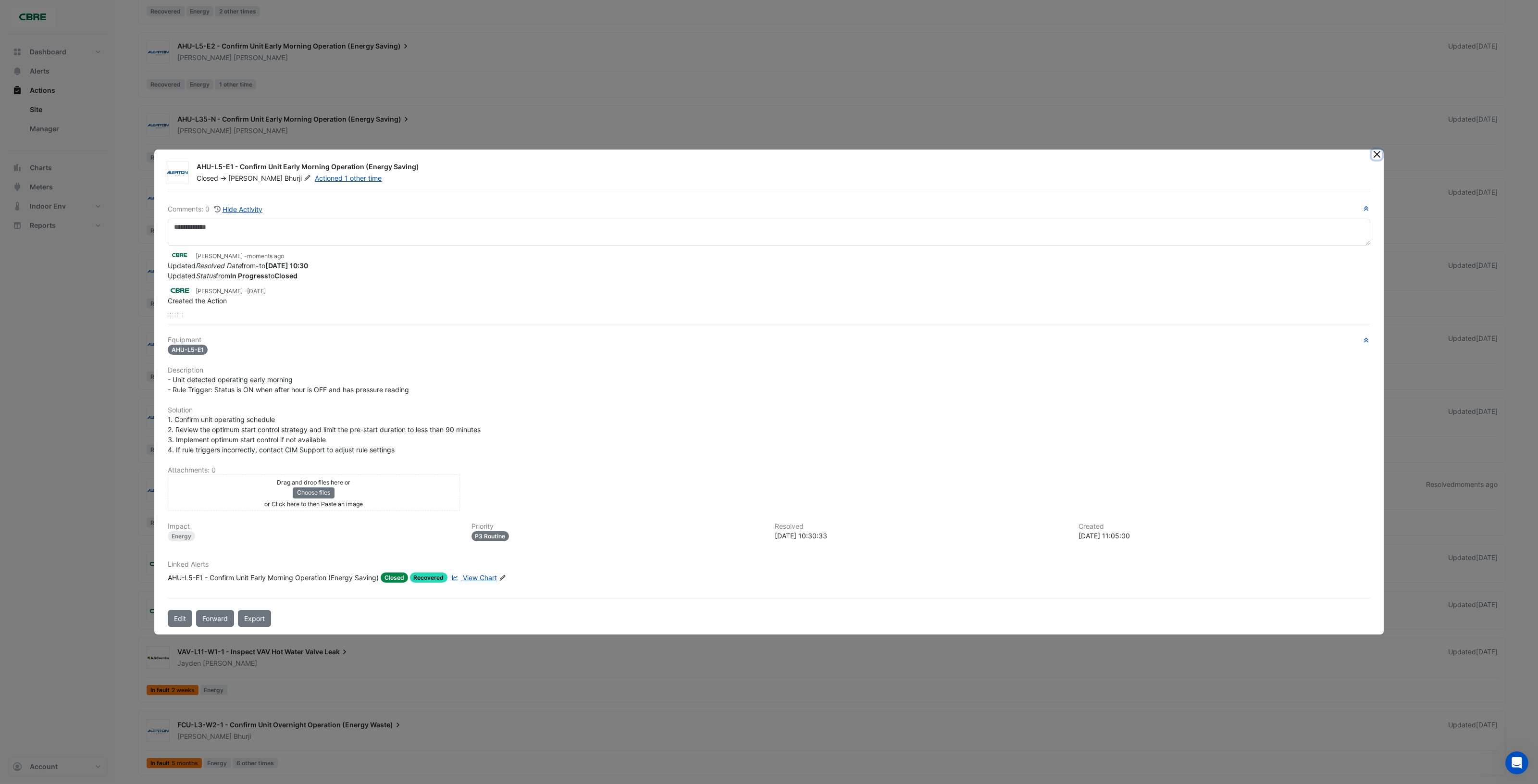
drag, startPoint x: 1375, startPoint y: 157, endPoint x: 1276, endPoint y: 189, distance: 104.0
click at [1375, 157] on button "Close" at bounding box center [1376, 154] width 10 height 10
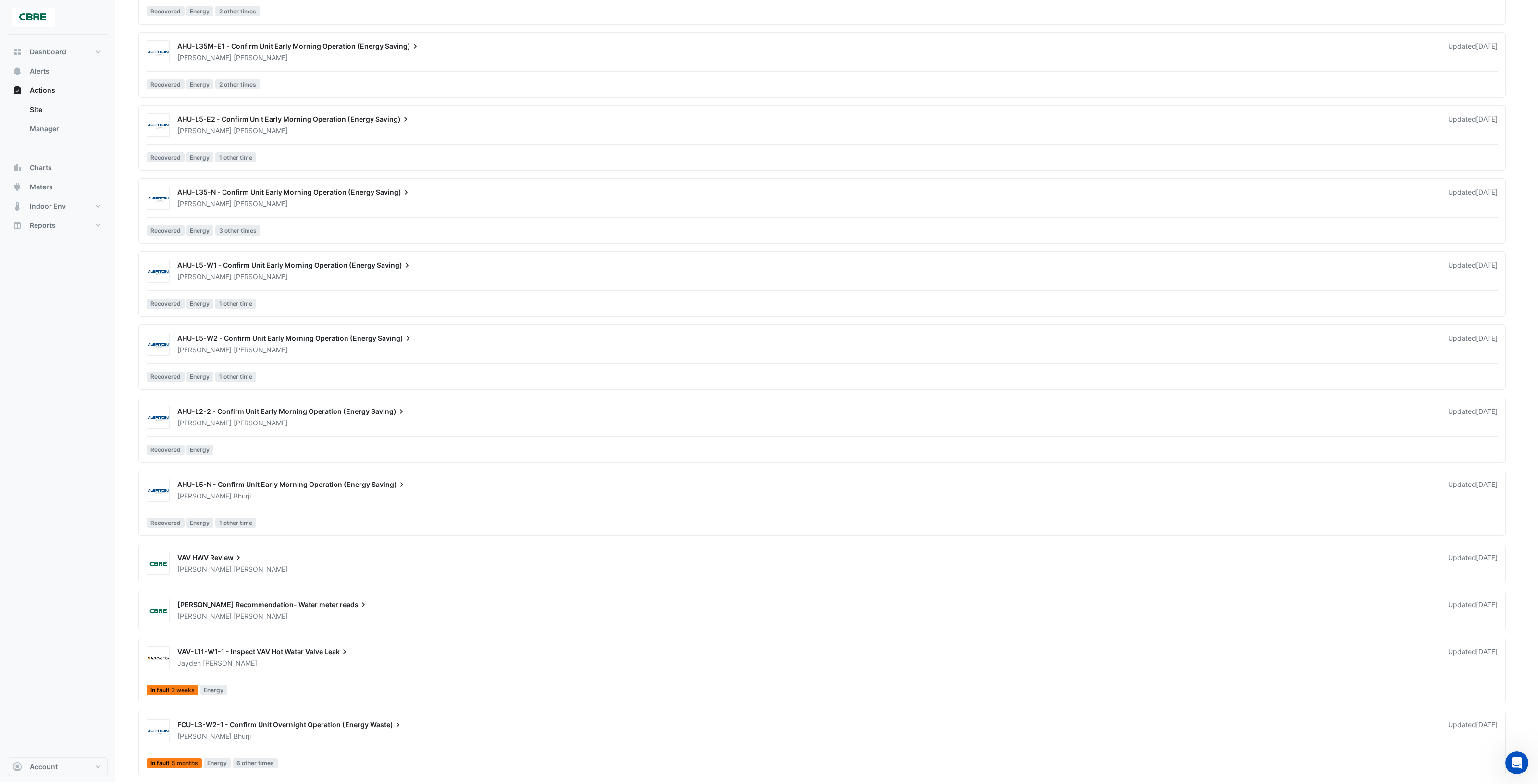
scroll to position [1710, 0]
click at [467, 492] on div "[PERSON_NAME]" at bounding box center [806, 495] width 1261 height 9
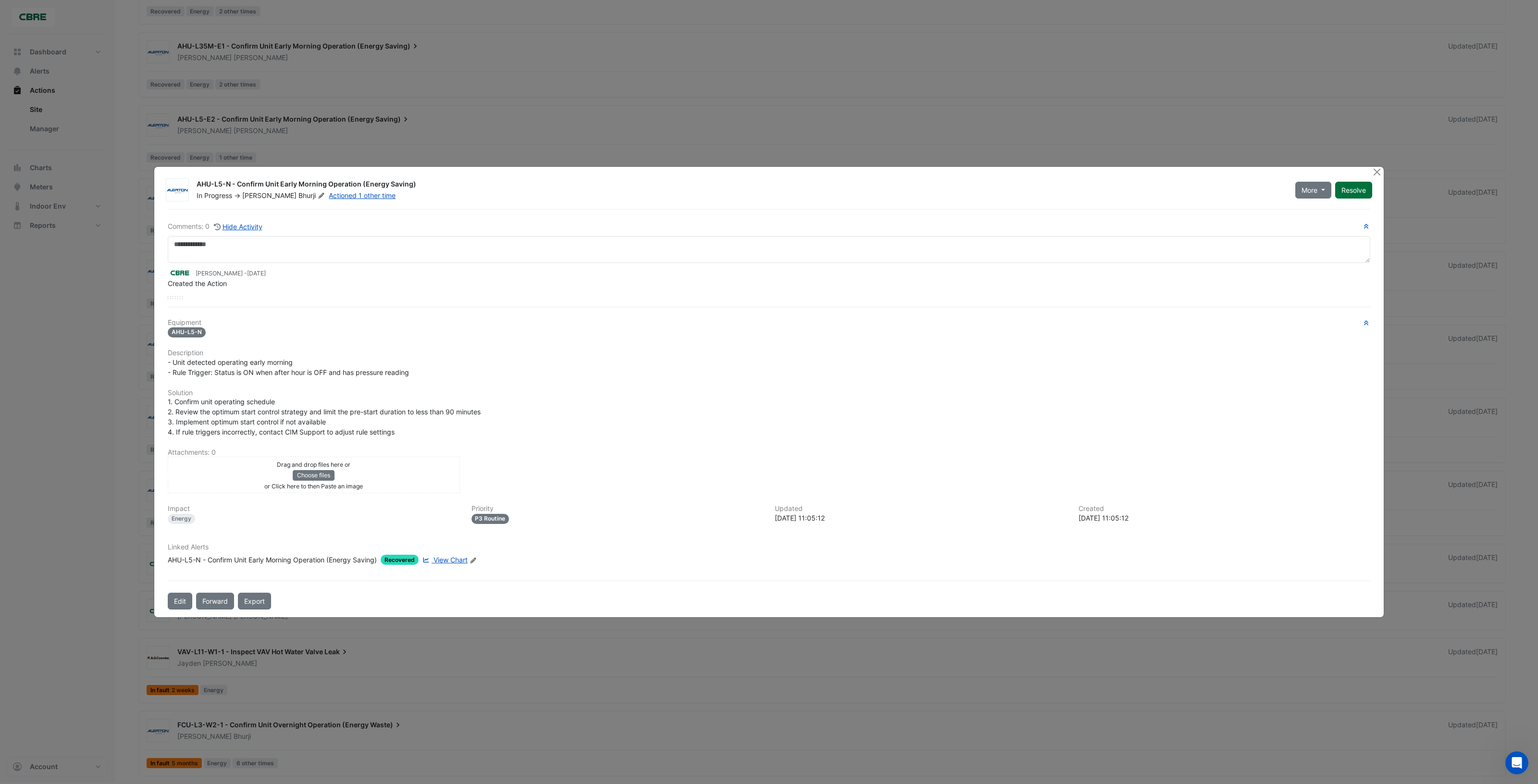
click at [1348, 190] on button "Resolve" at bounding box center [1353, 190] width 37 height 17
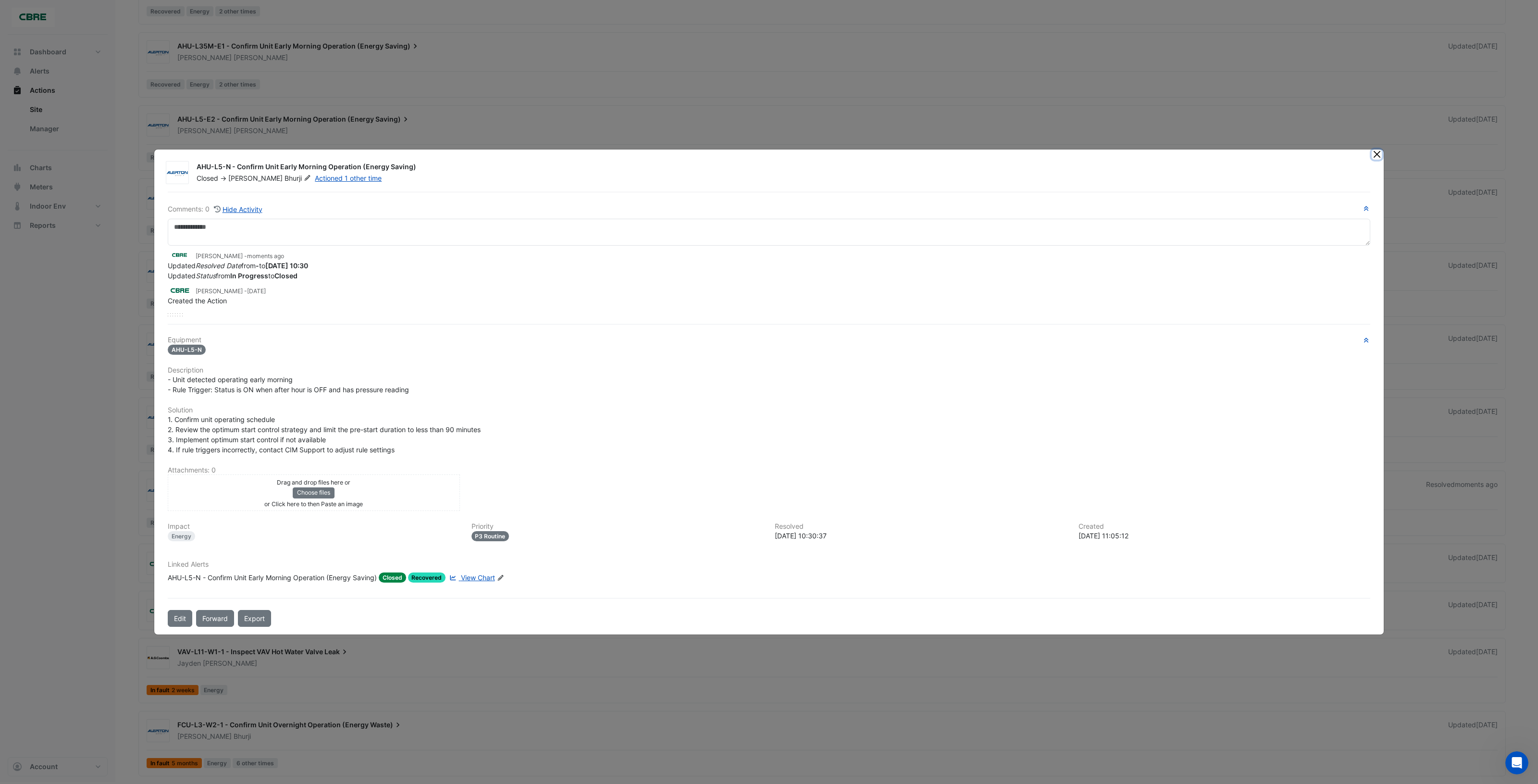
click at [1376, 156] on button "Close" at bounding box center [1376, 154] width 10 height 10
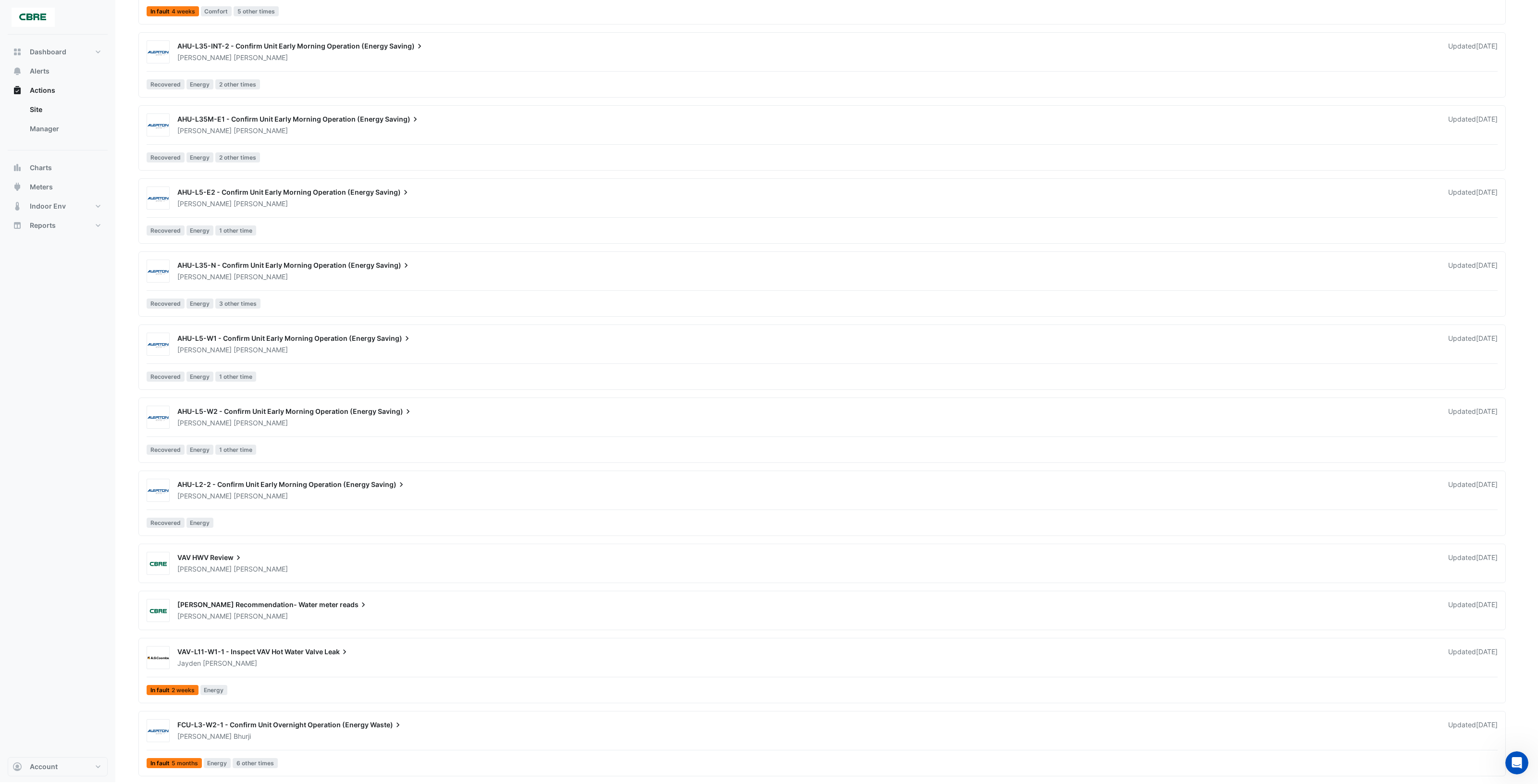
scroll to position [1637, 0]
click at [425, 491] on div "Harinandan Pachat" at bounding box center [806, 495] width 1261 height 9
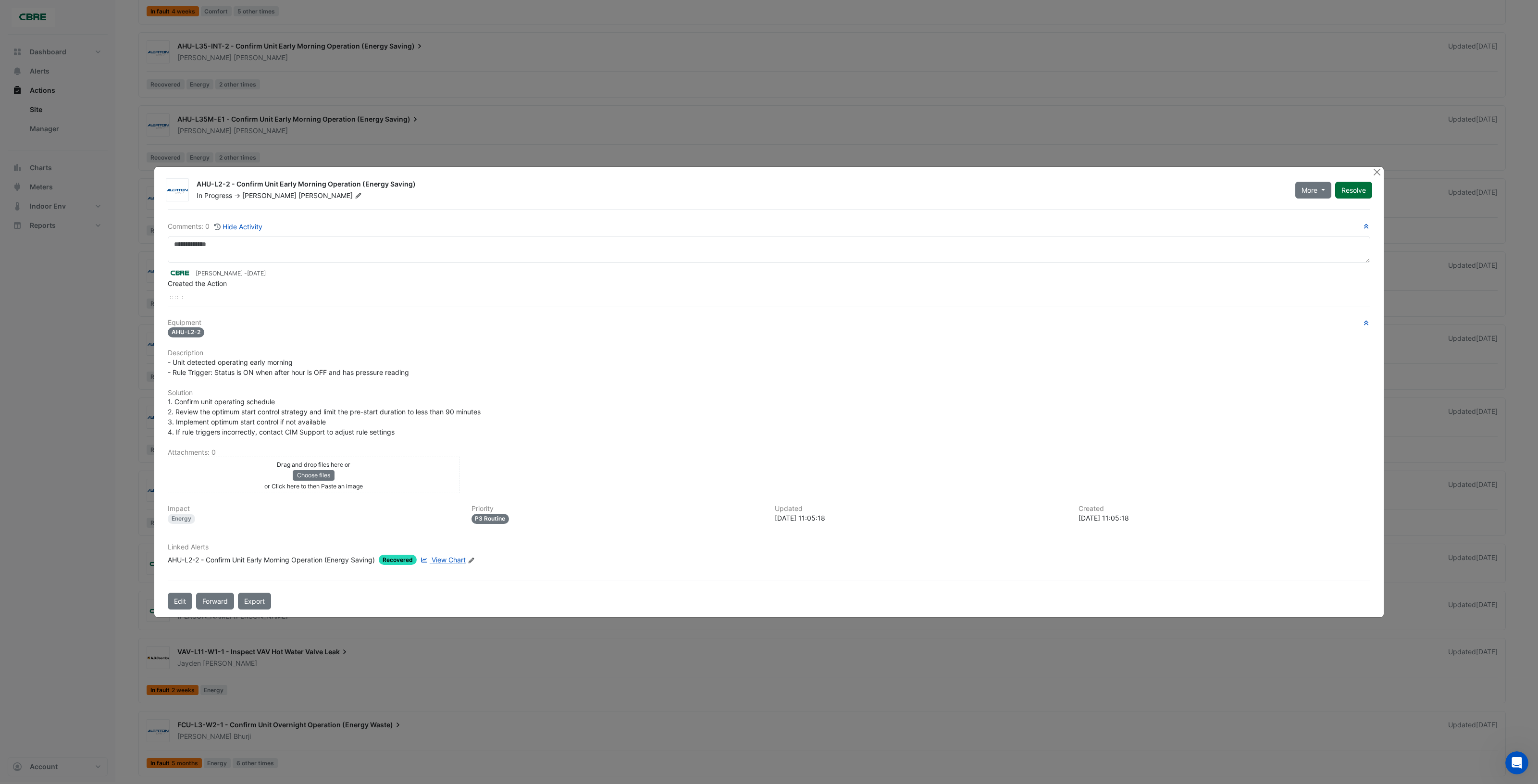
click at [1358, 188] on button "Resolve" at bounding box center [1353, 190] width 37 height 17
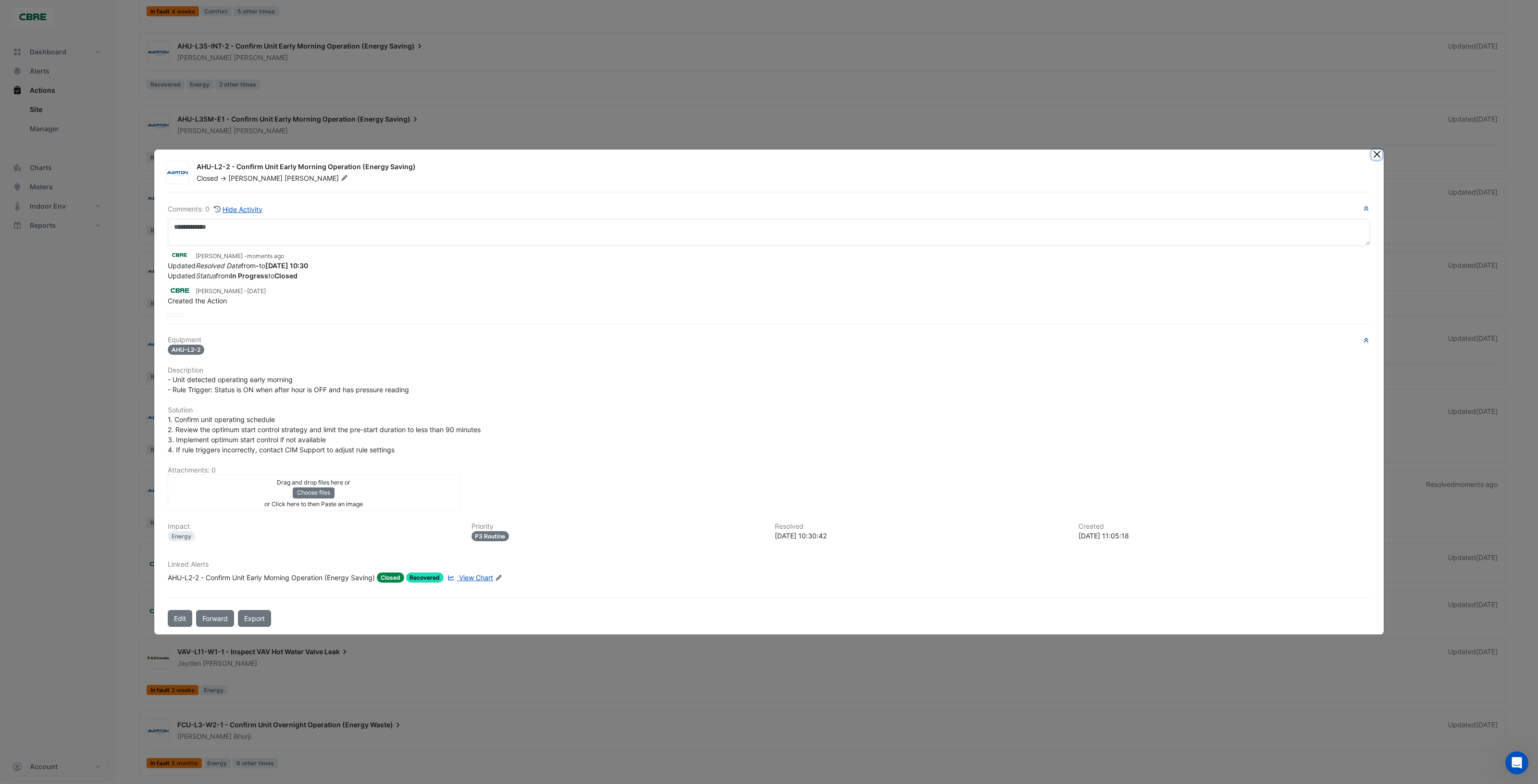
click at [1376, 155] on button "Close" at bounding box center [1376, 154] width 10 height 10
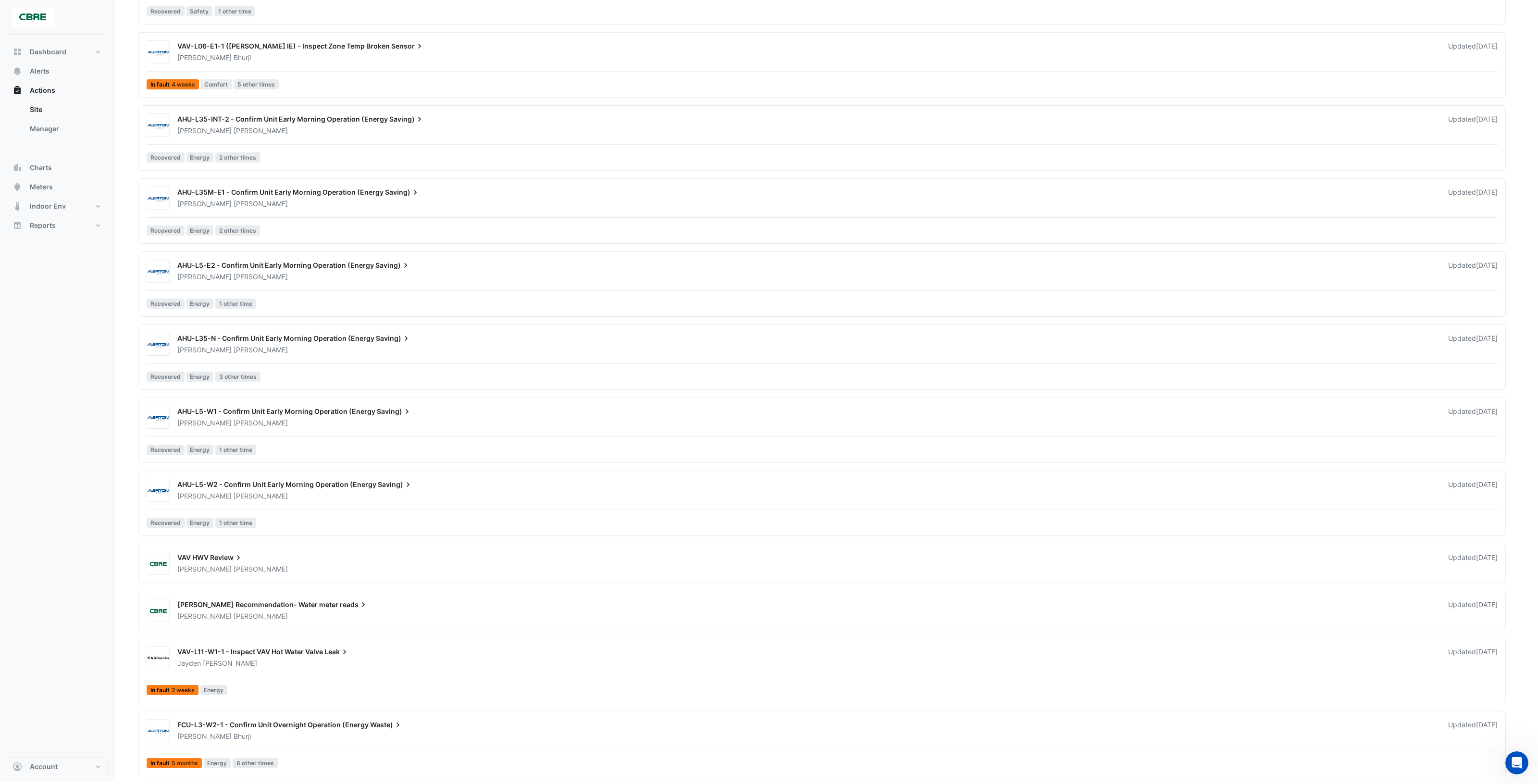
scroll to position [1563, 0]
click at [531, 486] on div "AHU-L5-W2 - Confirm Unit Early Morning Operation (Energy Saving)" at bounding box center [807, 485] width 1259 height 12
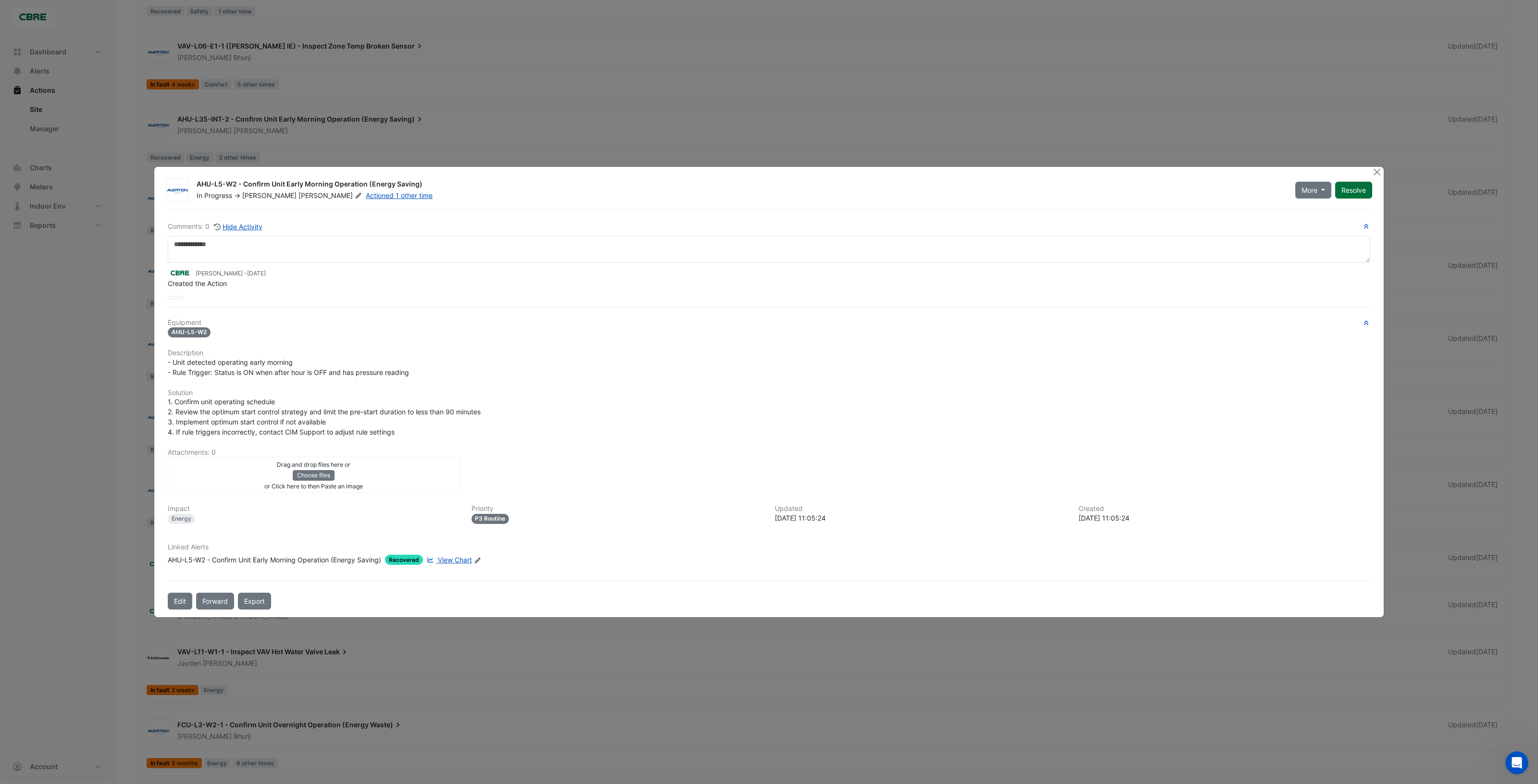
click at [1346, 188] on button "Resolve" at bounding box center [1353, 190] width 37 height 17
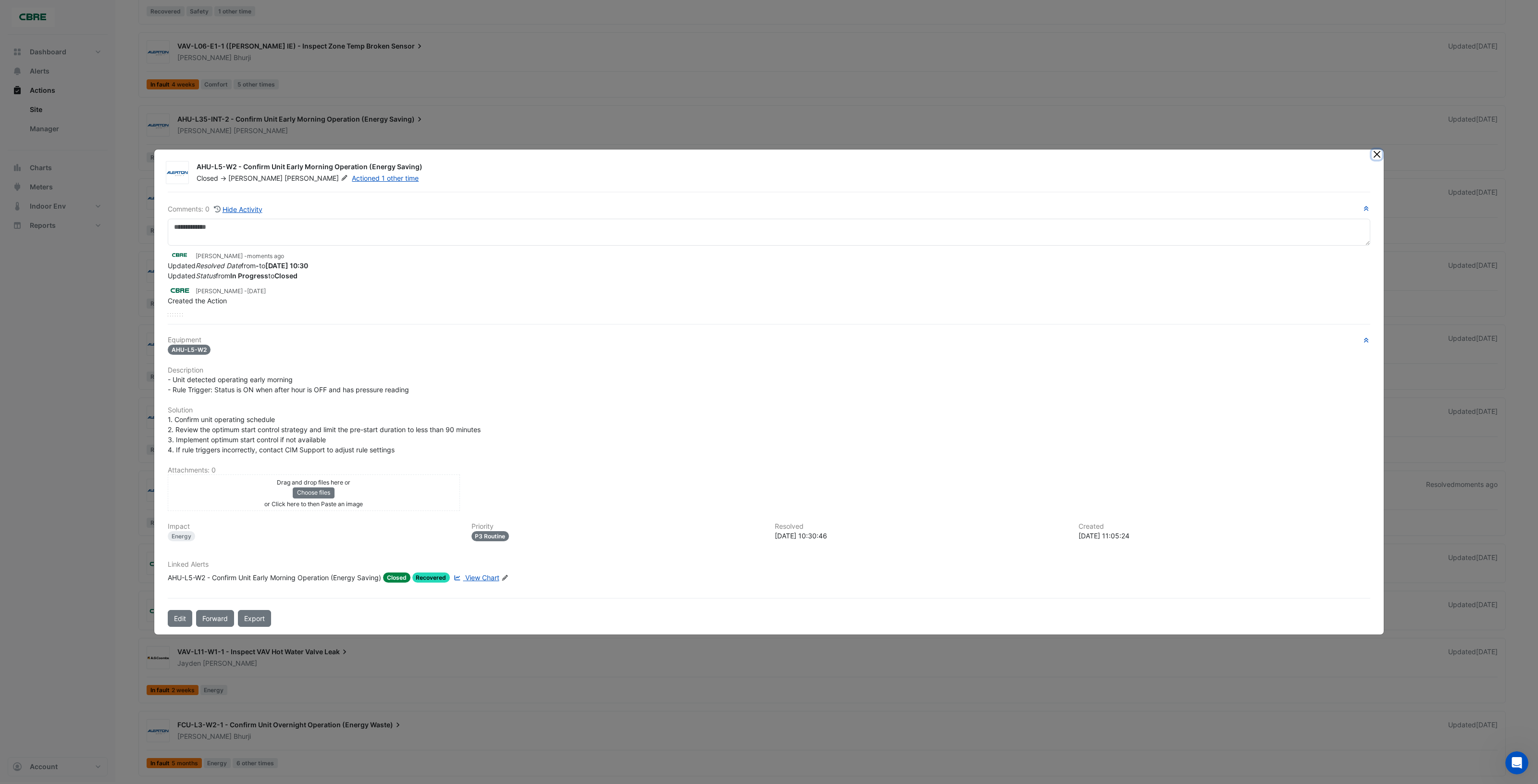
click at [1375, 155] on button "Close" at bounding box center [1376, 154] width 10 height 10
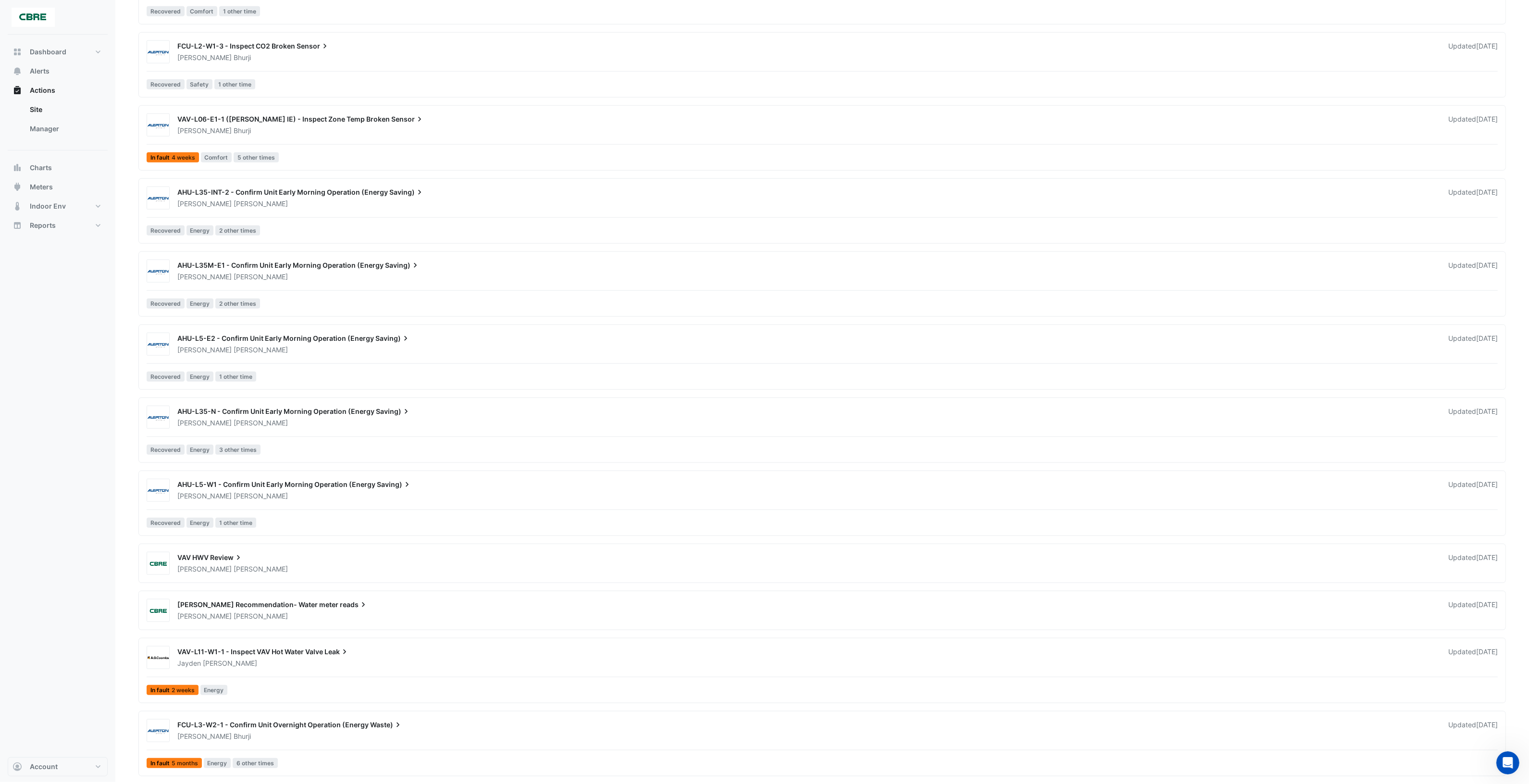
click at [495, 487] on div "AHU-L5-W1 - Confirm Unit Early Morning Operation (Energy Saving)" at bounding box center [807, 485] width 1260 height 12
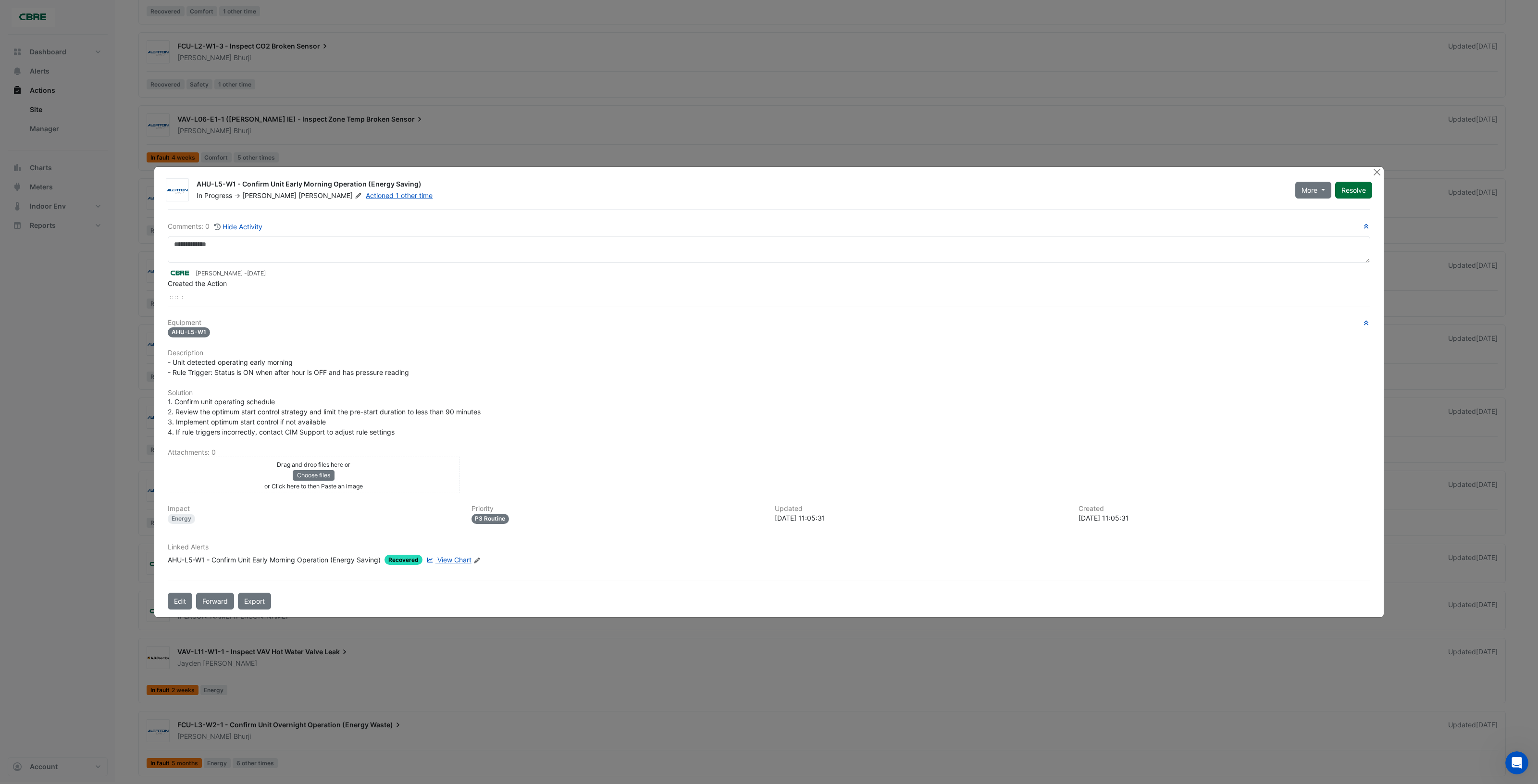
click at [1354, 188] on button "Resolve" at bounding box center [1353, 190] width 37 height 17
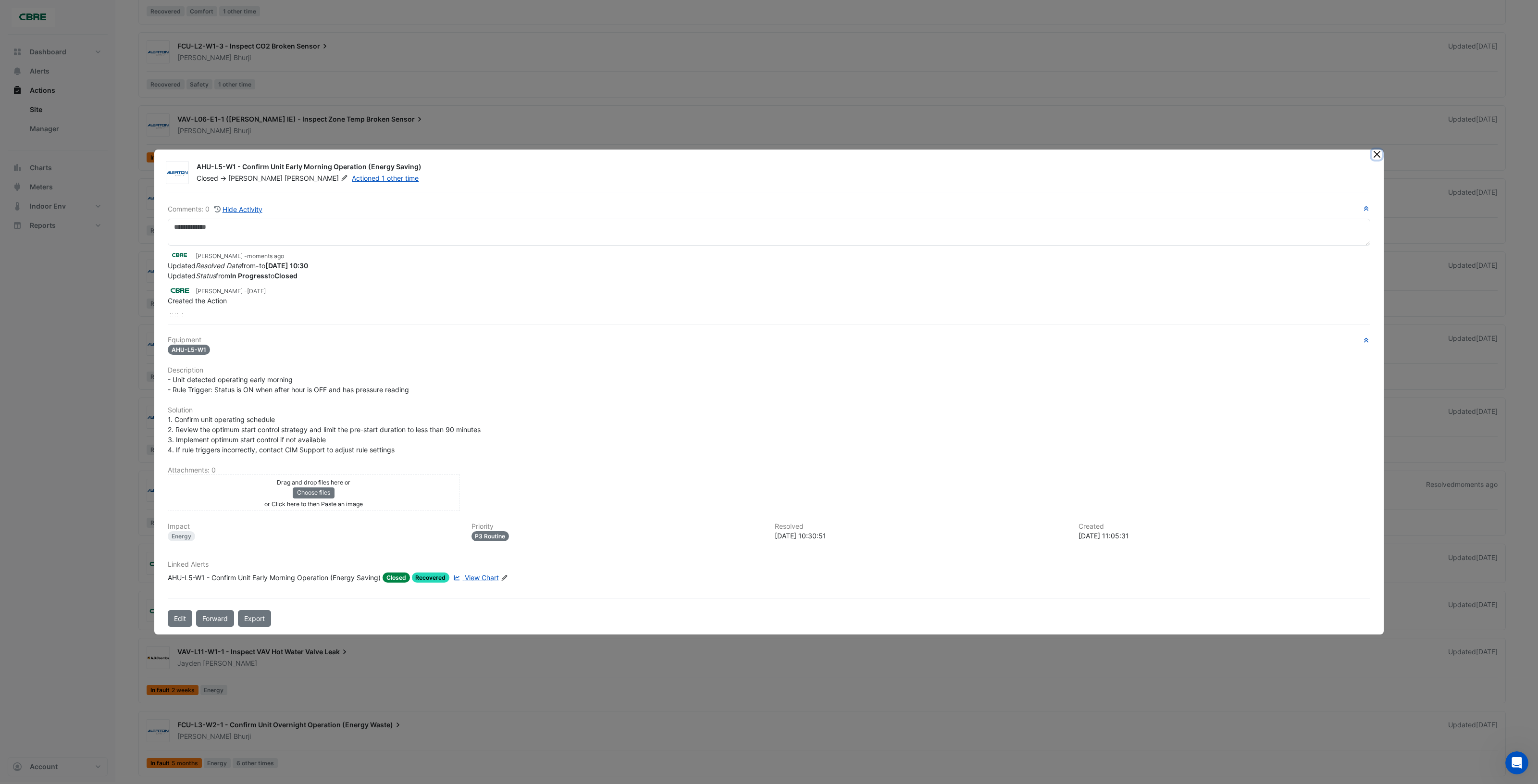
click at [1373, 157] on button "Close" at bounding box center [1376, 154] width 10 height 10
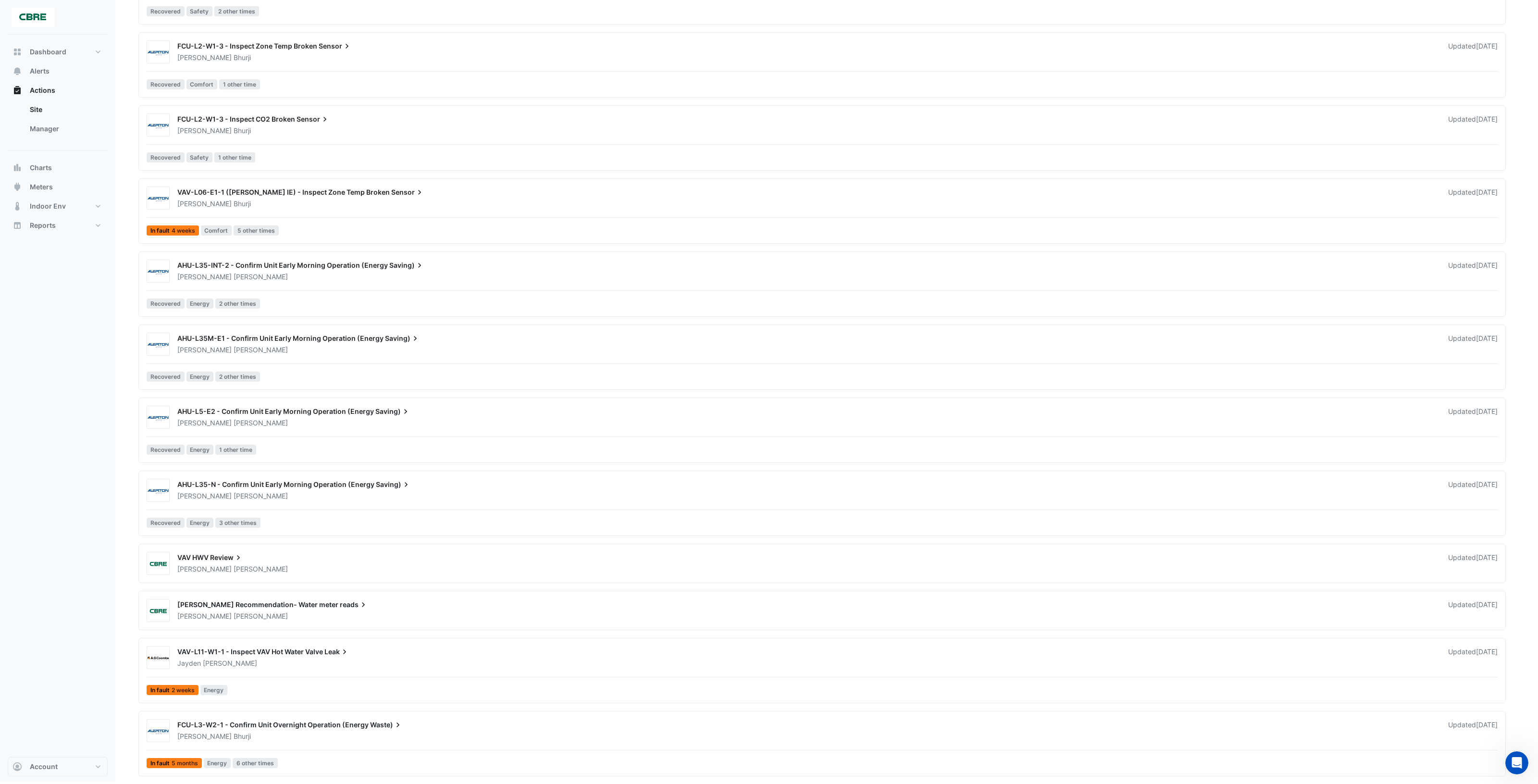
scroll to position [1416, 0]
click at [544, 481] on div "AHU-L35-N - Confirm Unit Early Morning Operation (Energy Saving)" at bounding box center [807, 485] width 1259 height 12
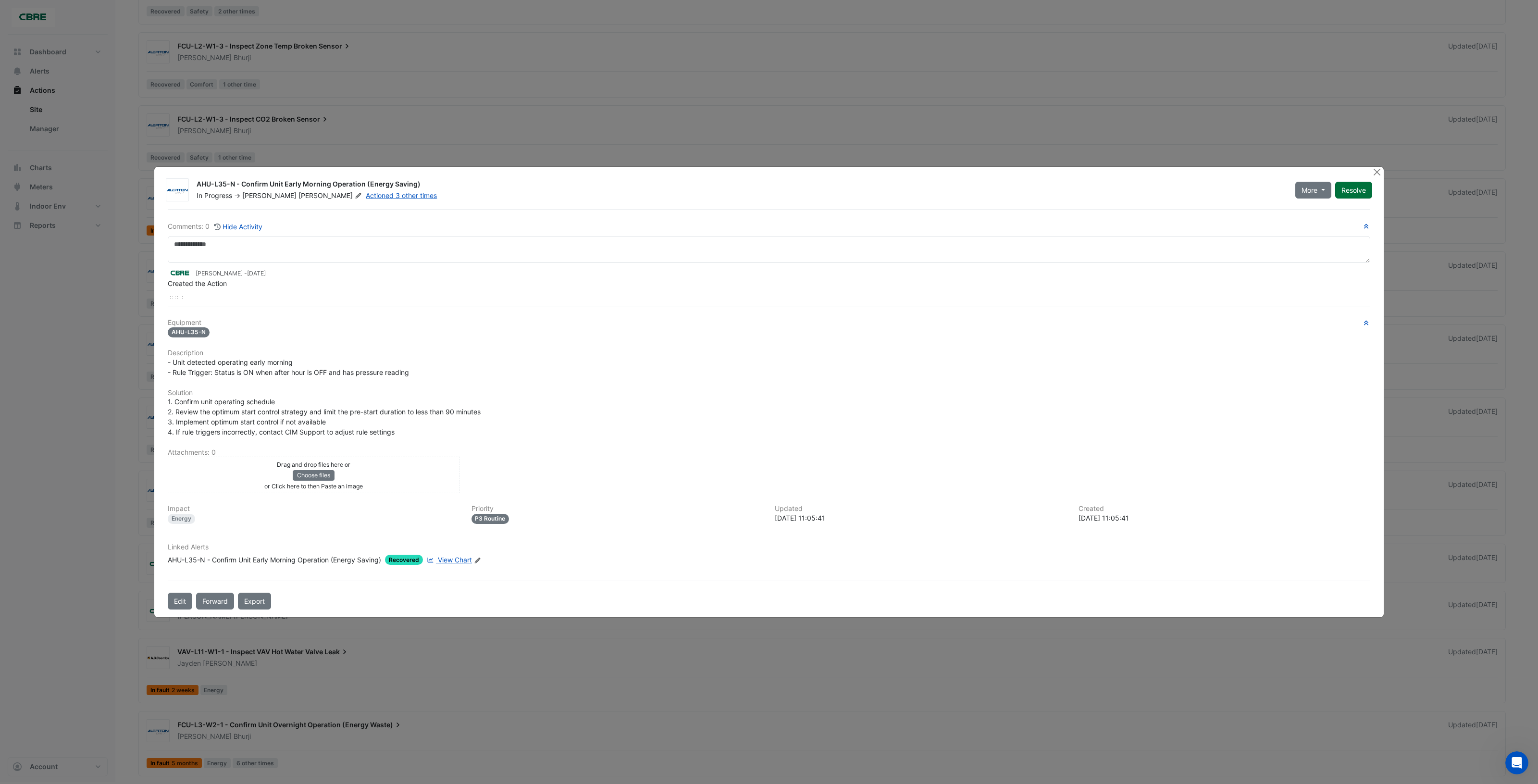
click at [1354, 192] on button "Resolve" at bounding box center [1353, 190] width 37 height 17
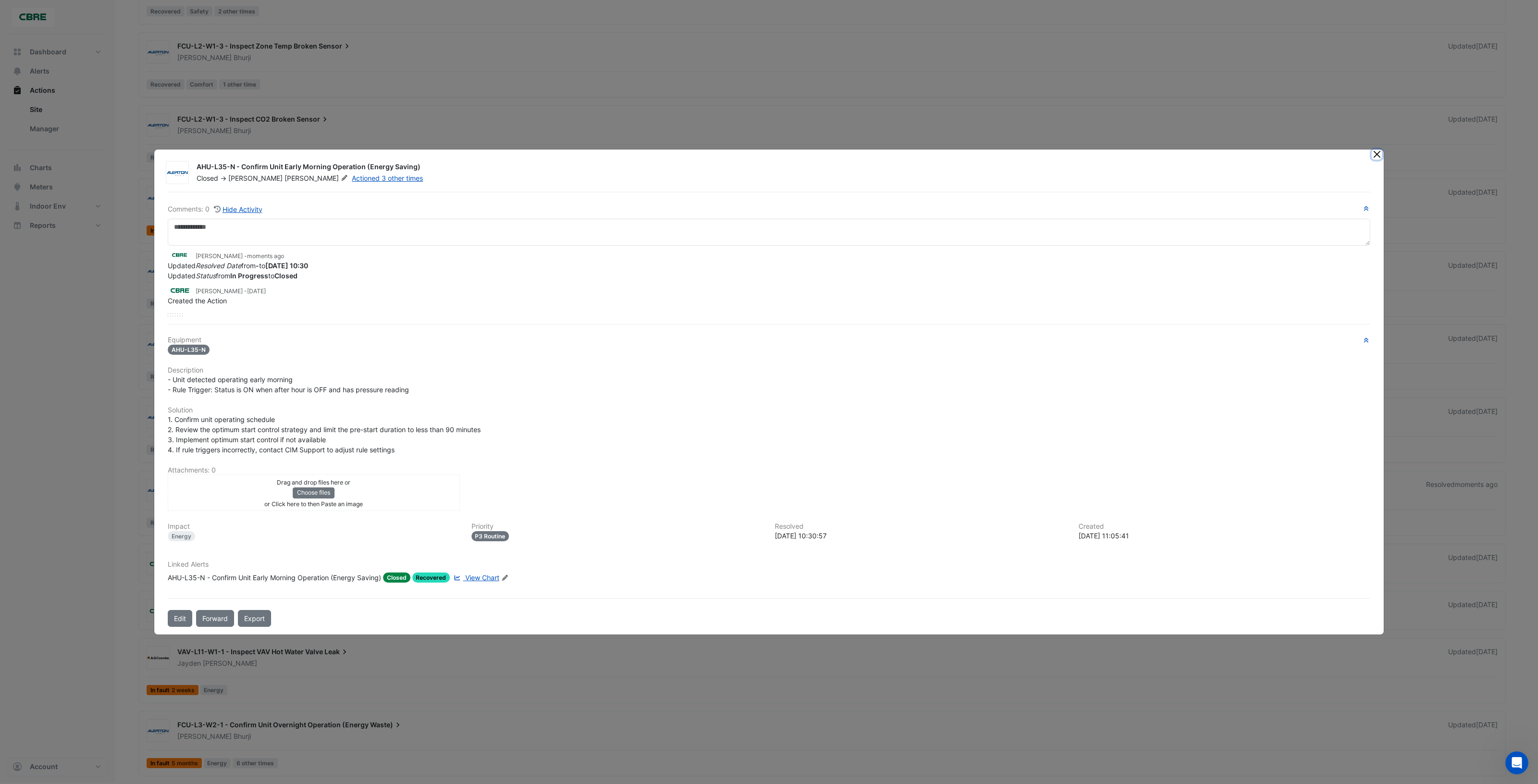
click at [1375, 158] on button "Close" at bounding box center [1376, 154] width 10 height 10
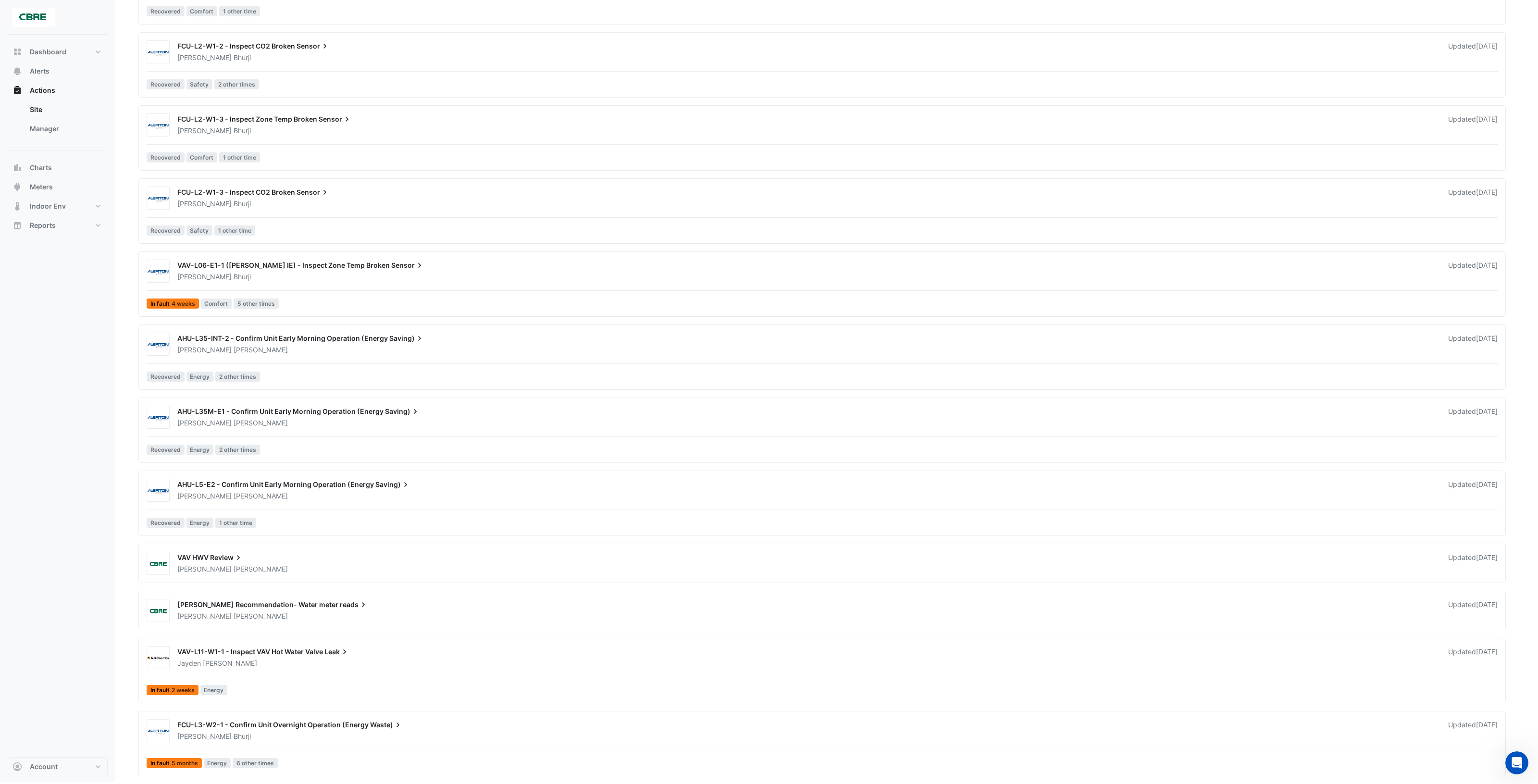
scroll to position [1343, 0]
click at [493, 483] on div "AHU-L5-E2 - Confirm Unit Early Morning Operation (Energy Saving)" at bounding box center [807, 485] width 1259 height 12
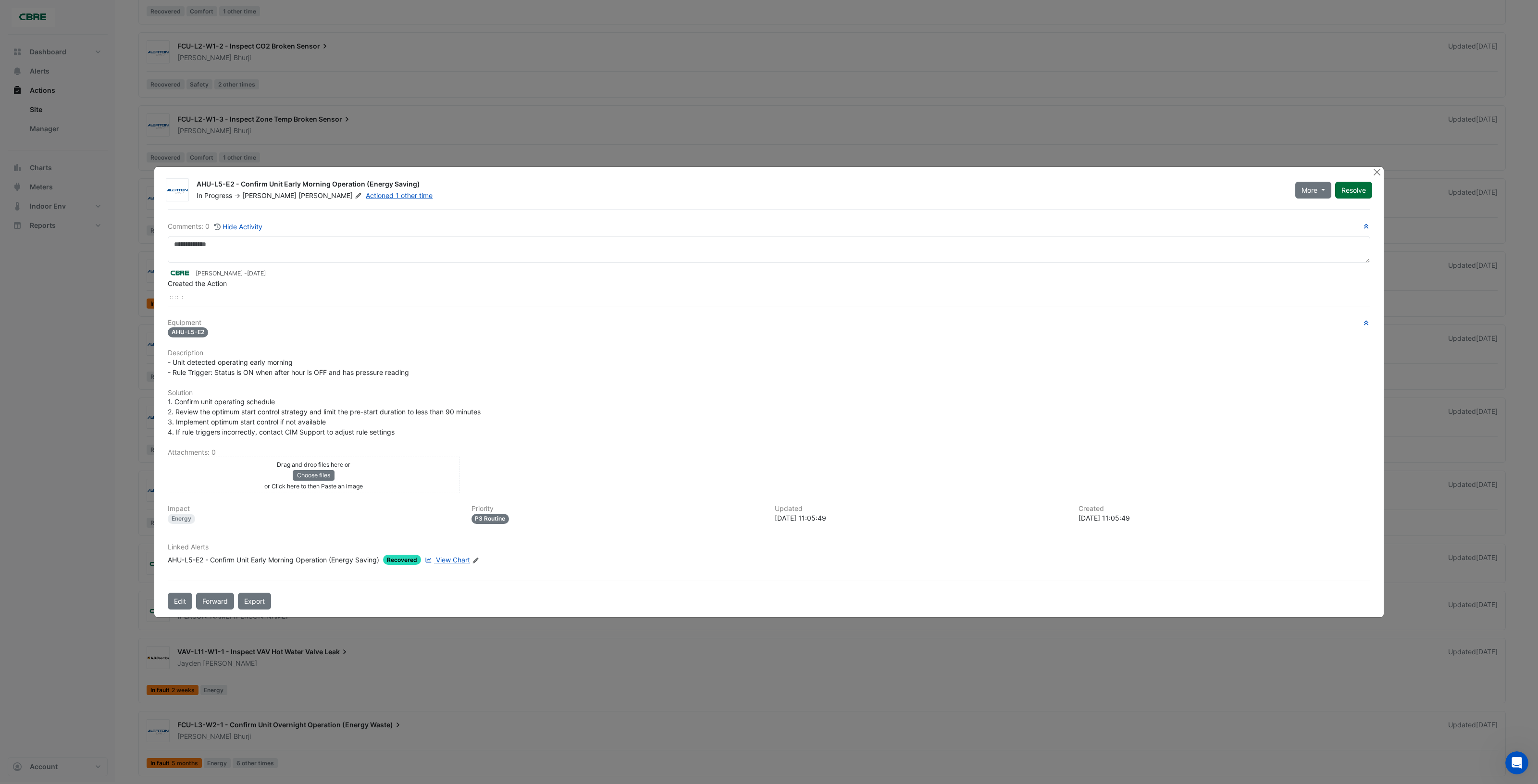
click at [1354, 191] on button "Resolve" at bounding box center [1353, 190] width 37 height 17
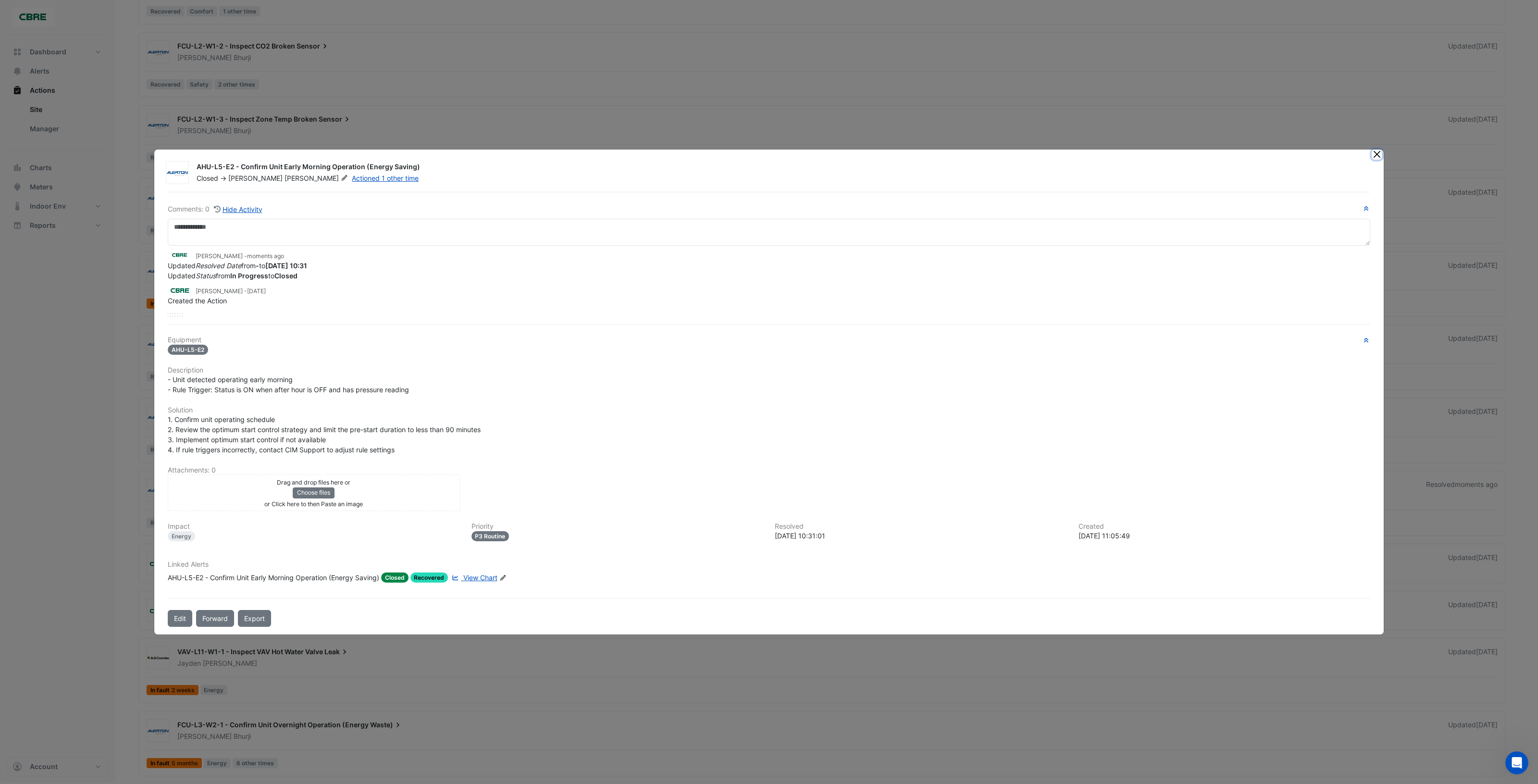
drag, startPoint x: 1376, startPoint y: 155, endPoint x: 1336, endPoint y: 177, distance: 45.7
click at [1375, 155] on button "Close" at bounding box center [1376, 154] width 10 height 10
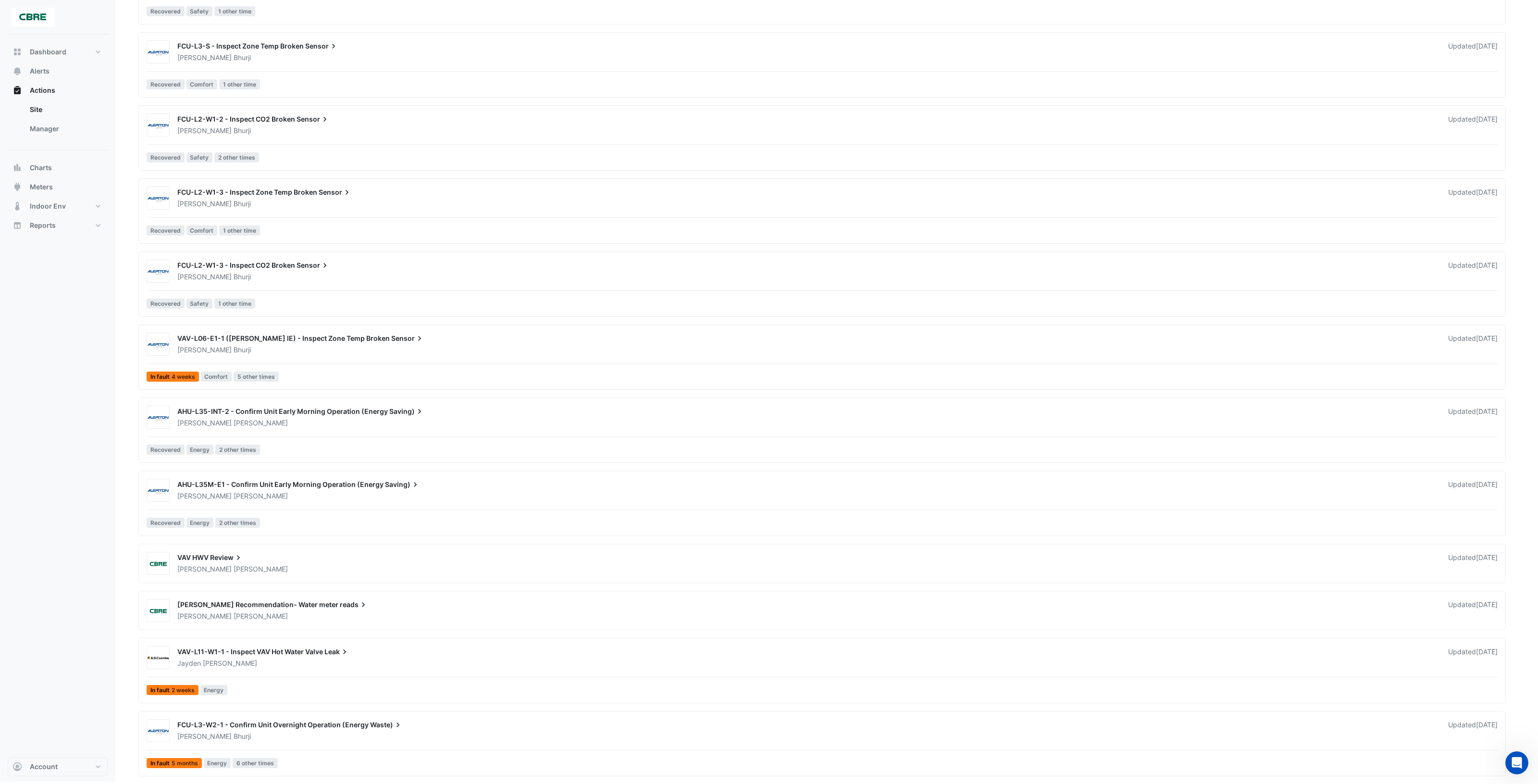
scroll to position [1269, 0]
click at [562, 484] on div "AHU-L35M-E1 - Confirm Unit Early Morning Operation (Energy Saving)" at bounding box center [807, 485] width 1259 height 12
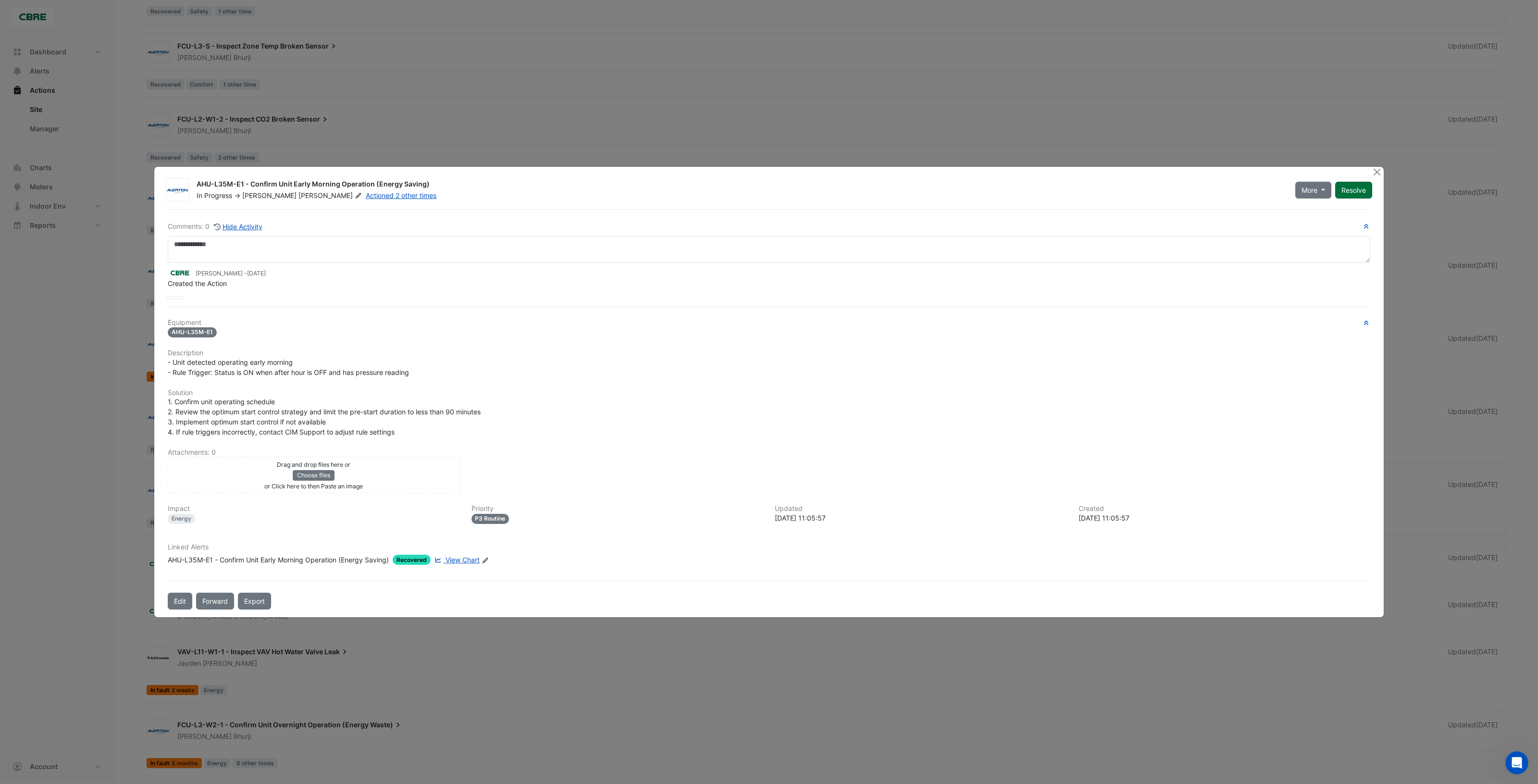
click at [1358, 191] on button "Resolve" at bounding box center [1353, 190] width 37 height 17
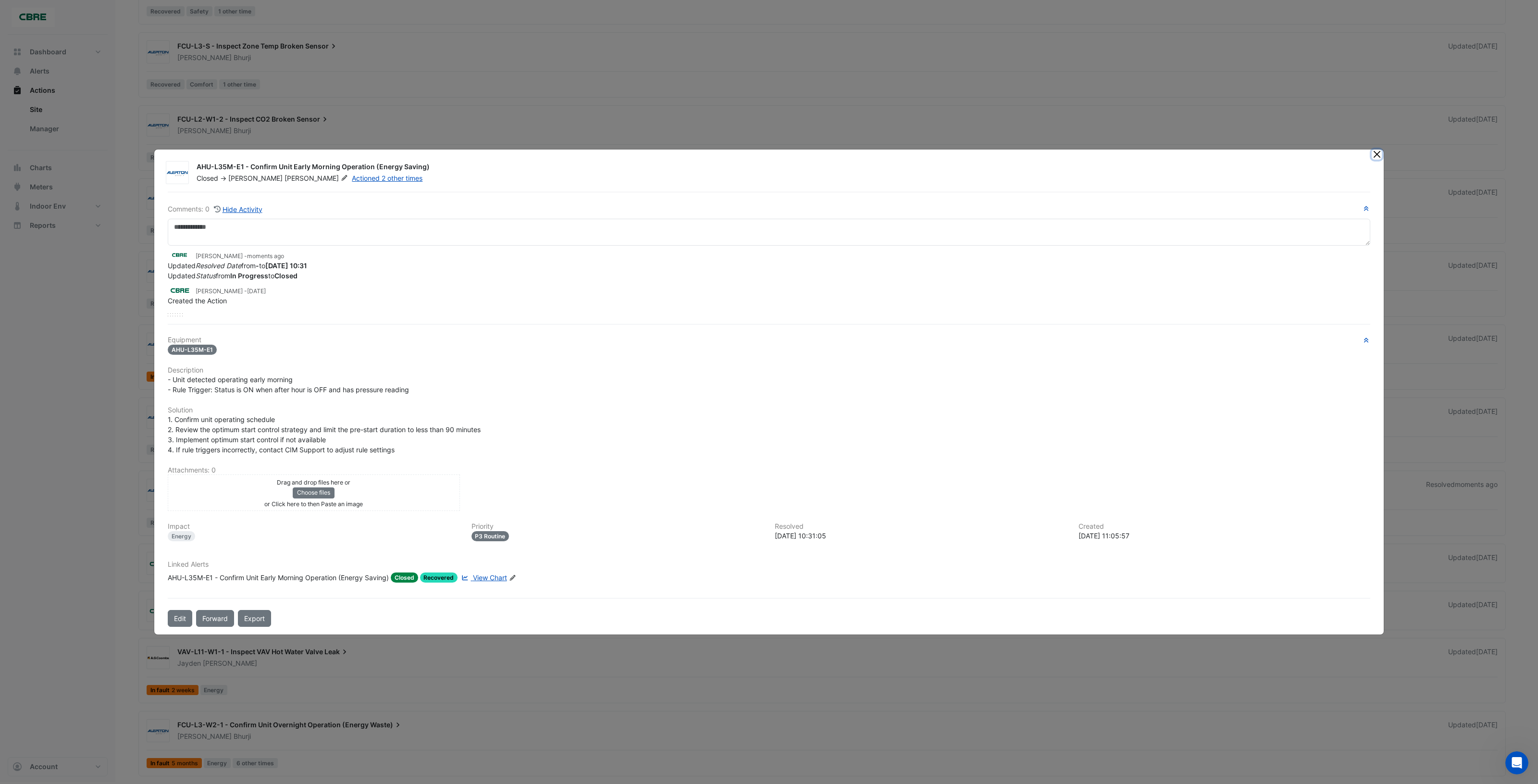
click at [1376, 157] on button "Close" at bounding box center [1376, 154] width 10 height 10
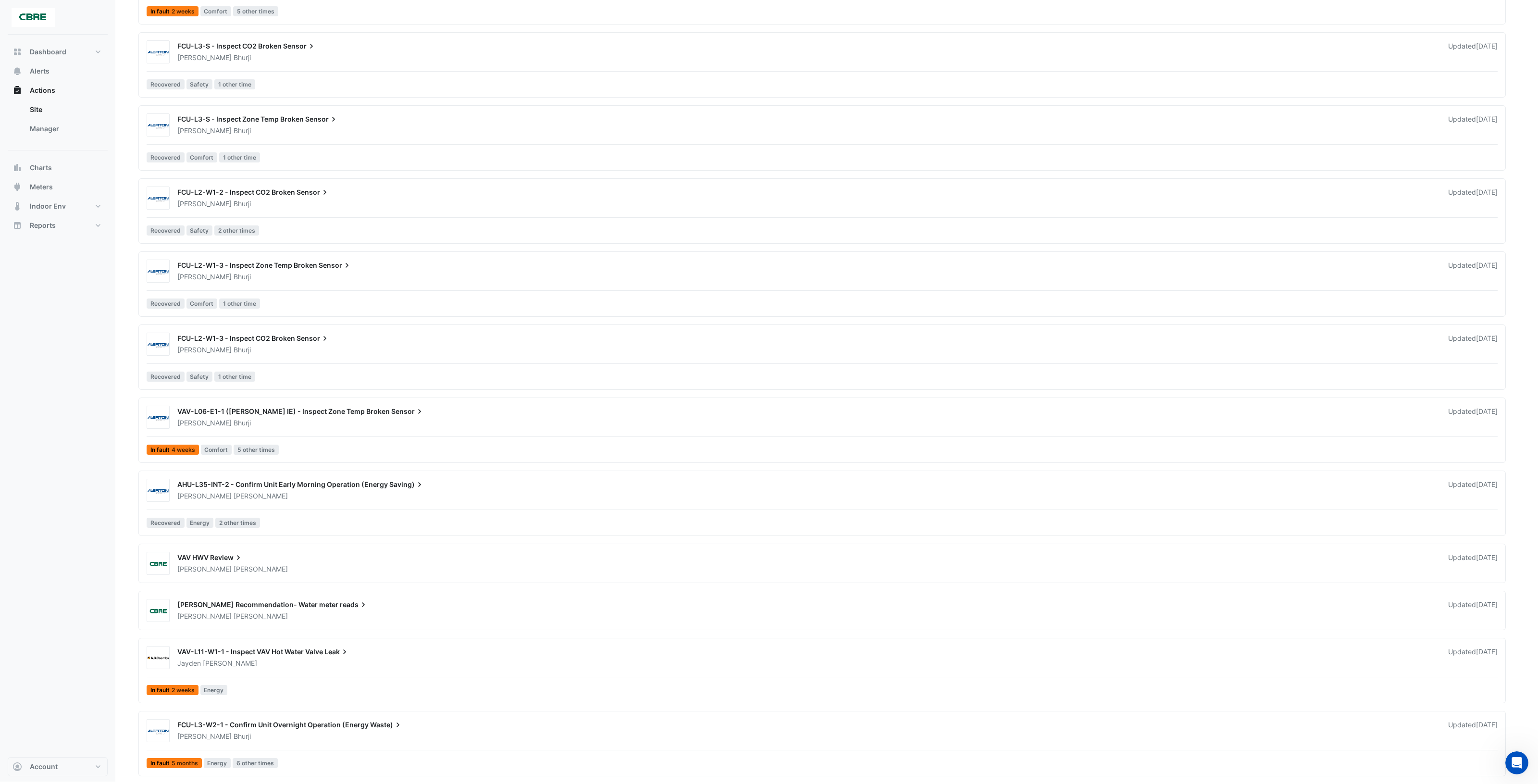
scroll to position [1196, 0]
click at [549, 498] on div "Harinandan Pachat" at bounding box center [806, 495] width 1261 height 9
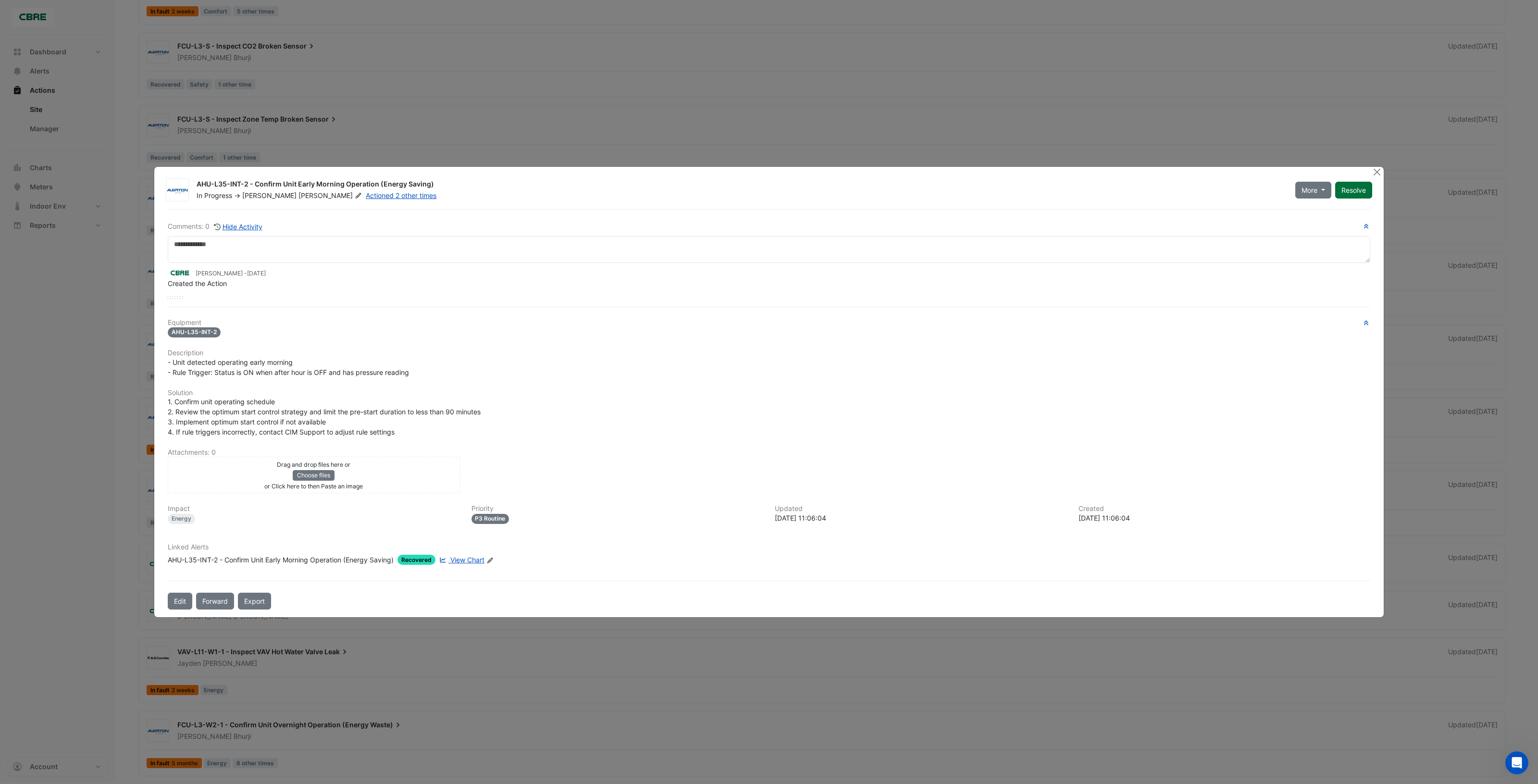
click at [1356, 185] on button "Resolve" at bounding box center [1353, 190] width 37 height 17
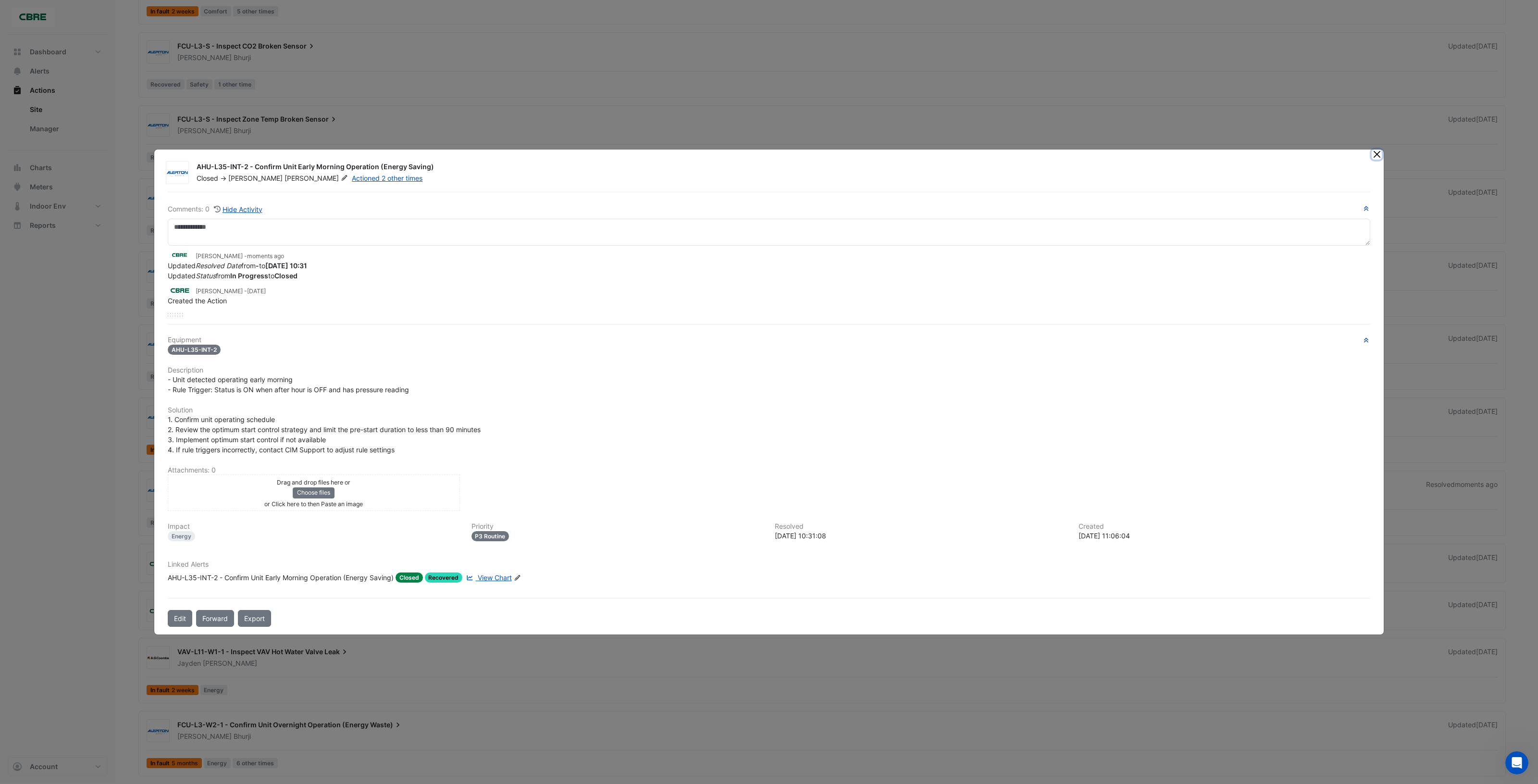
click at [1378, 157] on button "Close" at bounding box center [1376, 154] width 10 height 10
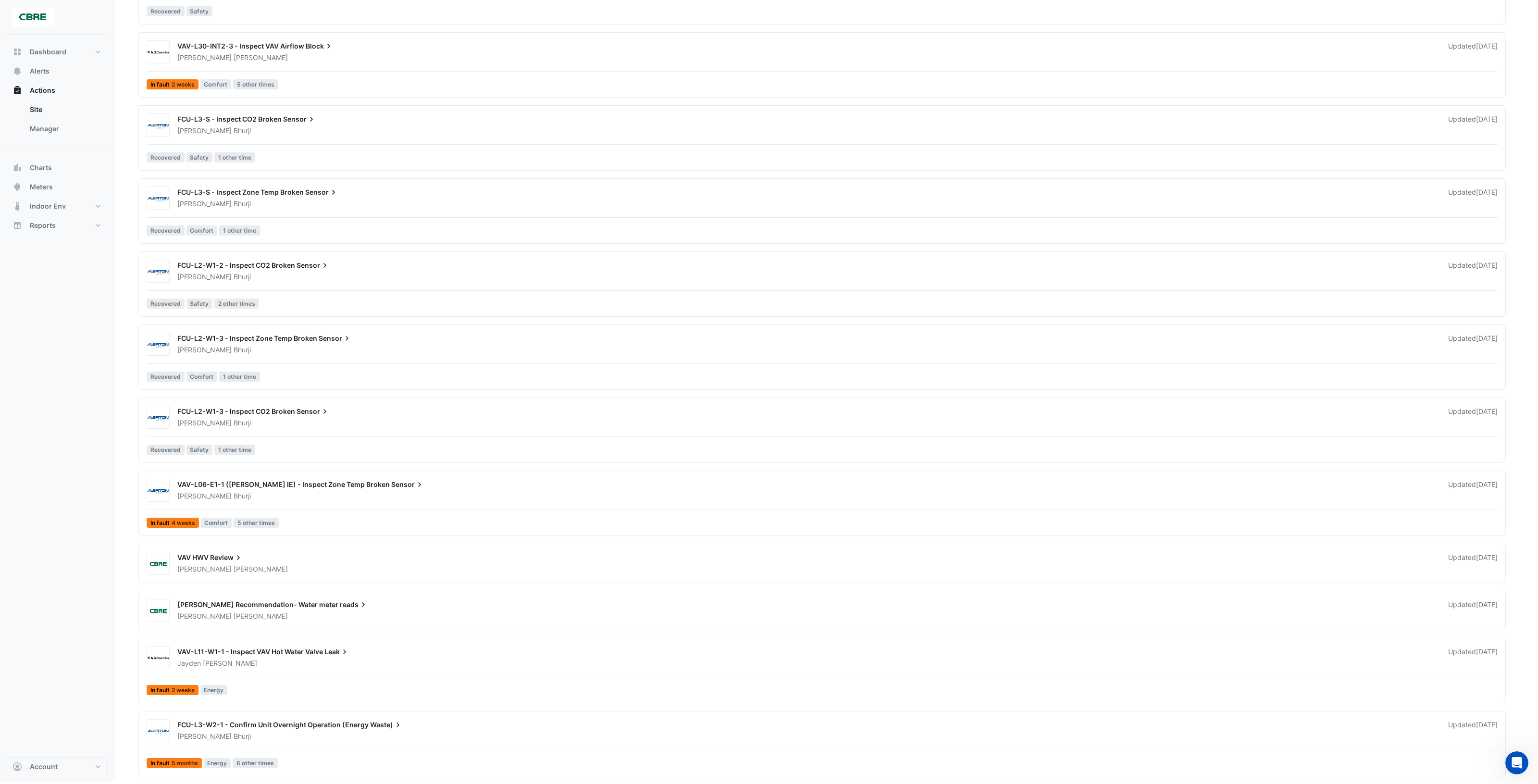
scroll to position [1123, 0]
click at [541, 422] on div "[PERSON_NAME]" at bounding box center [806, 423] width 1261 height 9
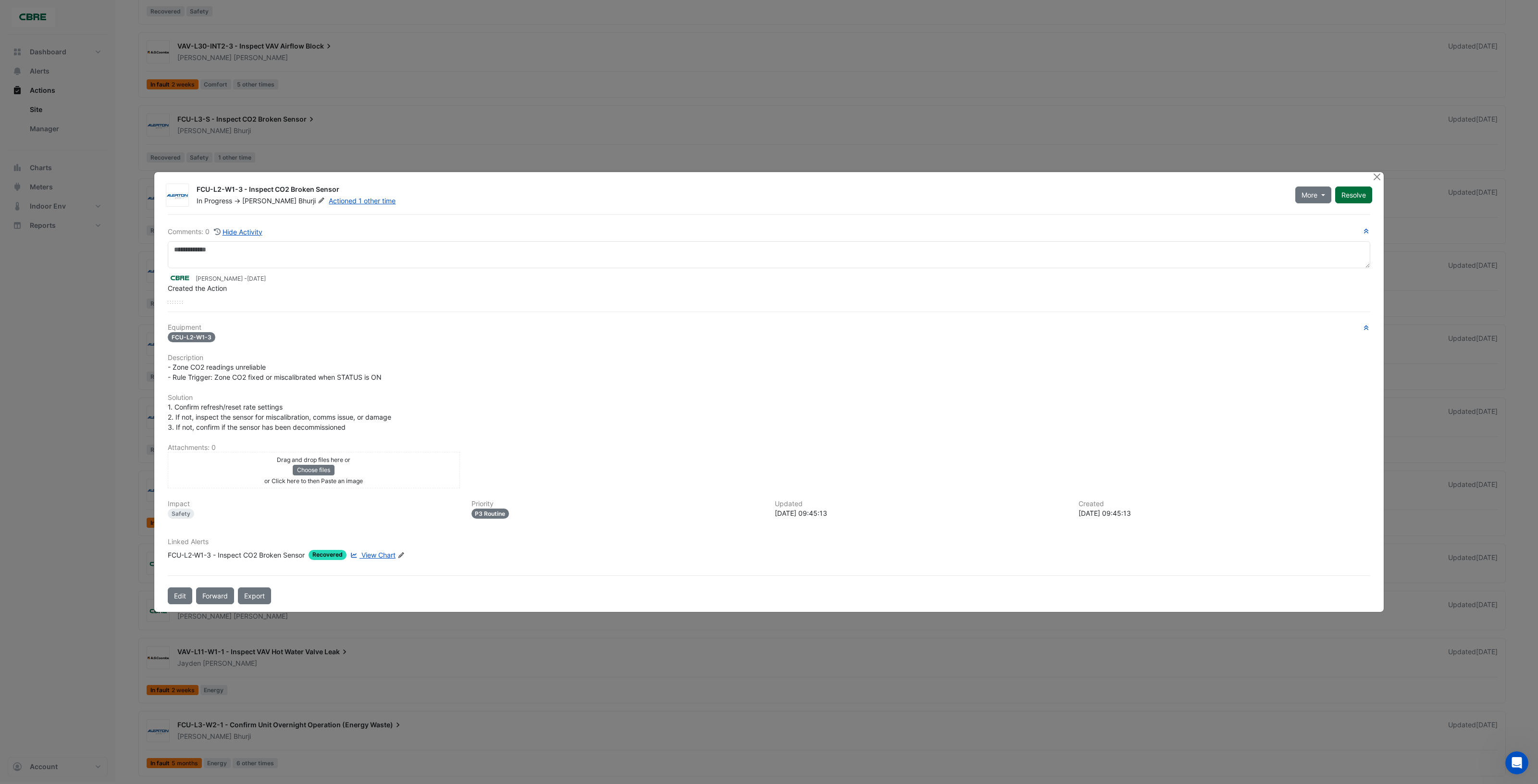
click at [1356, 193] on button "Resolve" at bounding box center [1353, 195] width 37 height 17
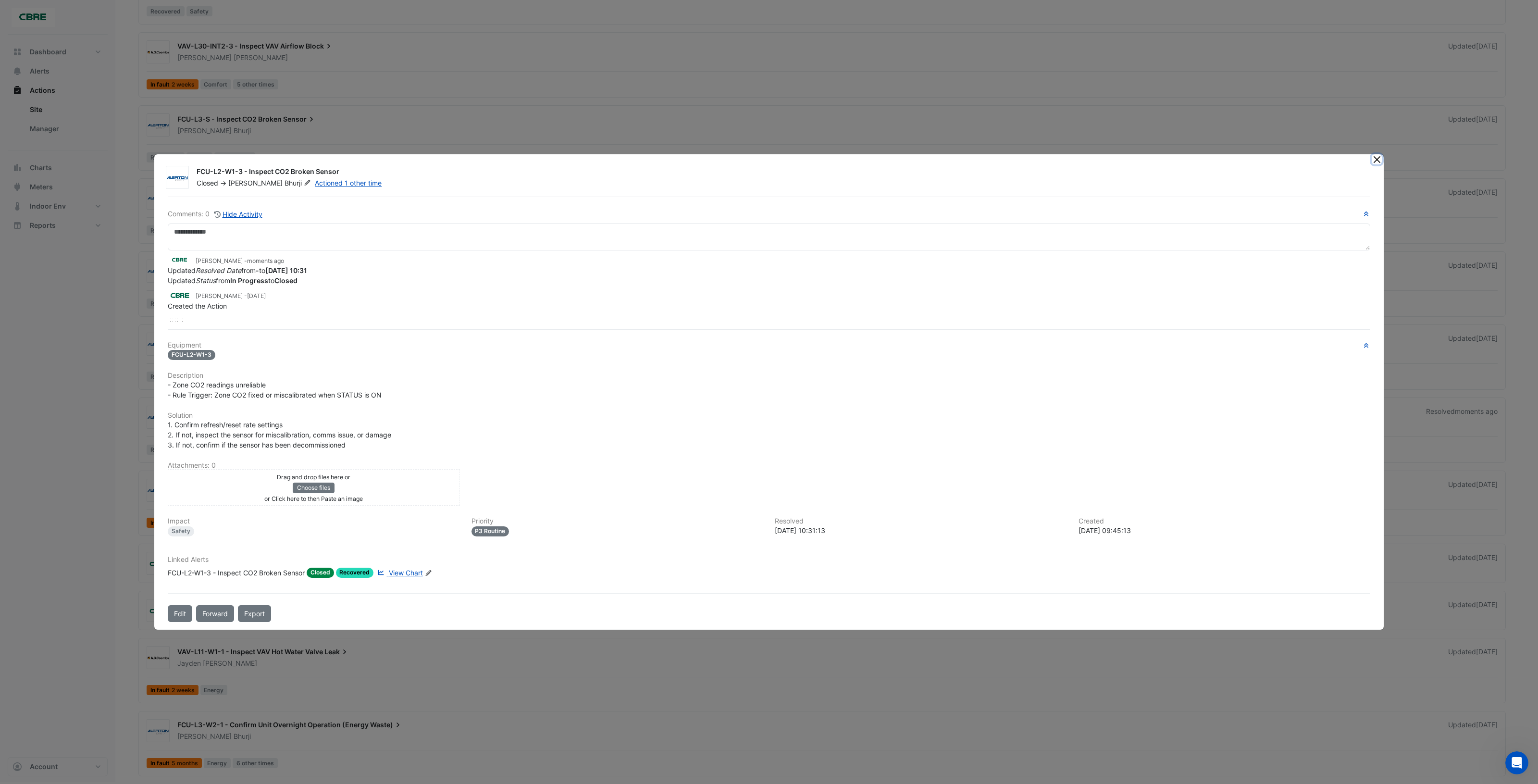
click at [1376, 162] on button "Close" at bounding box center [1376, 159] width 10 height 10
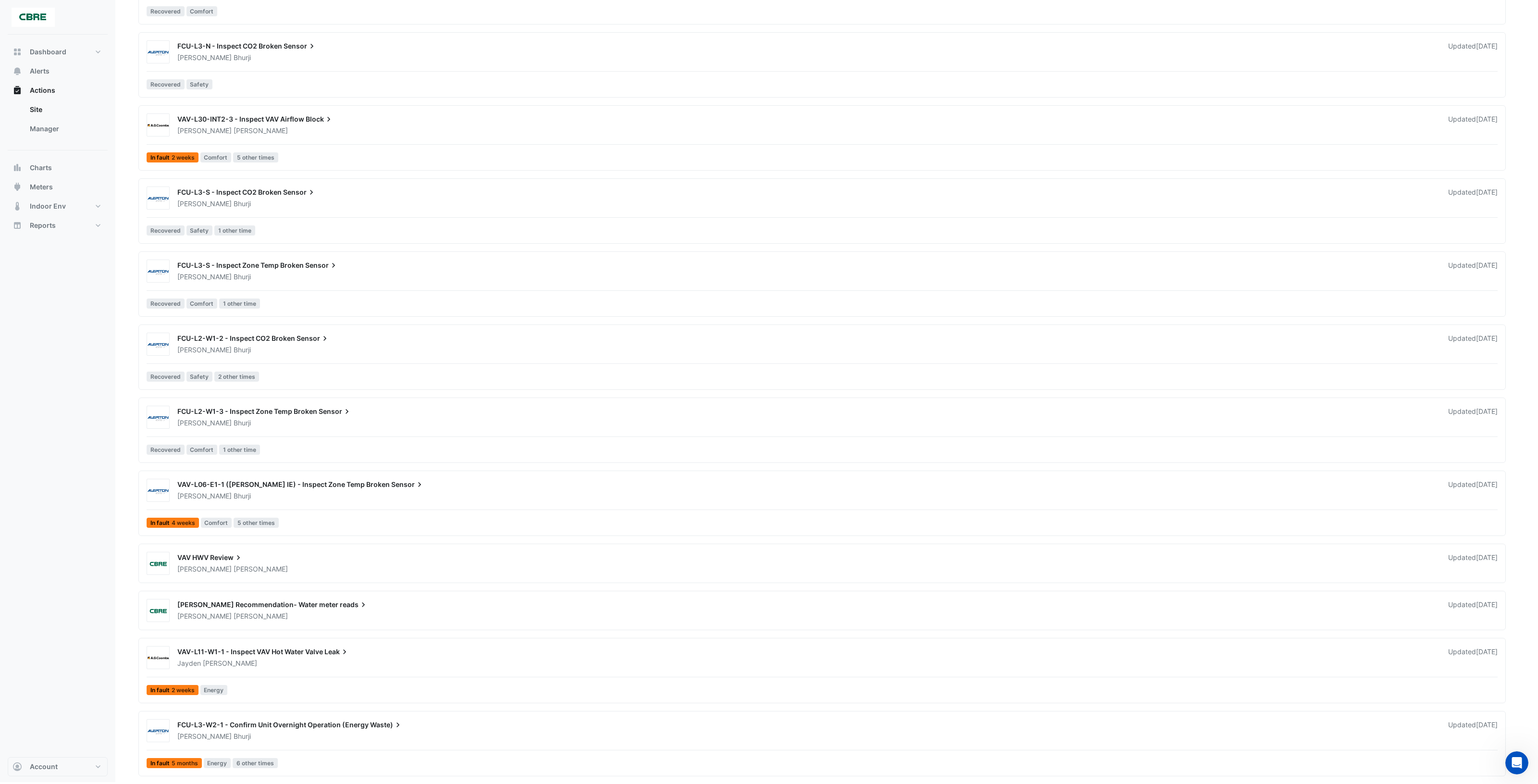
scroll to position [1049, 0]
click at [482, 419] on div "[PERSON_NAME]" at bounding box center [806, 423] width 1261 height 9
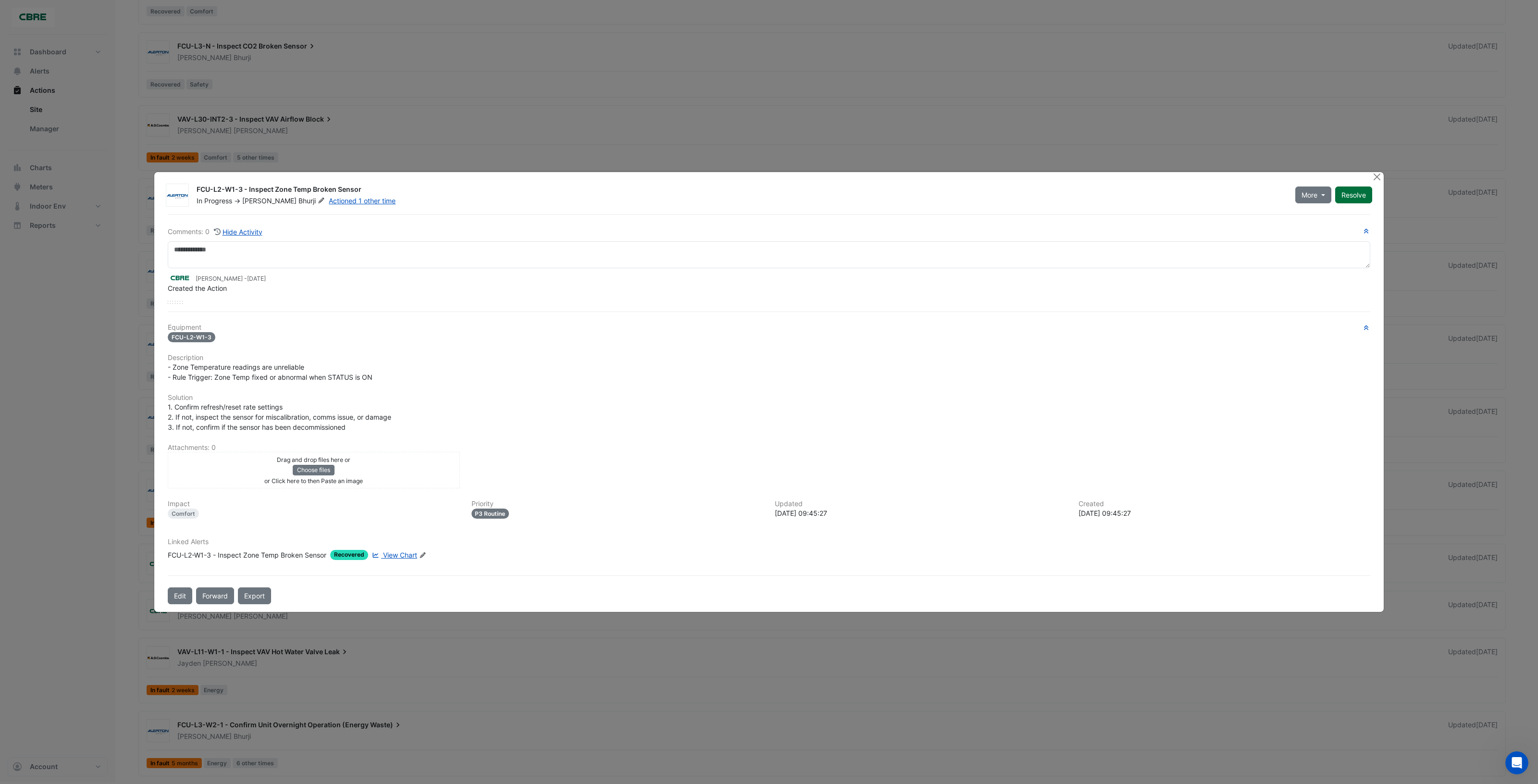
click at [1354, 198] on button "Resolve" at bounding box center [1353, 195] width 37 height 17
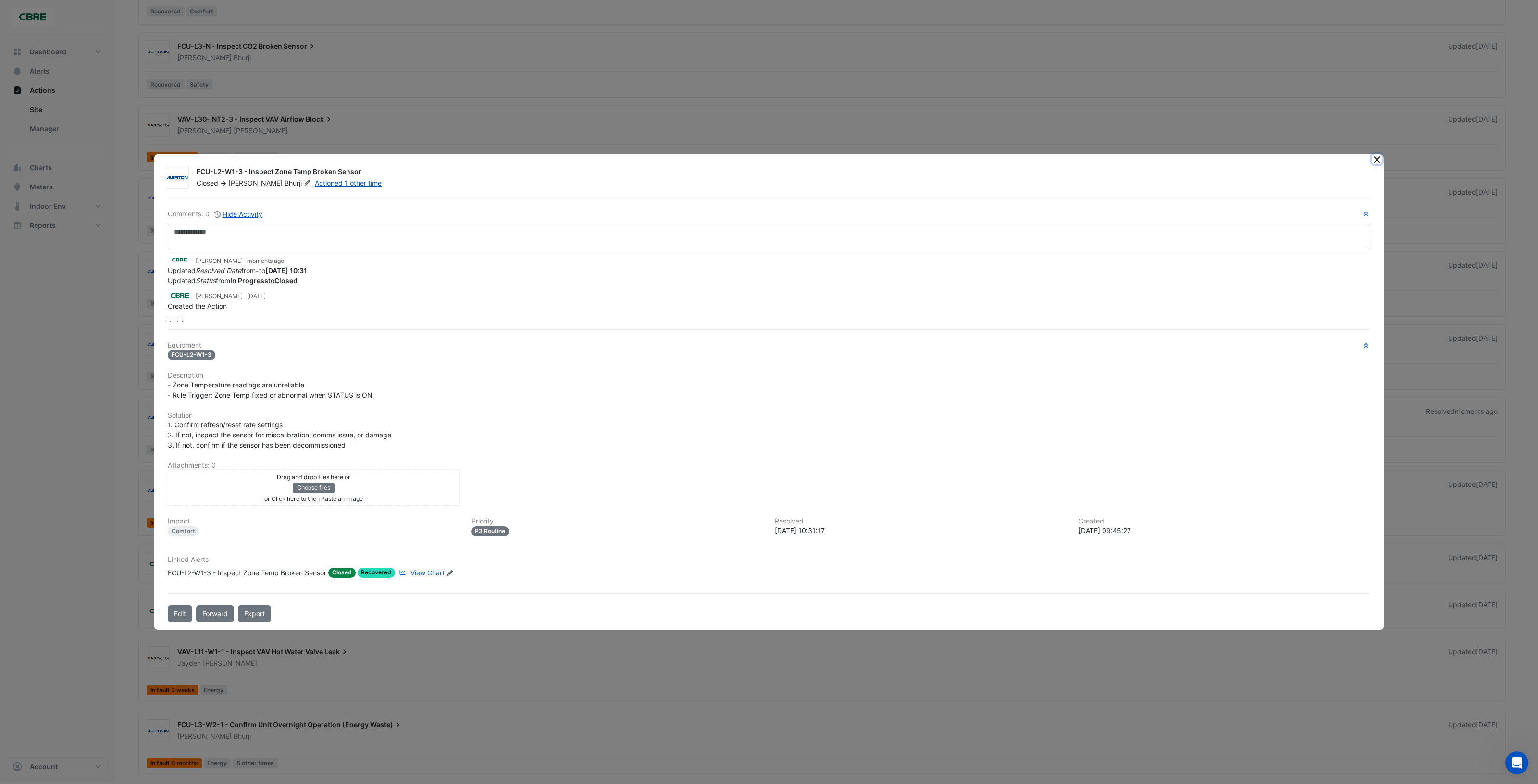
click at [1375, 160] on button "Close" at bounding box center [1376, 159] width 10 height 10
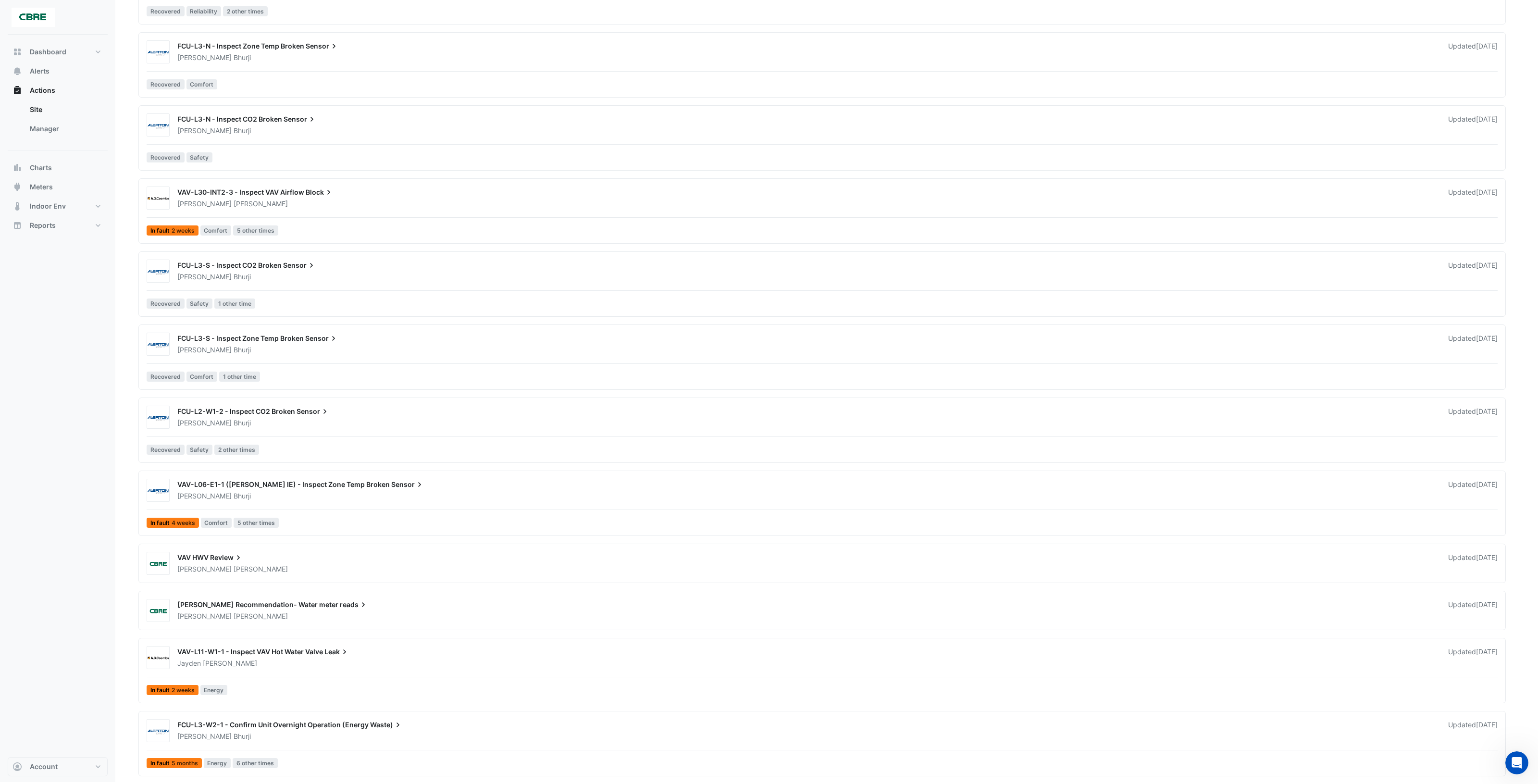
scroll to position [975, 0]
click at [411, 428] on div "FCU-L2-W1-2 - Inspect CO2 Broken Sensor Aspinder Bhurji Updated 1 month ago Rec…" at bounding box center [822, 432] width 1359 height 53
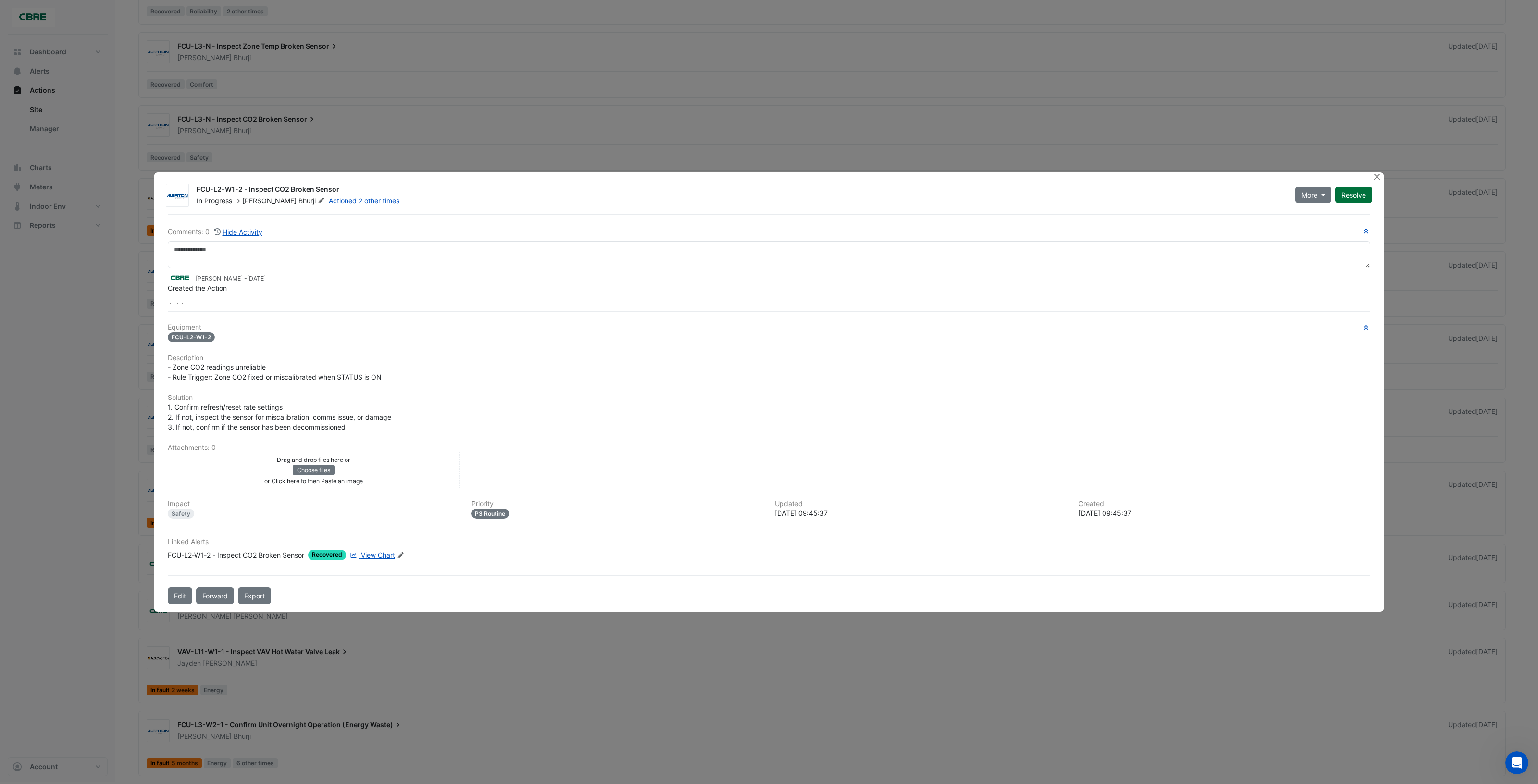
click at [1354, 200] on button "Resolve" at bounding box center [1353, 195] width 37 height 17
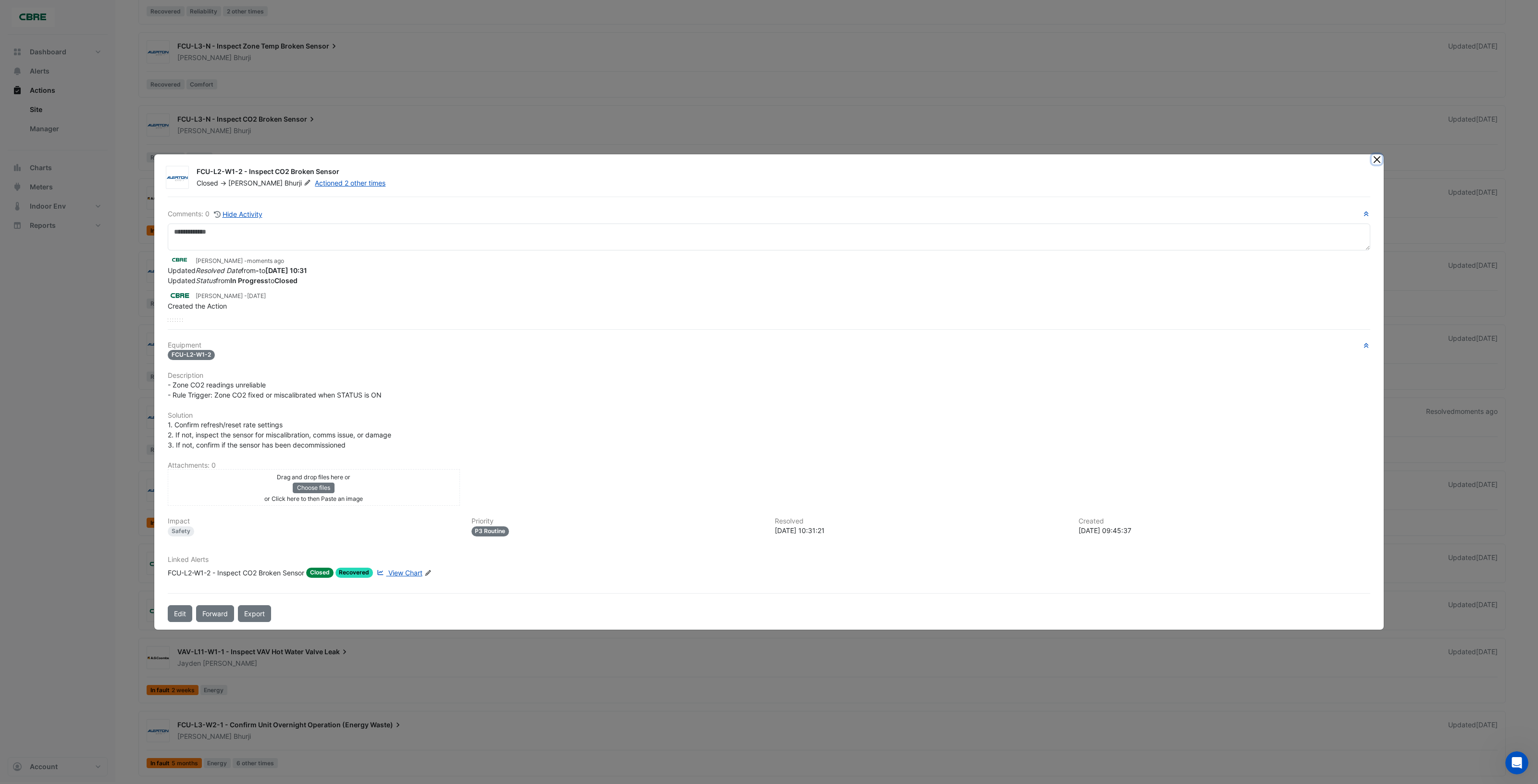
click at [1376, 160] on button "Close" at bounding box center [1376, 159] width 10 height 10
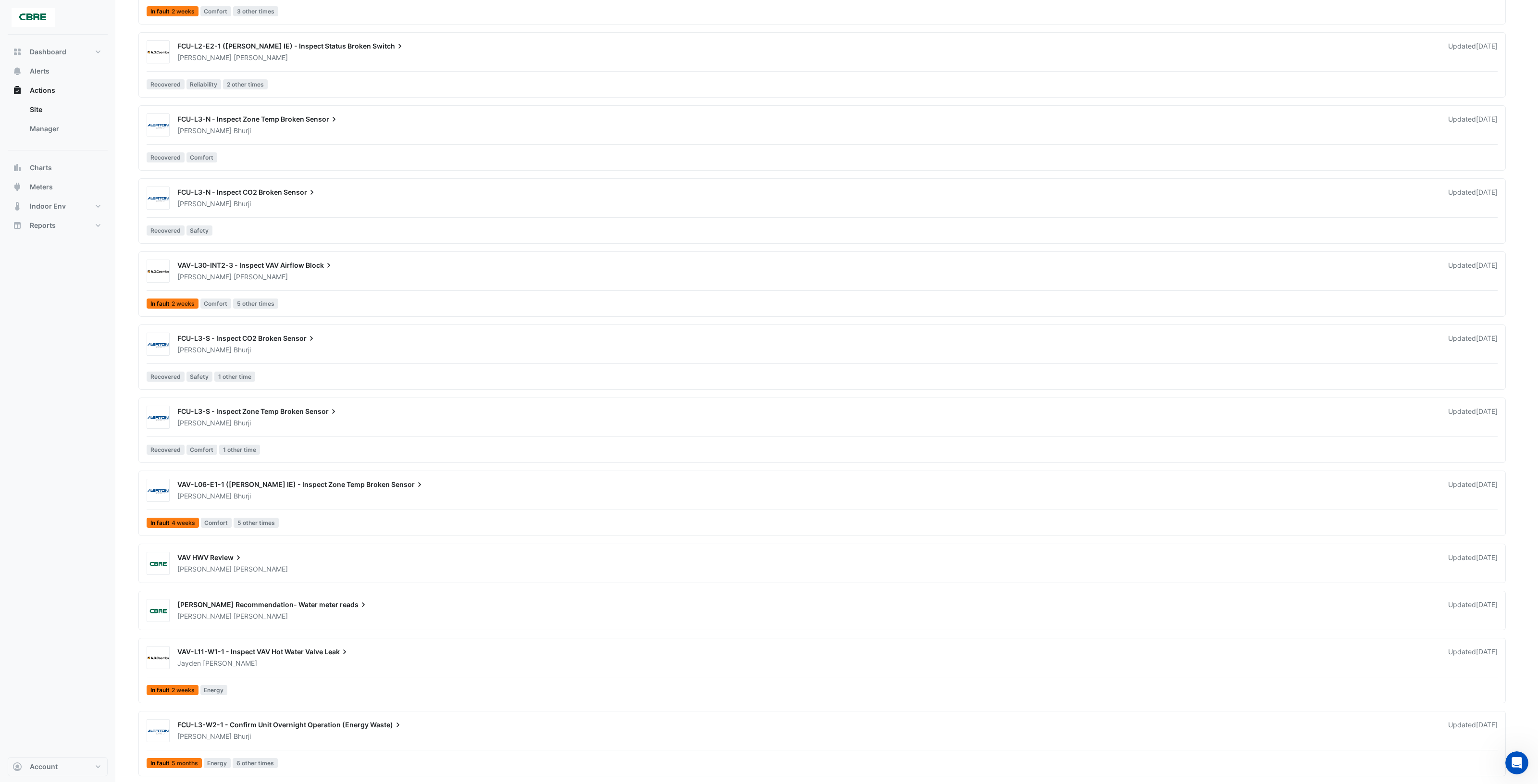
scroll to position [902, 0]
click at [549, 419] on div "[PERSON_NAME]" at bounding box center [806, 423] width 1261 height 9
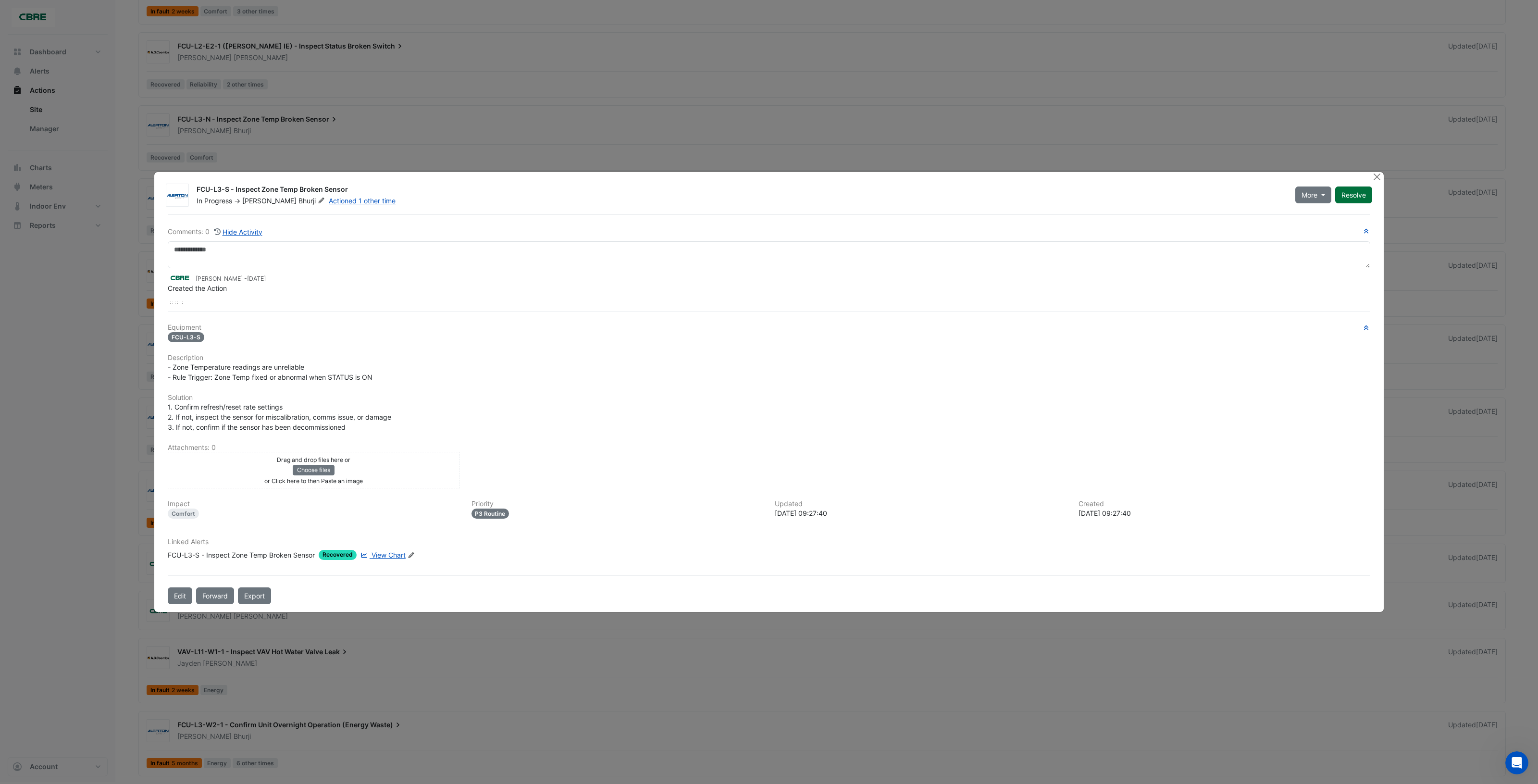
click at [1351, 198] on button "Resolve" at bounding box center [1353, 195] width 37 height 17
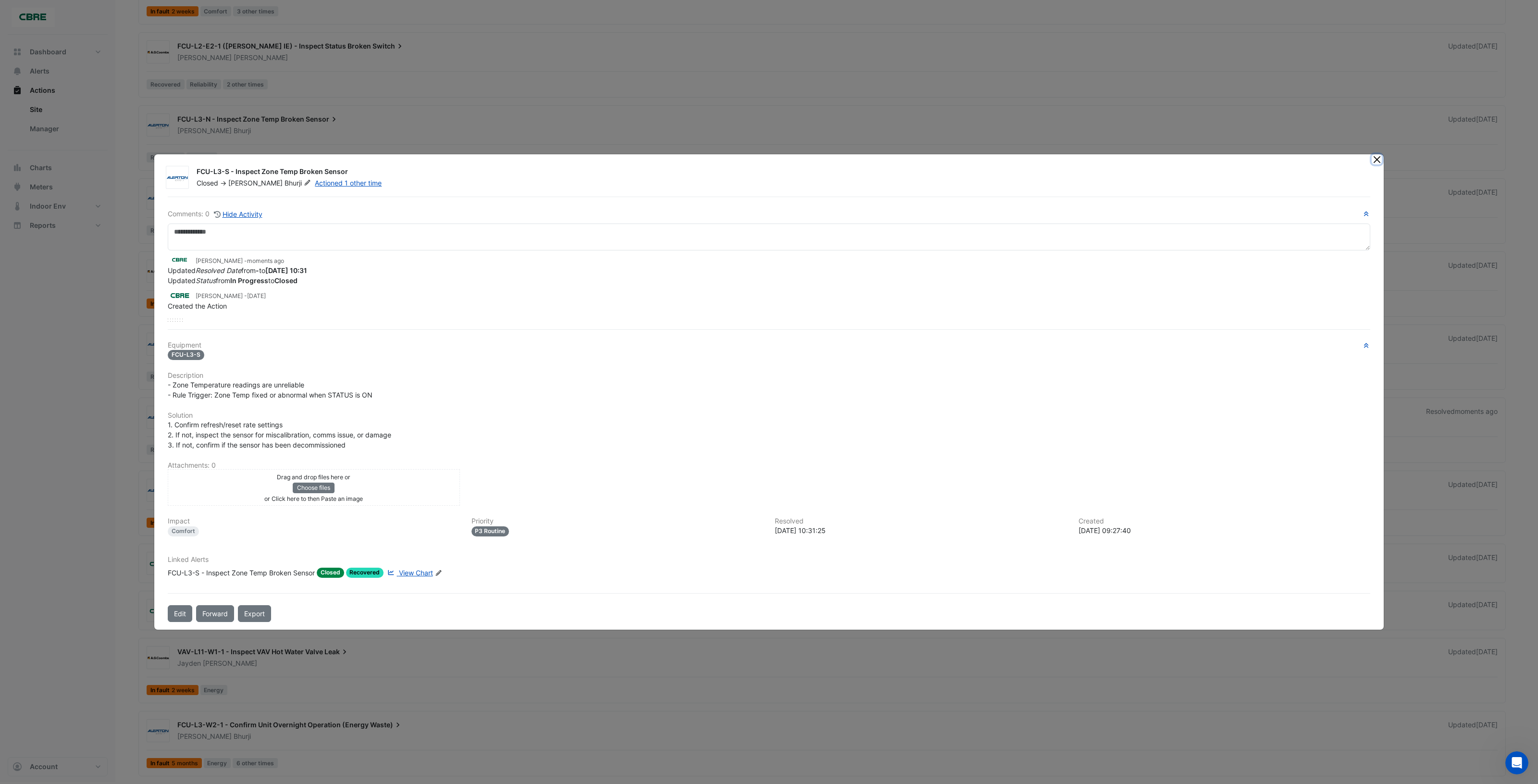
click at [1376, 160] on button "Close" at bounding box center [1376, 159] width 10 height 10
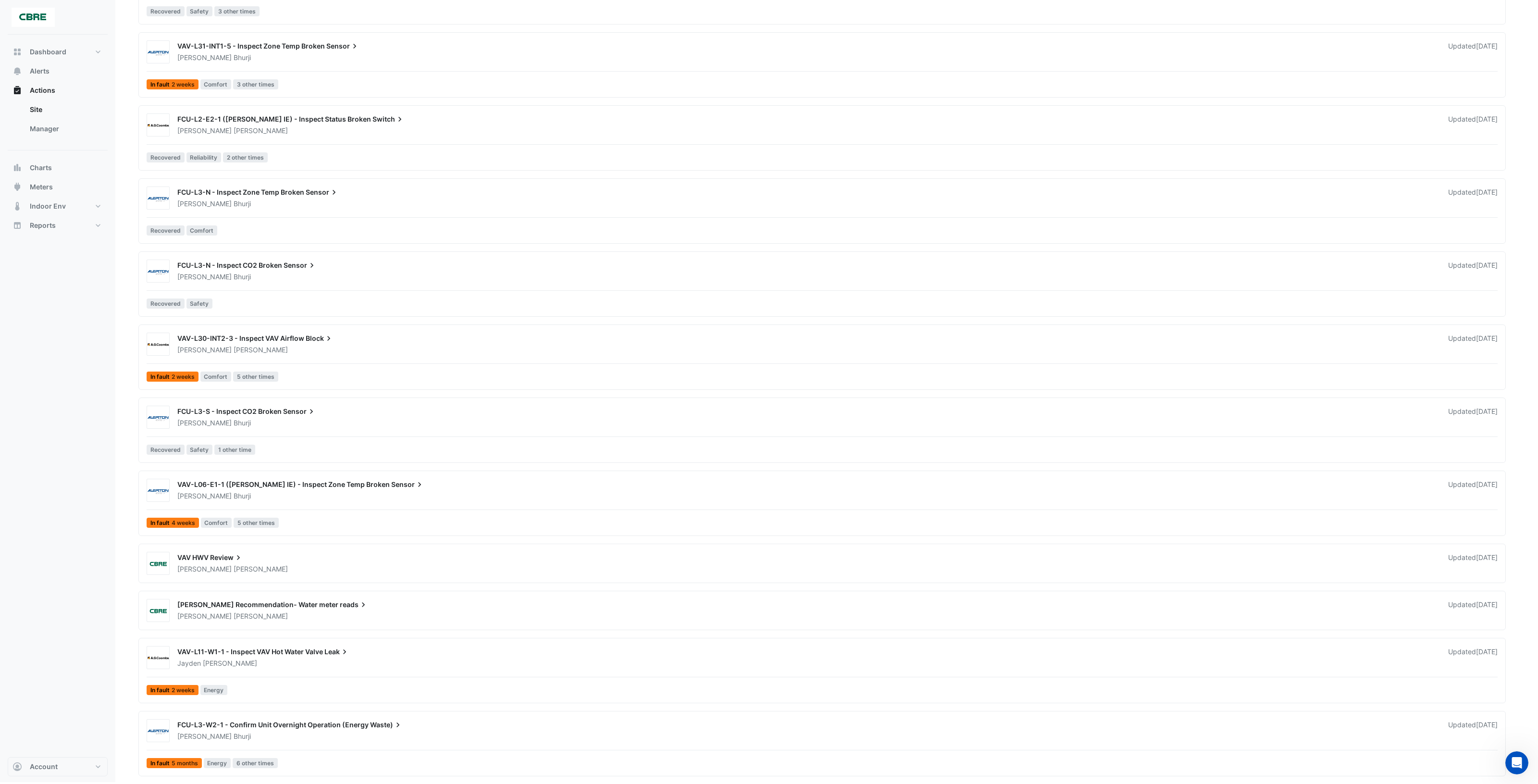
scroll to position [828, 0]
click at [537, 423] on div "[PERSON_NAME]" at bounding box center [806, 423] width 1261 height 9
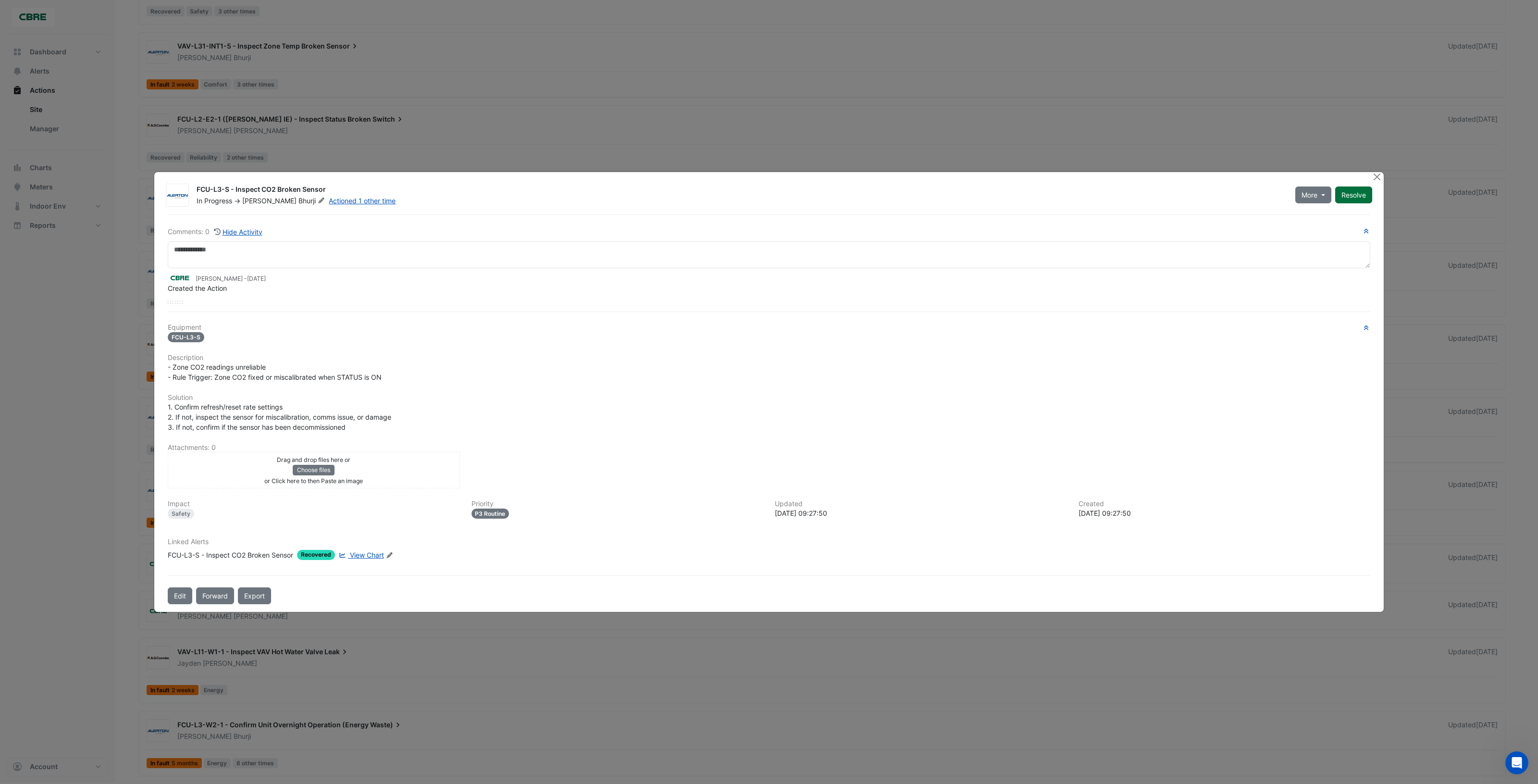
click at [1350, 199] on button "Resolve" at bounding box center [1353, 195] width 37 height 17
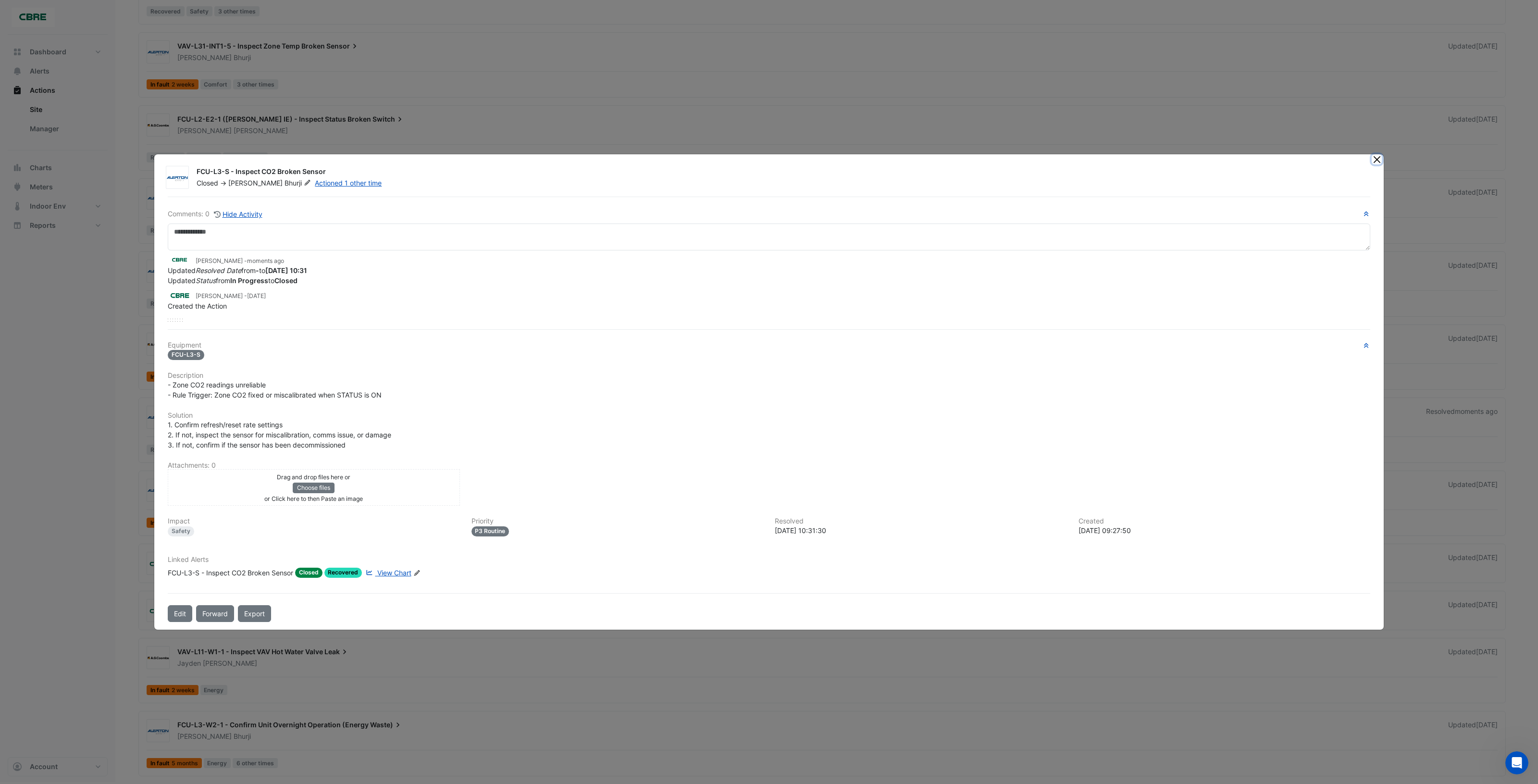
click at [1376, 158] on button "Close" at bounding box center [1376, 159] width 10 height 10
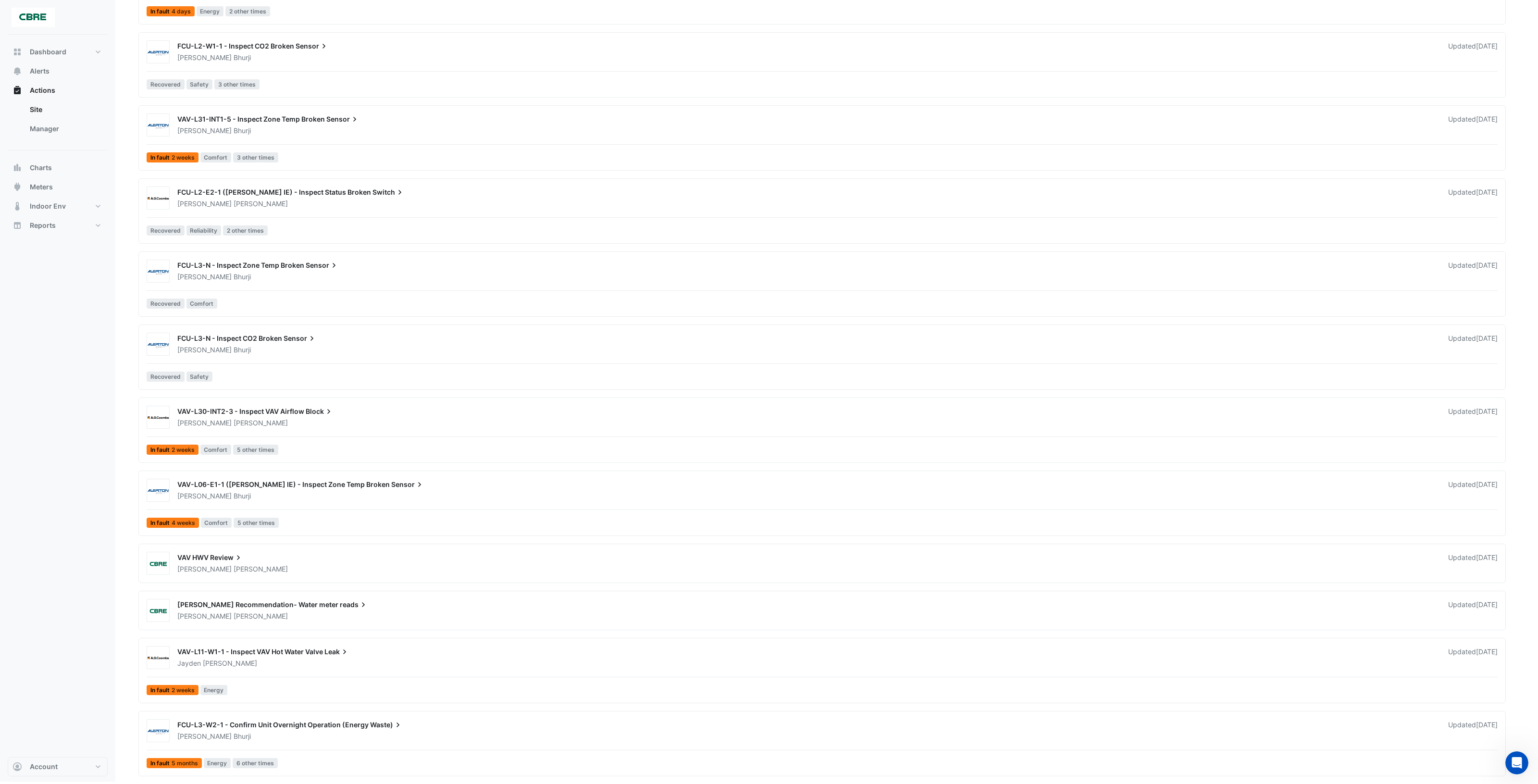
scroll to position [755, 0]
click at [419, 339] on div "FCU-L3-N - Inspect CO2 Broken Sensor" at bounding box center [807, 339] width 1259 height 12
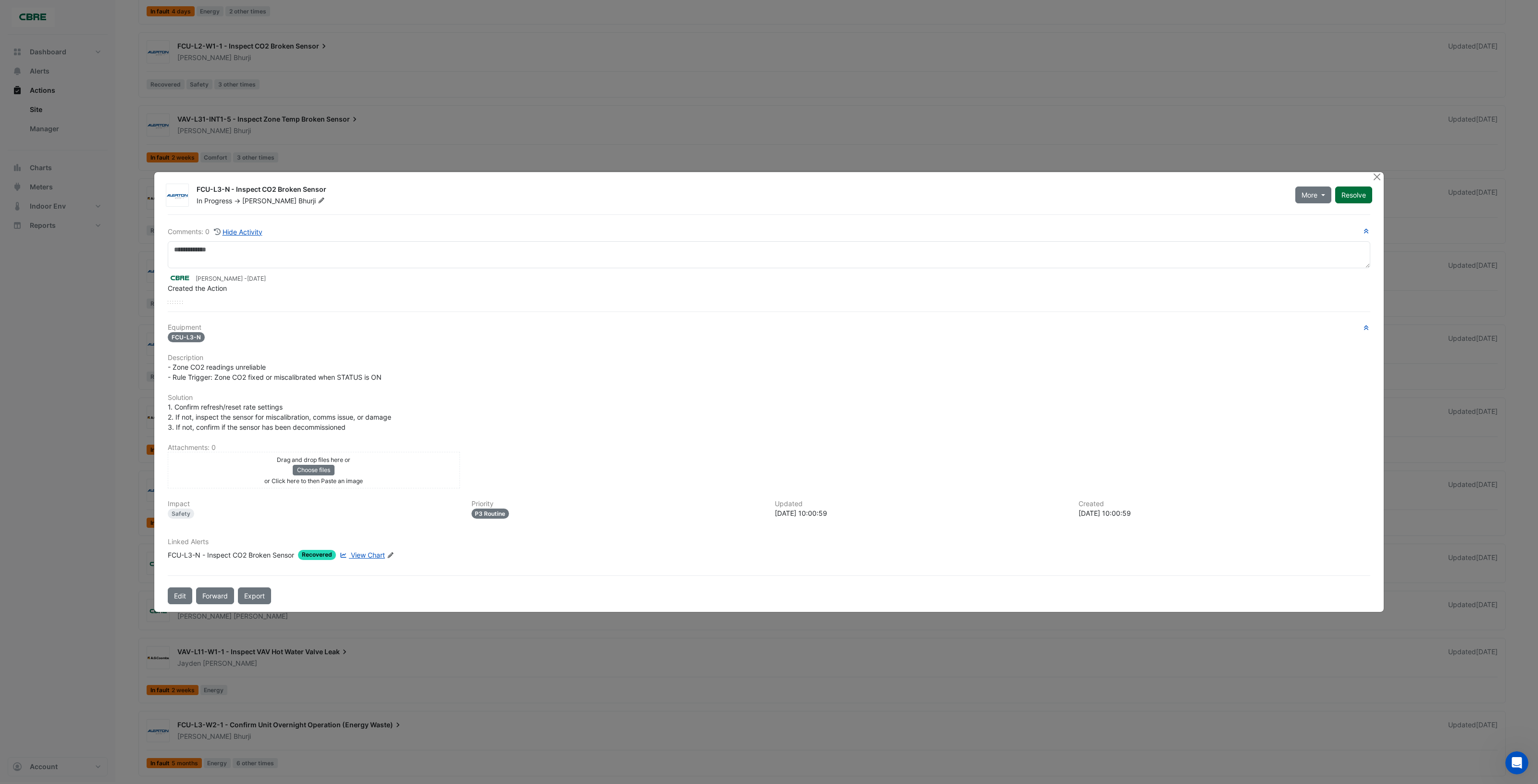
click at [1357, 200] on button "Resolve" at bounding box center [1353, 195] width 37 height 17
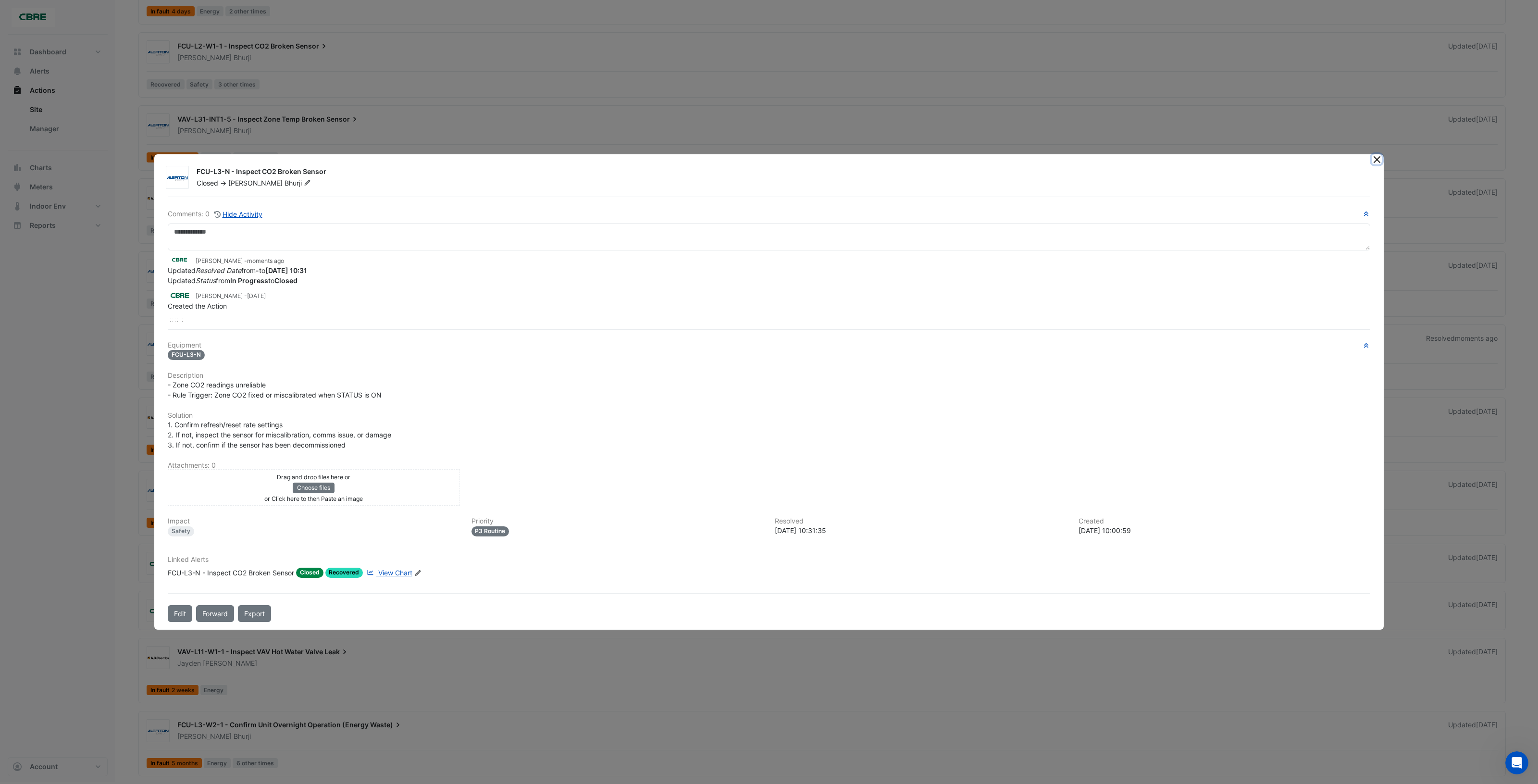
click at [1376, 161] on button "Close" at bounding box center [1376, 159] width 10 height 10
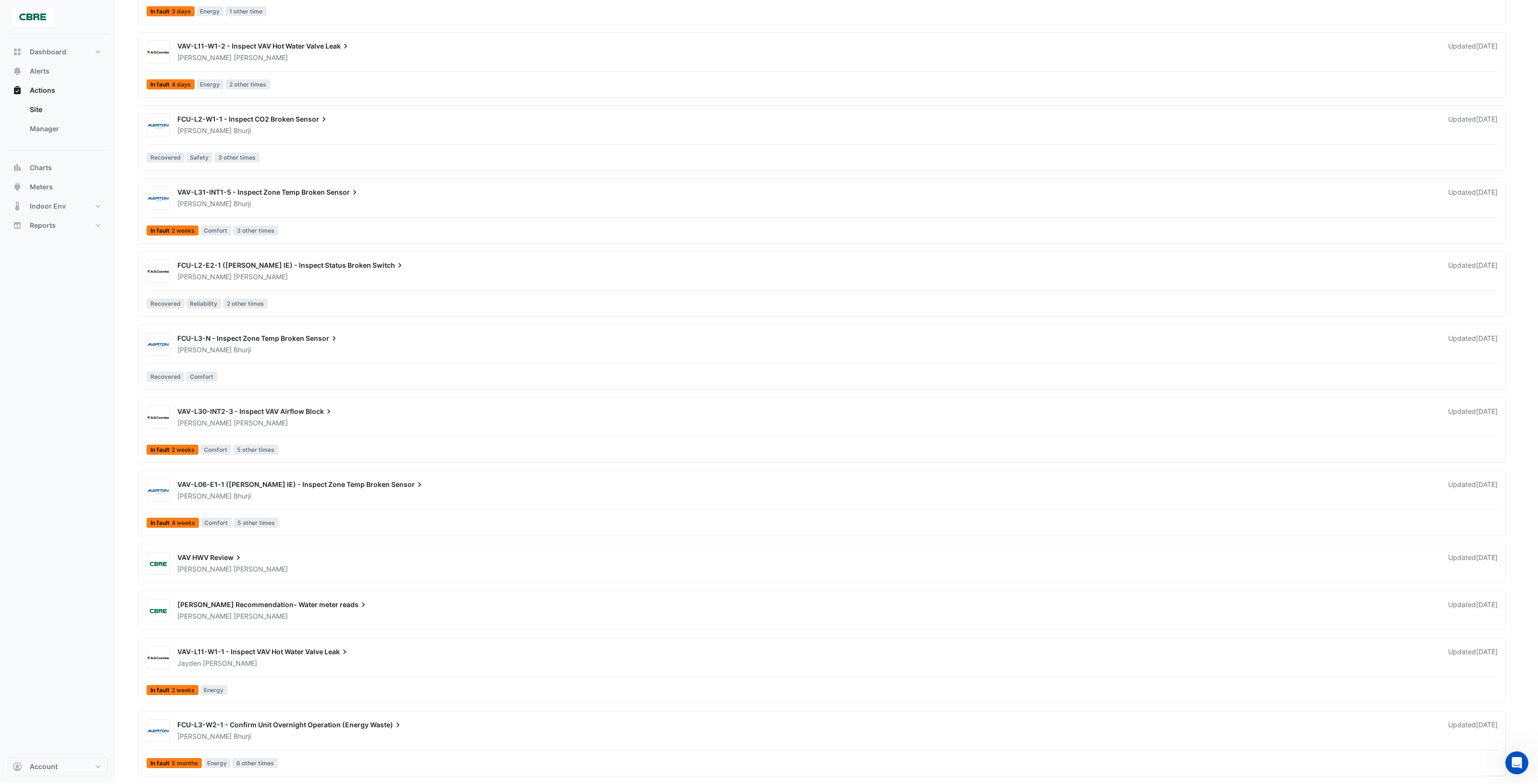
scroll to position [681, 0]
click at [518, 349] on div "[PERSON_NAME]" at bounding box center [806, 350] width 1261 height 9
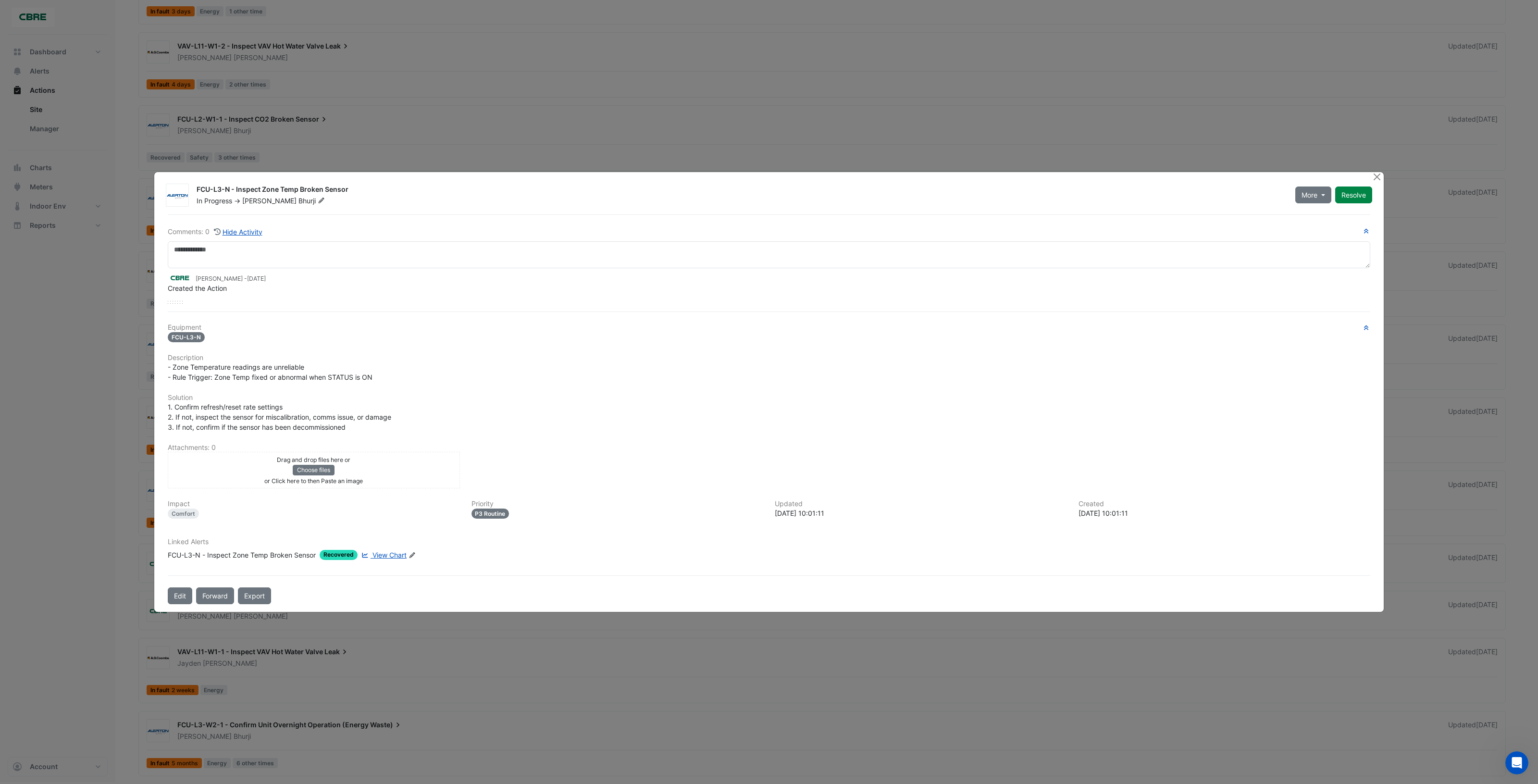
click at [1363, 198] on button "Resolve" at bounding box center [1353, 195] width 37 height 17
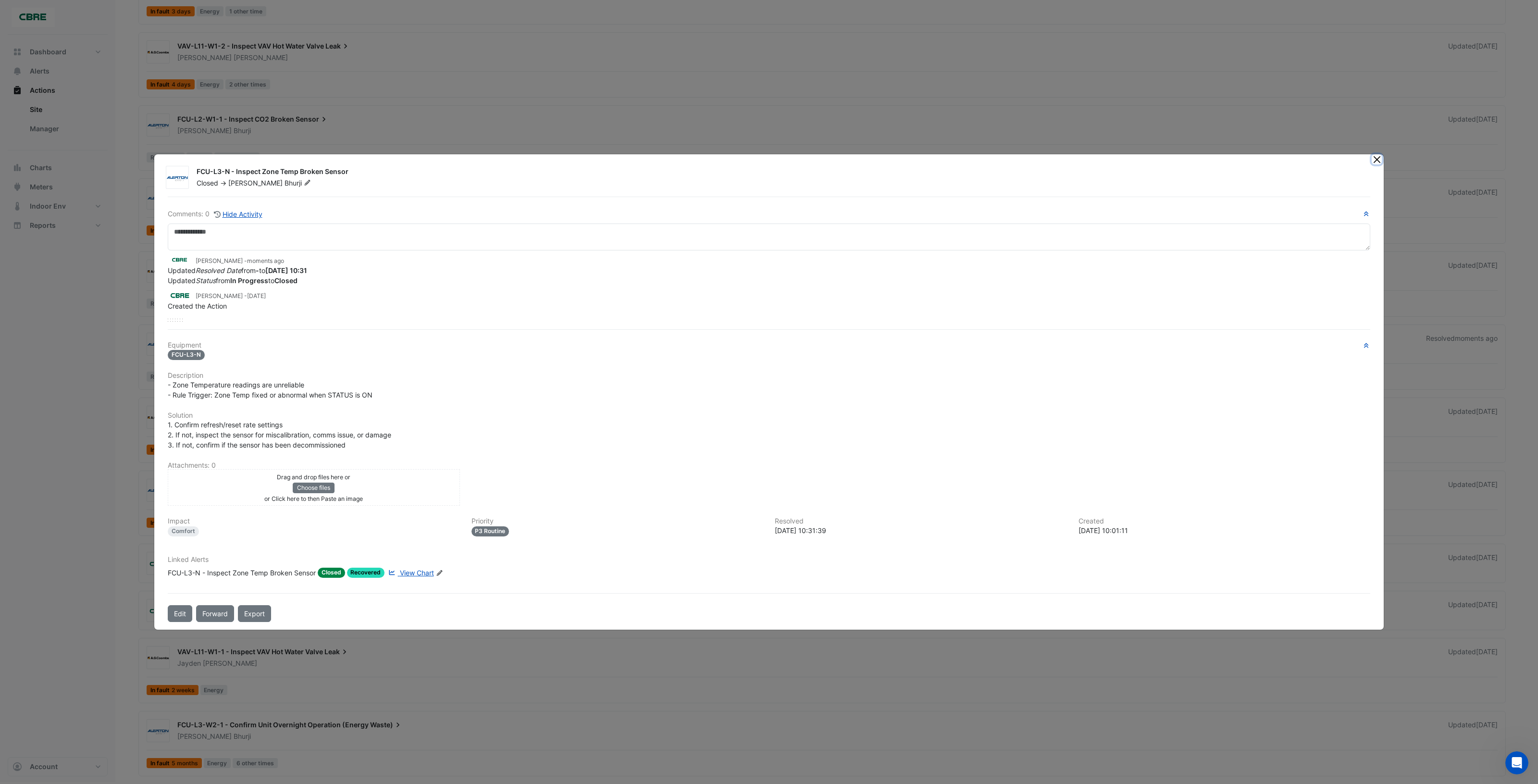
click at [1373, 161] on button "Close" at bounding box center [1376, 159] width 10 height 10
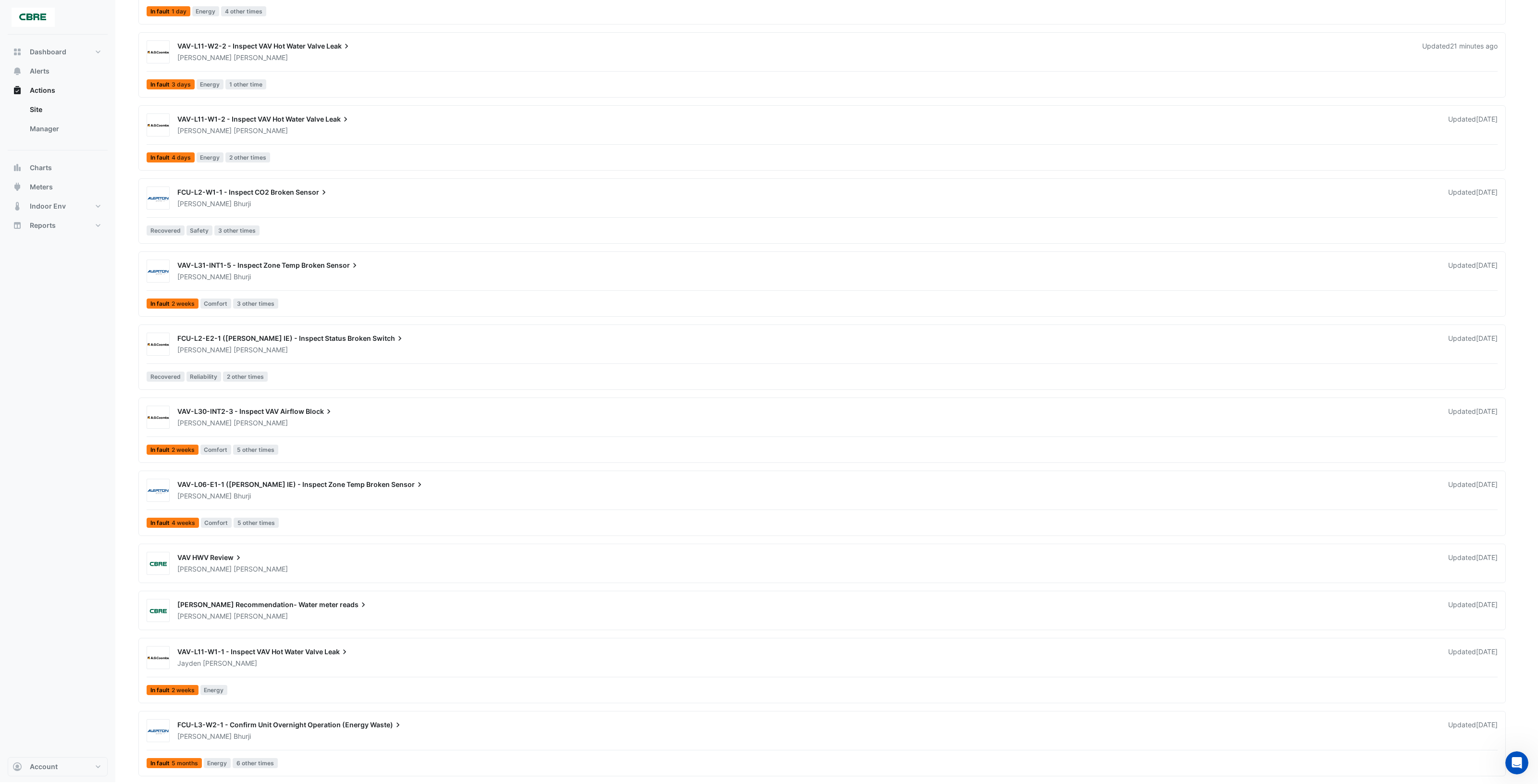
scroll to position [607, 0]
click at [520, 340] on div "FCU-L2-E2-1 (NABERS IE) - Inspect Status Broken Switch" at bounding box center [807, 339] width 1259 height 12
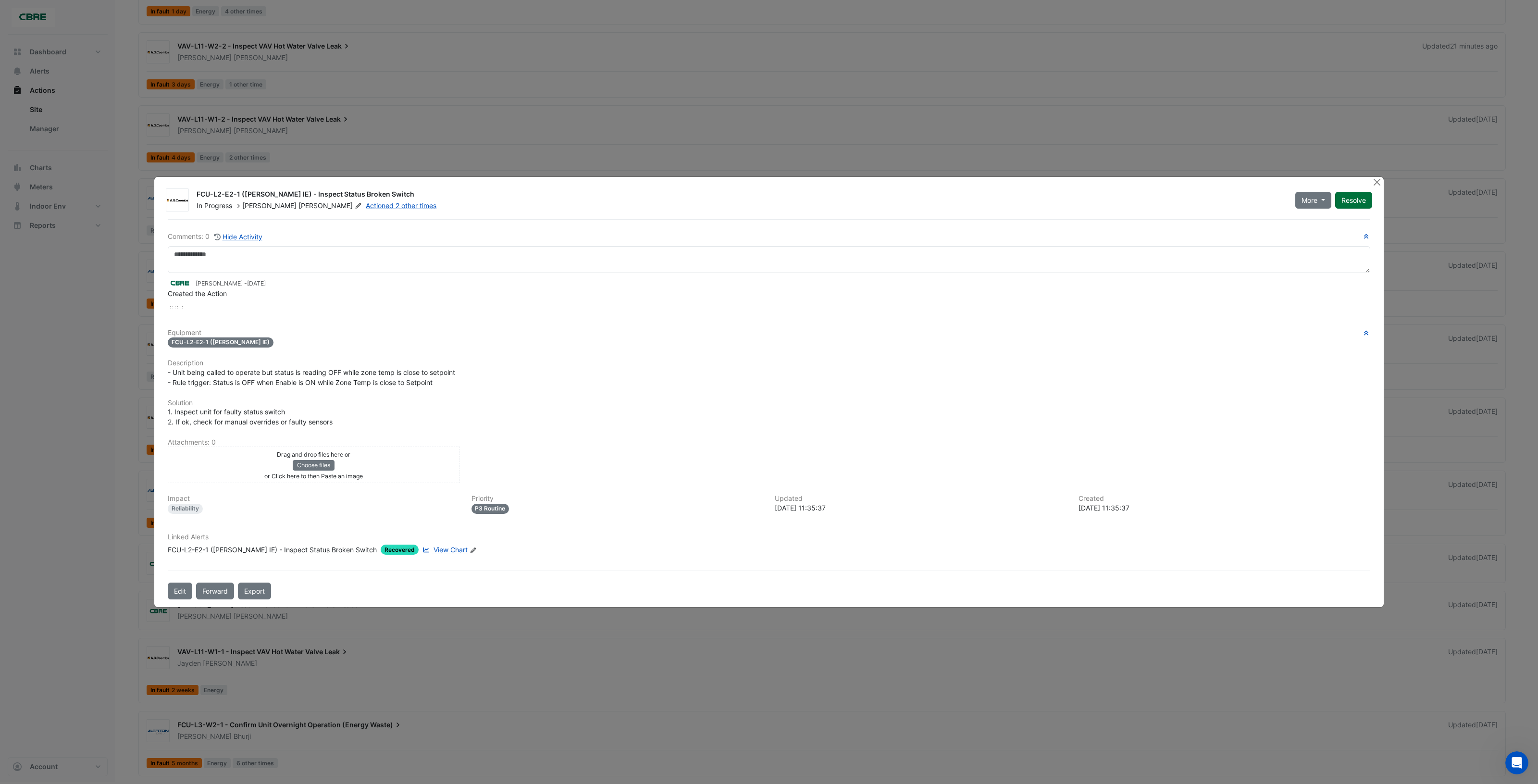
click at [1352, 203] on button "Resolve" at bounding box center [1353, 200] width 37 height 17
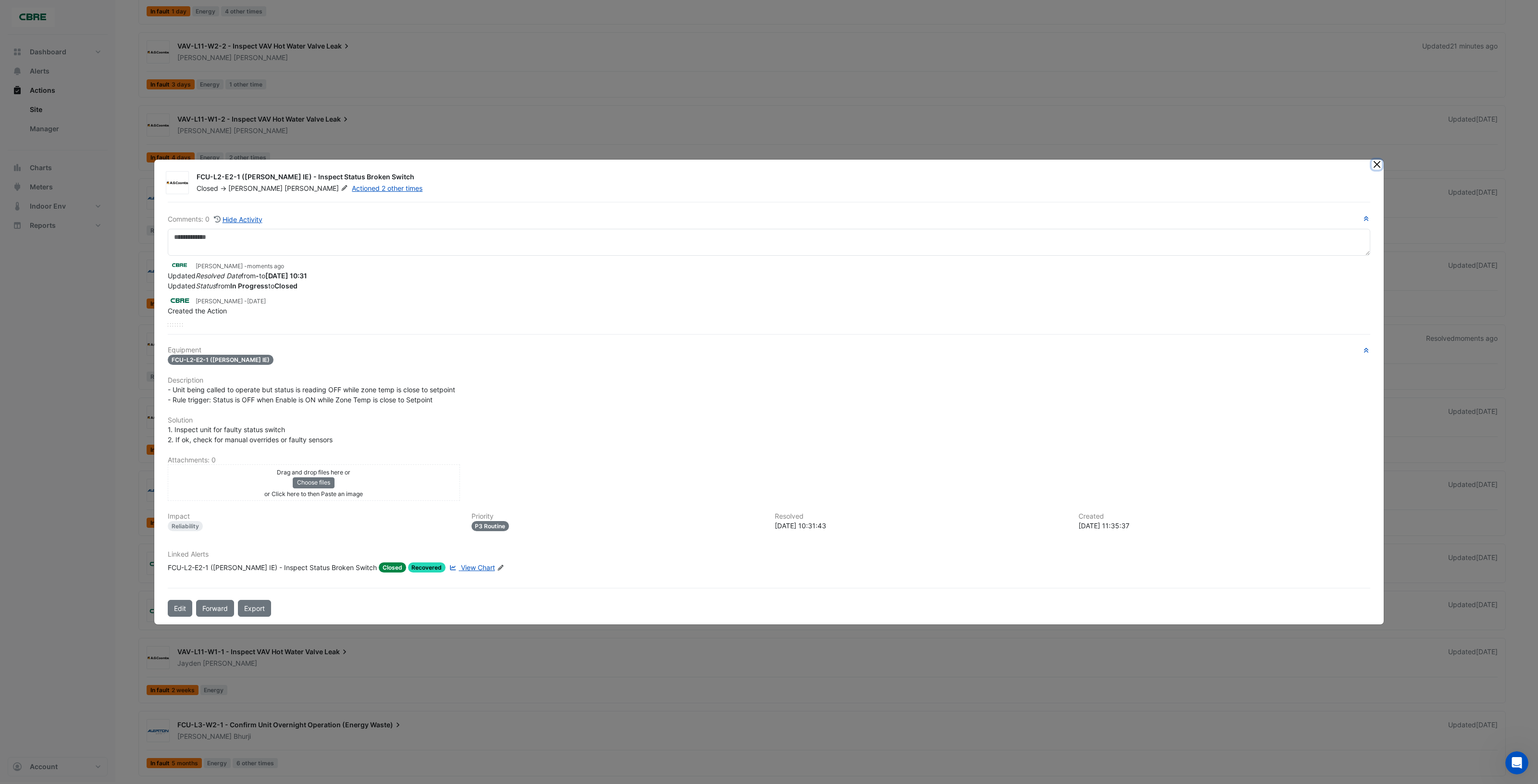
click at [1375, 165] on button "Close" at bounding box center [1376, 164] width 10 height 10
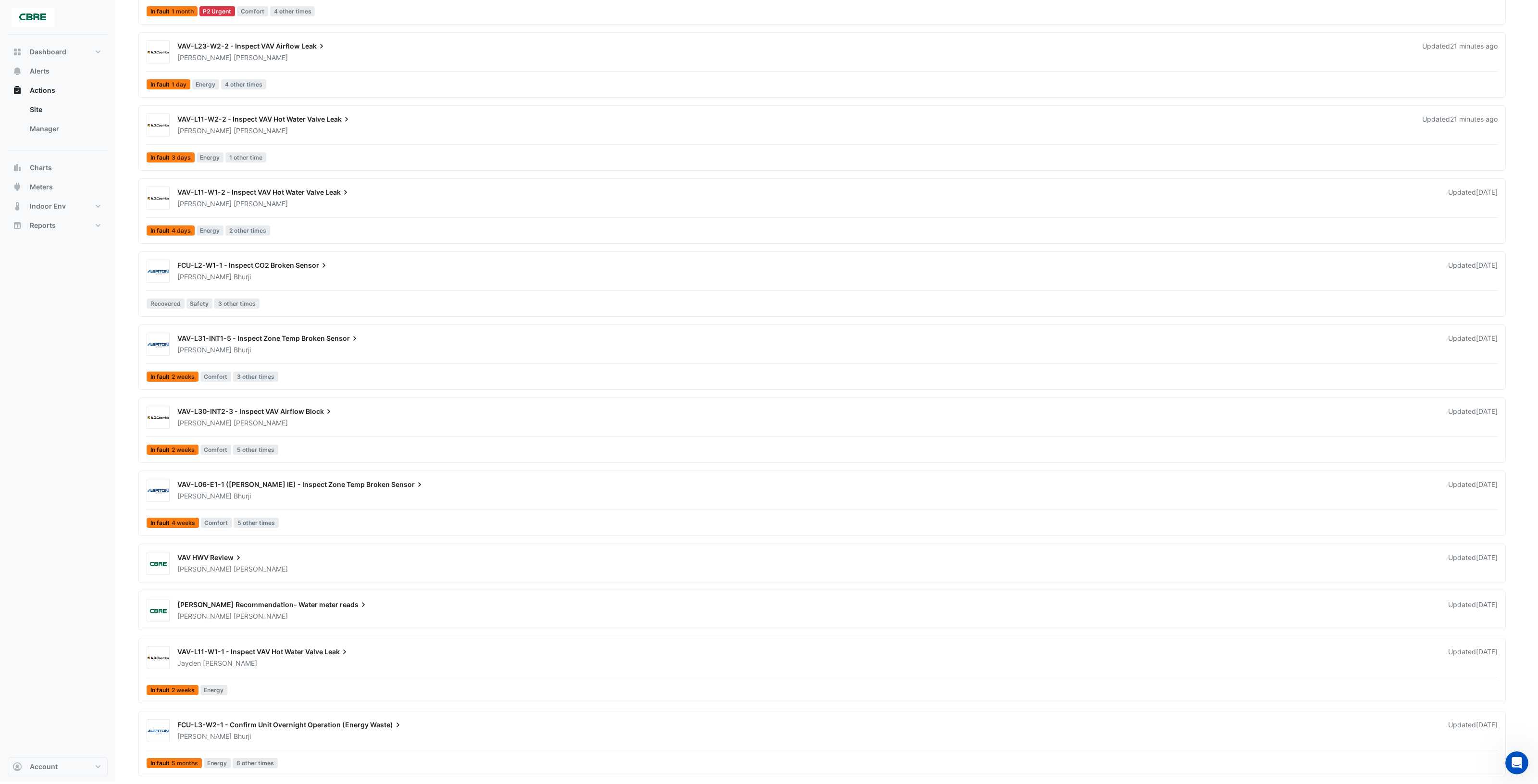
scroll to position [534, 0]
click at [561, 275] on div "[PERSON_NAME]" at bounding box center [806, 277] width 1261 height 9
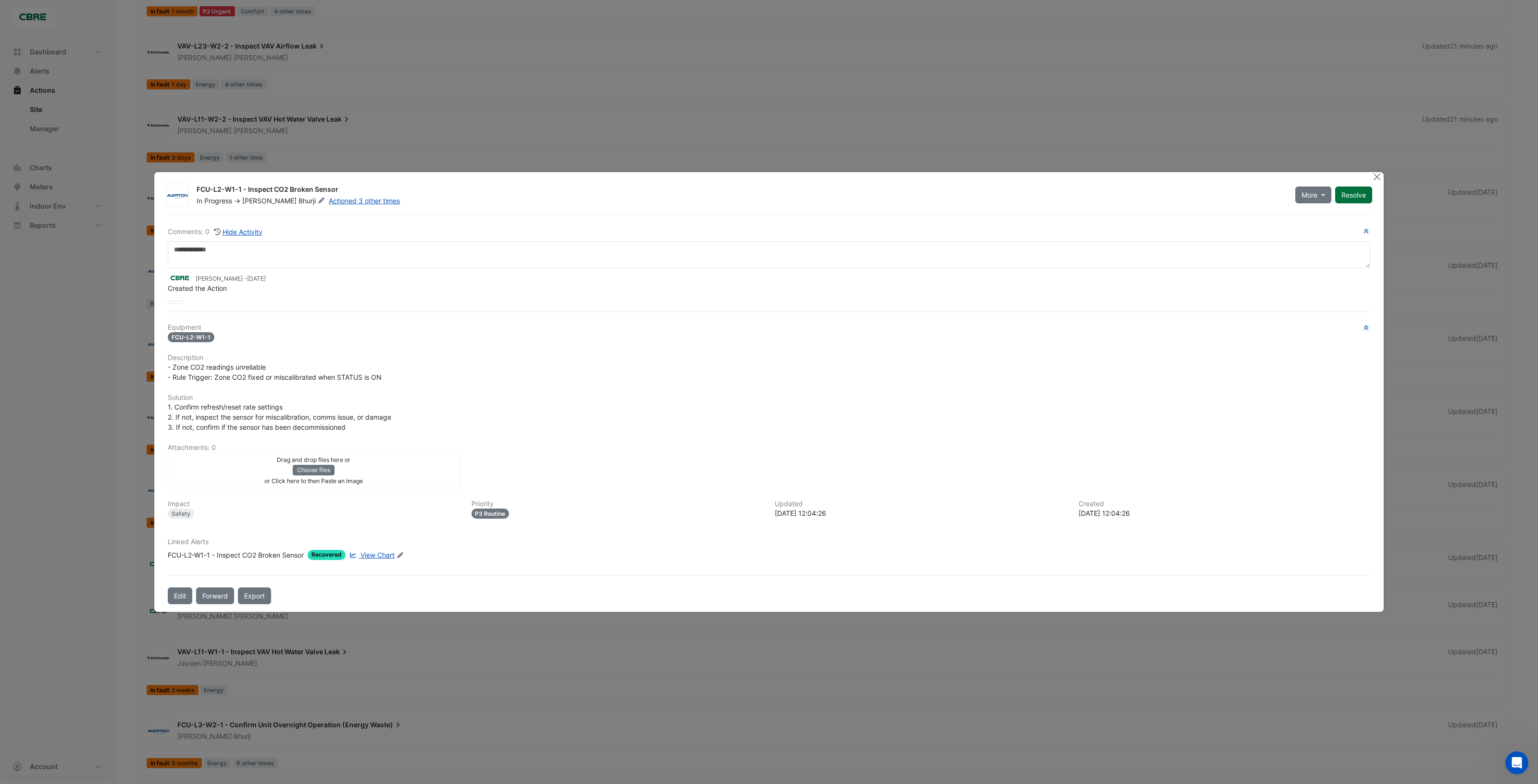
click at [1353, 198] on button "Resolve" at bounding box center [1353, 195] width 37 height 17
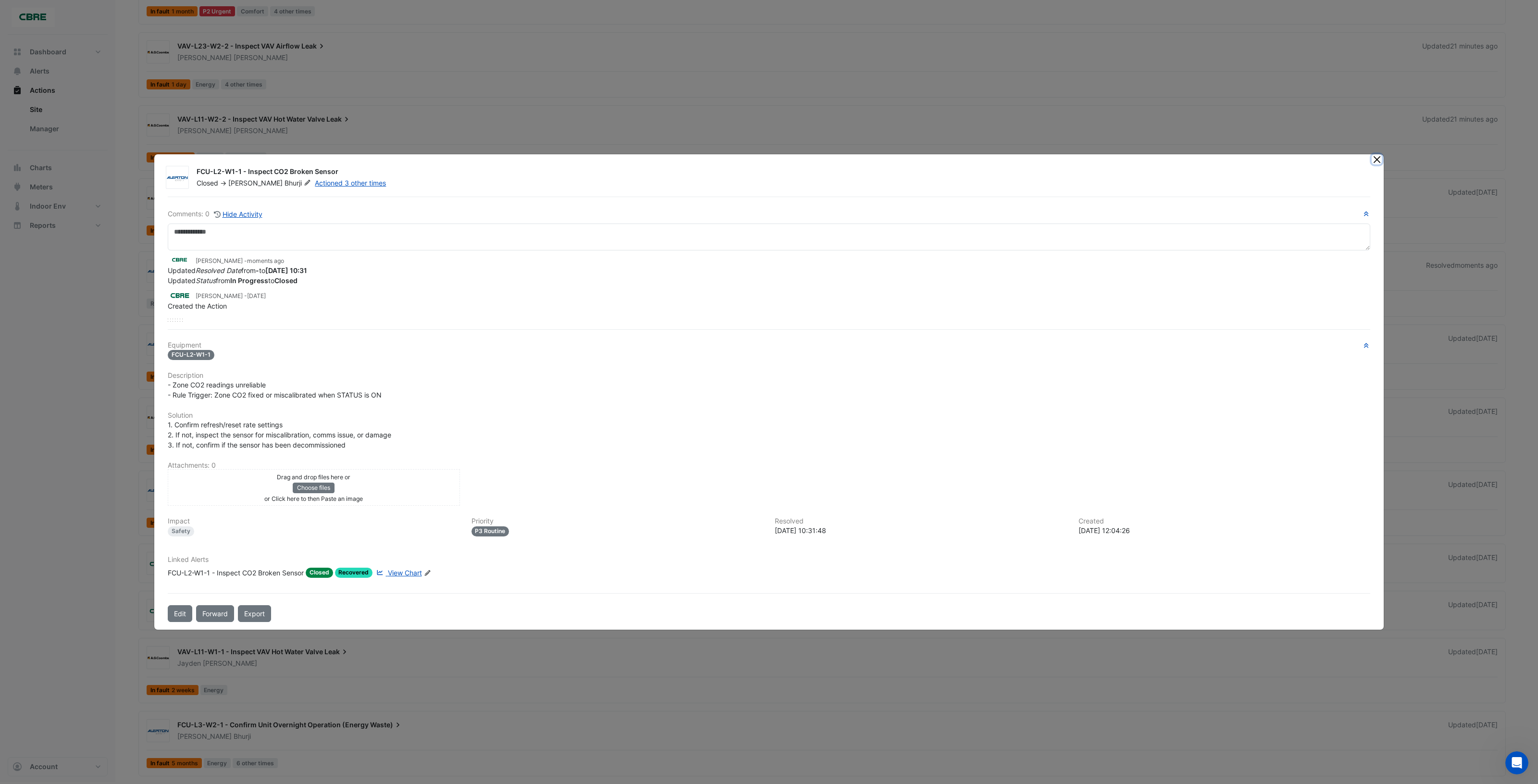
drag, startPoint x: 1376, startPoint y: 157, endPoint x: 1233, endPoint y: 212, distance: 153.2
click at [1376, 158] on button "Close" at bounding box center [1376, 159] width 10 height 10
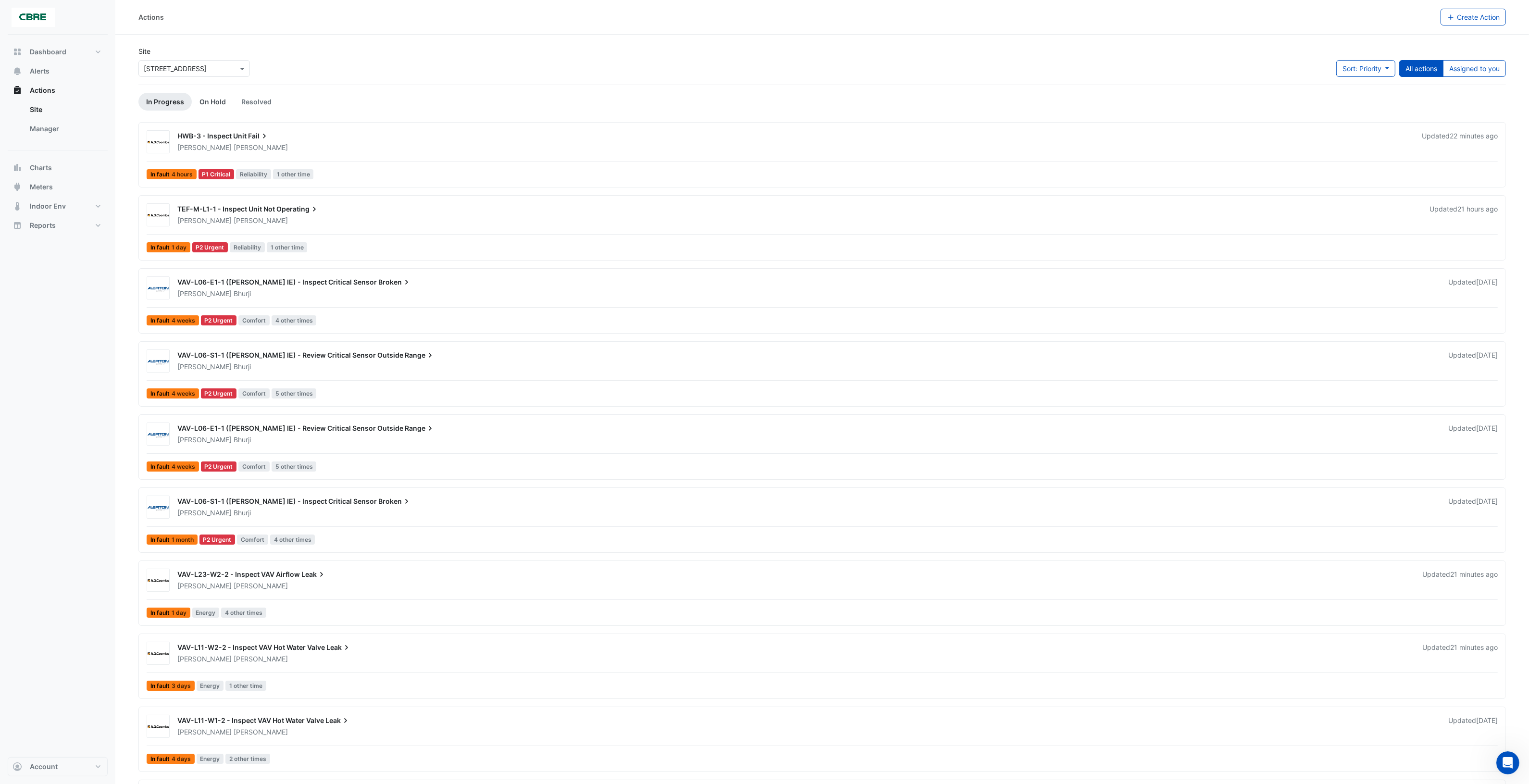
click at [209, 101] on link "On Hold" at bounding box center [212, 102] width 42 height 18
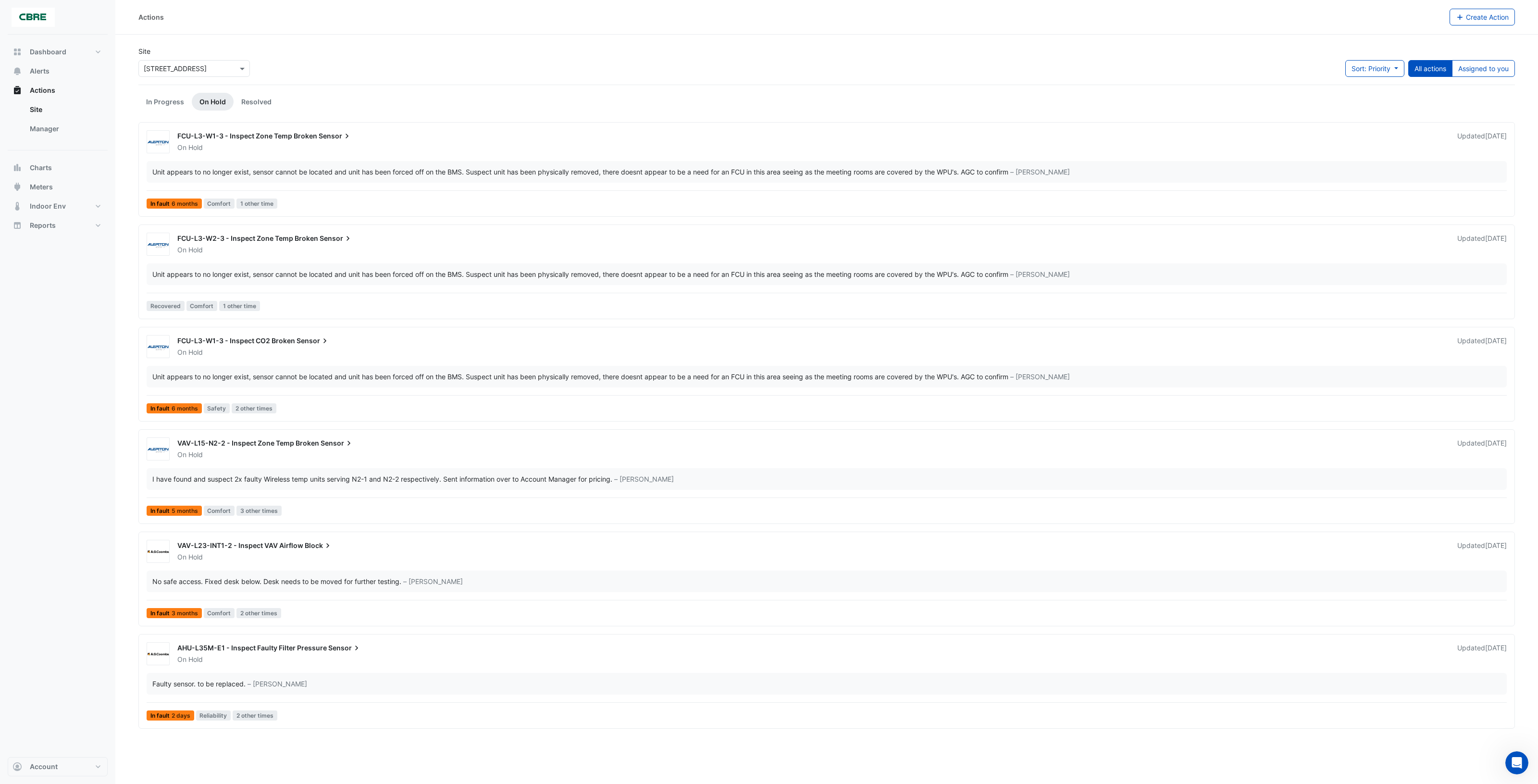
click at [527, 144] on div "On Hold" at bounding box center [811, 148] width 1270 height 9
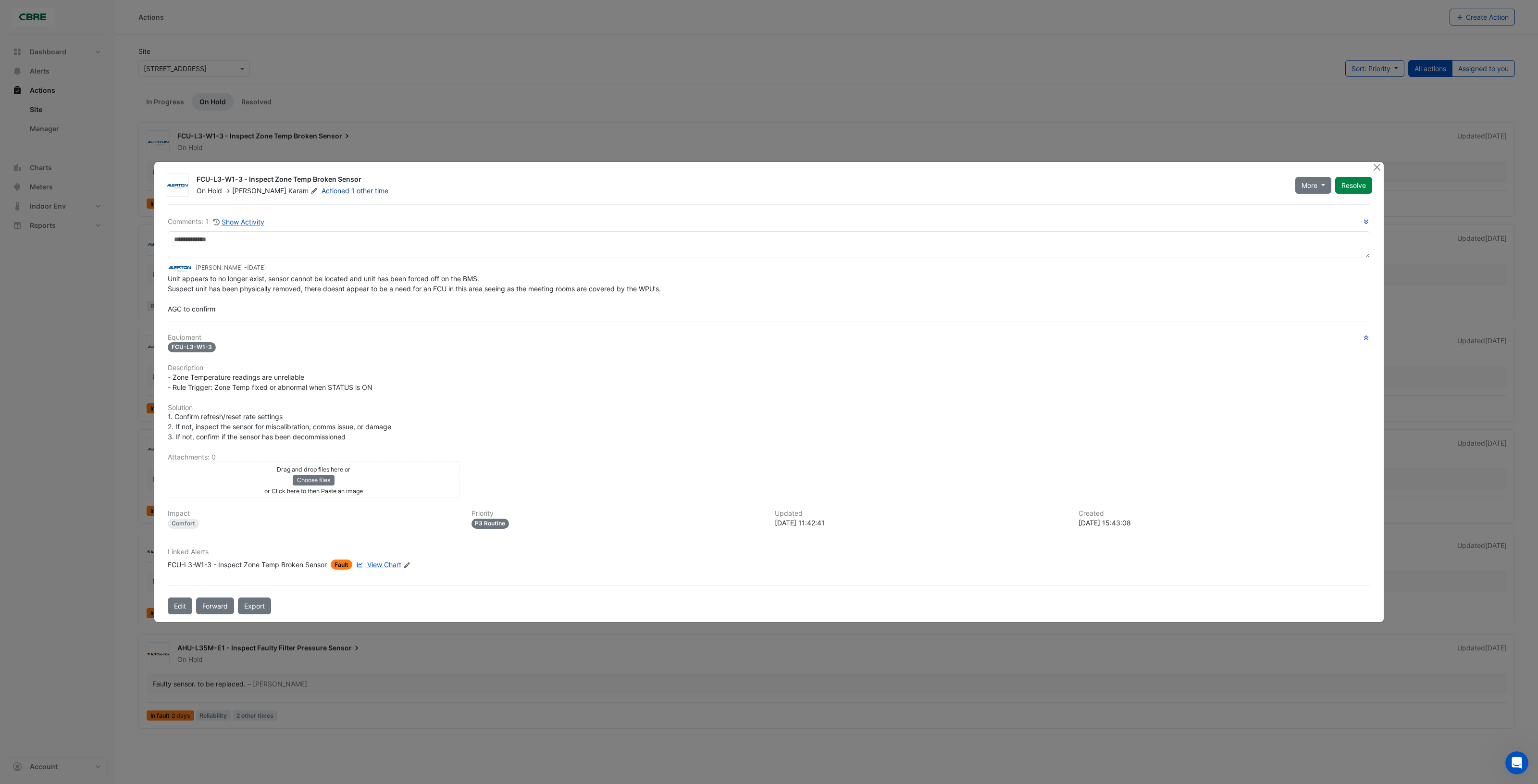
click at [325, 192] on link "Actioned 1 other time" at bounding box center [355, 190] width 67 height 8
click at [1357, 186] on button "Resolve" at bounding box center [1353, 185] width 37 height 17
click at [1373, 167] on button "Close" at bounding box center [1376, 167] width 10 height 10
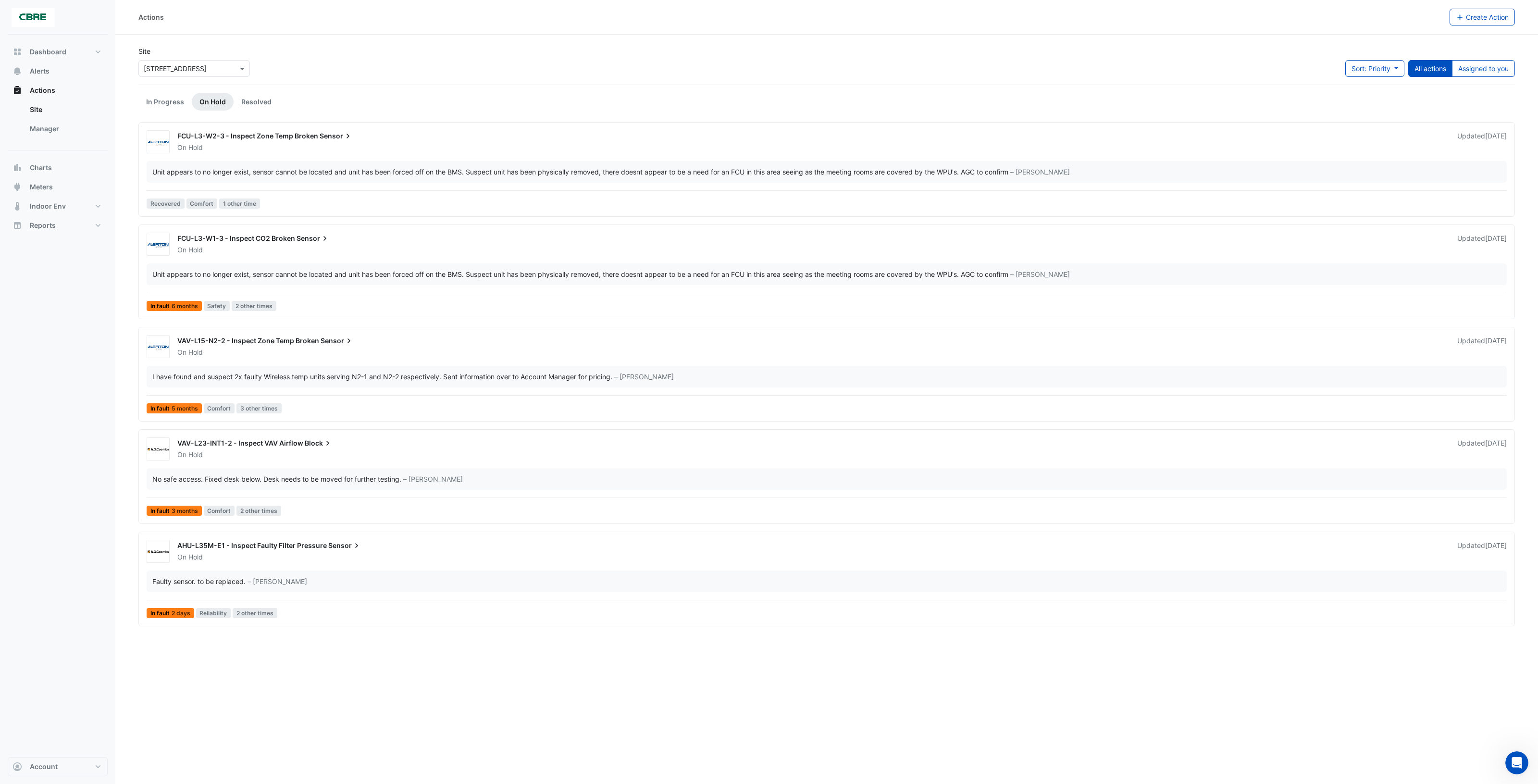
click at [449, 149] on div "On Hold" at bounding box center [811, 148] width 1270 height 9
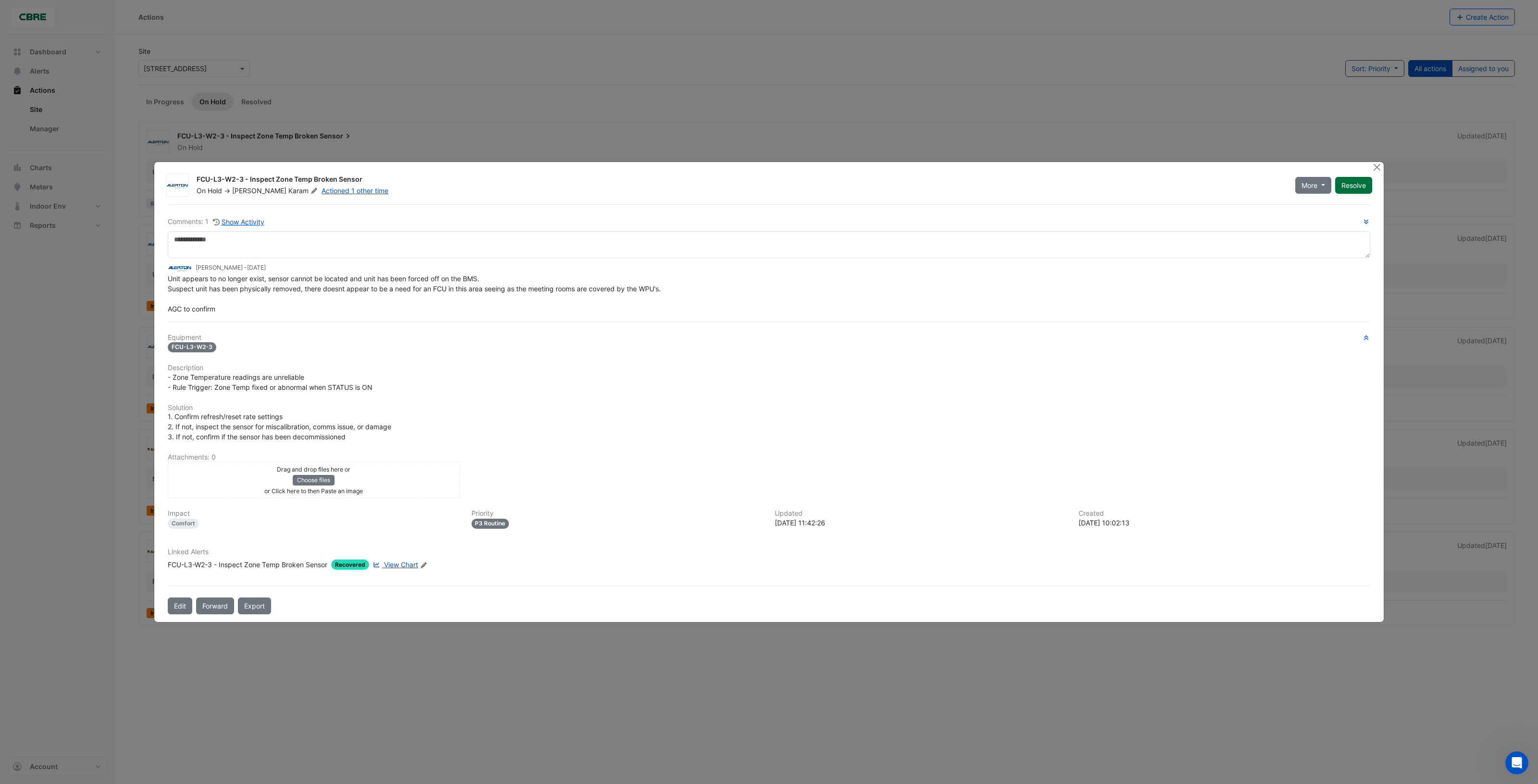
click at [1344, 185] on button "Resolve" at bounding box center [1353, 185] width 37 height 17
click at [1375, 167] on button "Close" at bounding box center [1376, 167] width 10 height 10
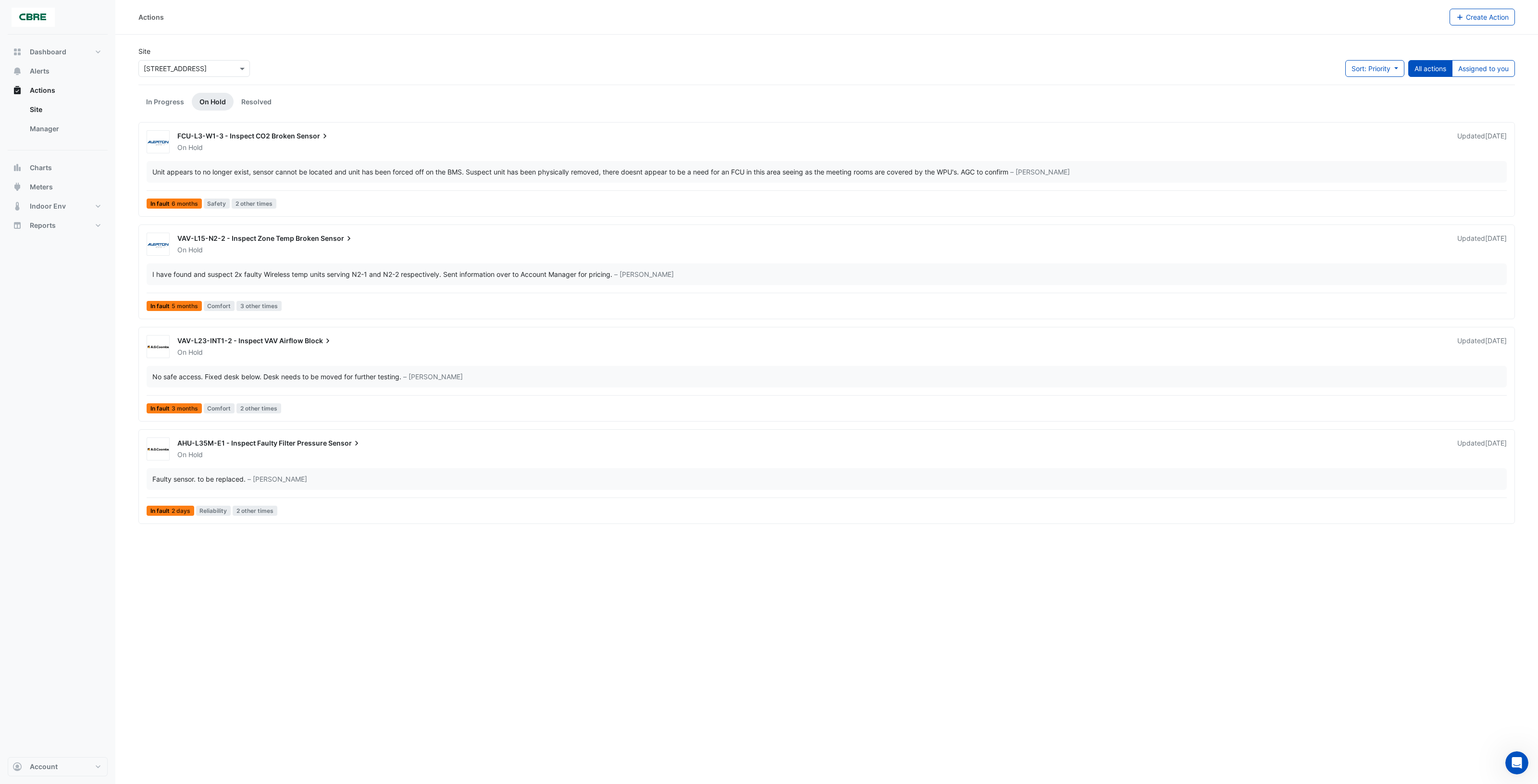
click at [489, 143] on div "On Hold" at bounding box center [811, 148] width 1270 height 9
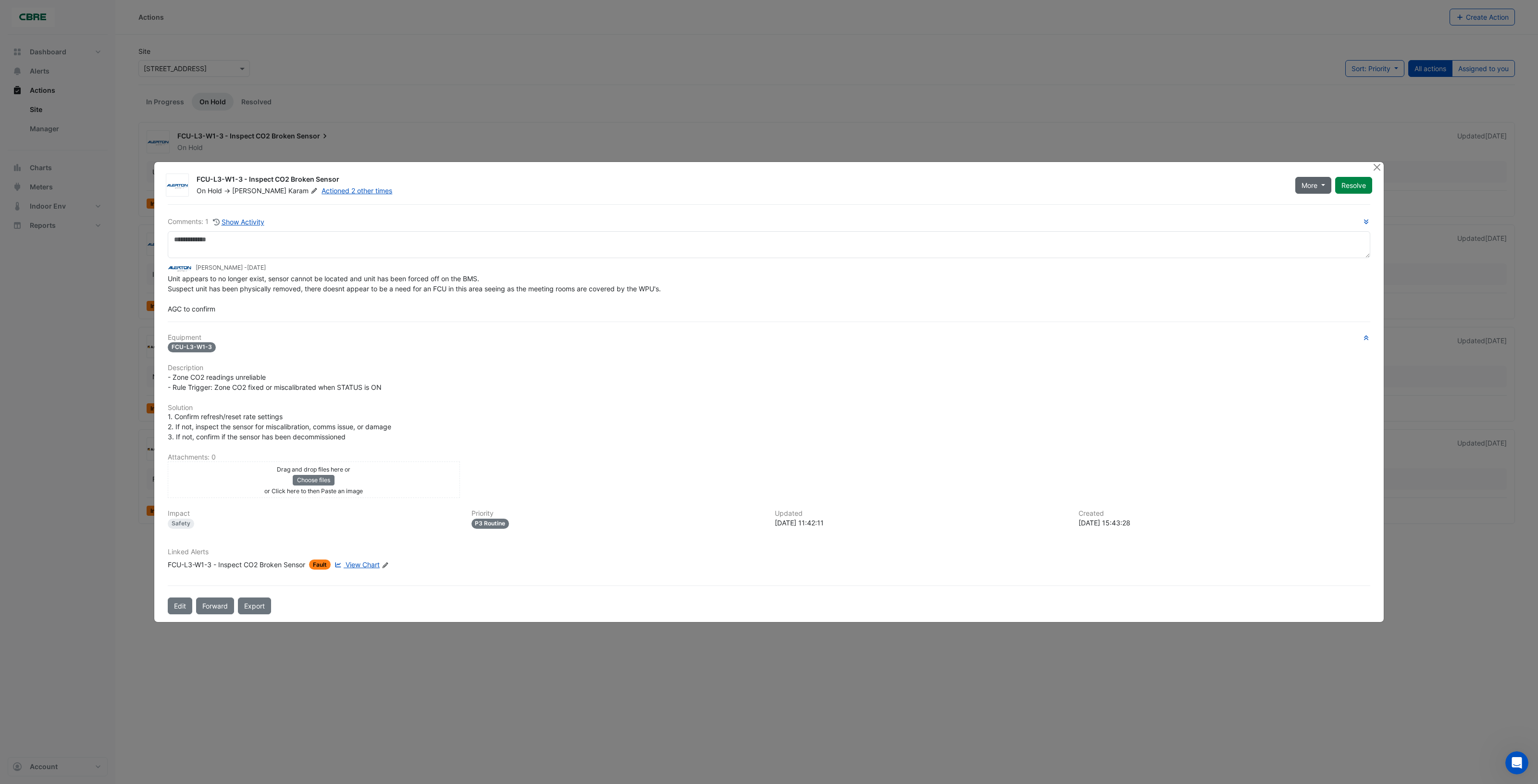
click at [1321, 186] on button "More" at bounding box center [1313, 185] width 36 height 17
click at [1049, 212] on div "Comments: 1 Show Activity Robert Karam - 3 months and 6 days ago Unit appears t…" at bounding box center [769, 409] width 1214 height 410
click at [404, 239] on textarea at bounding box center [769, 244] width 1203 height 27
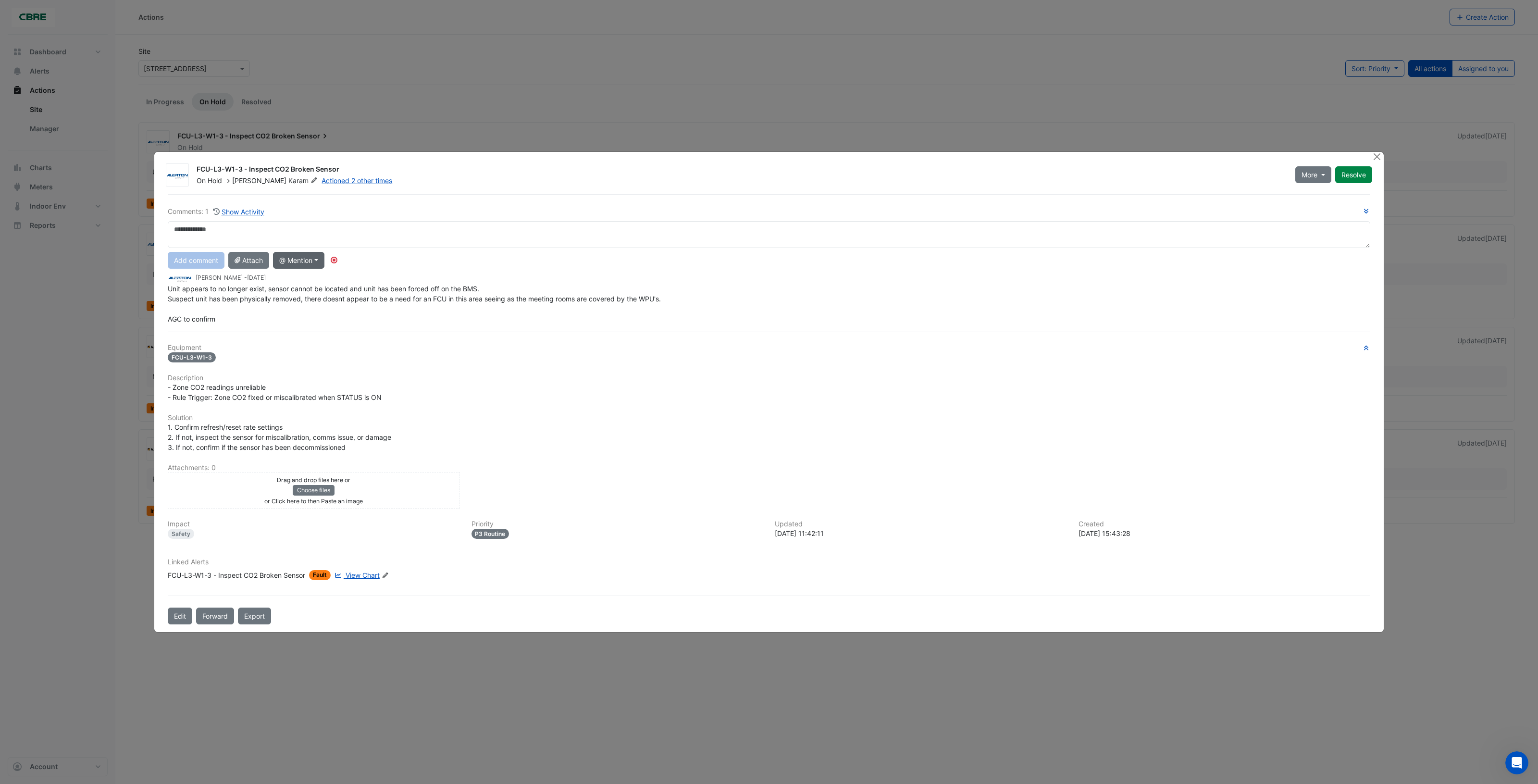
click at [323, 259] on button "@ Mention" at bounding box center [299, 260] width 52 height 17
click at [319, 395] on button "[PERSON_NAME]" at bounding box center [342, 398] width 137 height 18
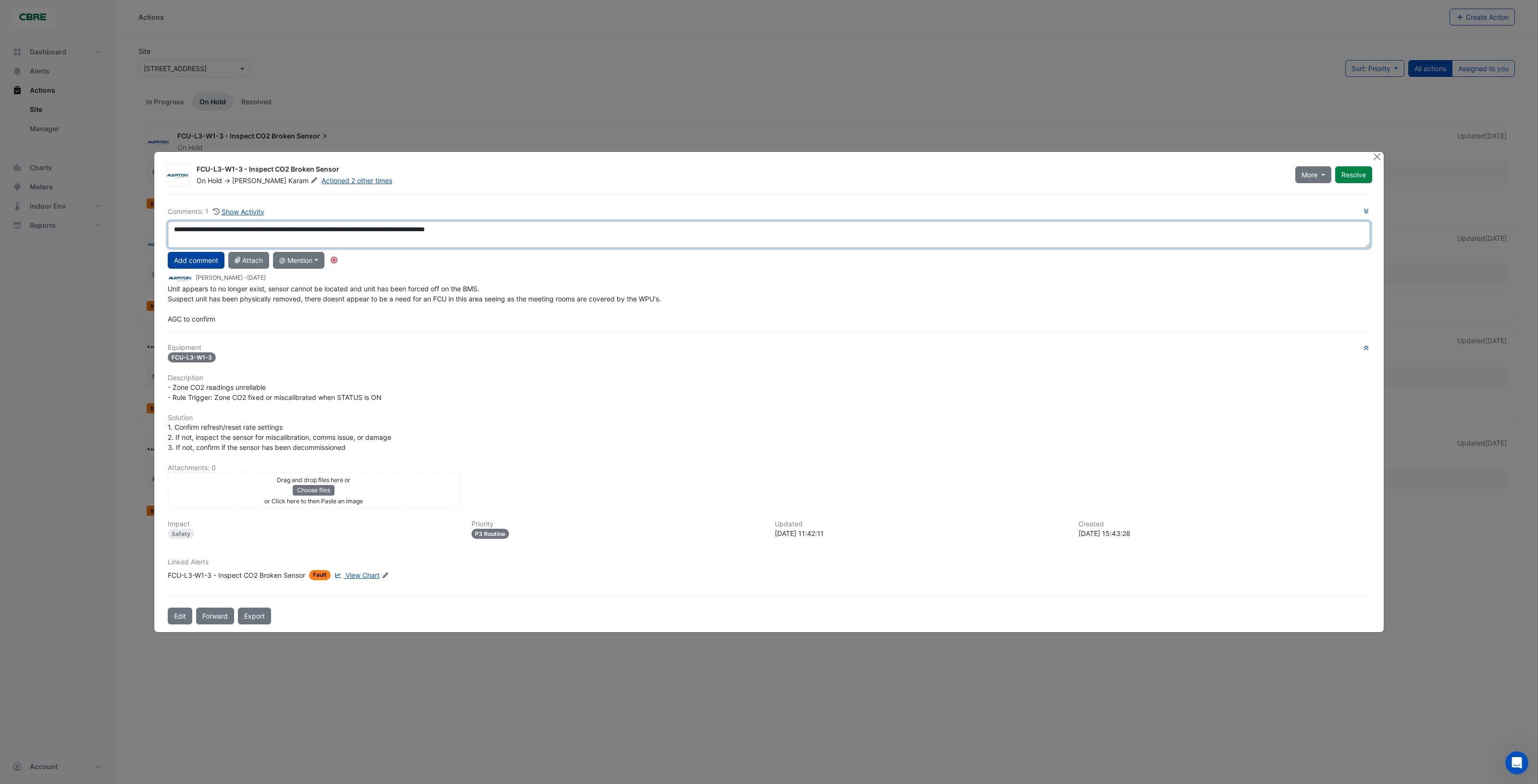
type textarea "**********"
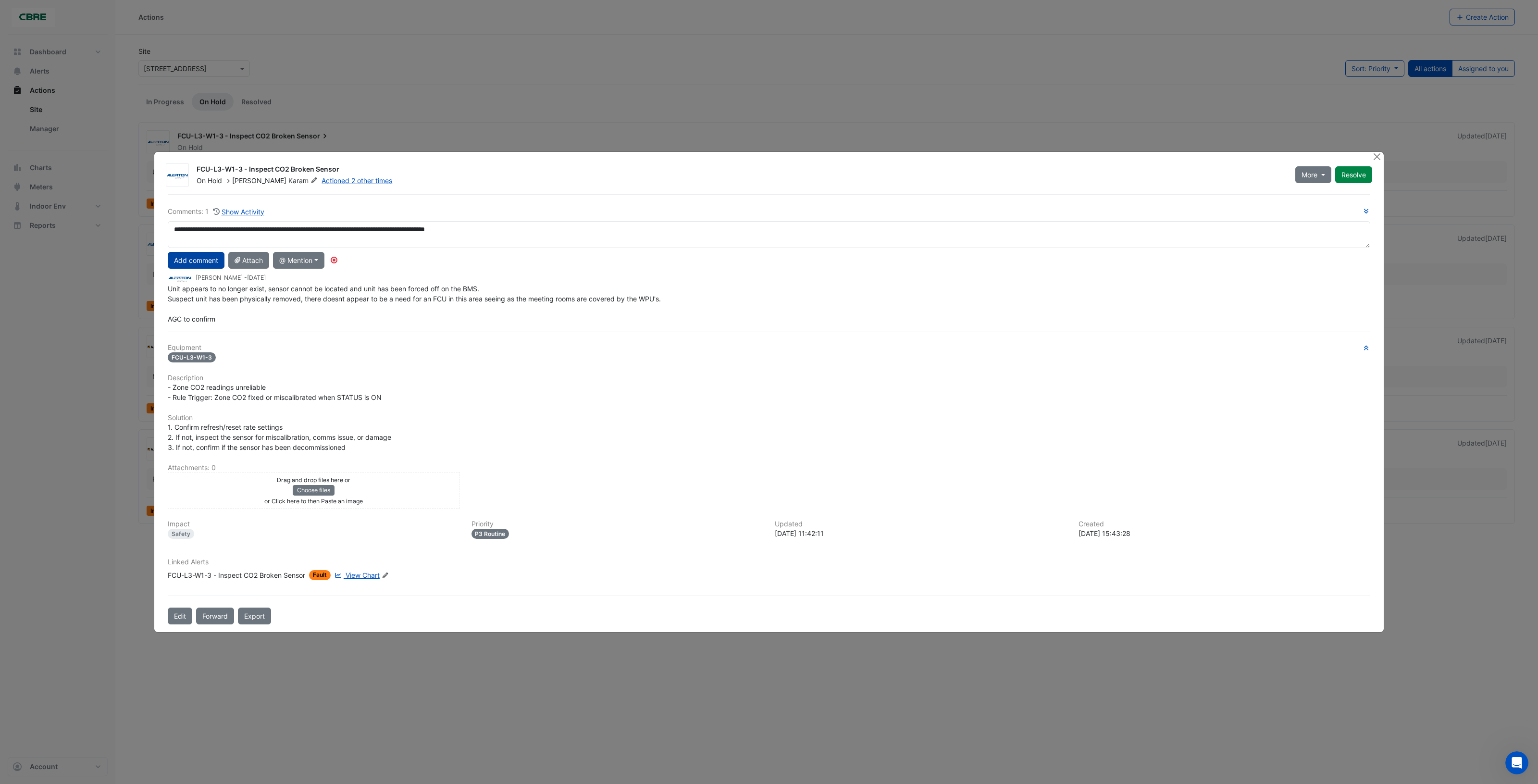
click at [193, 259] on button "Add comment" at bounding box center [196, 260] width 57 height 17
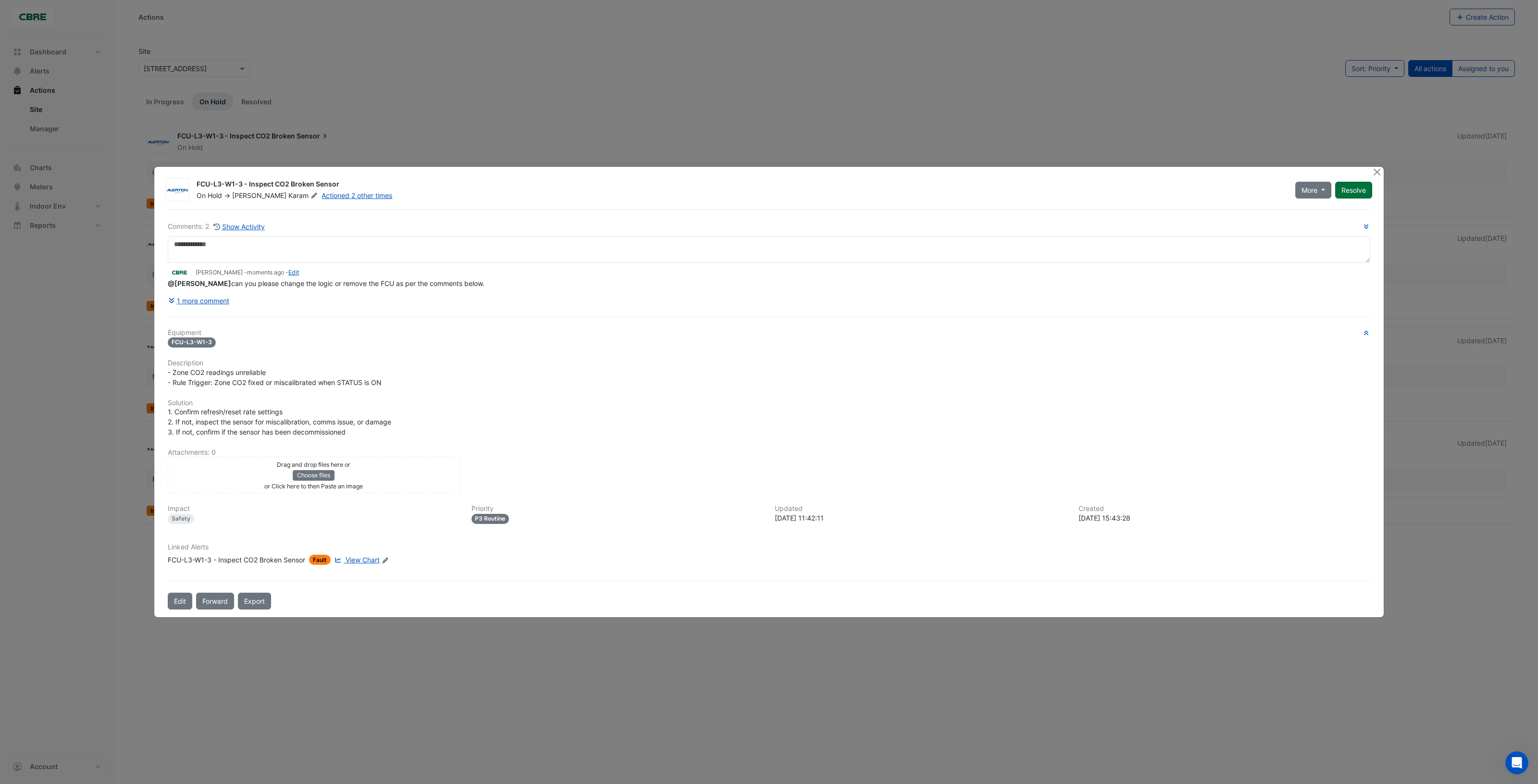
click at [1356, 188] on button "Resolve" at bounding box center [1353, 190] width 37 height 17
click at [1376, 173] on button "Close" at bounding box center [1376, 172] width 10 height 10
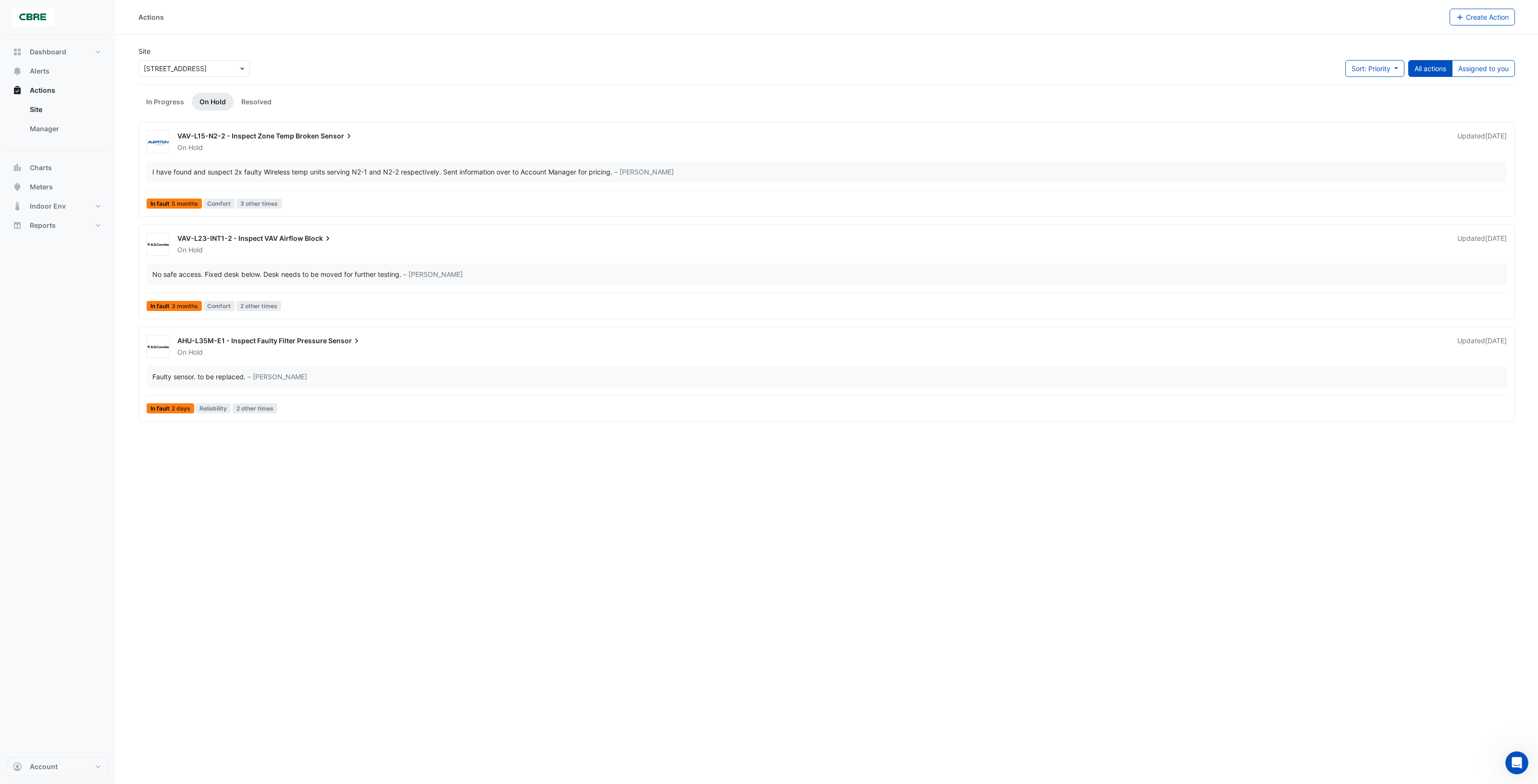
click at [399, 155] on div "VAV-L15-N2-2 - Inspect Zone Temp Broken Sensor On Hold Updated 3 months ago I h…" at bounding box center [827, 171] width 1368 height 82
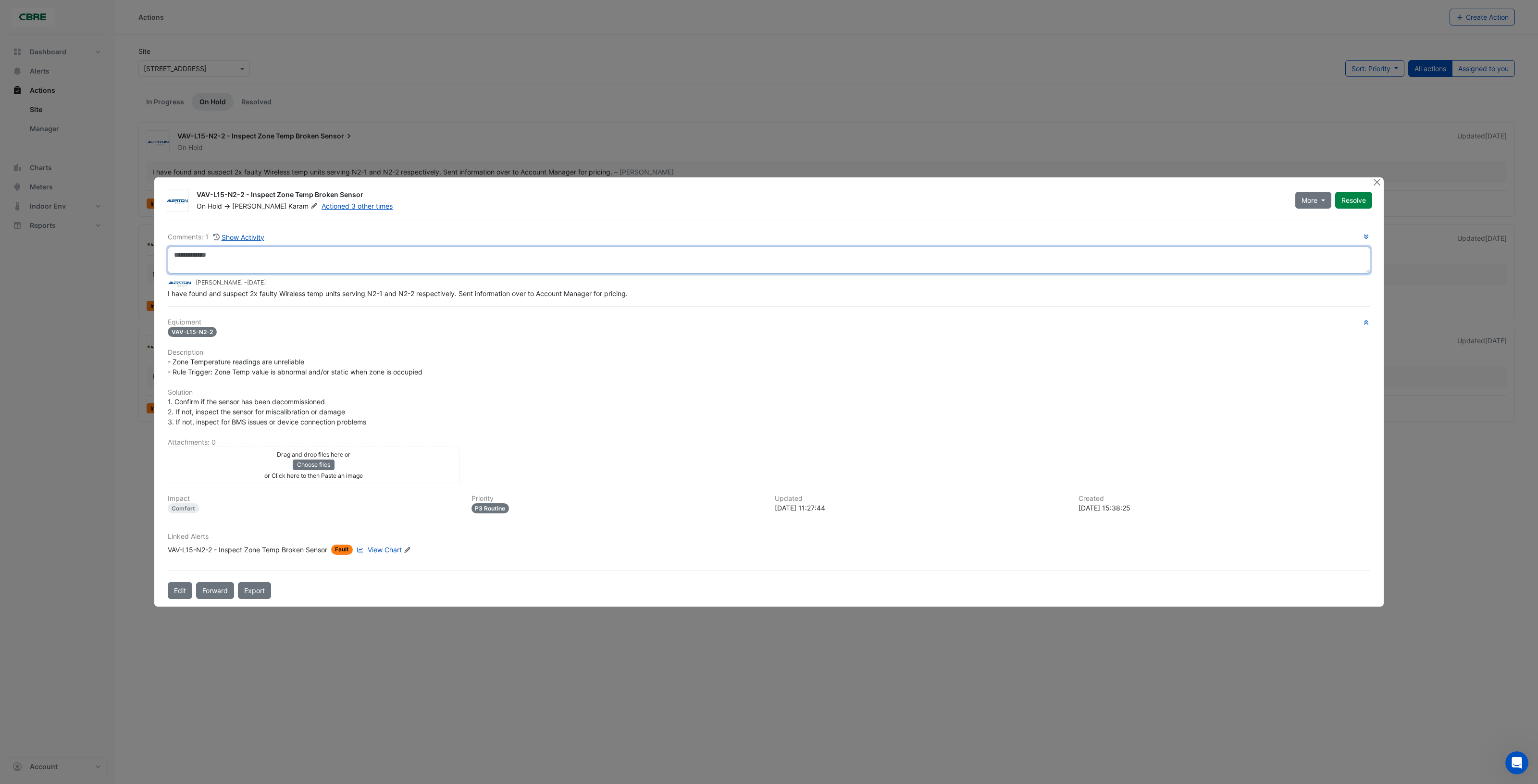
click at [311, 252] on textarea at bounding box center [769, 259] width 1203 height 27
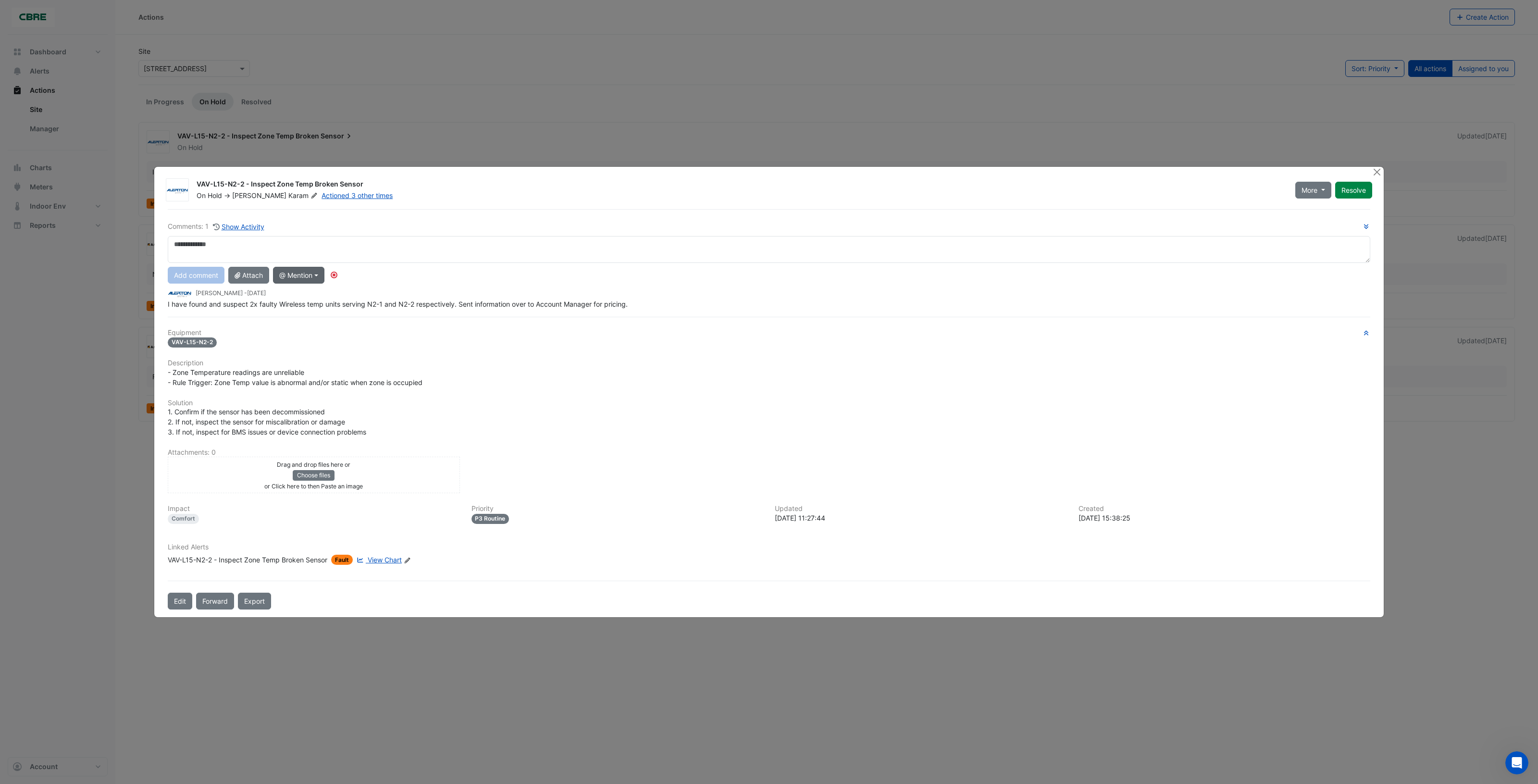
click at [309, 272] on button "@ Mention" at bounding box center [299, 275] width 52 height 17
click at [311, 397] on button "[PERSON_NAME]" at bounding box center [342, 398] width 137 height 18
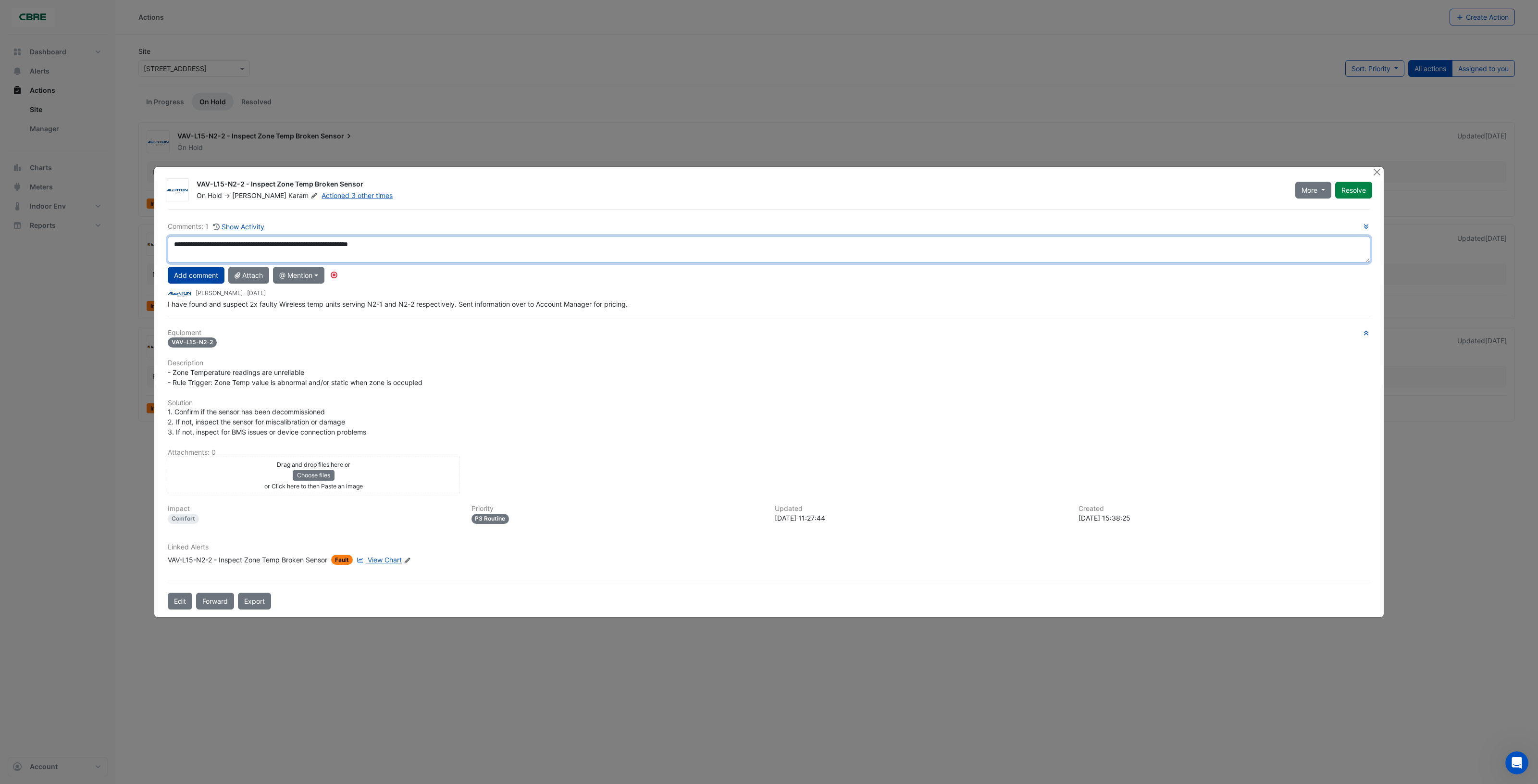
type textarea "**********"
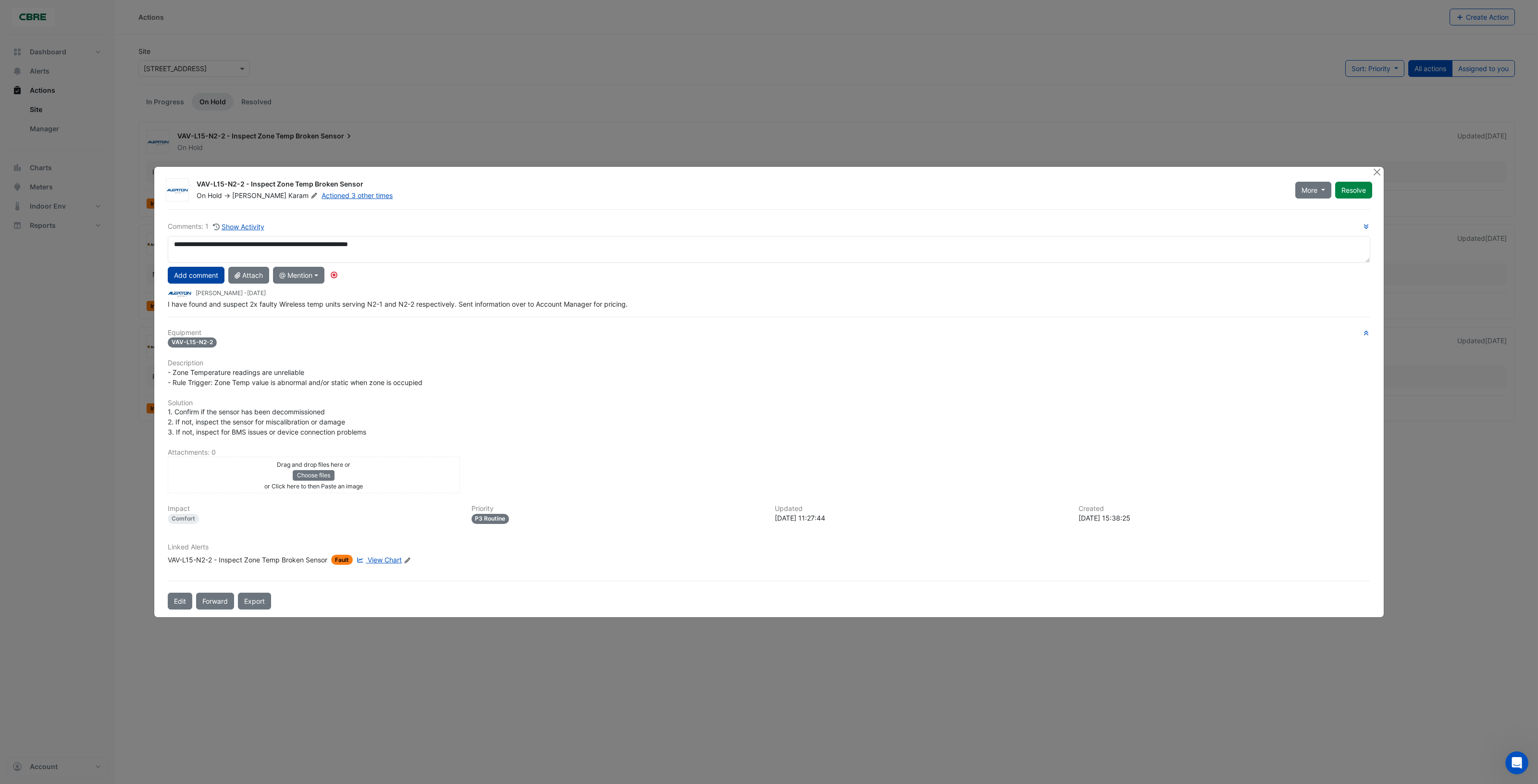
click at [183, 275] on button "Add comment" at bounding box center [196, 275] width 57 height 17
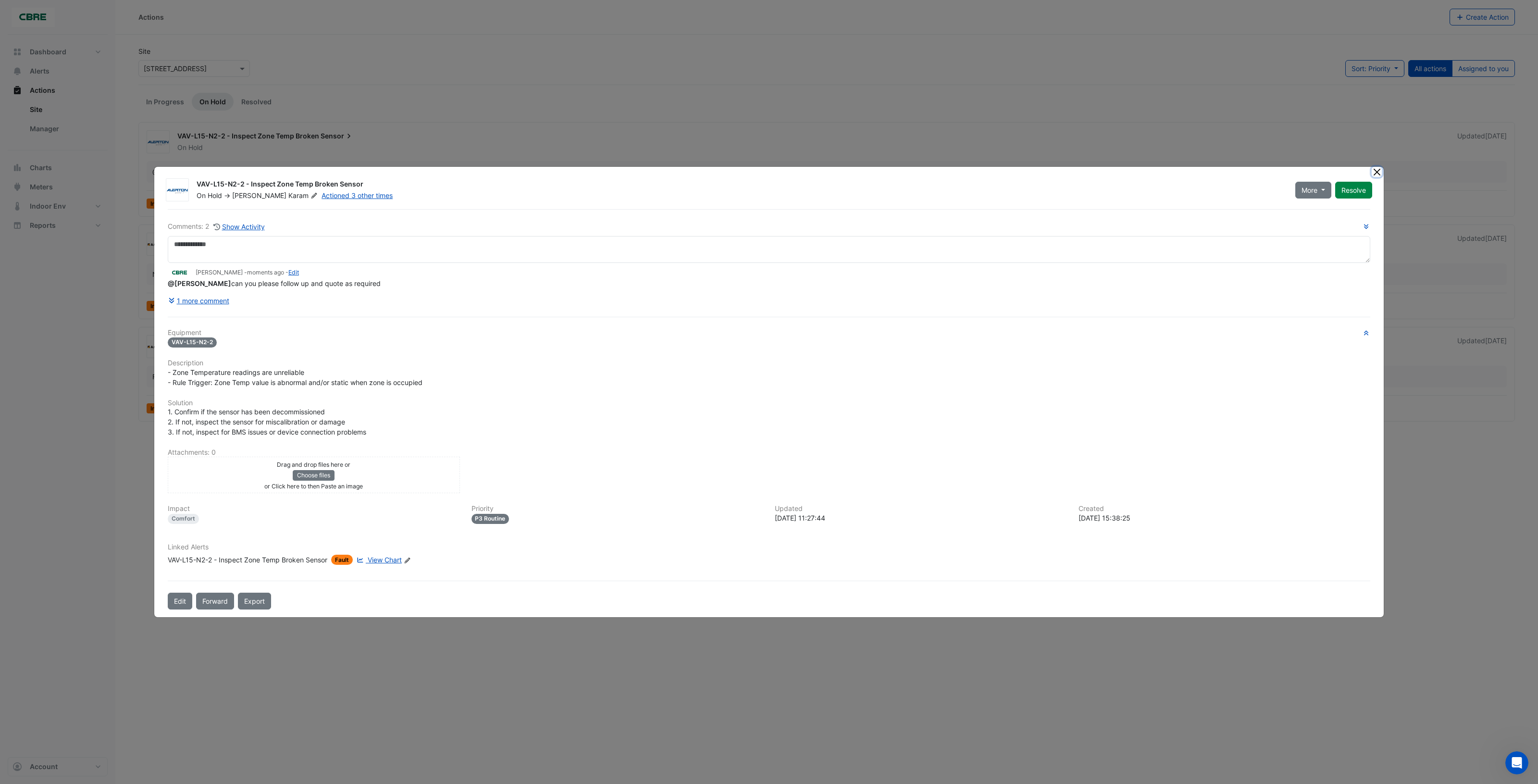
click at [1379, 172] on button "Close" at bounding box center [1376, 172] width 10 height 10
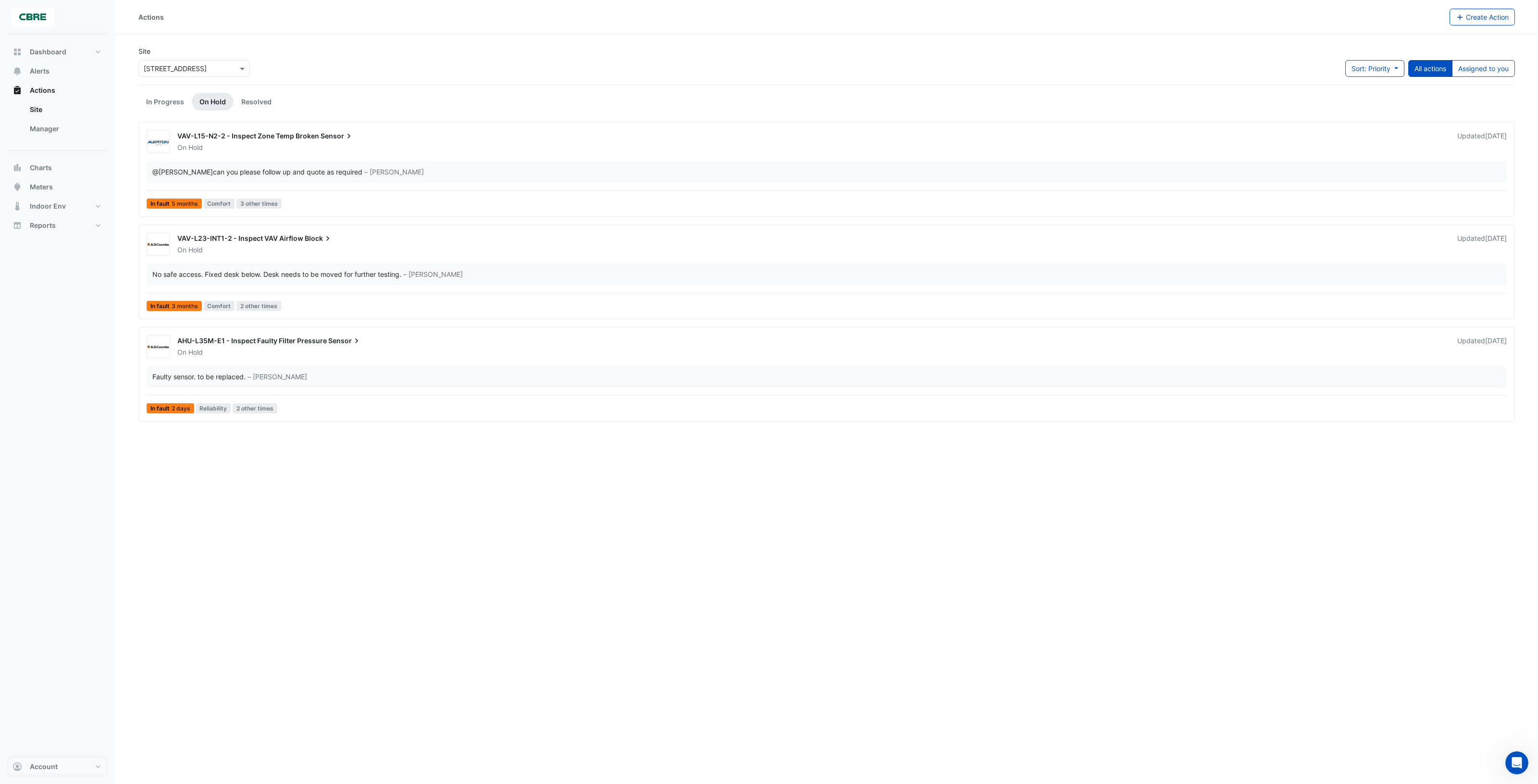
click at [352, 248] on div "On Hold" at bounding box center [811, 250] width 1270 height 9
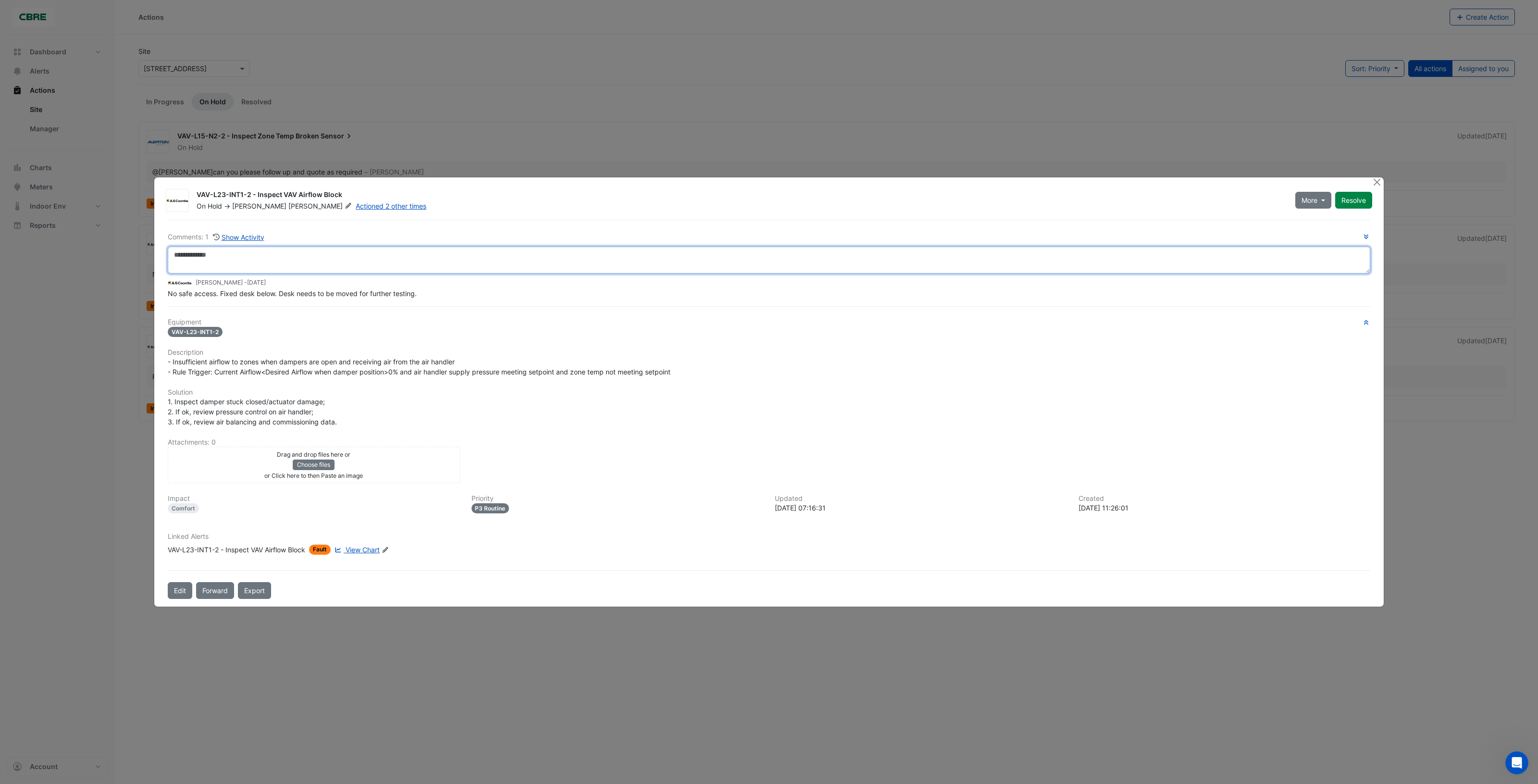
click at [340, 257] on textarea at bounding box center [769, 259] width 1203 height 27
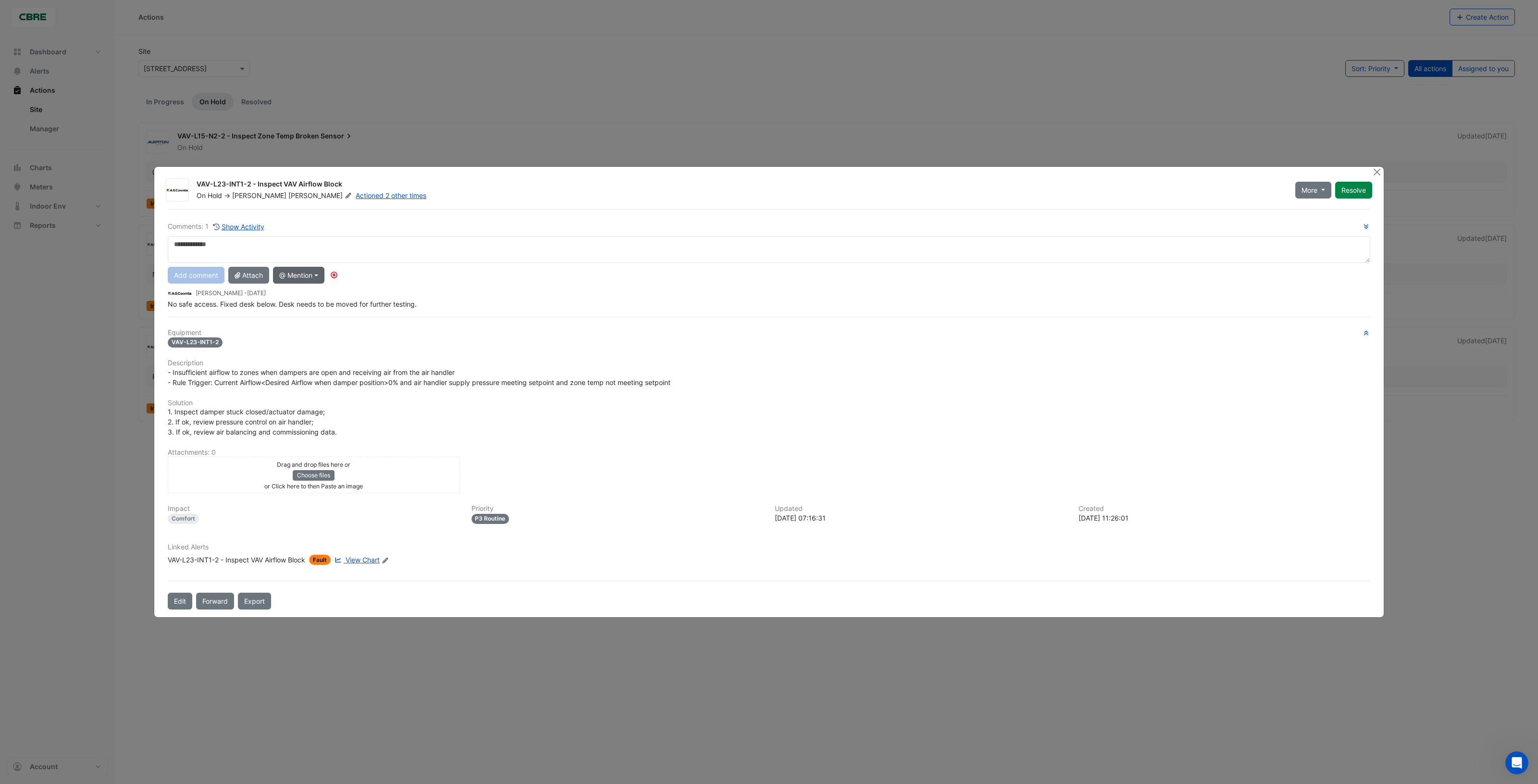
click at [315, 275] on button "@ Mention" at bounding box center [299, 275] width 52 height 17
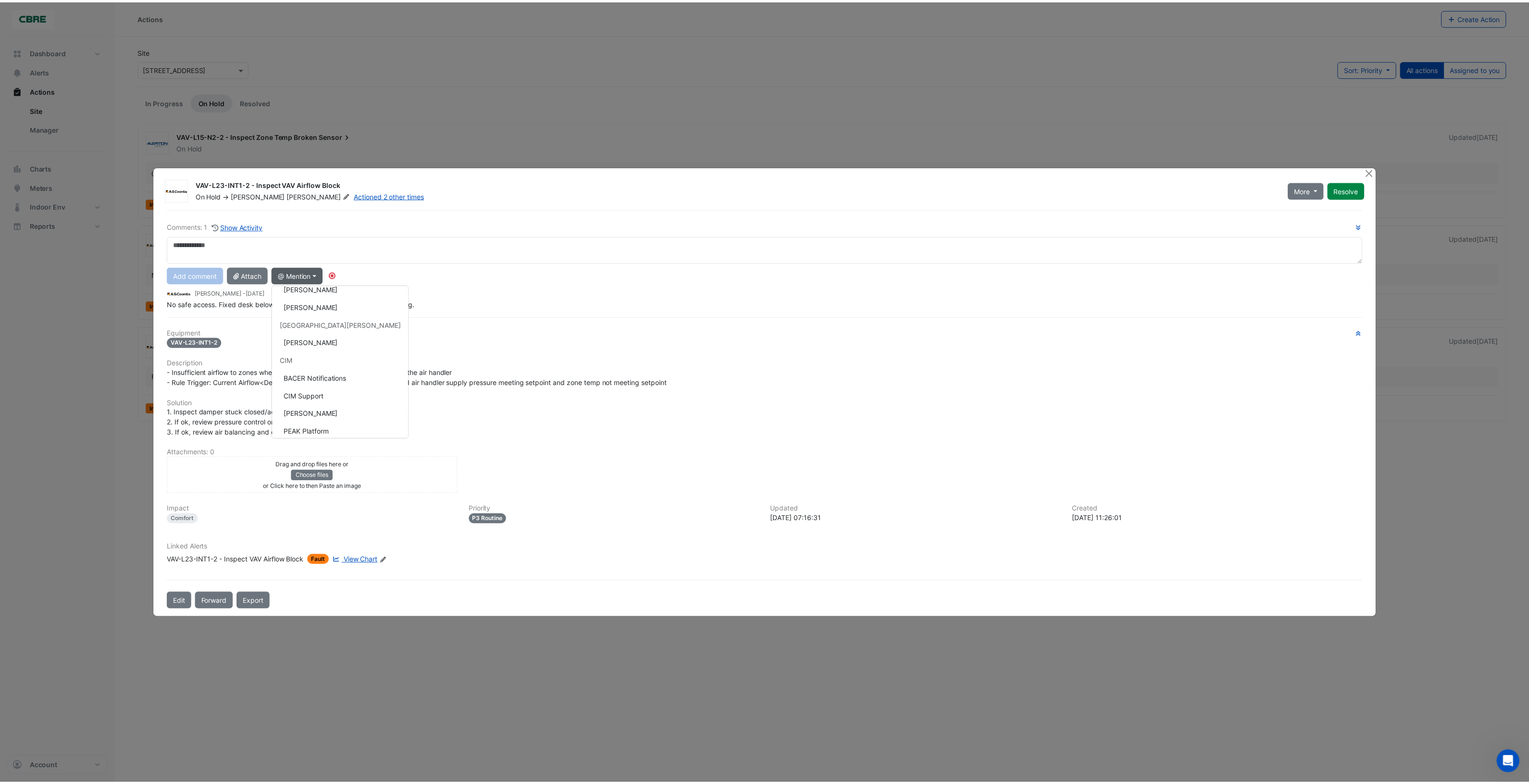
scroll to position [299, 0]
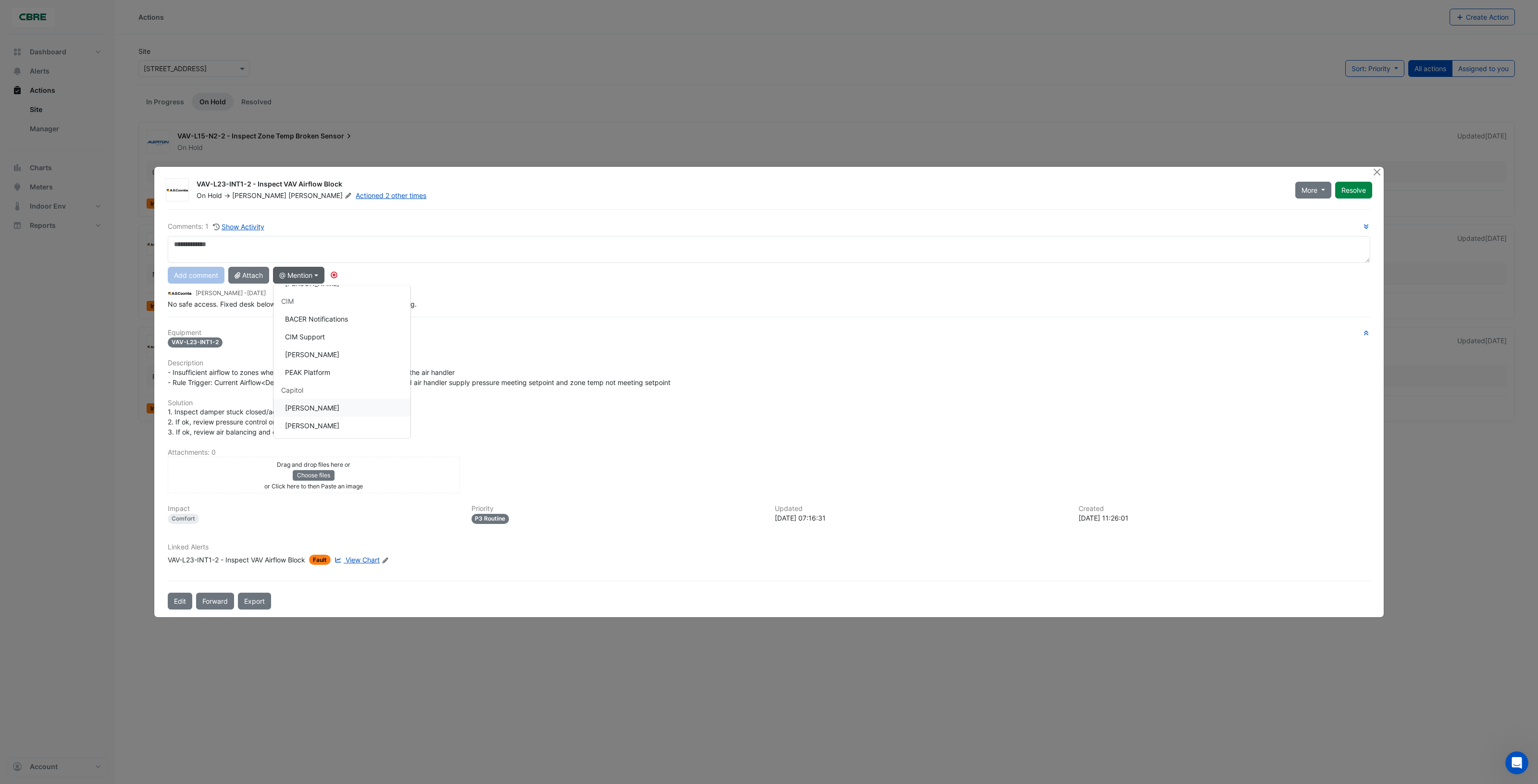
click at [325, 409] on button "[PERSON_NAME]" at bounding box center [342, 408] width 137 height 18
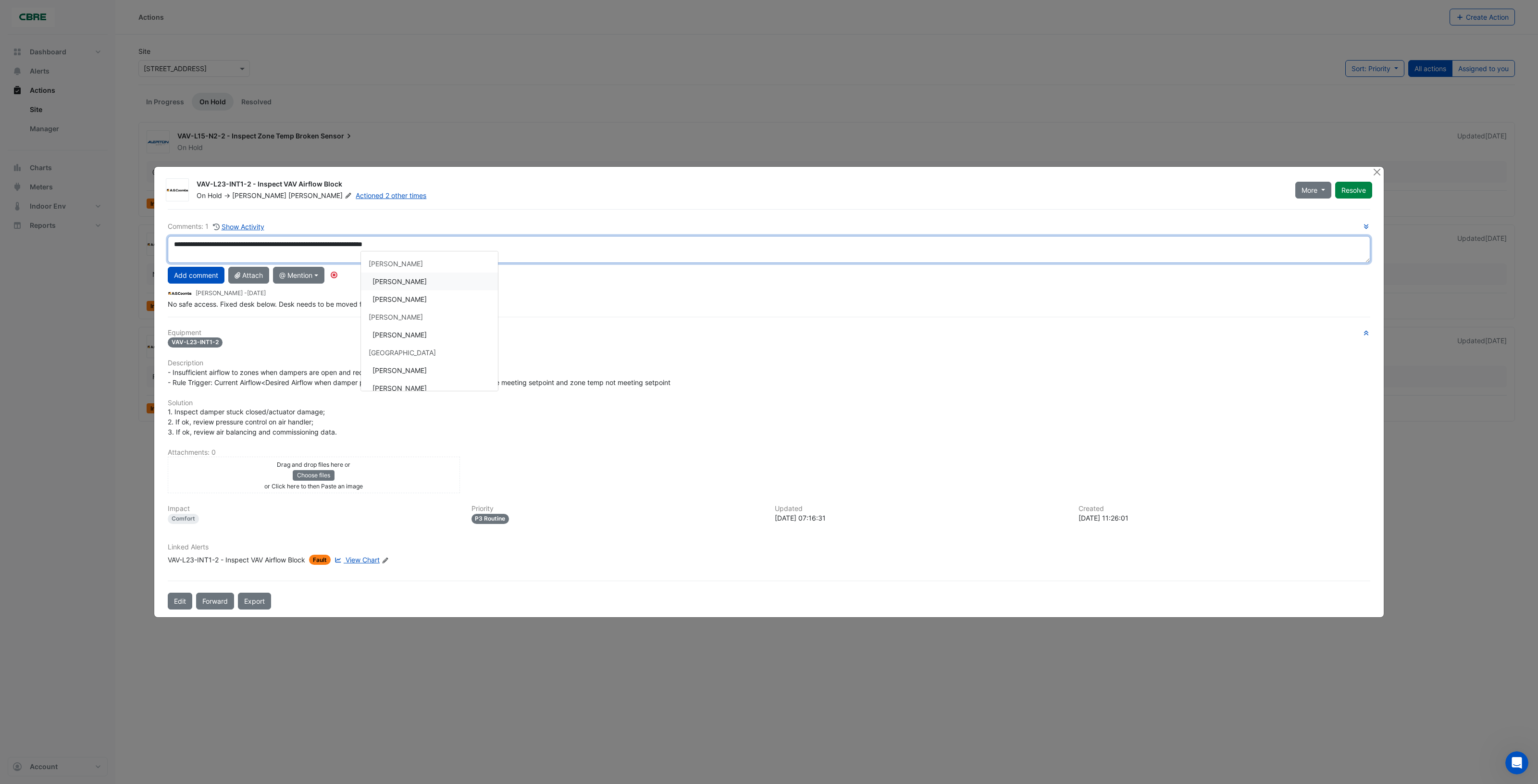
click at [398, 282] on div "**********" at bounding box center [769, 265] width 1203 height 88
type textarea "**********"
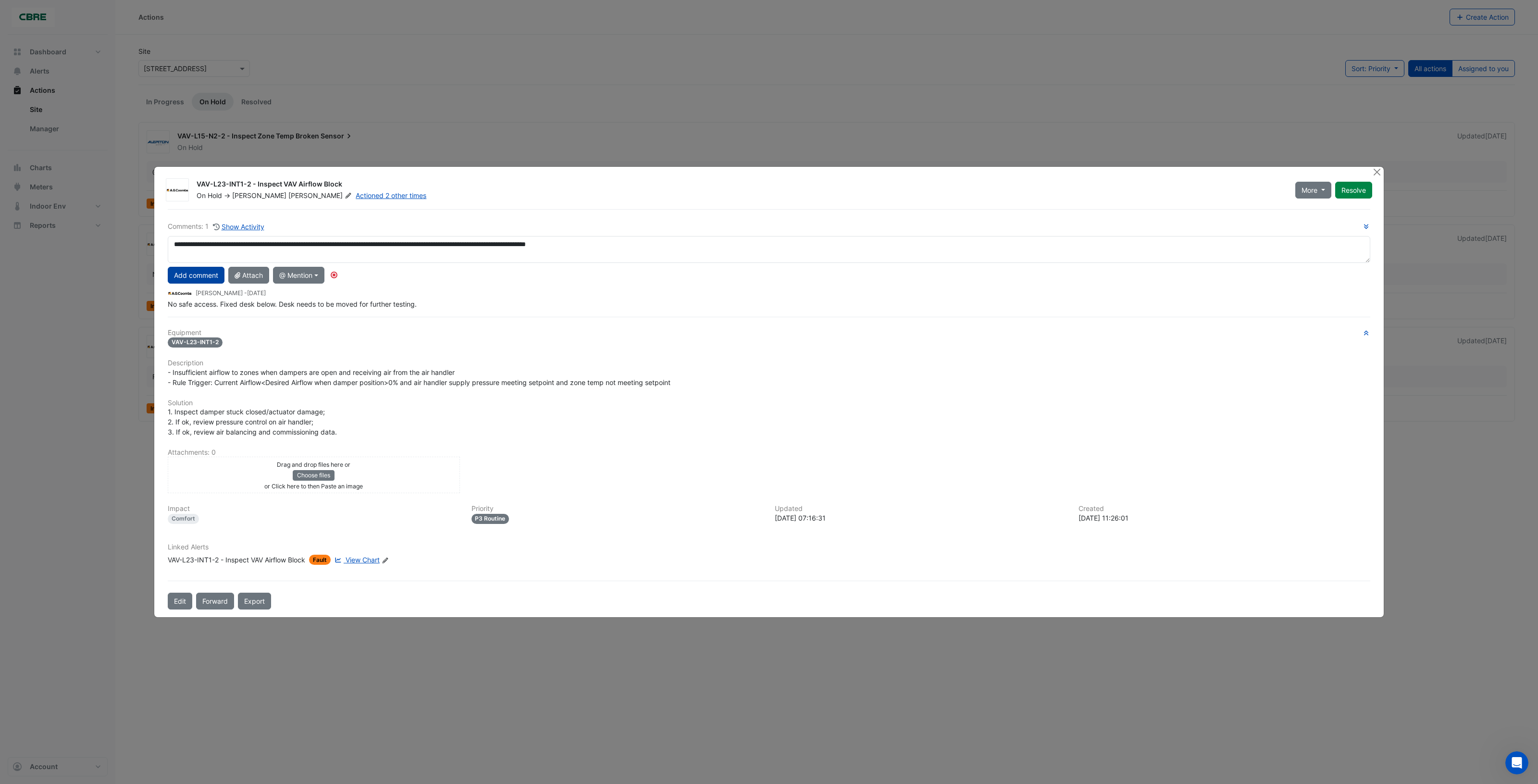
click at [202, 276] on button "Add comment" at bounding box center [196, 275] width 57 height 17
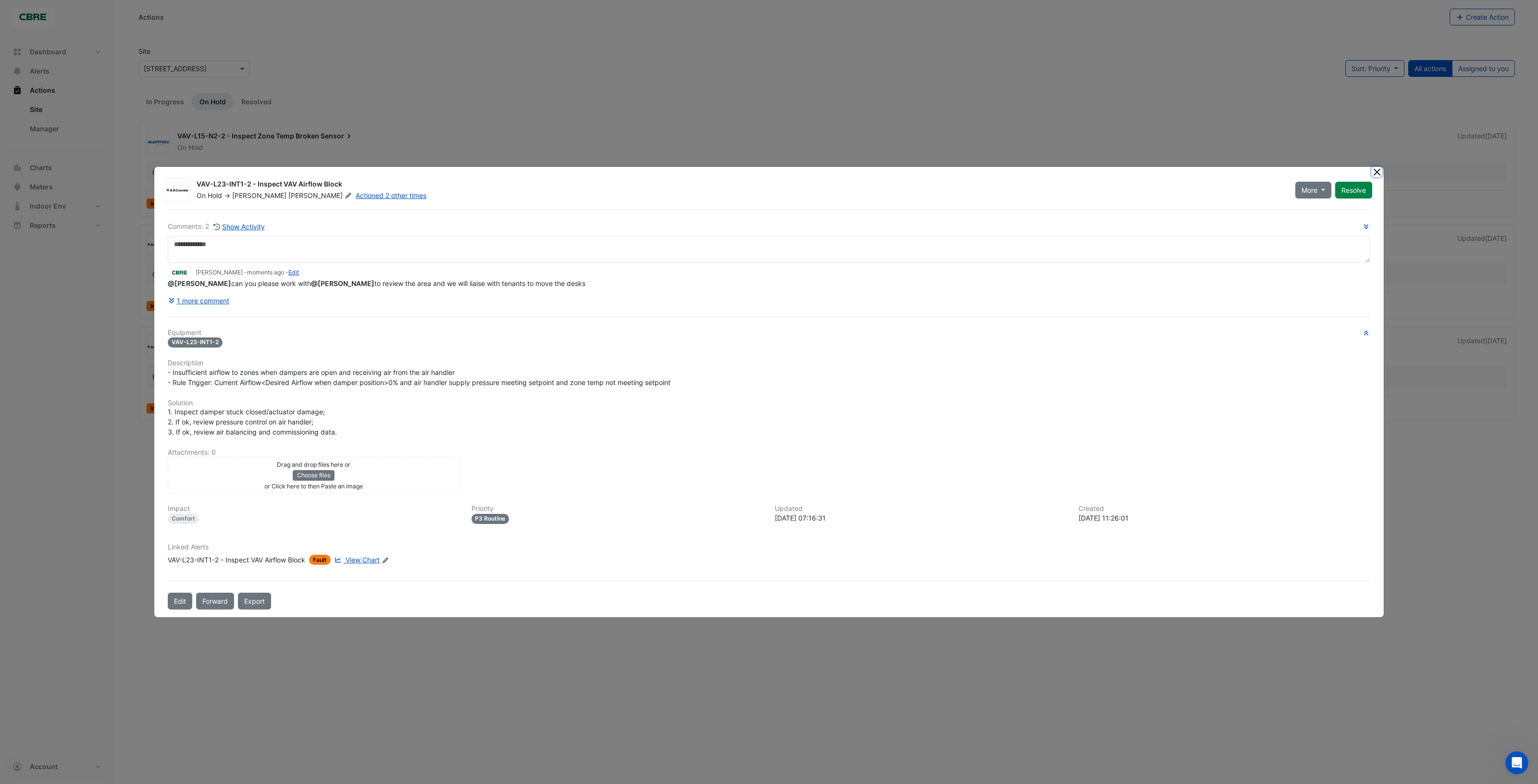
click at [1376, 172] on button "Close" at bounding box center [1376, 172] width 10 height 10
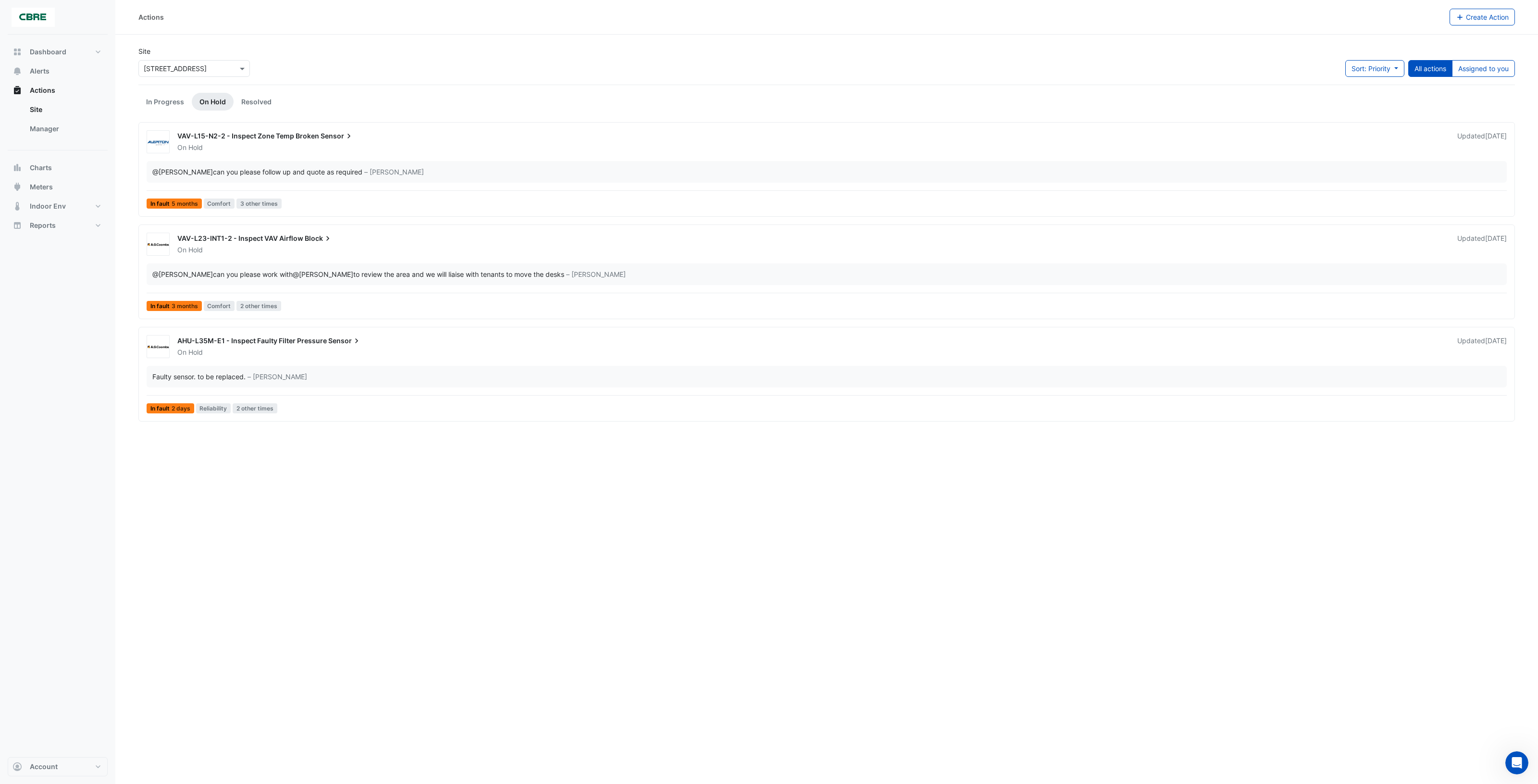
click at [331, 248] on div "On Hold" at bounding box center [811, 250] width 1270 height 9
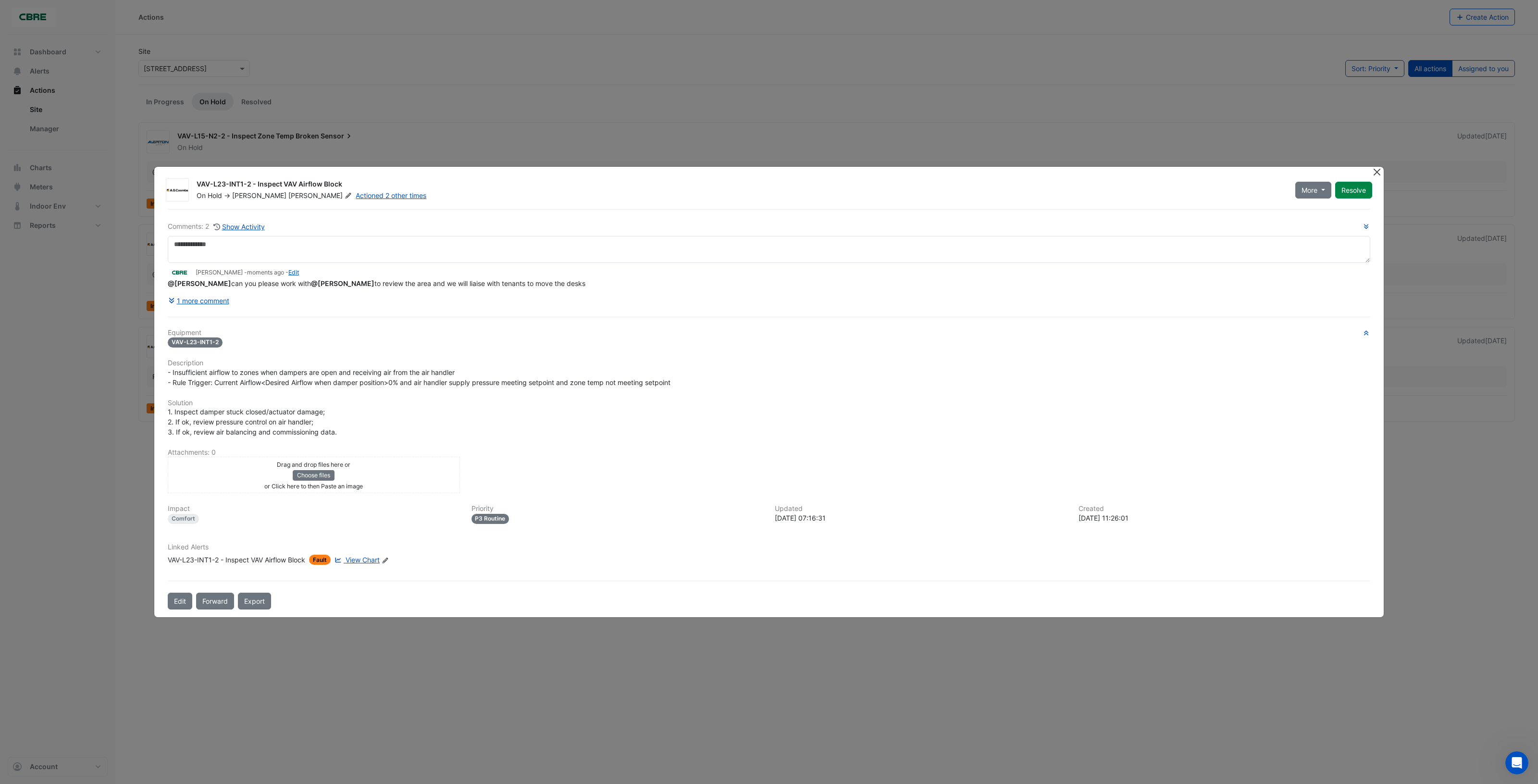
click at [1376, 172] on button "Close" at bounding box center [1376, 172] width 10 height 10
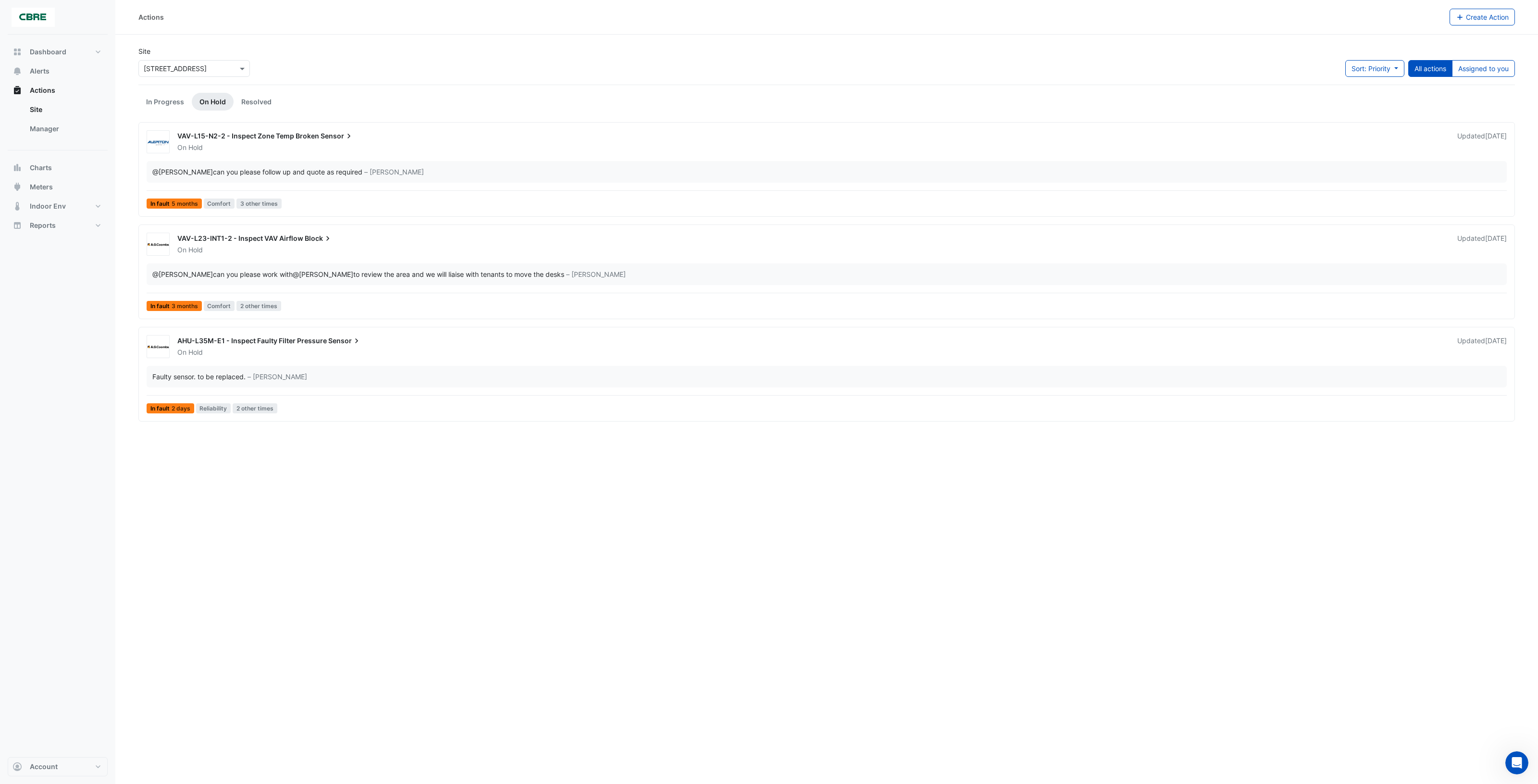
click at [311, 344] on span "AHU-L35M-E1 - Inspect Faulty Filter Pressure" at bounding box center [252, 340] width 149 height 8
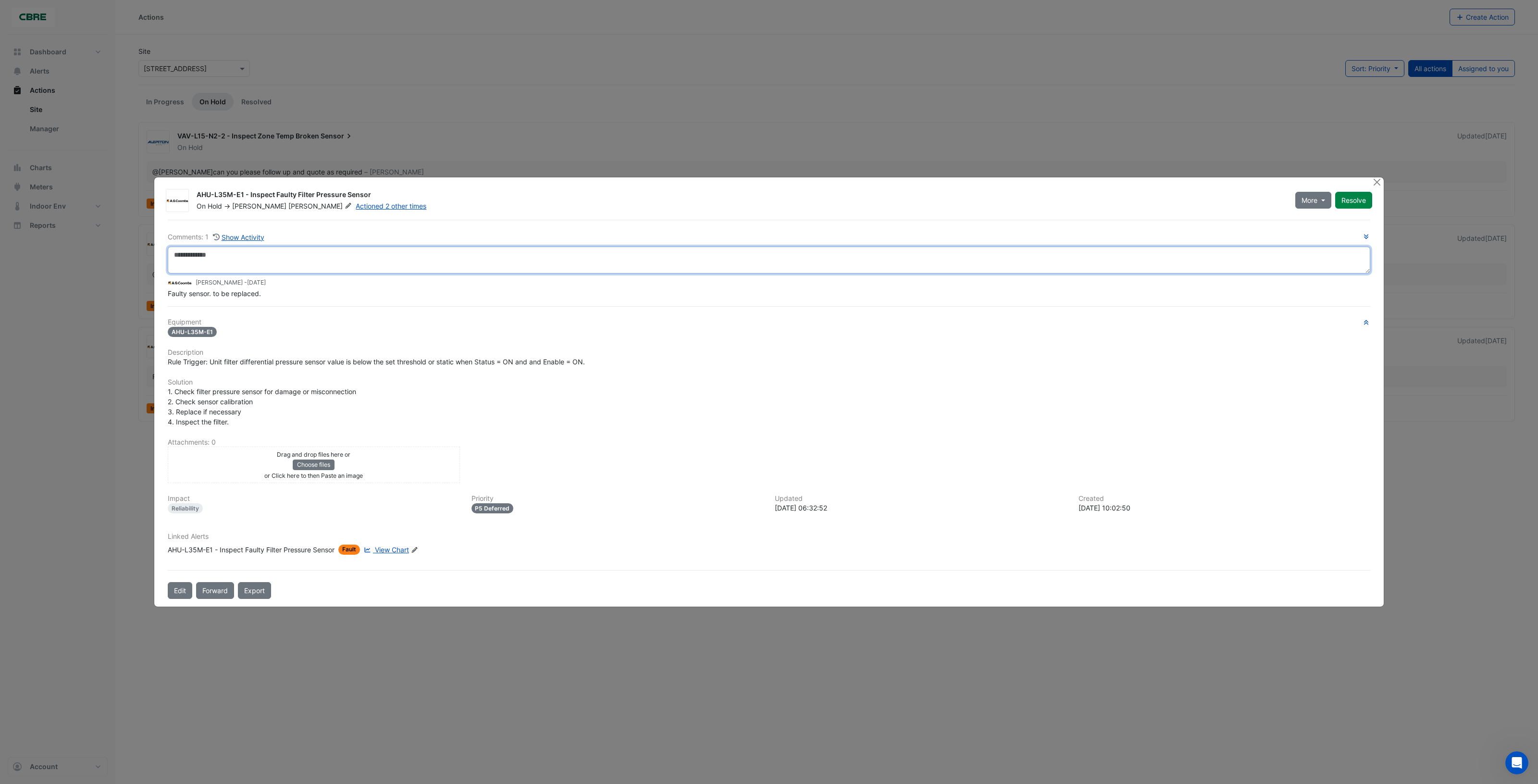
click at [281, 252] on textarea at bounding box center [769, 259] width 1203 height 27
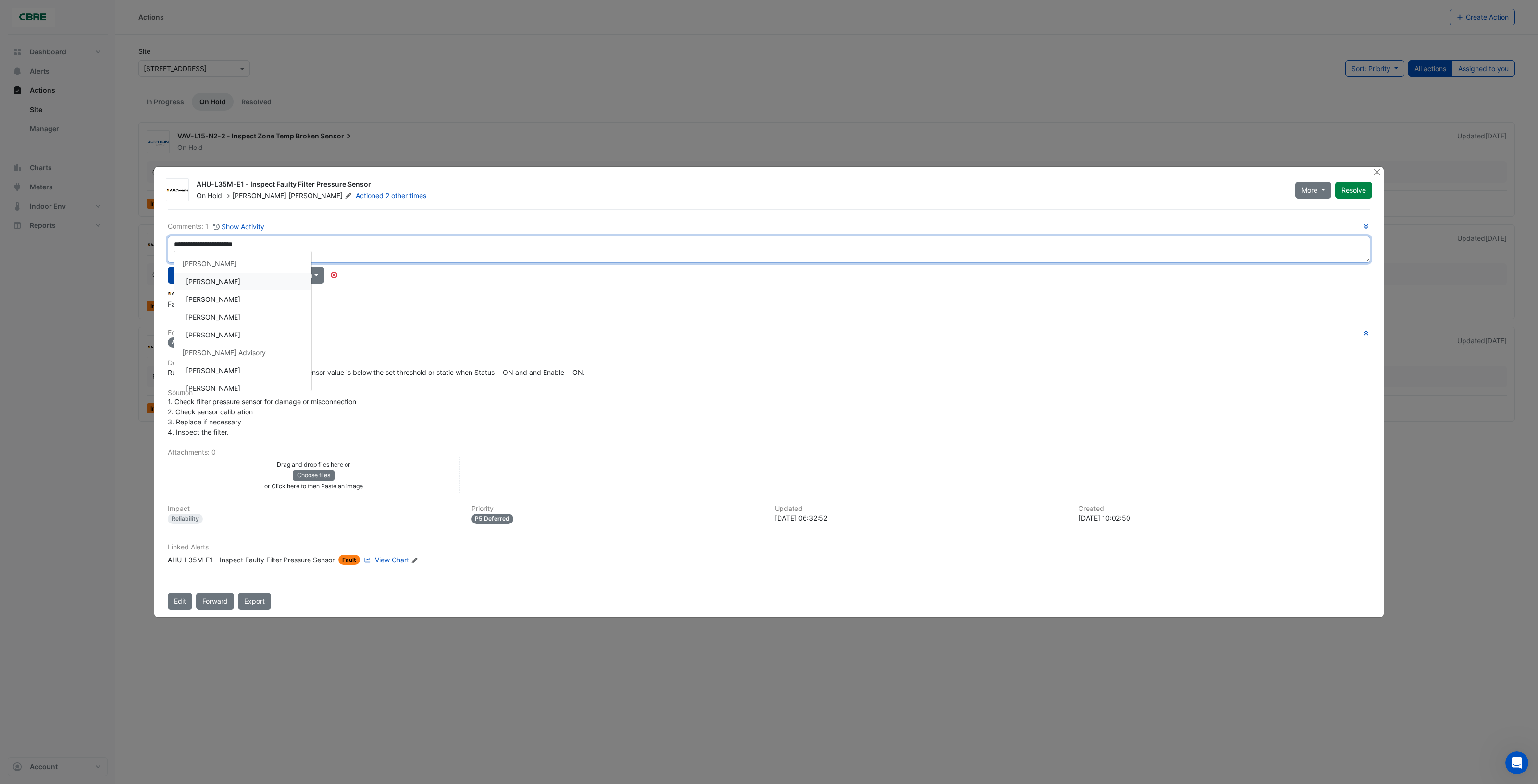
click at [222, 284] on div "**********" at bounding box center [769, 265] width 1203 height 88
type textarea "**********"
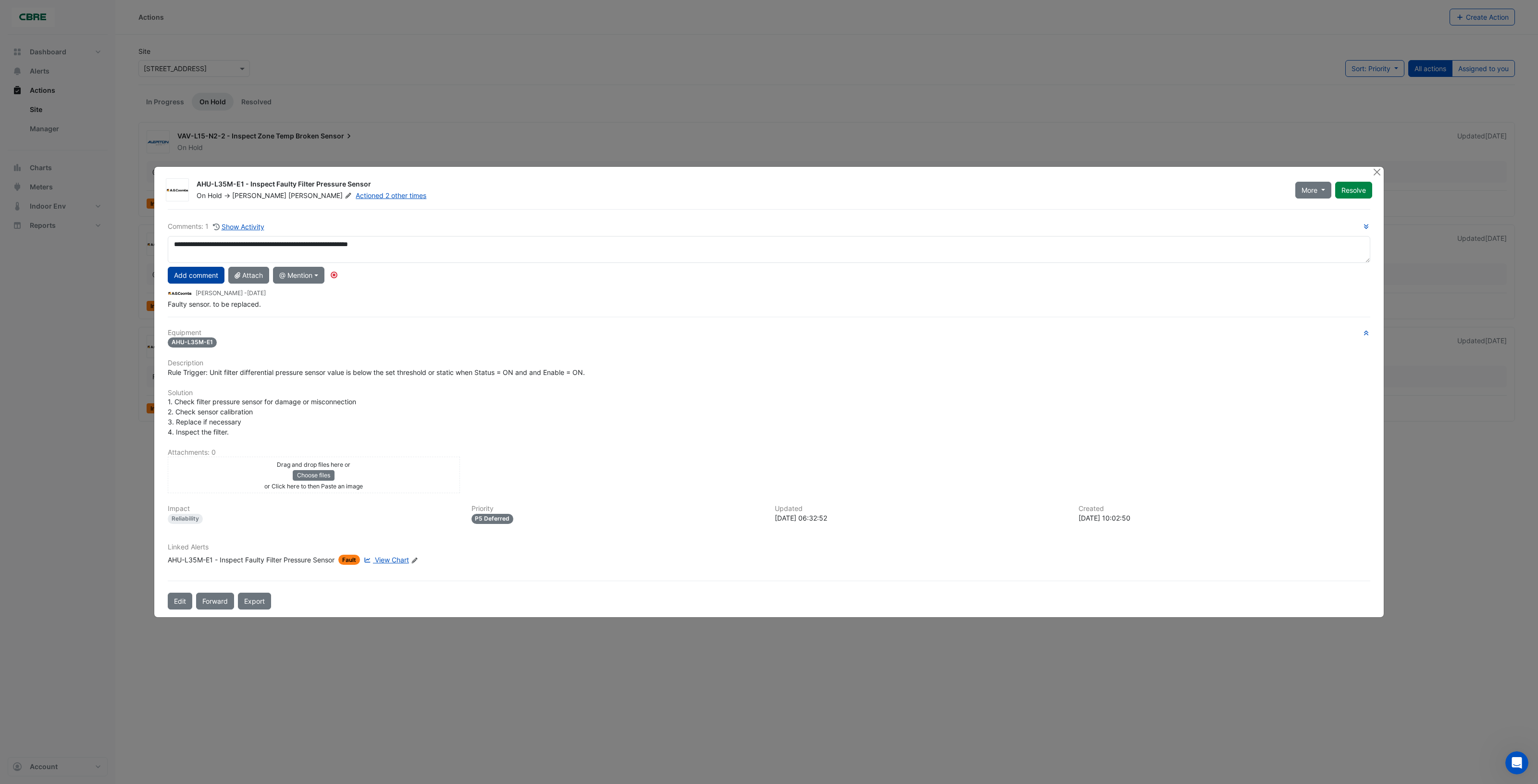
click at [200, 281] on button "Add comment" at bounding box center [196, 275] width 57 height 17
click at [1377, 173] on button "Close" at bounding box center [1376, 172] width 10 height 10
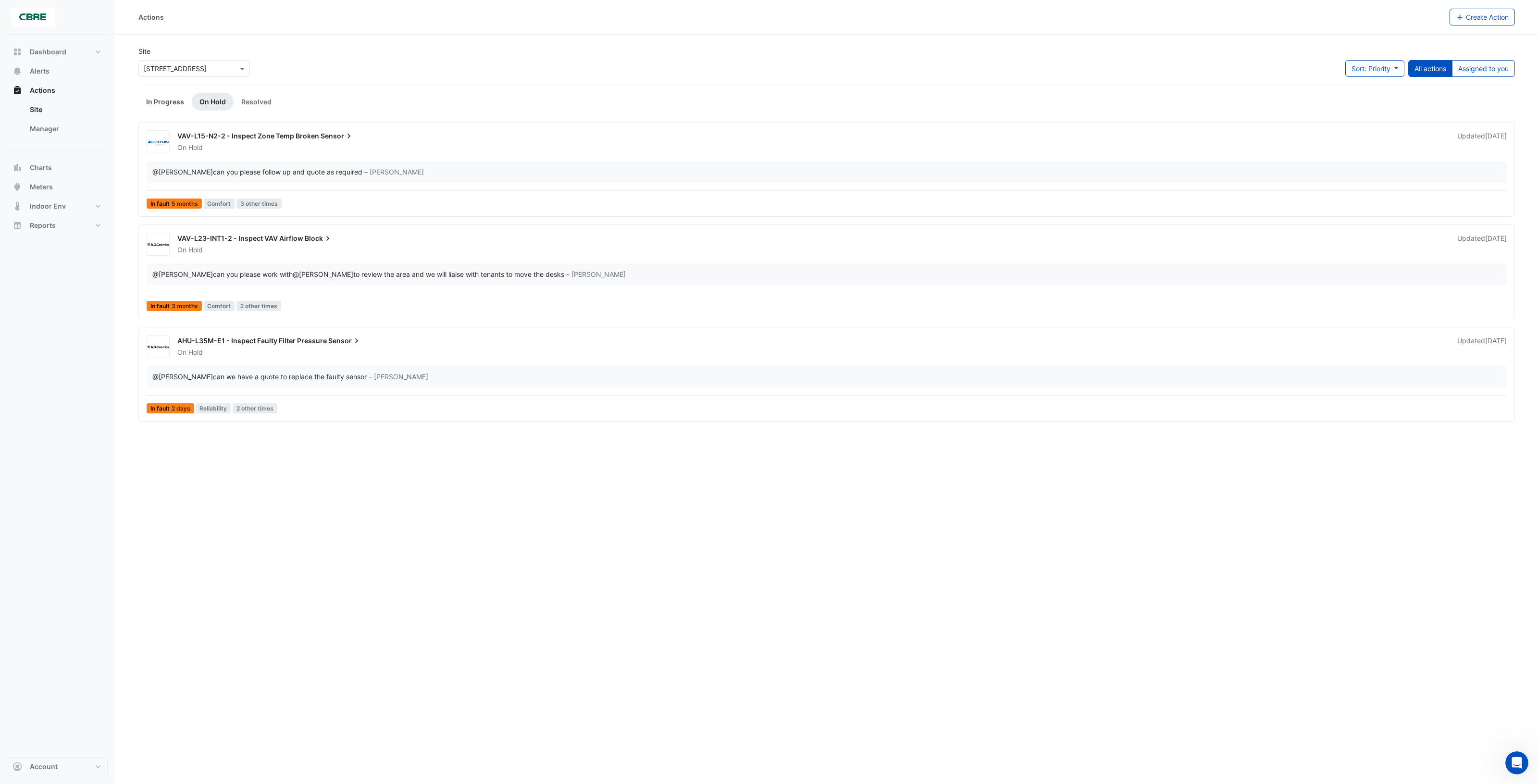
click at [168, 102] on link "In Progress" at bounding box center [165, 102] width 53 height 18
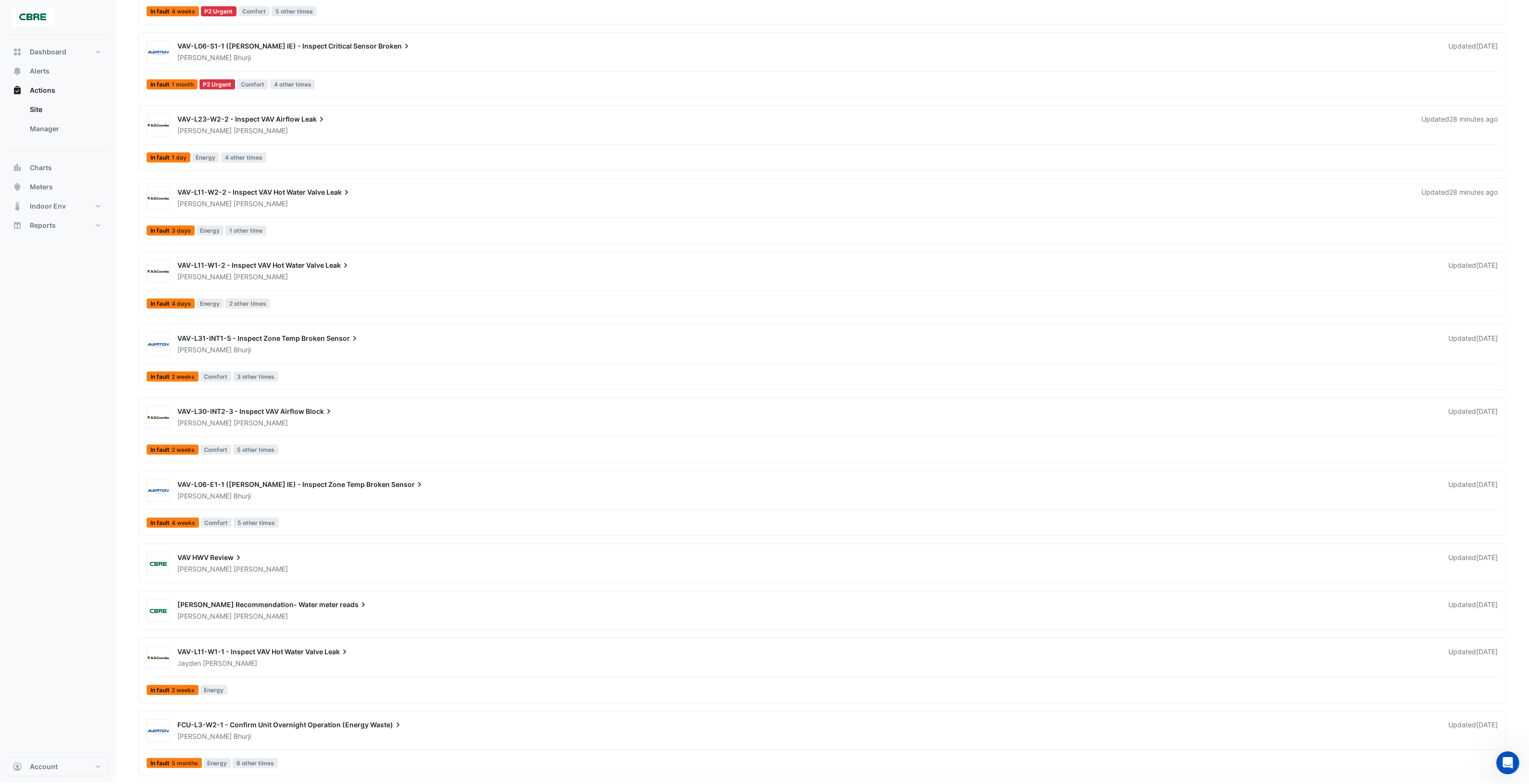
scroll to position [460, 0]
click at [289, 566] on div "[PERSON_NAME]" at bounding box center [806, 569] width 1261 height 9
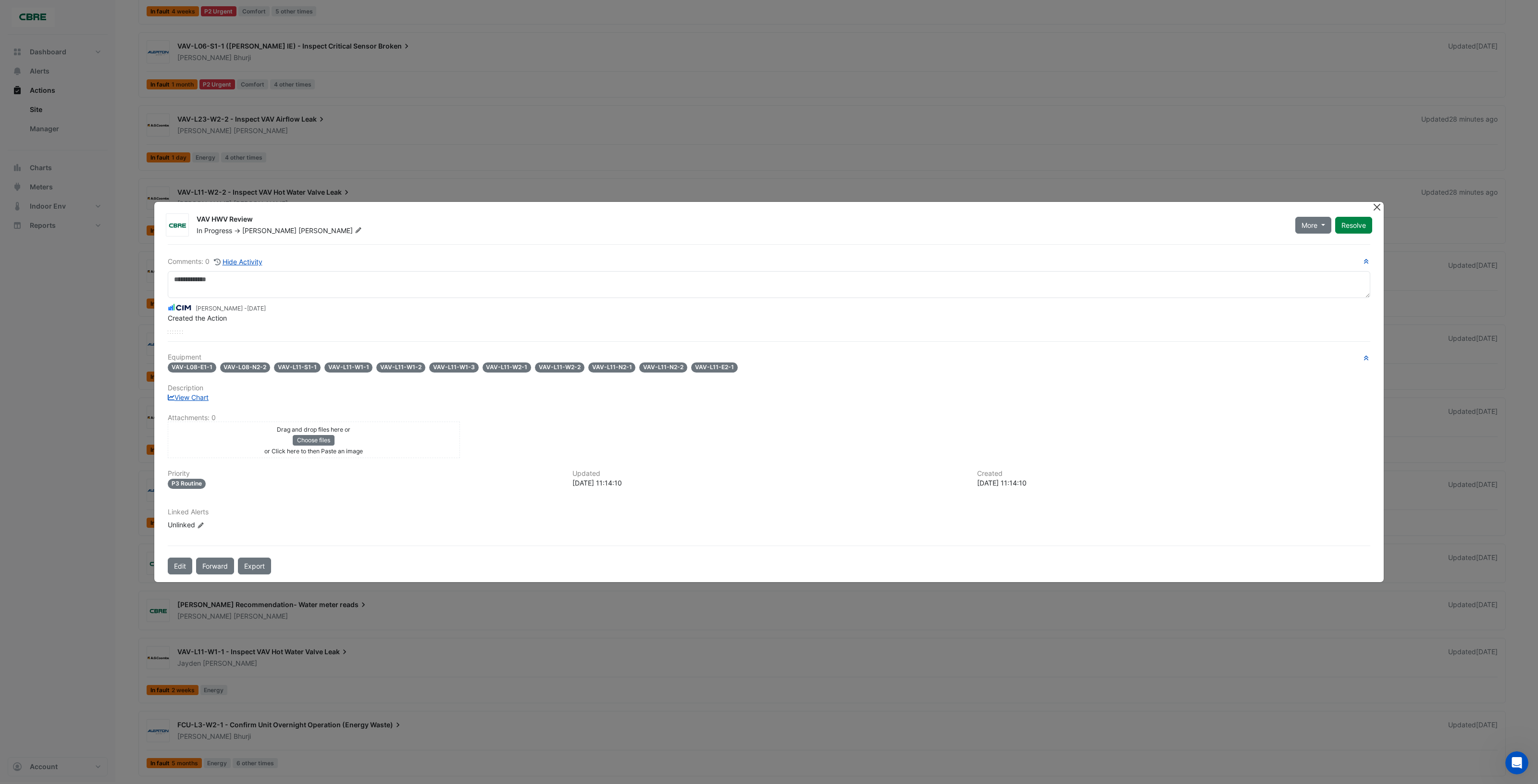
click at [1375, 209] on button "Close" at bounding box center [1376, 206] width 10 height 10
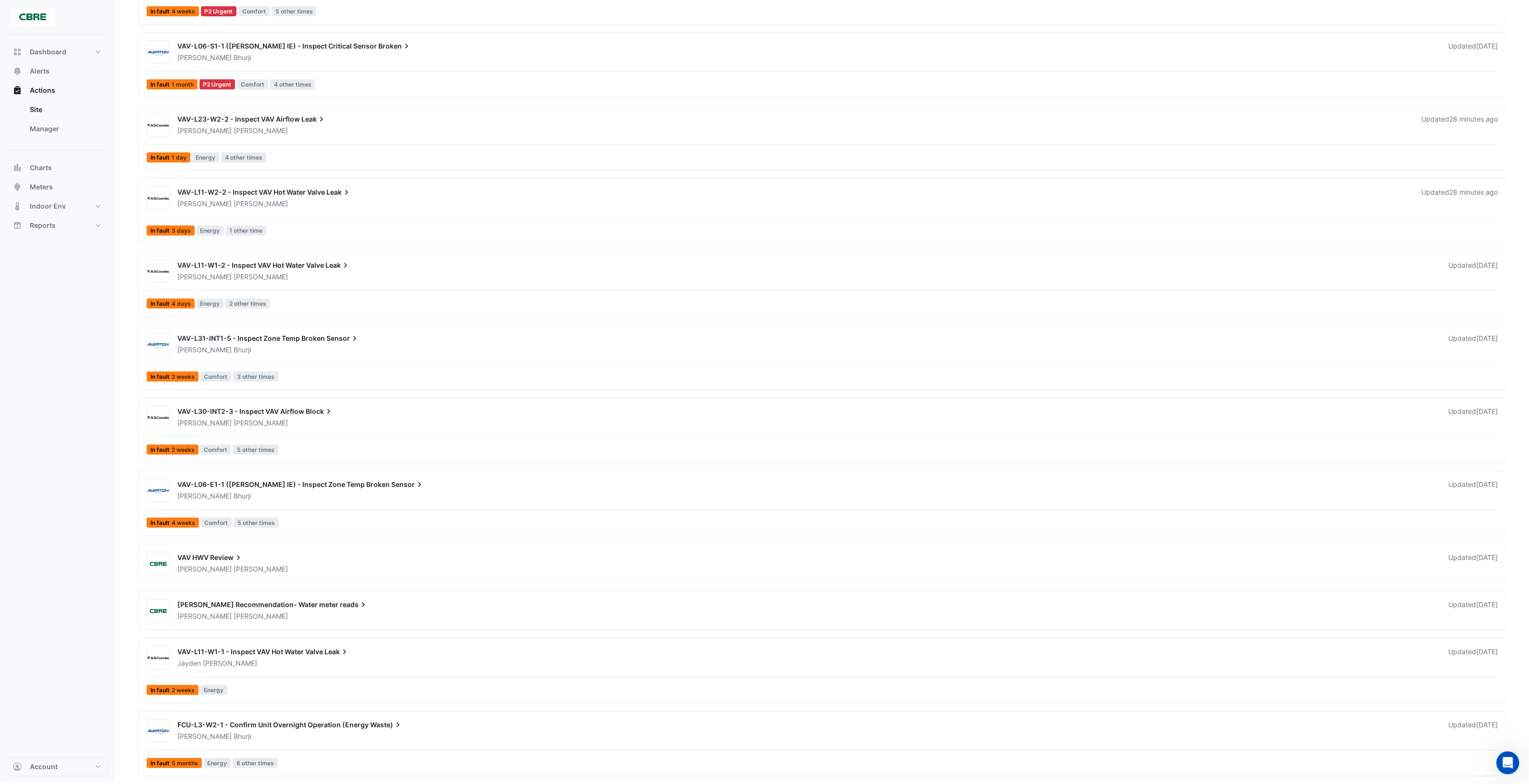
click at [282, 622] on app-escalated-ticket-summary "NABERS Recommendation- Water meter reads Joe Orsini Updated 3 months ago" at bounding box center [823, 610] width 1359 height 31
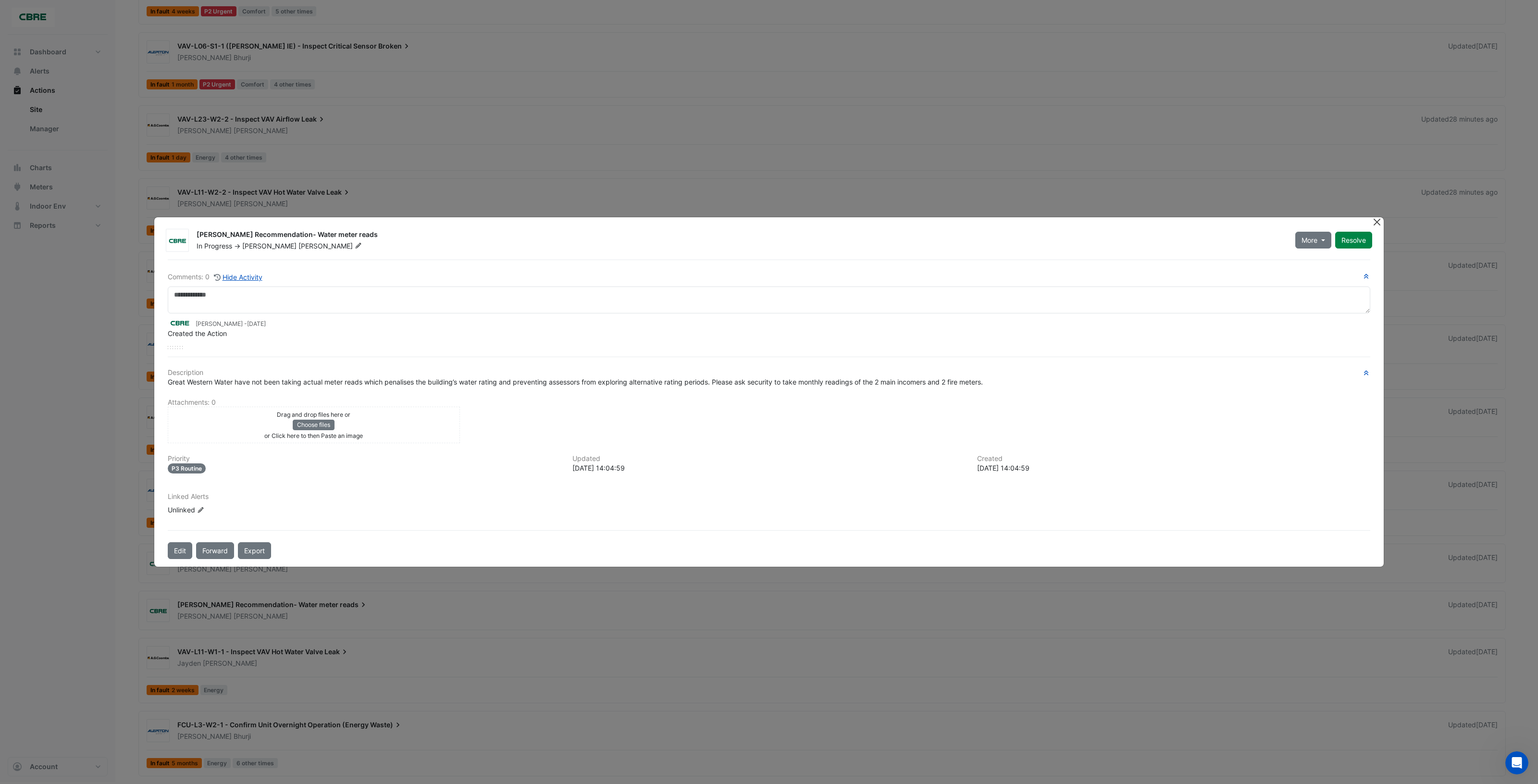
click at [1379, 222] on button "Close" at bounding box center [1376, 222] width 10 height 10
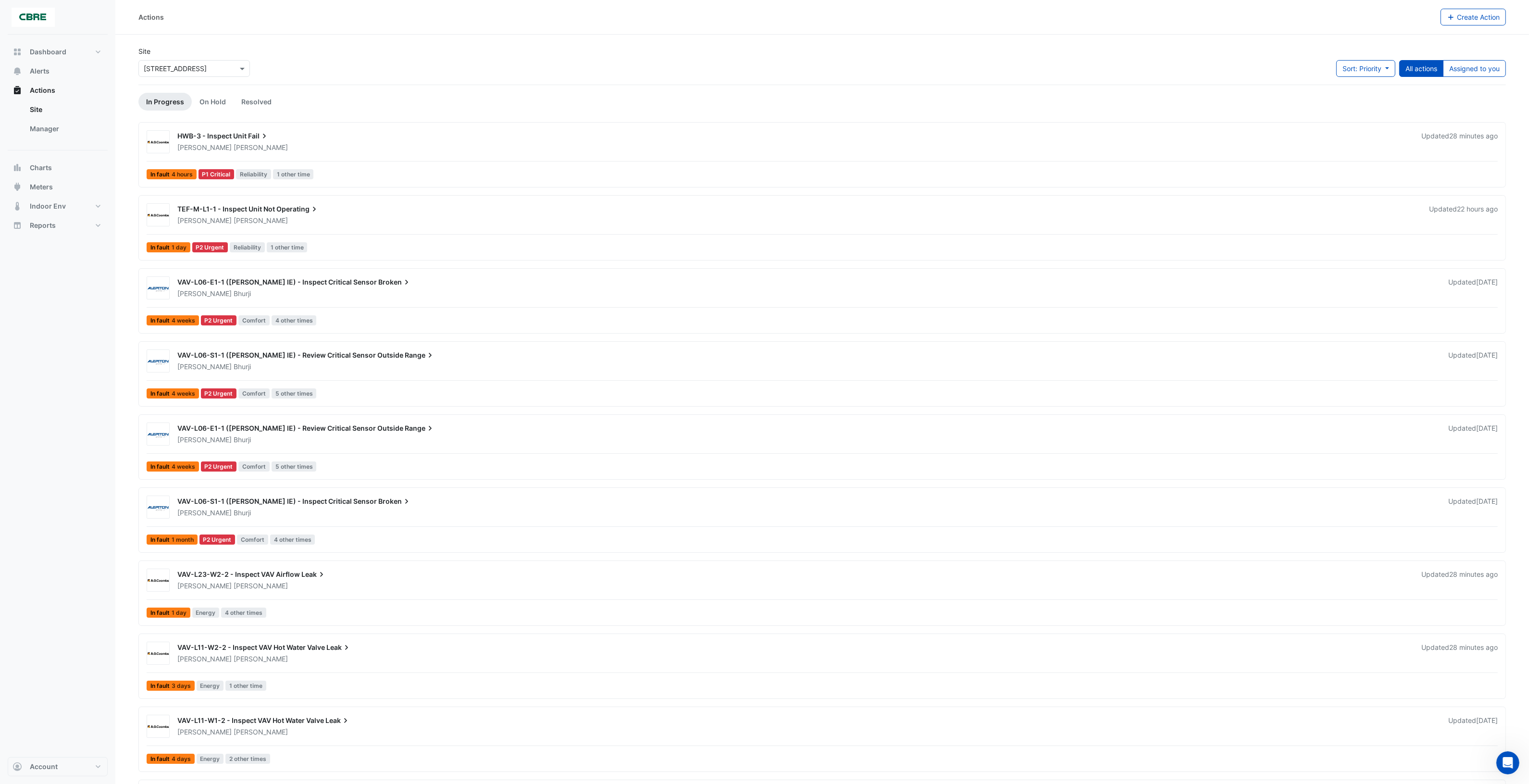
click at [415, 358] on div "VAV-L06-S1-1 ([PERSON_NAME] IE) - Review Critical Sensor Outside Range" at bounding box center [807, 355] width 1260 height 12
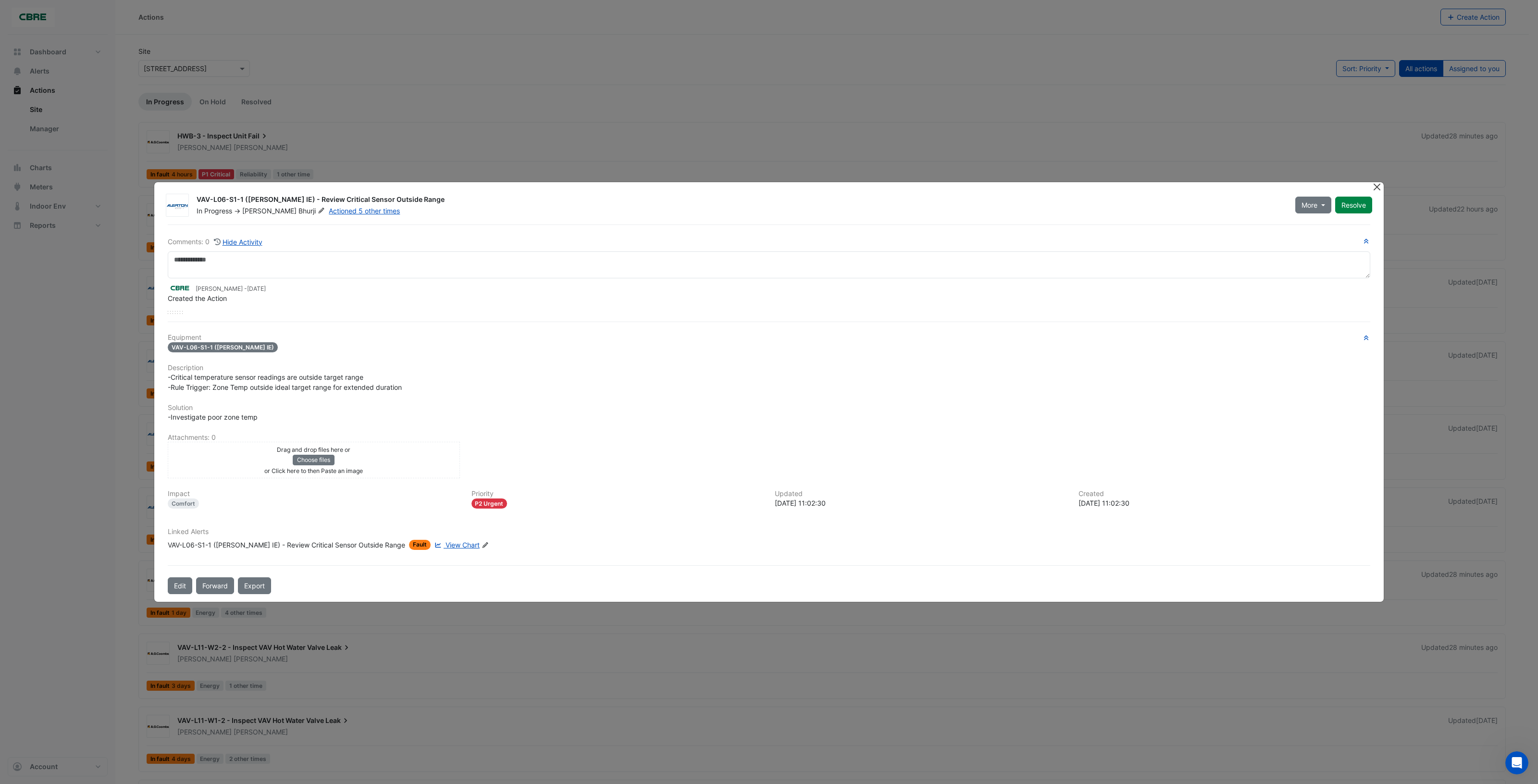
click at [1373, 188] on button "Close" at bounding box center [1376, 187] width 10 height 10
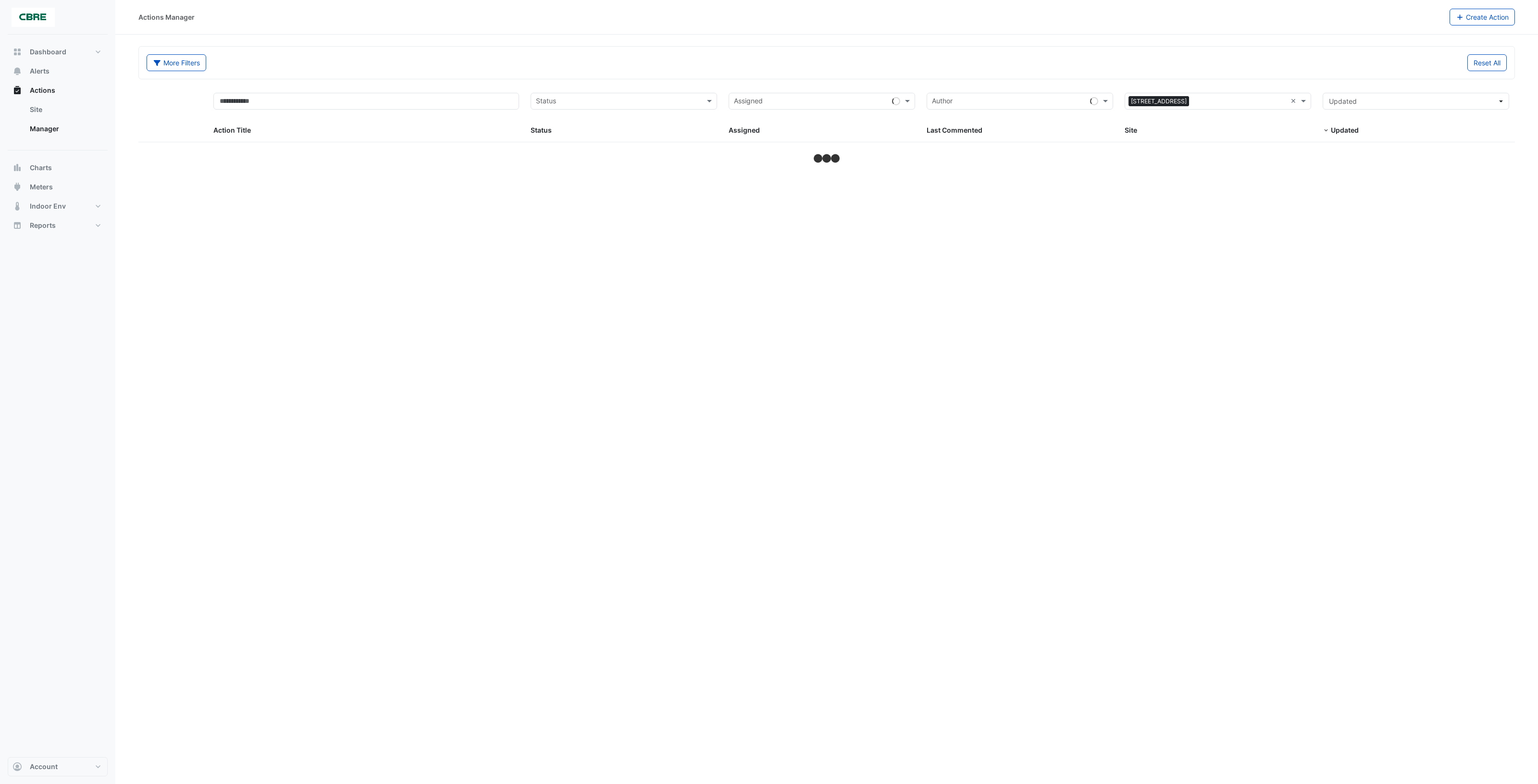
select select "***"
